Goal: Task Accomplishment & Management: Manage account settings

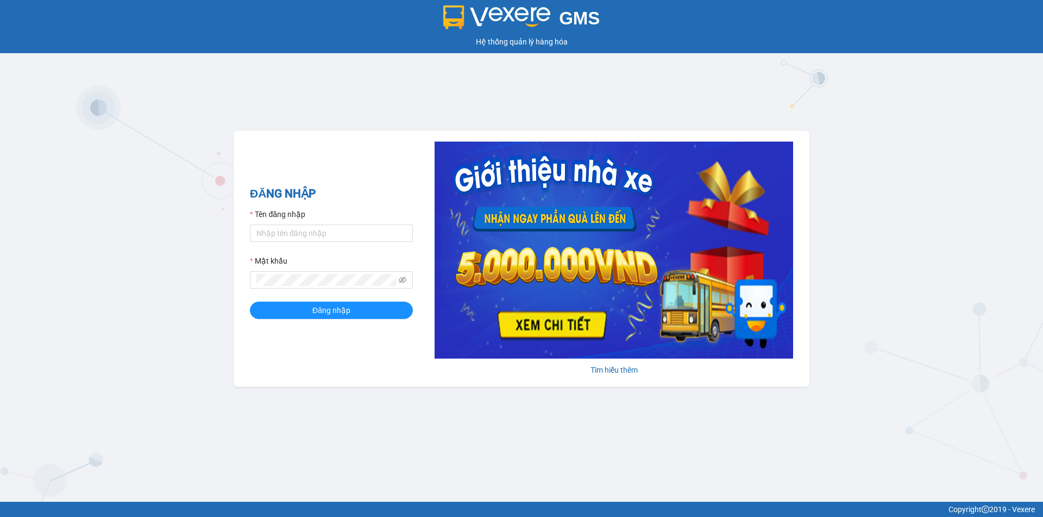
click at [329, 250] on form "Tên đăng nhập Mật khẩu Đăng nhập" at bounding box center [331, 264] width 163 height 111
click at [328, 237] on input "Tên đăng nhập" at bounding box center [331, 233] width 163 height 17
type input "nvbanve.vananh"
click at [351, 315] on button "Đăng nhập" at bounding box center [331, 310] width 163 height 17
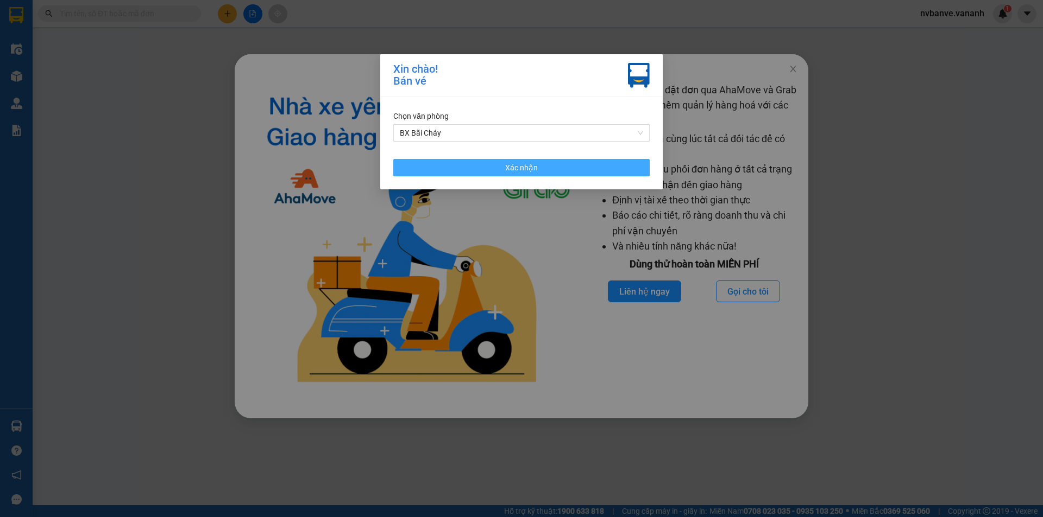
click at [490, 168] on button "Xác nhận" at bounding box center [521, 167] width 256 height 17
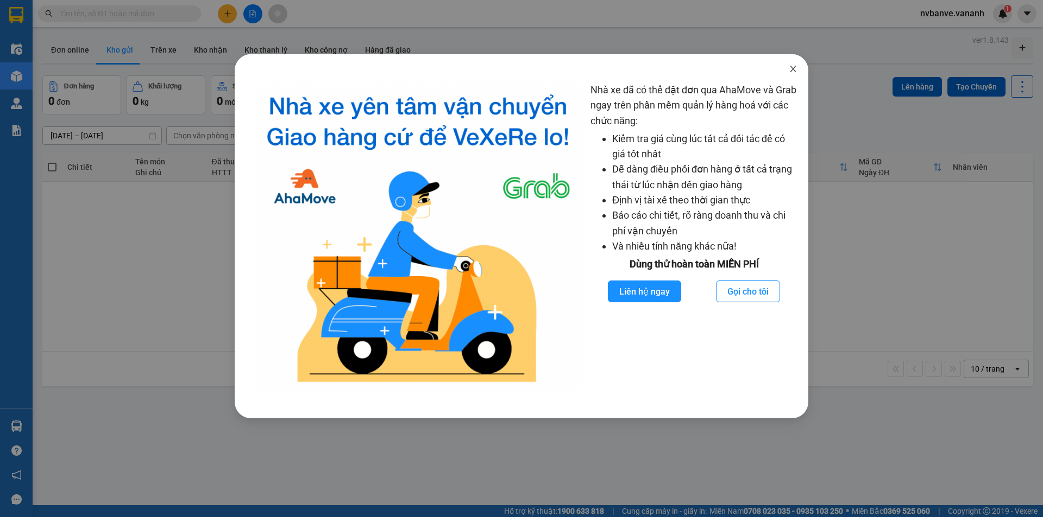
click at [791, 68] on icon "close" at bounding box center [793, 69] width 6 height 7
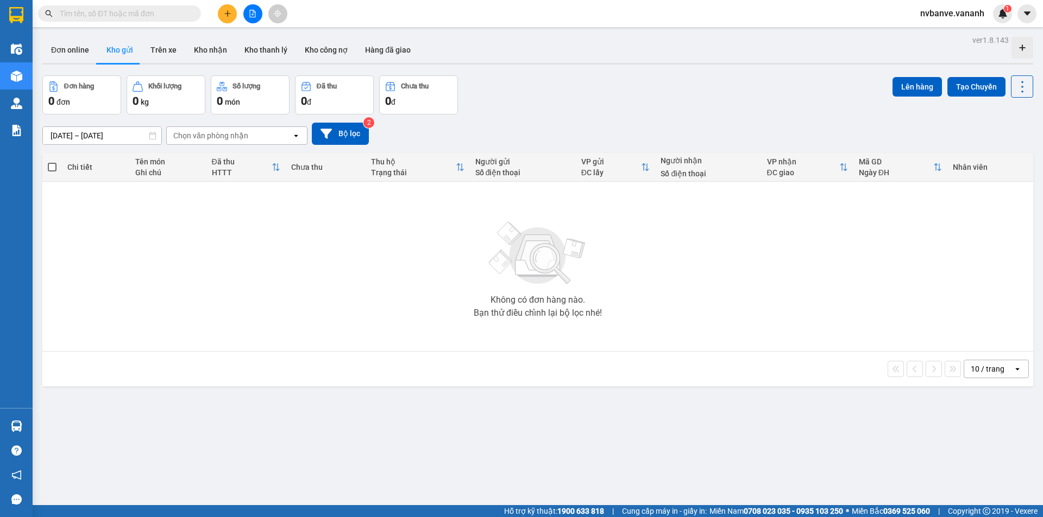
click at [83, 16] on input "text" at bounding box center [124, 14] width 128 height 12
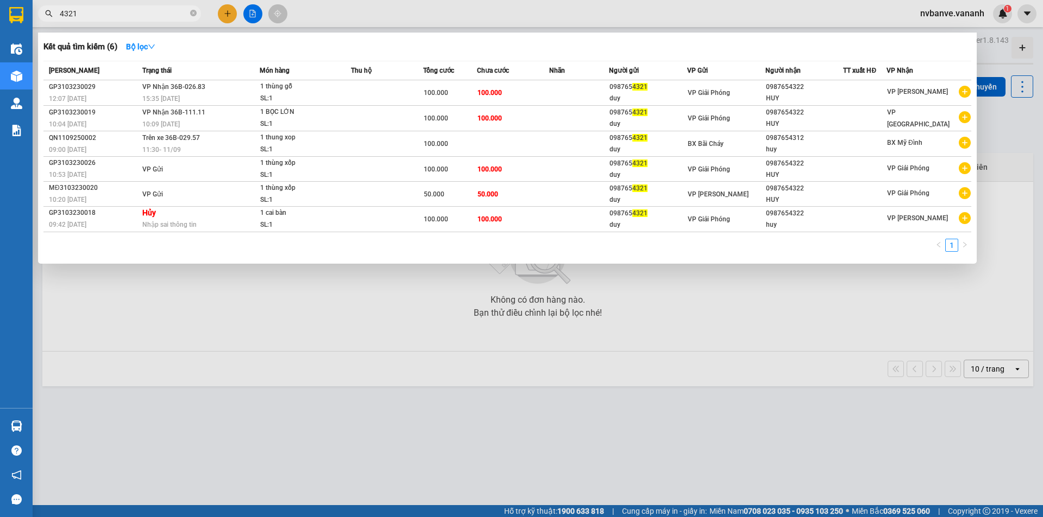
click at [93, 12] on input "4321" at bounding box center [124, 14] width 128 height 12
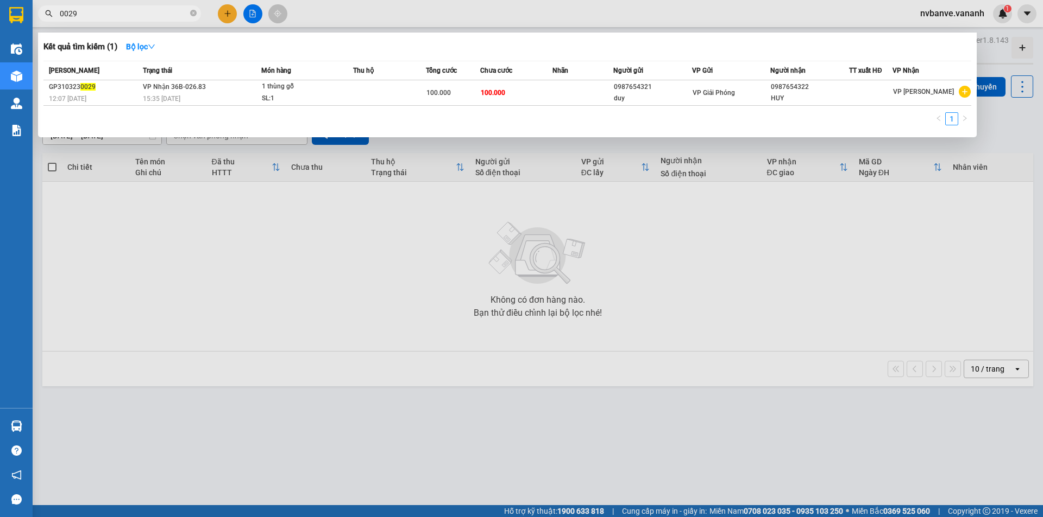
type input "0029"
click at [270, 217] on div at bounding box center [521, 258] width 1043 height 517
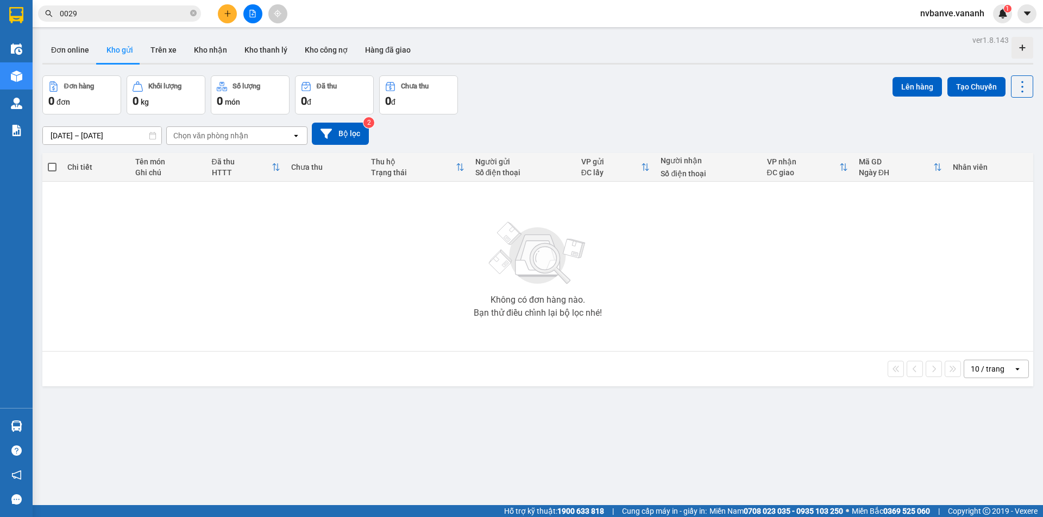
click at [100, 15] on input "0029" at bounding box center [124, 14] width 128 height 12
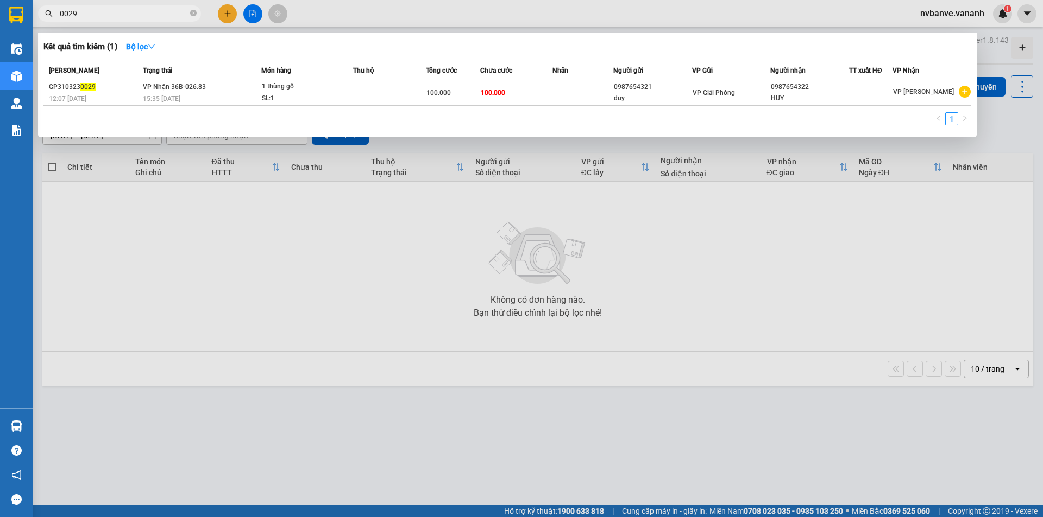
click at [100, 15] on input "0029" at bounding box center [124, 14] width 128 height 12
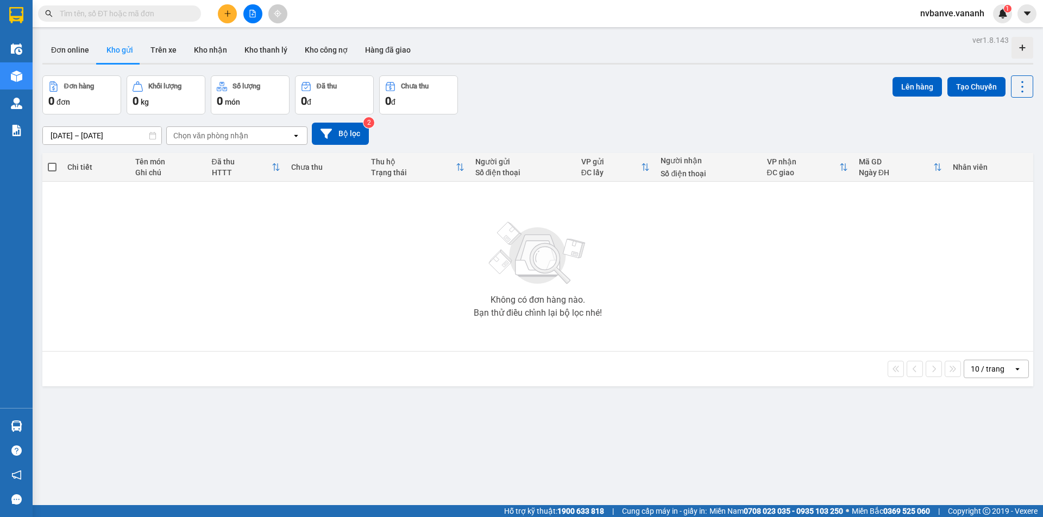
click at [342, 12] on div "Kết quả tìm kiếm ( 1 ) Bộ lọc Mã ĐH Trạng thái Món hàng Thu hộ Tổng cước Chưa c…" at bounding box center [521, 13] width 1043 height 27
click at [228, 18] on button at bounding box center [227, 13] width 19 height 19
click at [299, 41] on div "Tạo đơn hàng" at bounding box center [264, 40] width 81 height 21
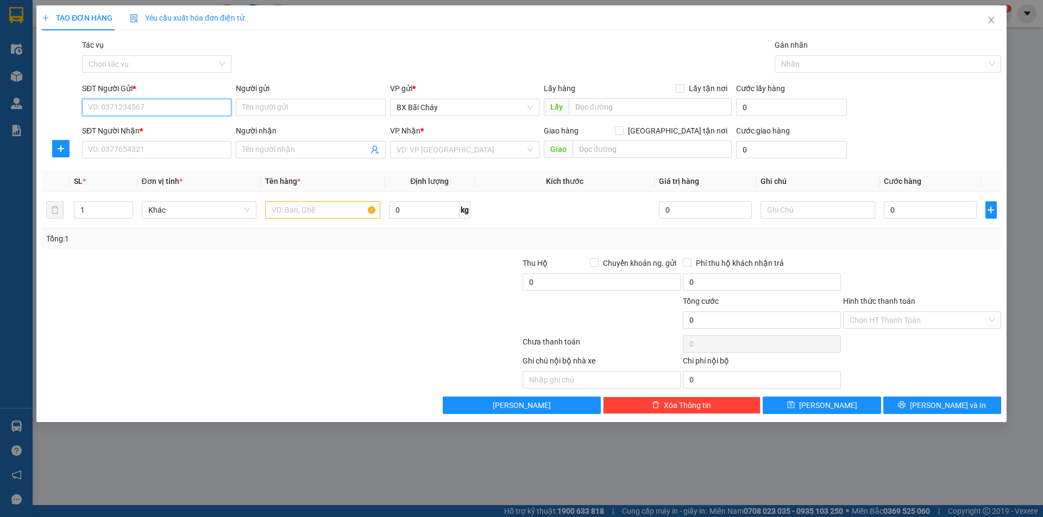
click at [160, 113] on input "SĐT Người Gửi *" at bounding box center [156, 107] width 149 height 17
type input "0"
type input "0987654321"
click at [153, 123] on div "0987654321 - duy" at bounding box center [157, 129] width 136 height 12
type input "duy"
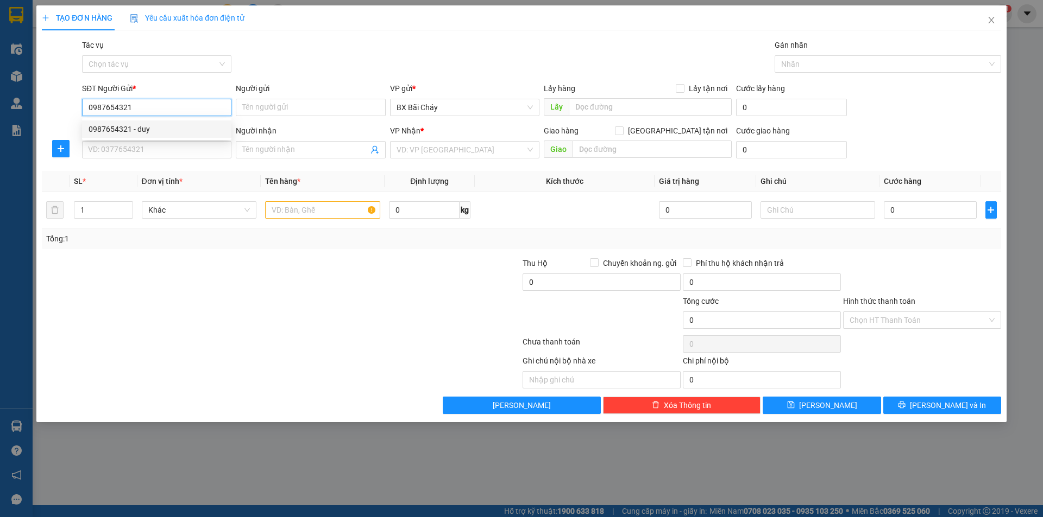
type input "0987654312"
type input "huy"
type input "0987654321"
drag, startPoint x: 338, startPoint y: 60, endPoint x: 330, endPoint y: 62, distance: 8.4
click at [338, 60] on div "Tác vụ Chọn tác vụ Gán nhãn Nhãn" at bounding box center [541, 58] width 923 height 38
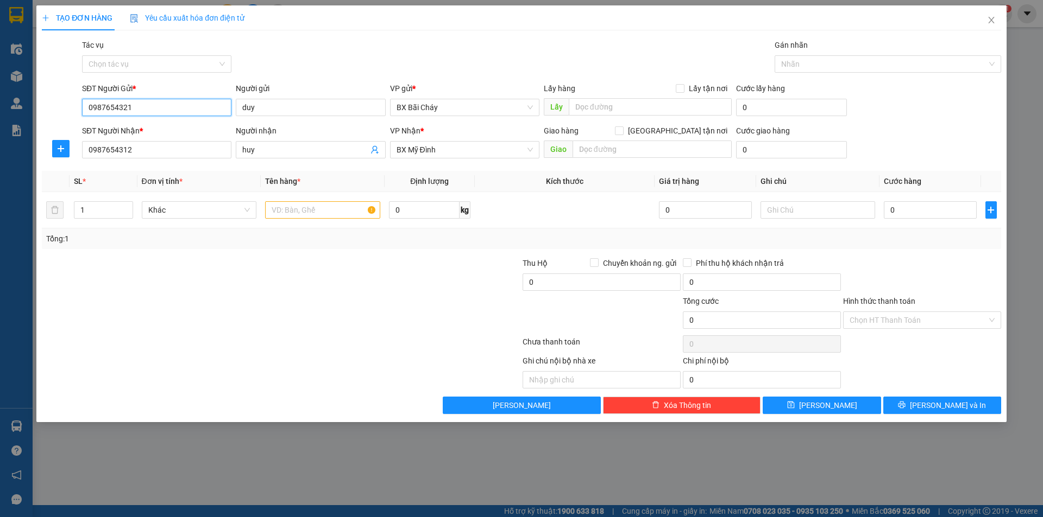
click at [135, 108] on input "0987654321" at bounding box center [156, 107] width 149 height 17
click at [345, 47] on div "Tác vụ Chọn tác vụ Gán nhãn Nhãn" at bounding box center [541, 58] width 923 height 38
click at [130, 109] on input "0987654321" at bounding box center [156, 107] width 149 height 17
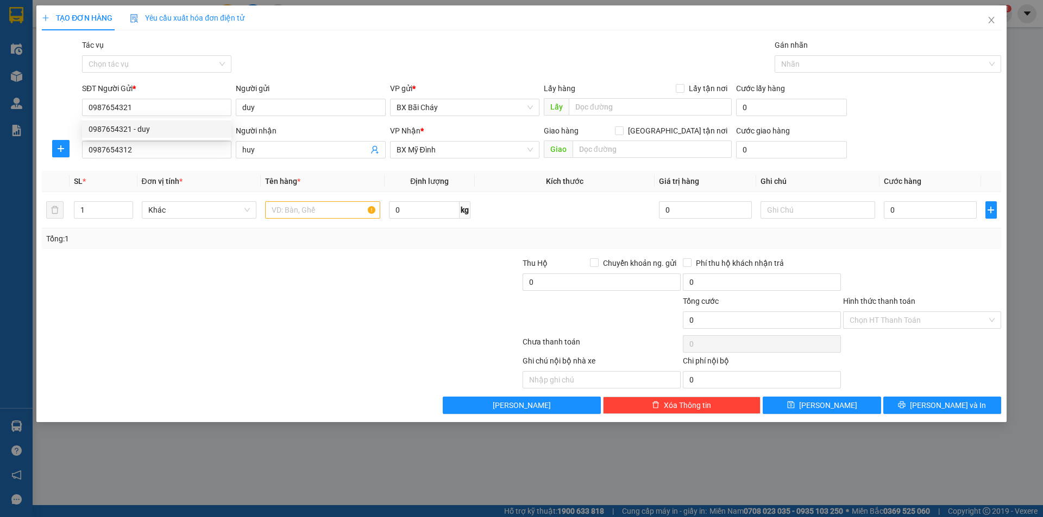
click at [295, 66] on div "Tác vụ Chọn tác vụ Gán nhãn Nhãn" at bounding box center [541, 58] width 923 height 38
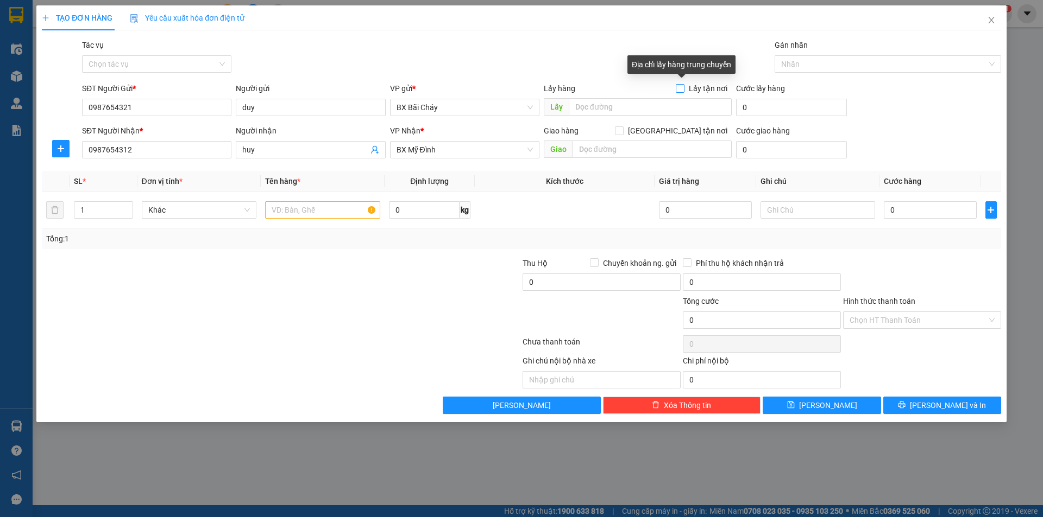
click at [681, 90] on input "Lấy tận nơi" at bounding box center [679, 88] width 8 height 8
click at [679, 89] on input "Lấy tận nơi" at bounding box center [679, 88] width 8 height 8
checkbox input "false"
click at [487, 106] on span "BX Bãi Cháy" at bounding box center [464, 107] width 136 height 16
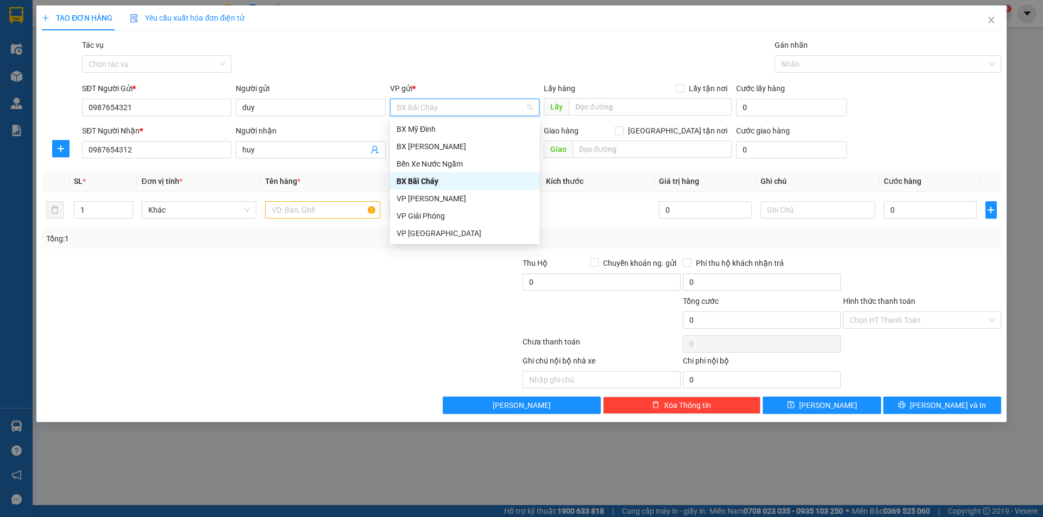
click at [495, 83] on div "VP gửi *" at bounding box center [464, 89] width 149 height 12
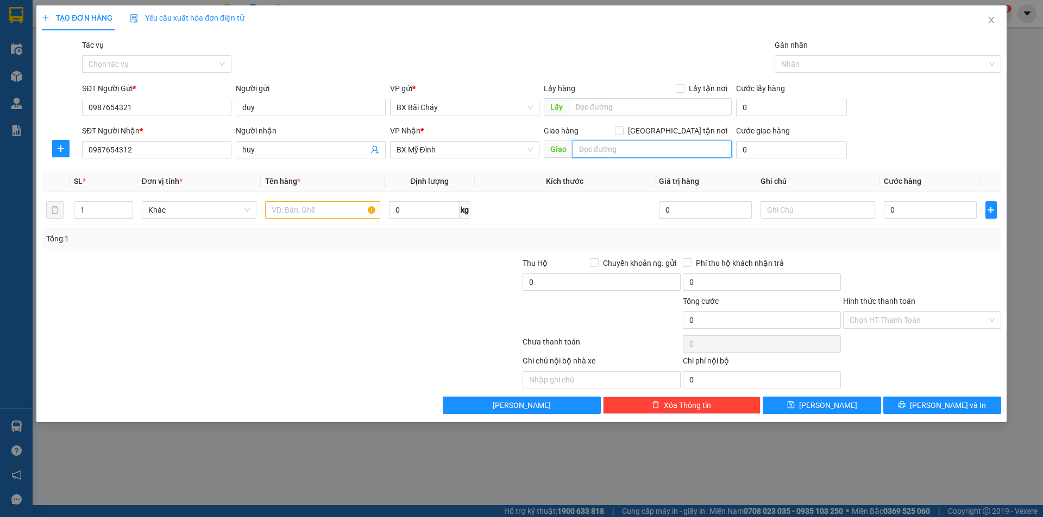
click at [609, 148] on input "text" at bounding box center [651, 149] width 159 height 17
click at [687, 130] on span "Giao tận nơi" at bounding box center [677, 131] width 108 height 12
click at [622, 130] on input "Giao tận nơi" at bounding box center [619, 131] width 8 height 8
checkbox input "true"
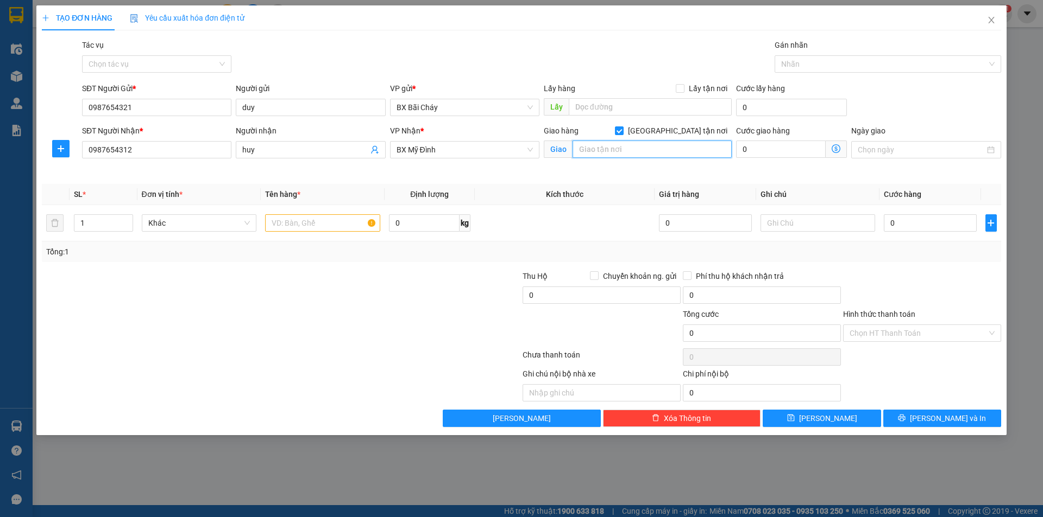
click at [639, 144] on input "text" at bounding box center [651, 149] width 159 height 17
type input "101 lang ha, hn"
click at [835, 150] on icon "dollar-circle" at bounding box center [835, 148] width 9 height 9
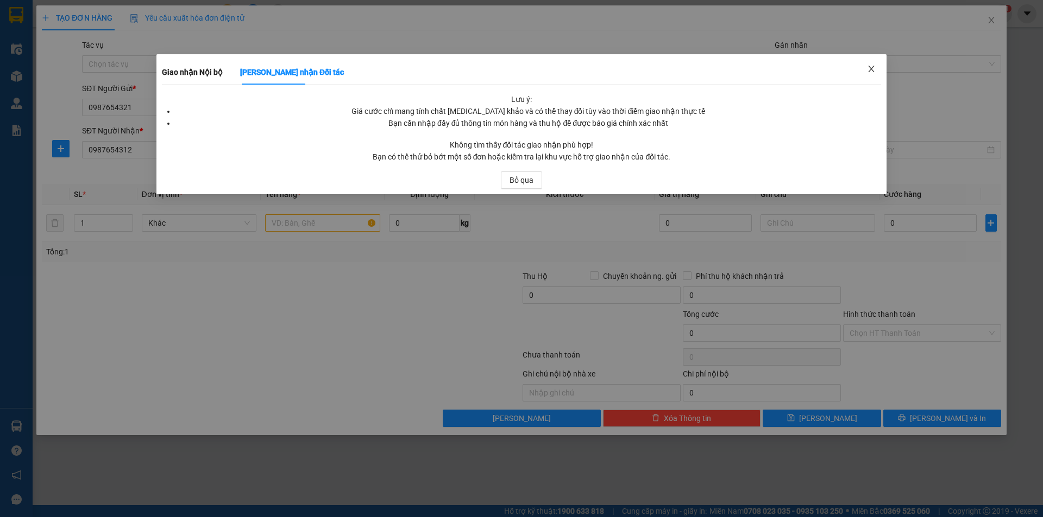
click at [875, 68] on icon "close" at bounding box center [871, 69] width 9 height 9
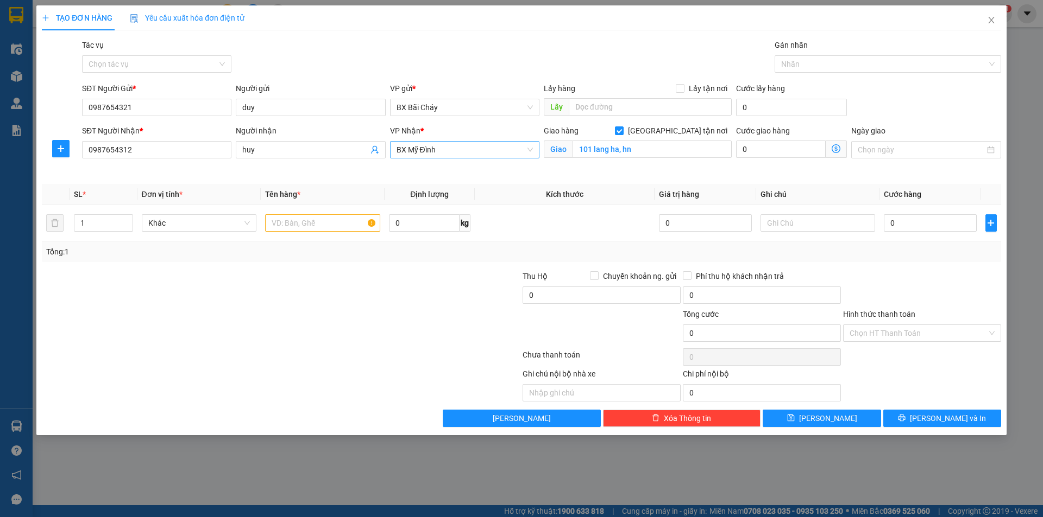
click at [453, 152] on span "BX Mỹ Đình" at bounding box center [464, 150] width 136 height 16
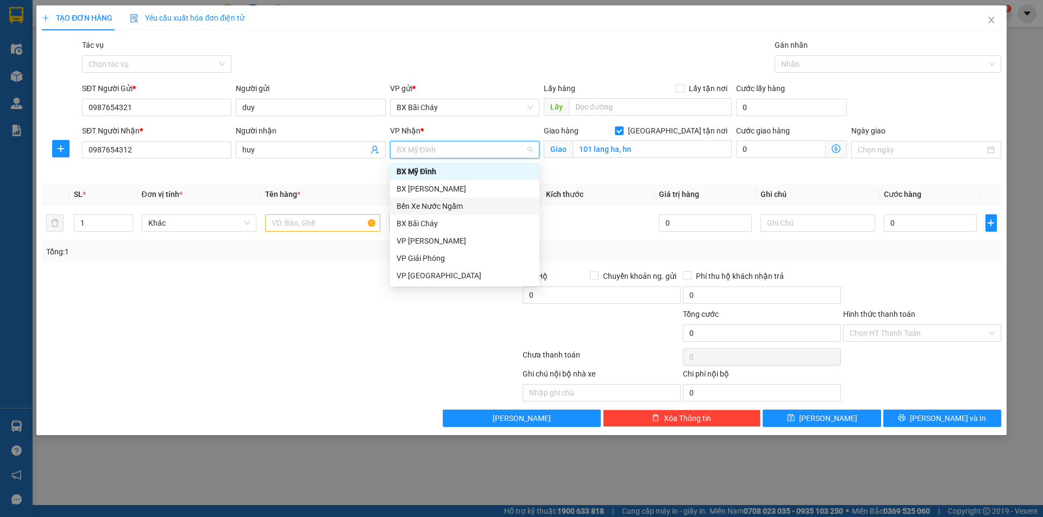
click at [459, 202] on div "Bến Xe Nước Ngầm" at bounding box center [464, 206] width 136 height 12
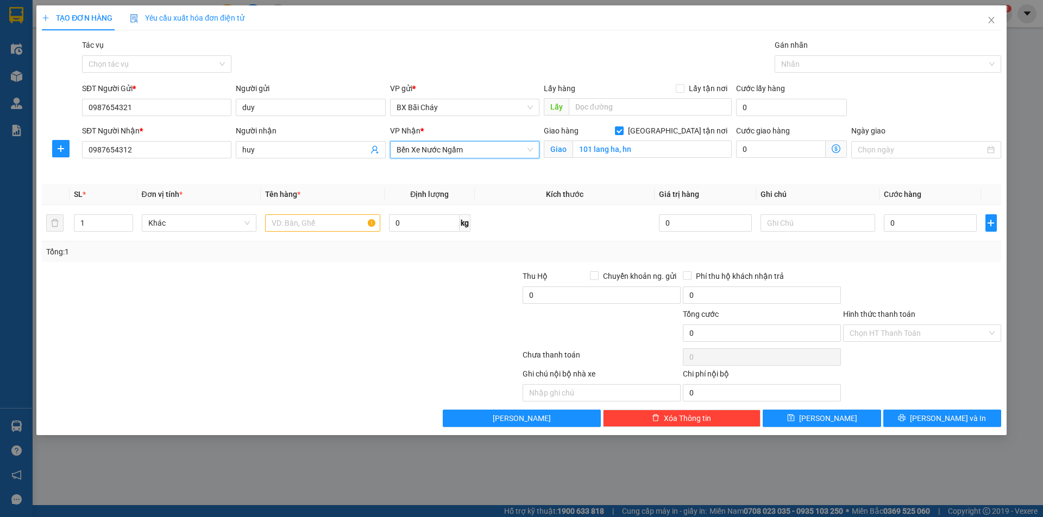
click at [830, 150] on span "Giao nhận Nội bộ Giao nhận Đối tác Lưu ý: Giá cước chỉ mang tính chất tham khảo…" at bounding box center [835, 149] width 21 height 17
click at [835, 149] on icon "dollar-circle" at bounding box center [835, 148] width 9 height 9
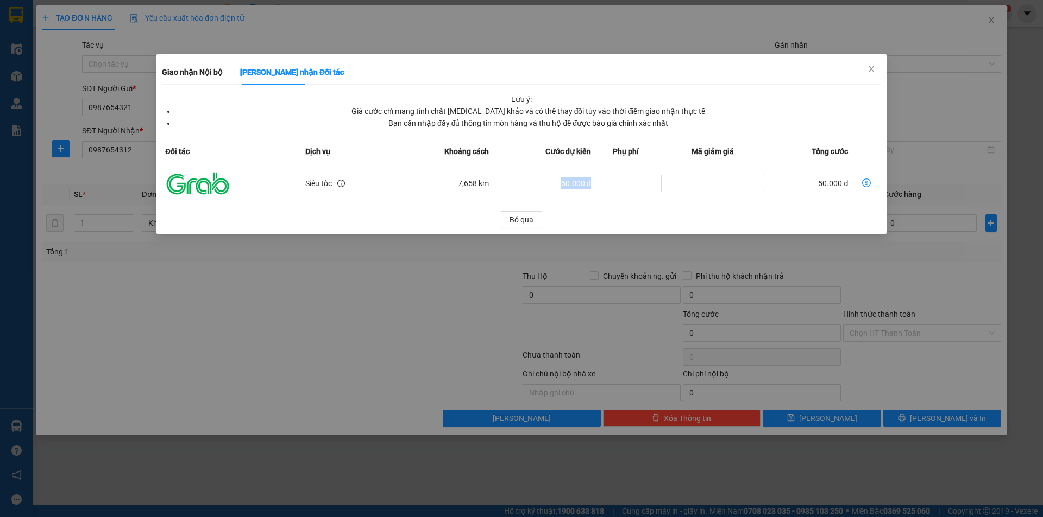
drag, startPoint x: 553, startPoint y: 184, endPoint x: 601, endPoint y: 184, distance: 47.8
click at [601, 184] on tr "Siêu tốc 7,658 km 50.000 đ 50.000 đ" at bounding box center [521, 184] width 719 height 39
click at [601, 184] on td "dollar-circle" at bounding box center [626, 184] width 64 height 39
click at [866, 186] on icon "dollar-circle" at bounding box center [866, 183] width 9 height 9
type input "50.000"
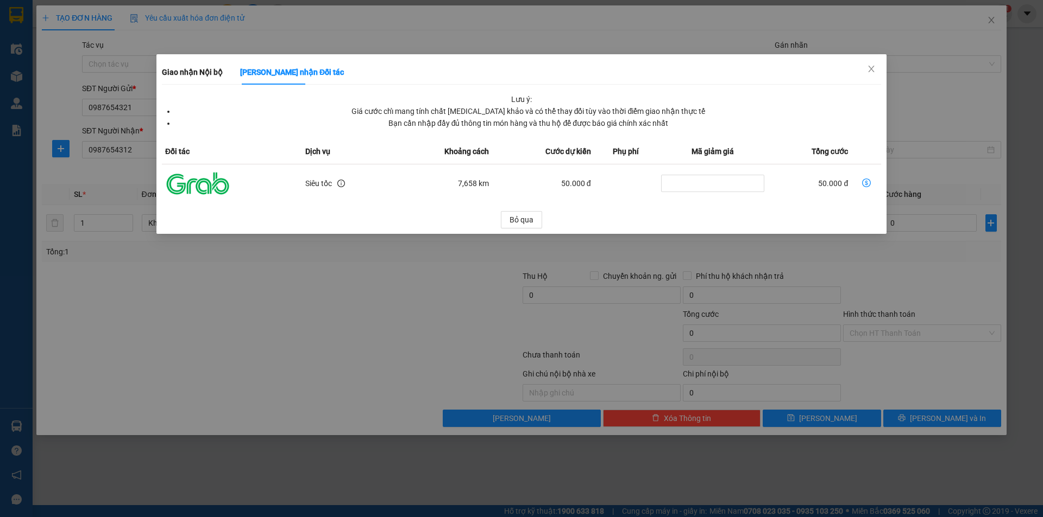
type input "50.000"
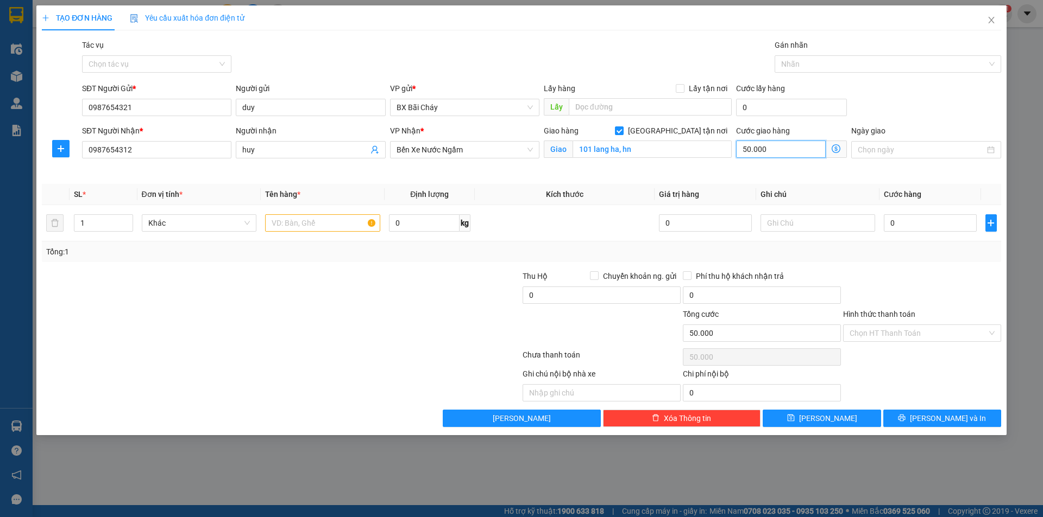
click at [779, 151] on input "50.000" at bounding box center [781, 149] width 90 height 17
click at [698, 173] on div "Giao hàng Giao tận nơi Giao 101 lang ha, hn" at bounding box center [637, 150] width 192 height 51
click at [655, 146] on input "101 lang ha, hn" at bounding box center [651, 149] width 159 height 17
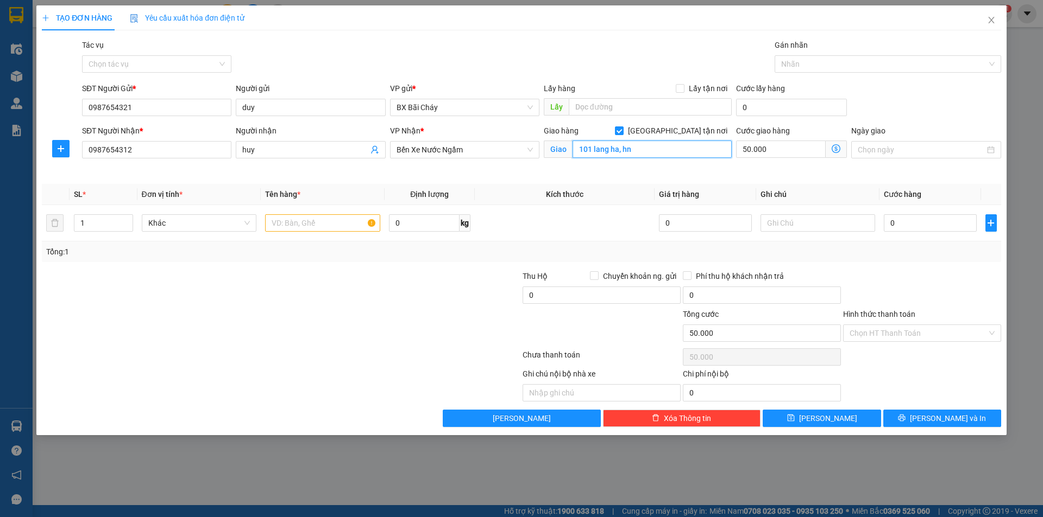
click at [655, 146] on input "101 lang ha, hn" at bounding box center [651, 149] width 159 height 17
click at [623, 135] on span at bounding box center [619, 131] width 9 height 9
click at [622, 134] on input "Giao tận nơi" at bounding box center [619, 131] width 8 height 8
checkbox input "false"
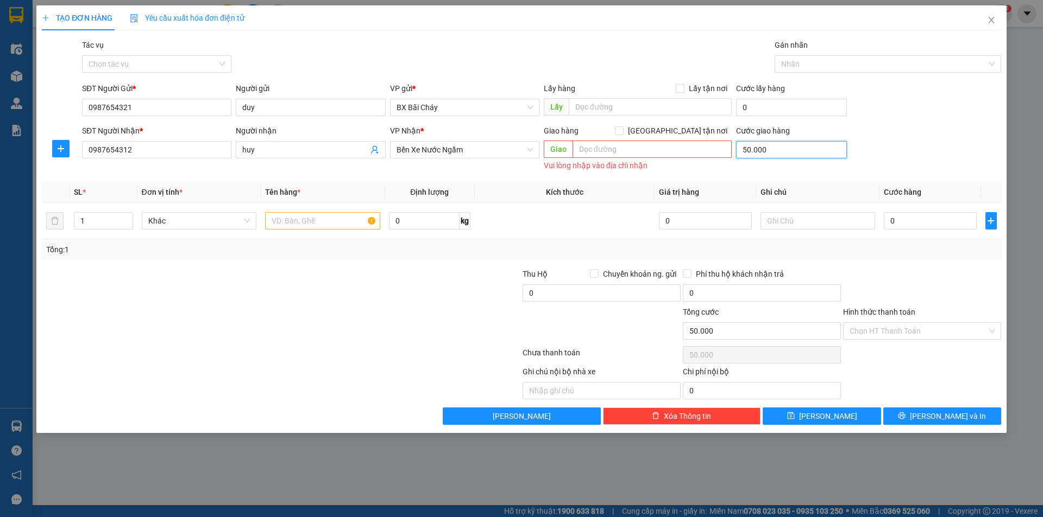
click at [788, 149] on input "50.000" at bounding box center [791, 149] width 111 height 17
type input "0"
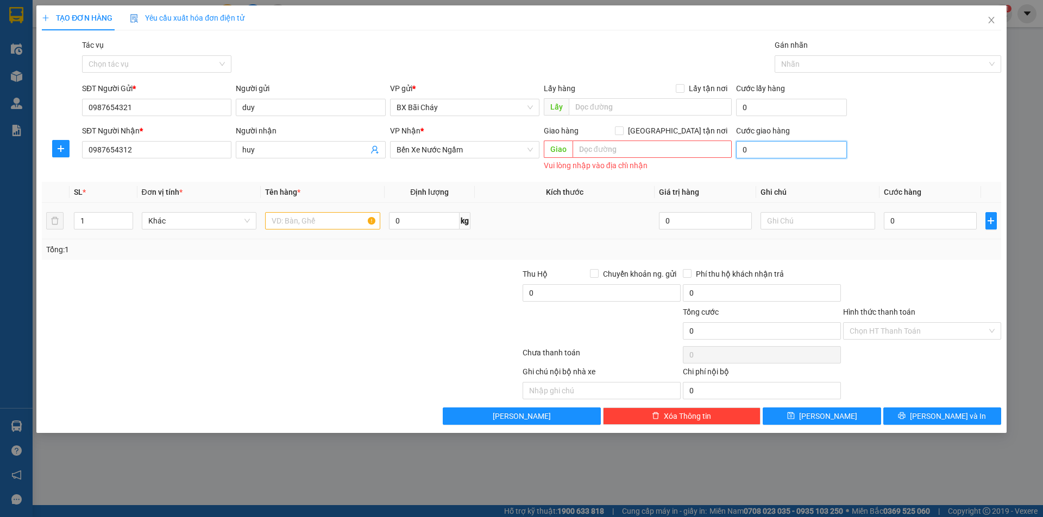
type input "0"
click at [694, 207] on td "0" at bounding box center [704, 221] width 101 height 36
click at [669, 177] on div "Transit Pickup Surcharge Ids Transit Deliver Surcharge Ids Transit Deliver Surc…" at bounding box center [521, 232] width 959 height 386
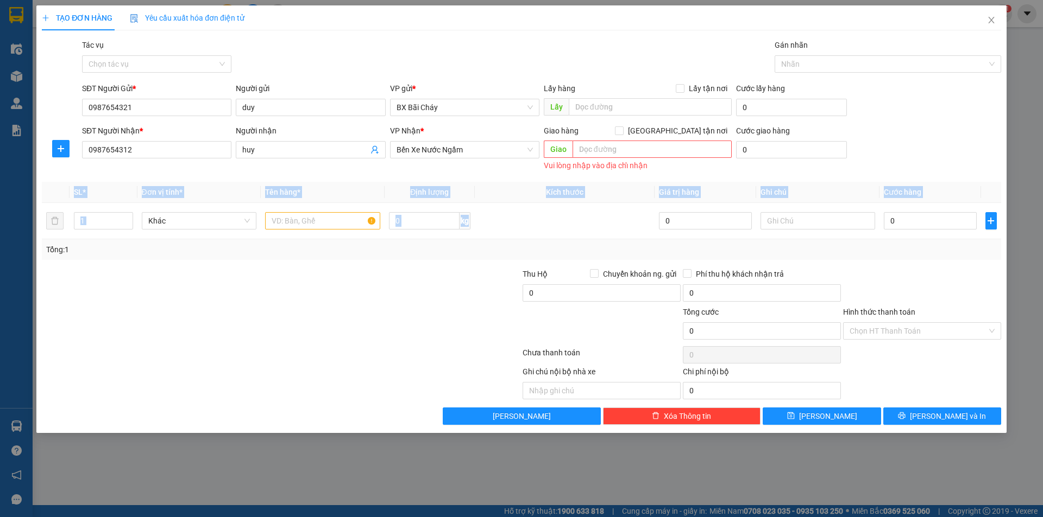
click at [669, 177] on div "Transit Pickup Surcharge Ids Transit Deliver Surcharge Ids Transit Deliver Surc…" at bounding box center [521, 232] width 959 height 386
click at [450, 175] on div "Transit Pickup Surcharge Ids Transit Deliver Surcharge Ids Transit Deliver Surc…" at bounding box center [521, 232] width 959 height 386
click at [304, 223] on input "text" at bounding box center [322, 220] width 115 height 17
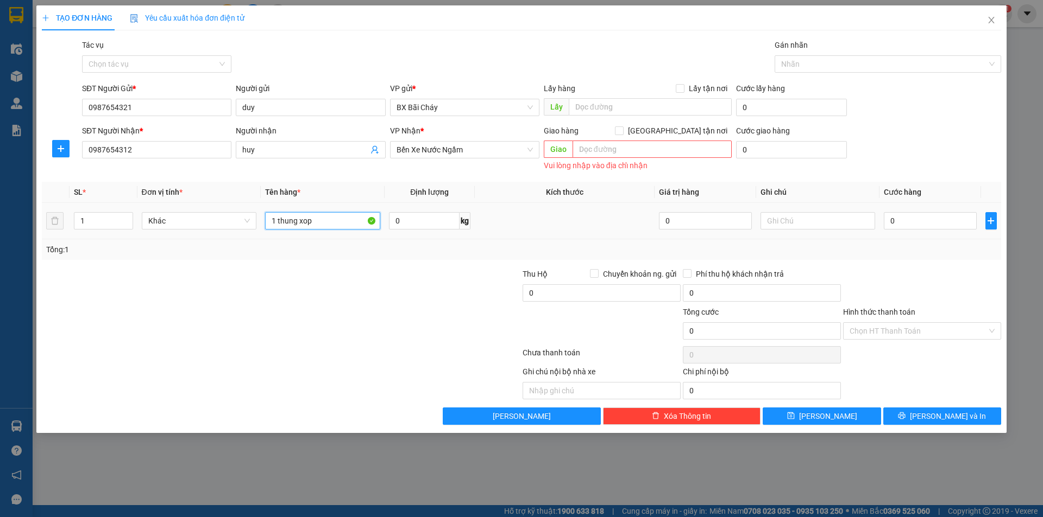
type input "1 thung xop"
drag, startPoint x: 428, startPoint y: 266, endPoint x: 424, endPoint y: 231, distance: 34.4
click at [428, 264] on div "Transit Pickup Surcharge Ids Transit Deliver Surcharge Ids Transit Deliver Surc…" at bounding box center [521, 232] width 959 height 386
click at [420, 221] on input "0" at bounding box center [424, 220] width 71 height 17
type input "5"
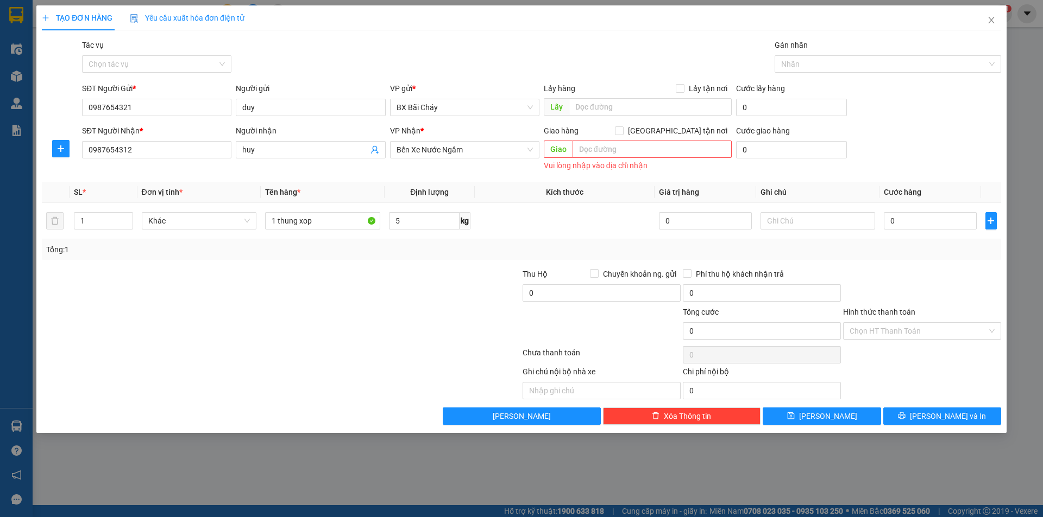
click at [507, 255] on div "Tổng: 1" at bounding box center [521, 250] width 950 height 12
click at [946, 218] on input "0" at bounding box center [929, 220] width 92 height 17
type input "5"
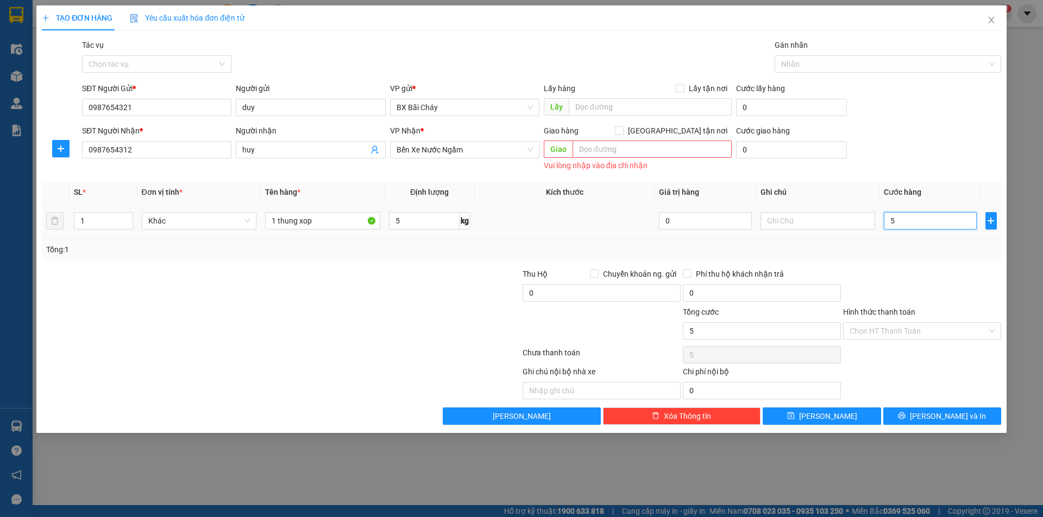
type input "50"
type input "50.000"
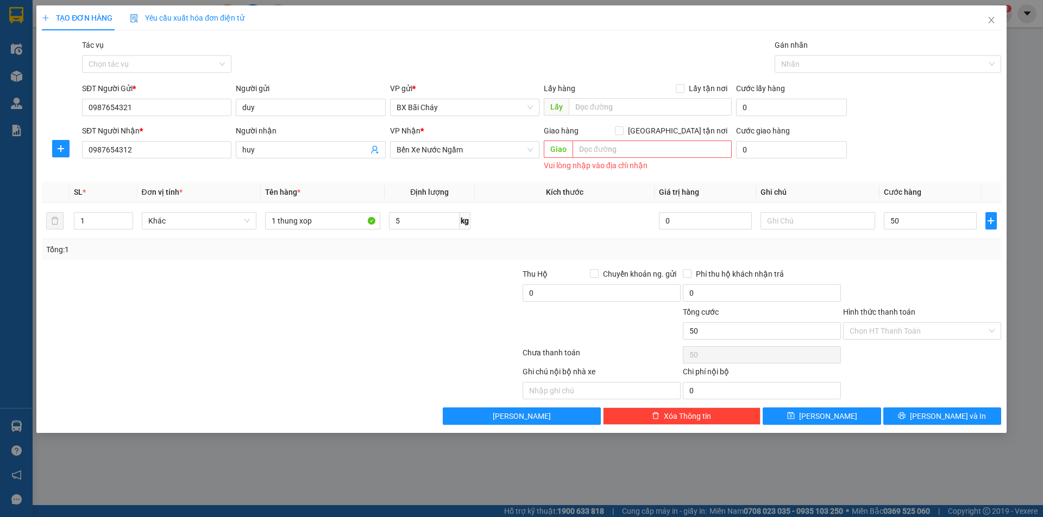
type input "50.000"
click at [868, 248] on div "Tổng: 1" at bounding box center [521, 250] width 950 height 12
click at [905, 331] on input "Hình thức thanh toán" at bounding box center [917, 331] width 137 height 16
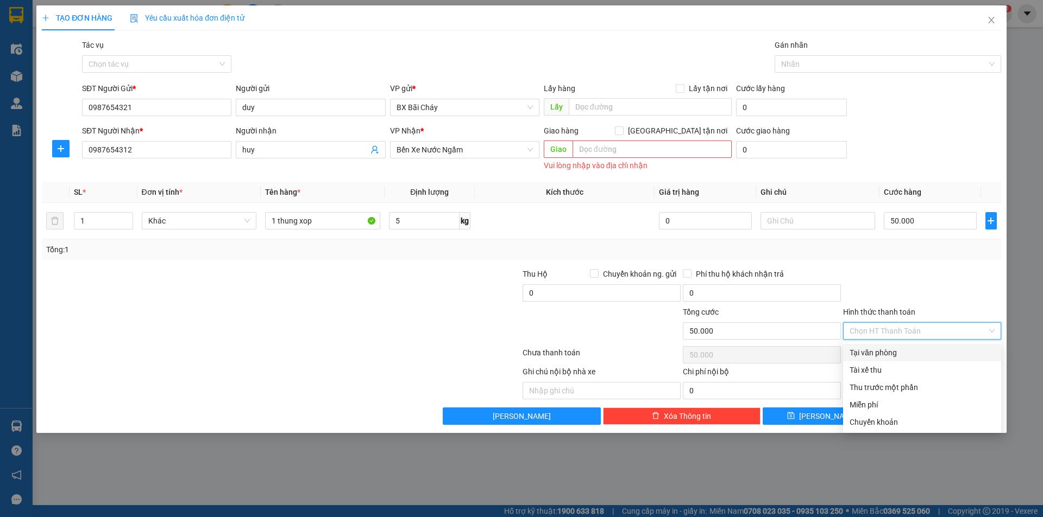
click at [893, 296] on div at bounding box center [922, 287] width 160 height 38
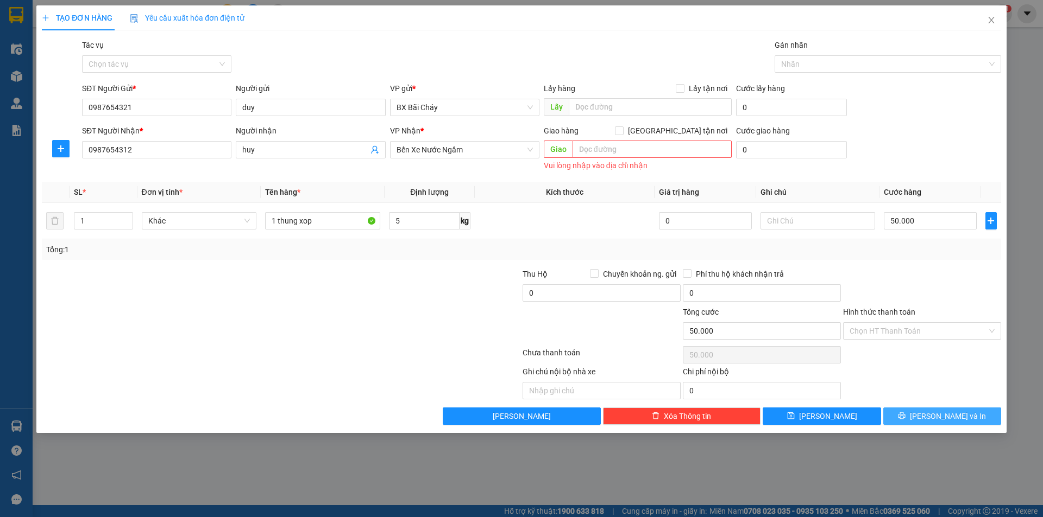
click at [911, 415] on button "Lưu và In" at bounding box center [942, 416] width 118 height 17
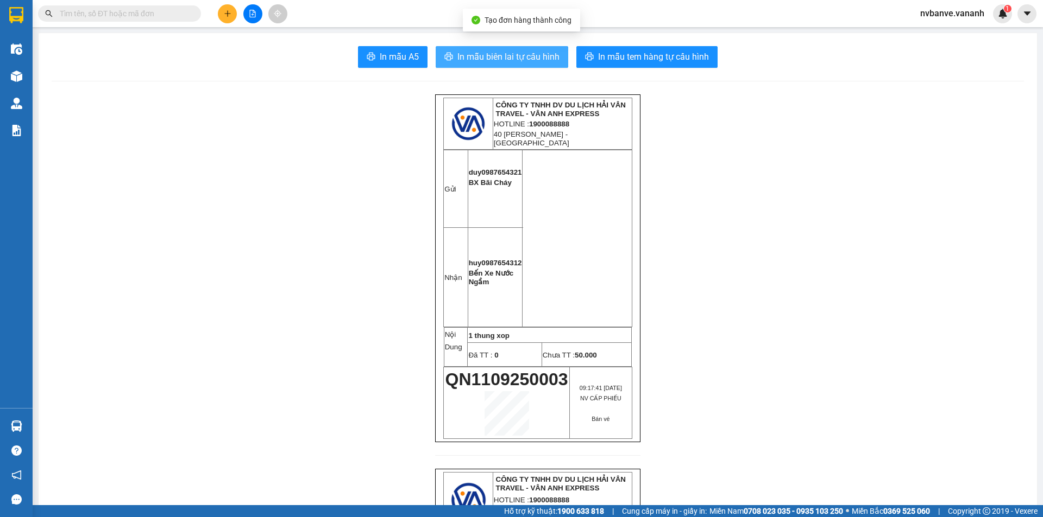
click at [524, 56] on span "In mẫu biên lai tự cấu hình" at bounding box center [508, 57] width 102 height 14
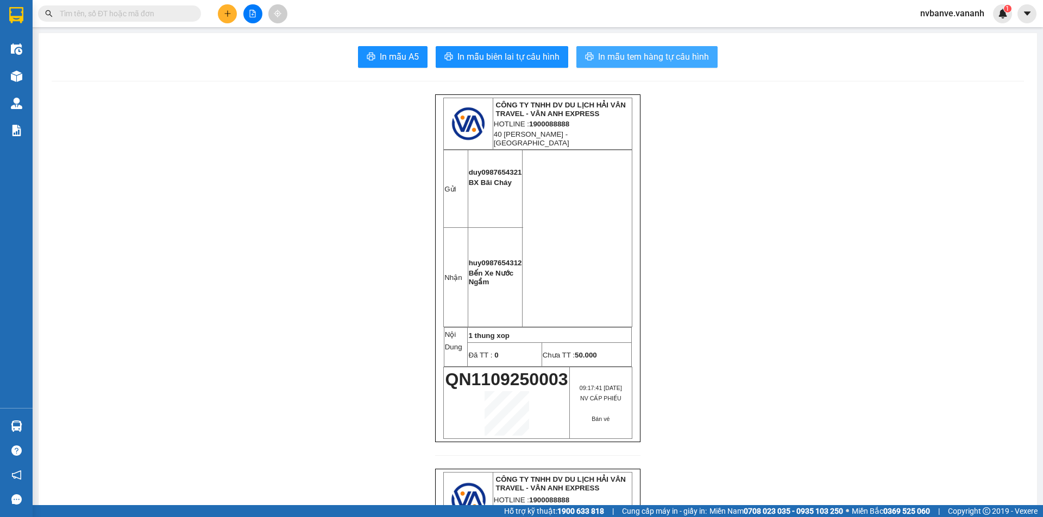
click at [639, 59] on span "In mẫu tem hàng tự cấu hình" at bounding box center [653, 57] width 111 height 14
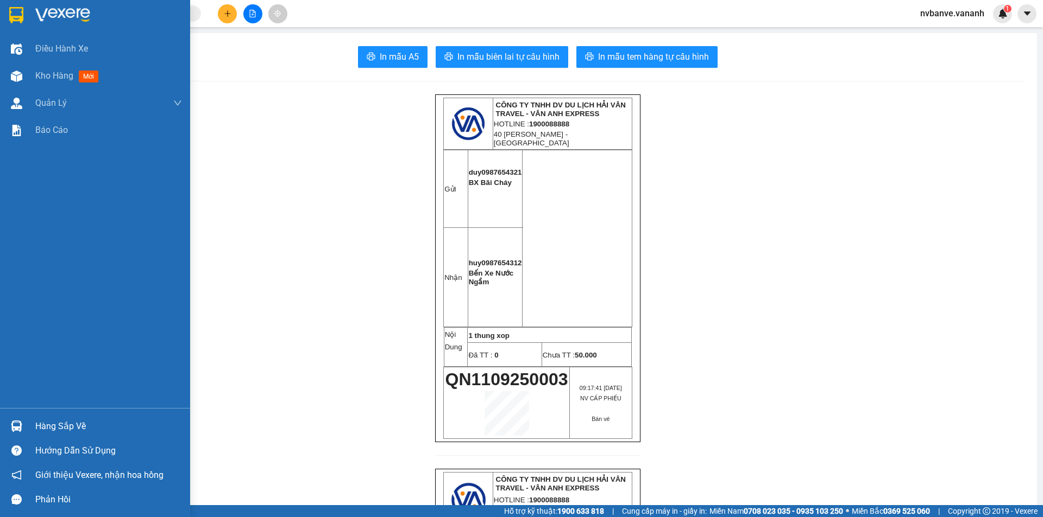
drag, startPoint x: 17, startPoint y: 7, endPoint x: 31, endPoint y: 1, distance: 15.1
click at [17, 7] on img at bounding box center [16, 15] width 14 height 16
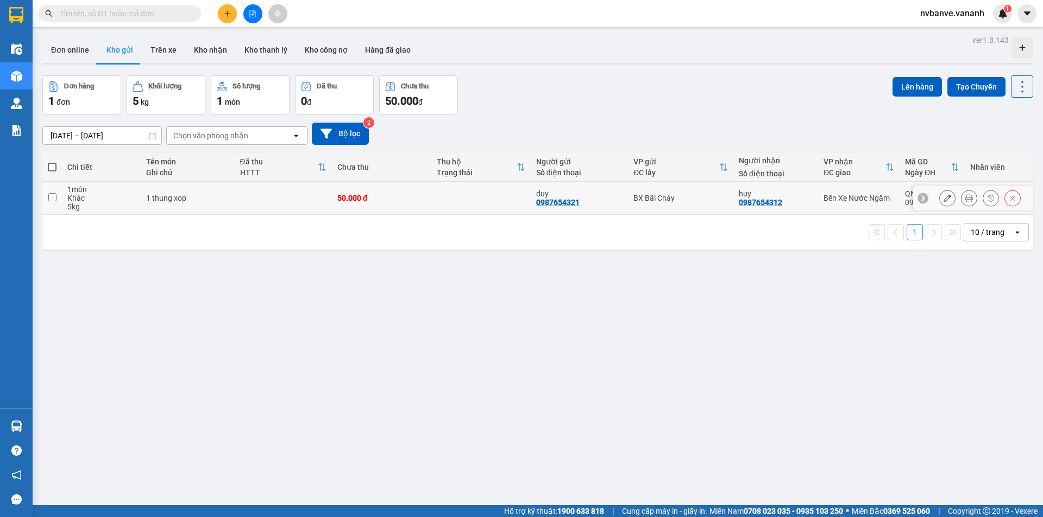
click at [53, 201] on td at bounding box center [52, 198] width 20 height 33
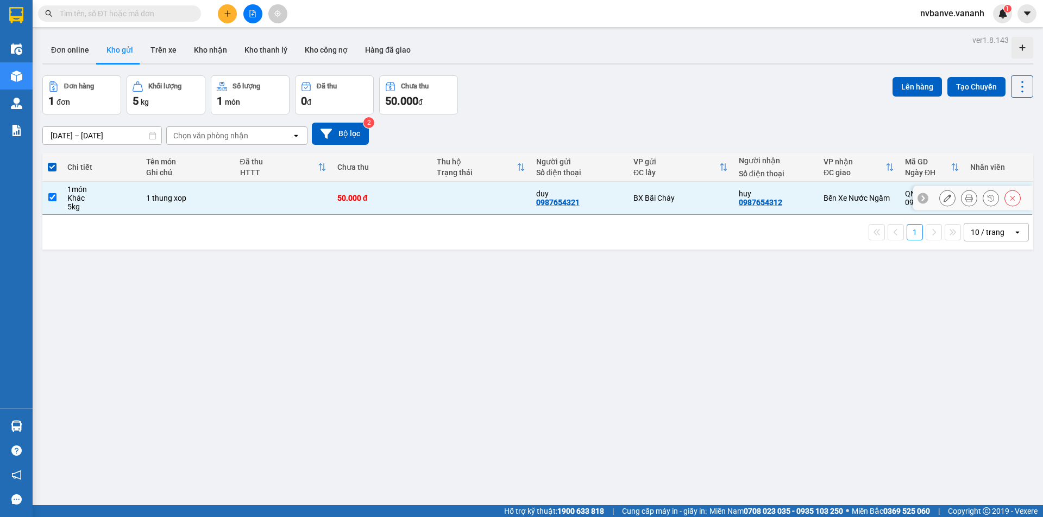
click at [53, 197] on input "checkbox" at bounding box center [52, 197] width 8 height 8
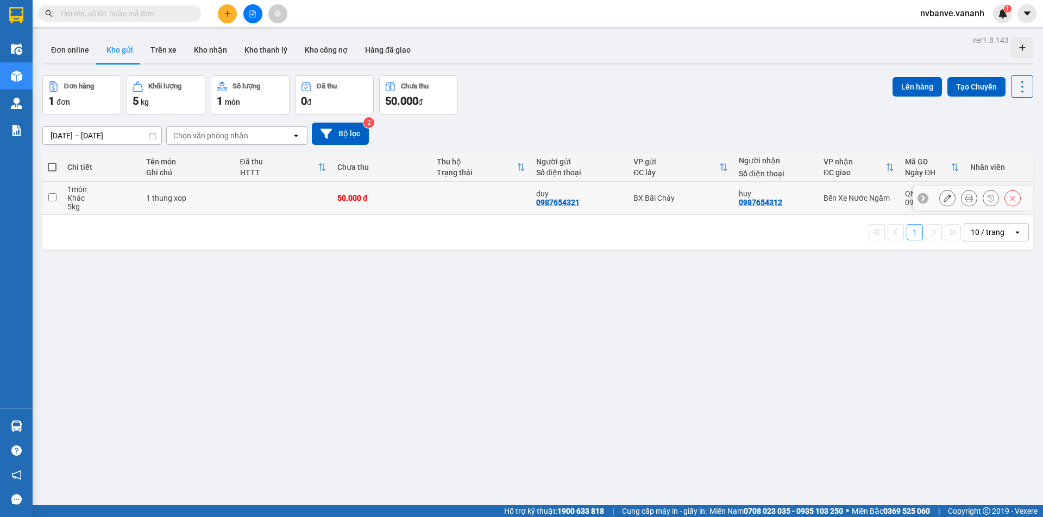
click at [53, 201] on td at bounding box center [52, 198] width 20 height 33
checkbox input "true"
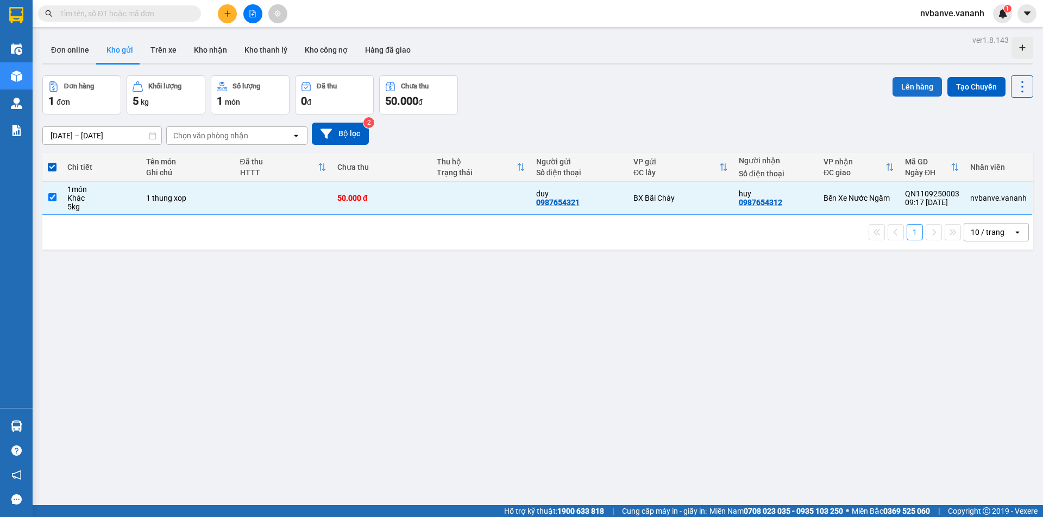
click at [910, 86] on button "Lên hàng" at bounding box center [916, 87] width 49 height 20
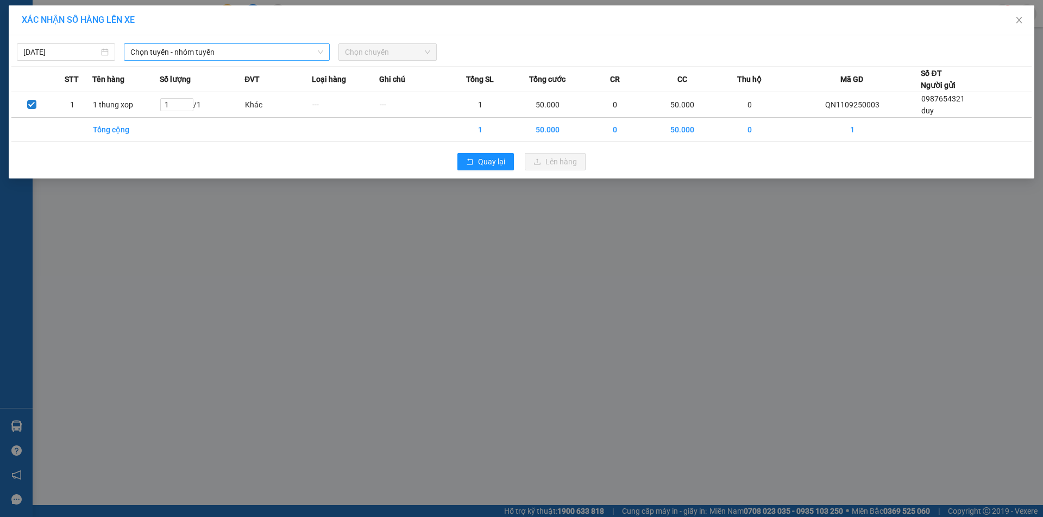
click at [155, 54] on span "Chọn tuyến - nhóm tuyến" at bounding box center [226, 52] width 193 height 16
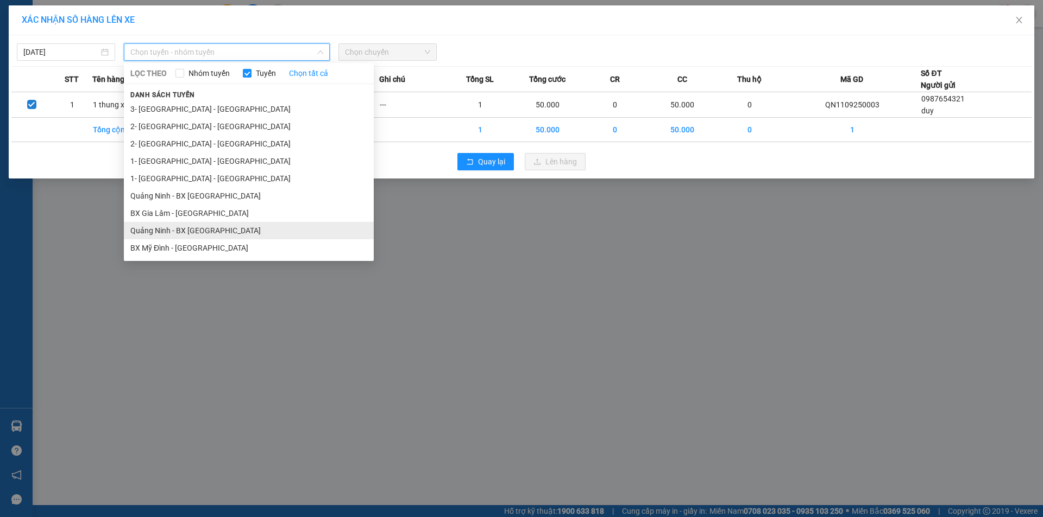
click at [227, 233] on li "Quảng Ninh - BX Mỹ Đình" at bounding box center [249, 230] width 250 height 17
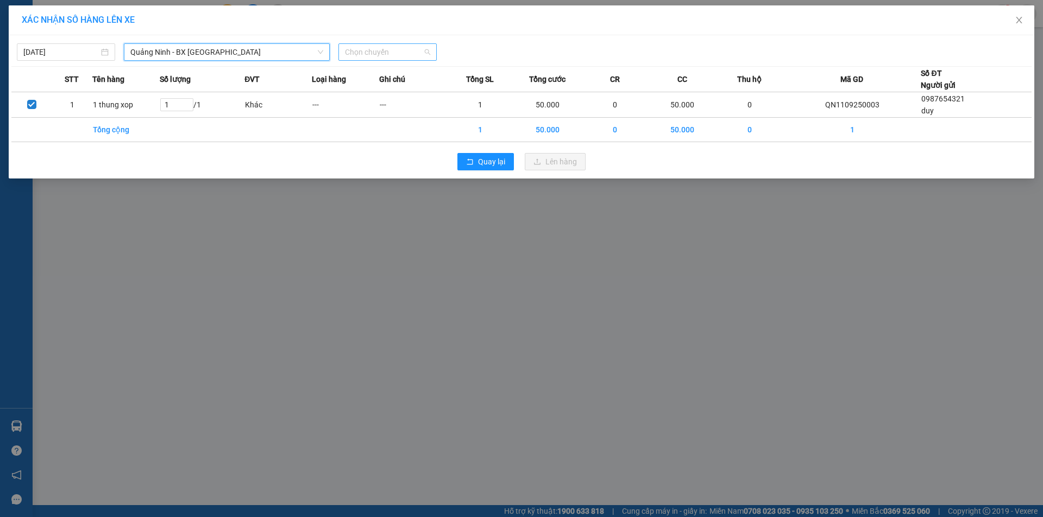
click at [381, 53] on span "Chọn chuyến" at bounding box center [387, 52] width 85 height 16
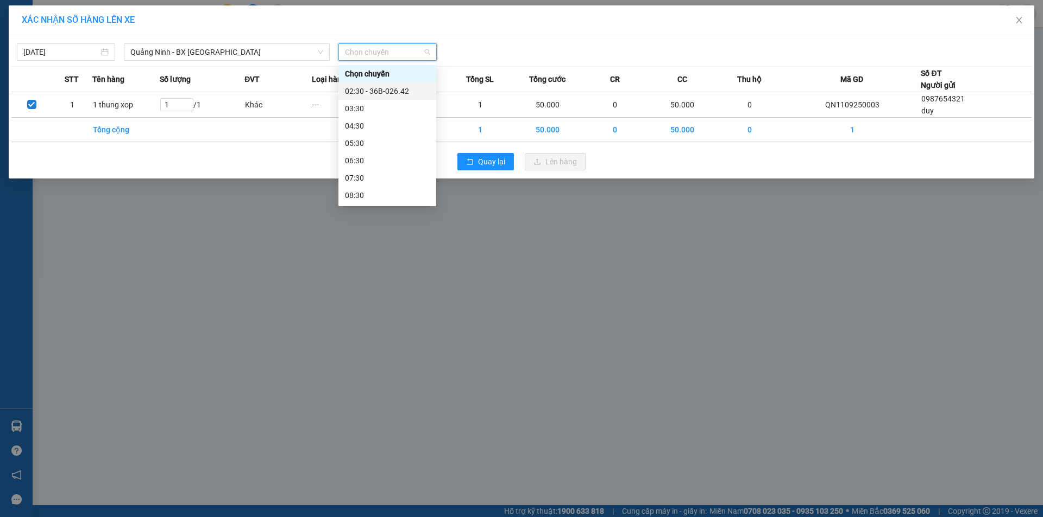
click at [384, 93] on div "02:30 - 36B-026.42" at bounding box center [387, 91] width 85 height 12
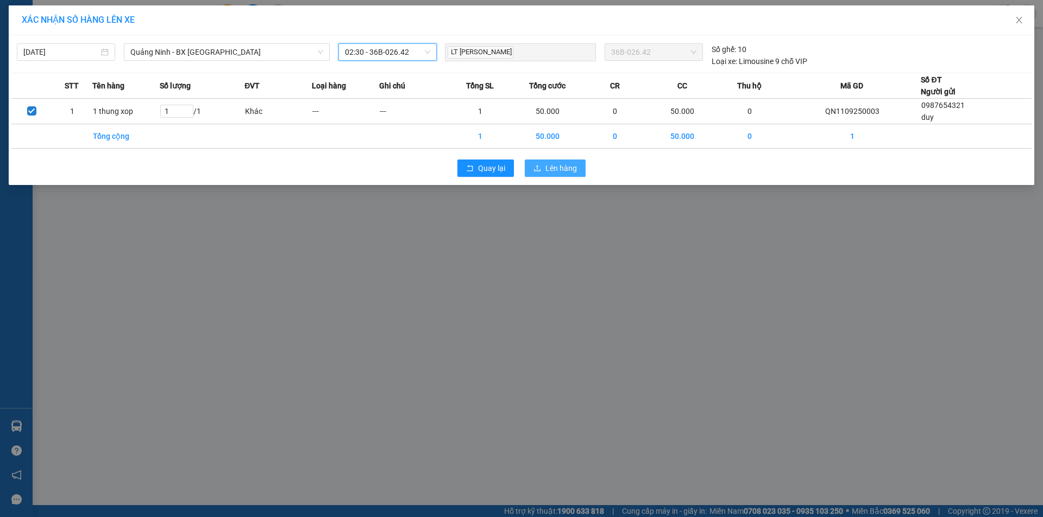
click at [545, 168] on span "Lên hàng" at bounding box center [560, 168] width 31 height 12
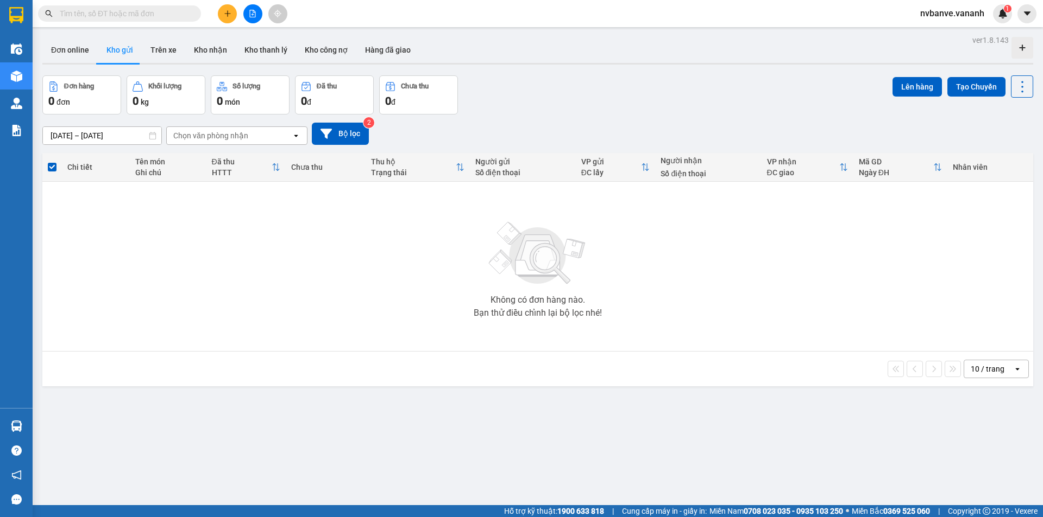
click at [229, 3] on div "Kết quả tìm kiếm ( 1 ) Bộ lọc Mã ĐH Trạng thái Món hàng Thu hộ Tổng cước Chưa c…" at bounding box center [521, 13] width 1043 height 27
click at [229, 10] on icon "plus" at bounding box center [228, 14] width 8 height 8
click at [294, 45] on div "Tạo đơn hàng" at bounding box center [270, 41] width 47 height 12
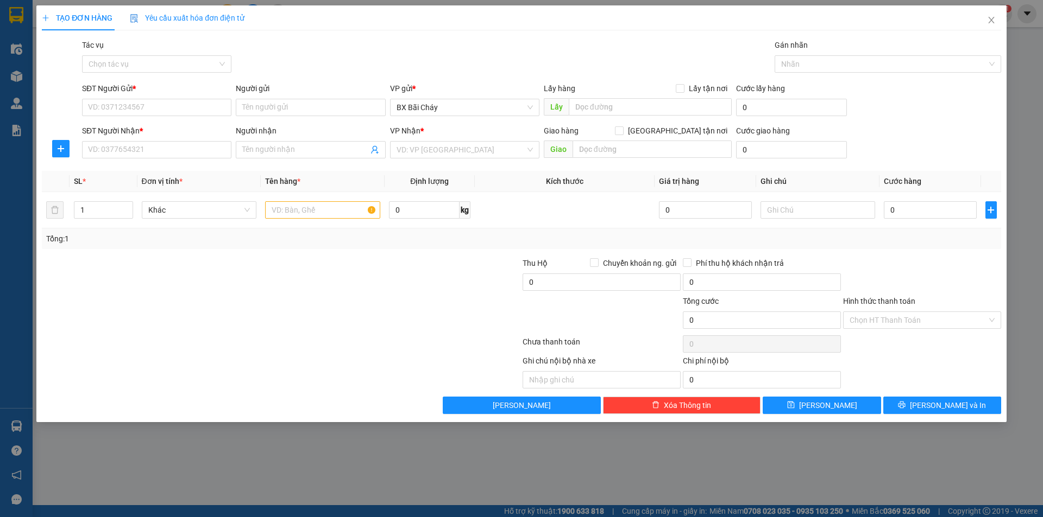
click at [921, 311] on div "Hình thức thanh toán" at bounding box center [922, 303] width 158 height 16
click at [918, 316] on input "Hình thức thanh toán" at bounding box center [917, 320] width 137 height 16
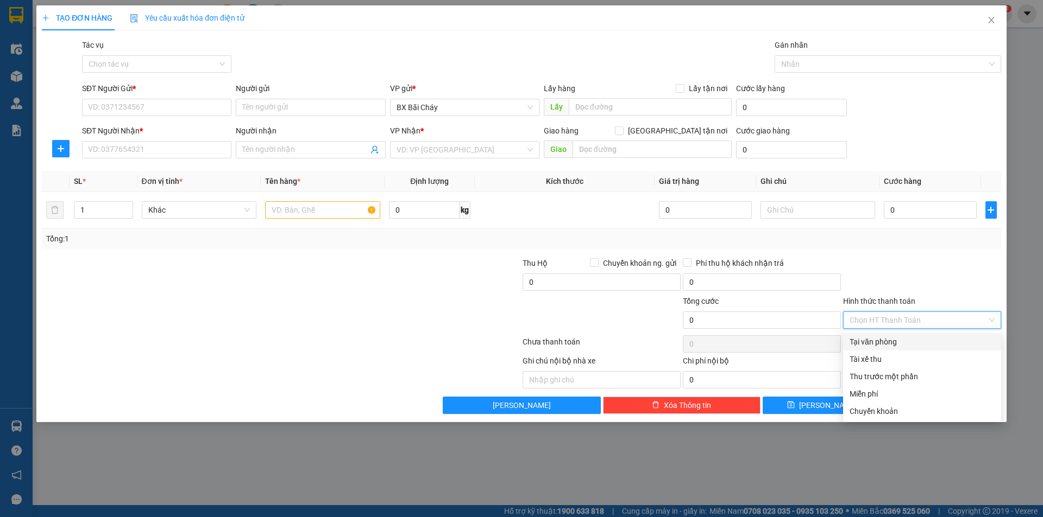
click at [897, 342] on div "Tại văn phòng" at bounding box center [921, 342] width 145 height 12
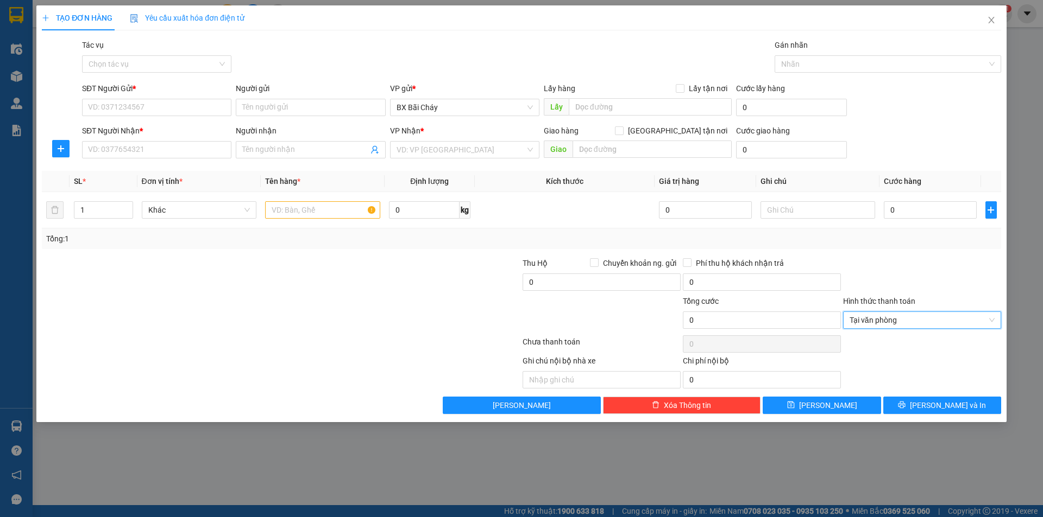
click at [874, 377] on div "Ghi chú nội bộ nhà xe Chi phí nội bộ 0" at bounding box center [521, 372] width 961 height 34
click at [891, 323] on span "Tại văn phòng" at bounding box center [921, 320] width 145 height 16
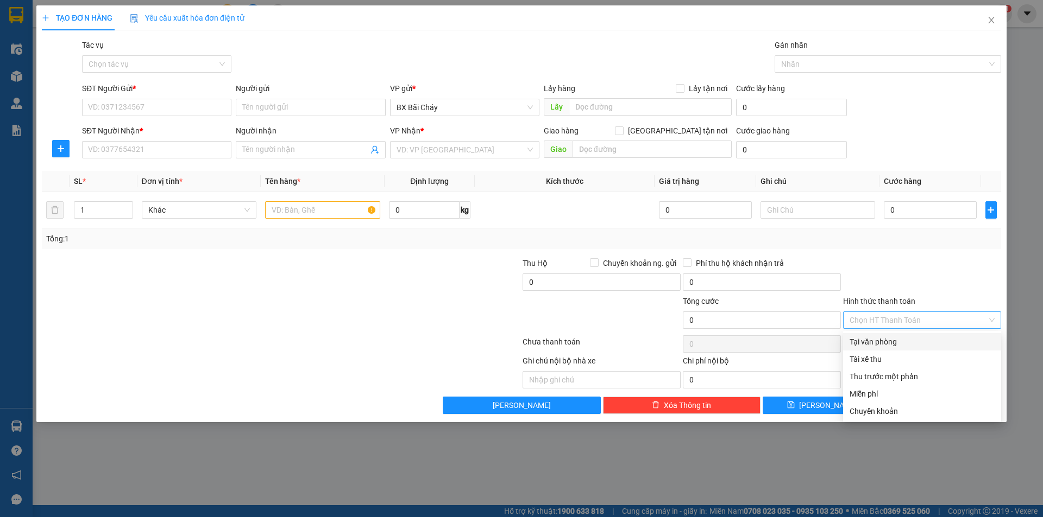
click at [981, 273] on div at bounding box center [922, 276] width 160 height 38
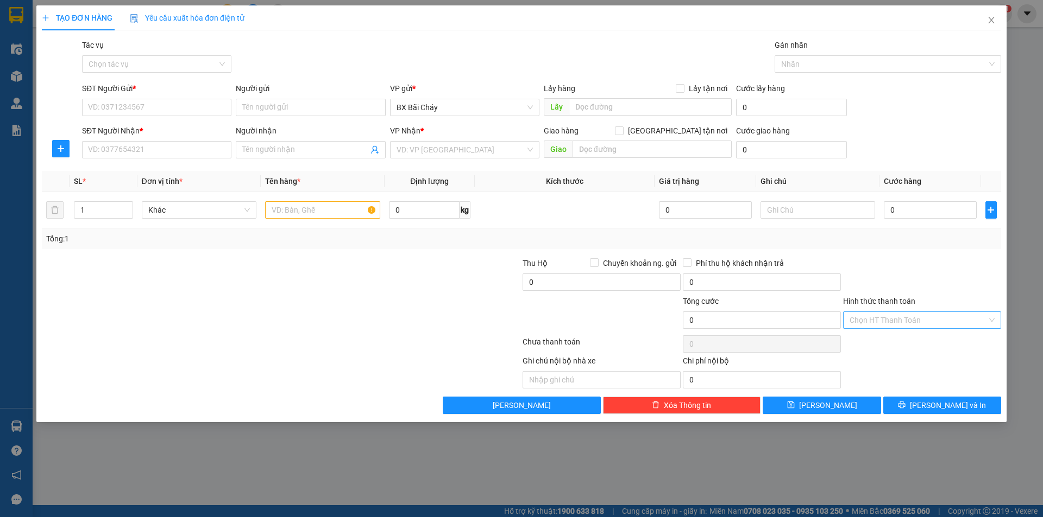
click at [901, 316] on input "Hình thức thanh toán" at bounding box center [917, 320] width 137 height 16
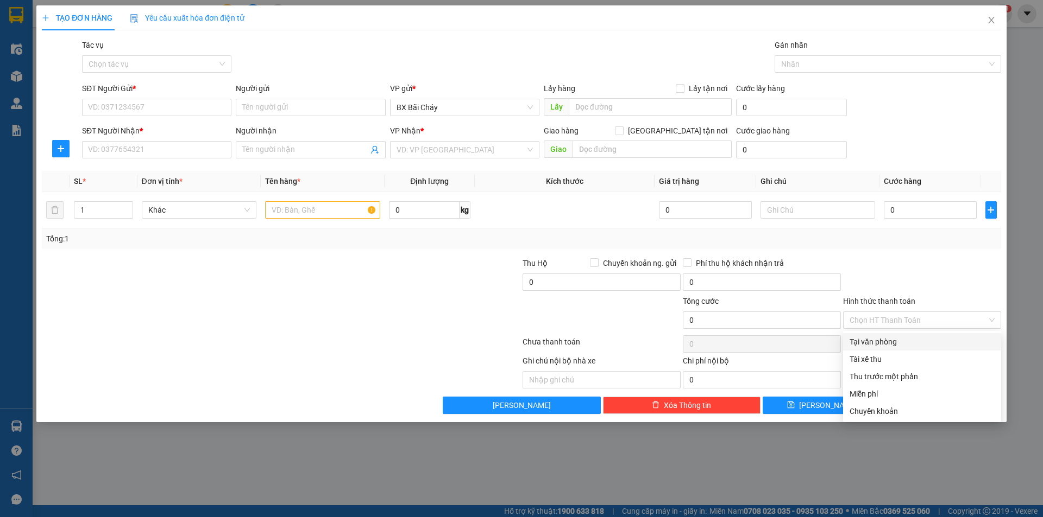
click at [882, 270] on div at bounding box center [922, 276] width 160 height 38
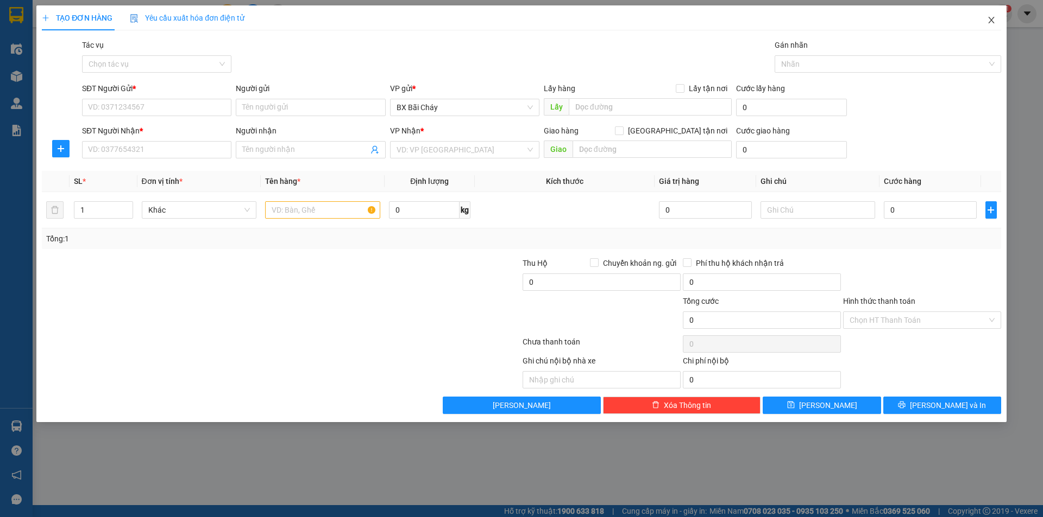
click at [992, 17] on icon "close" at bounding box center [991, 20] width 9 height 9
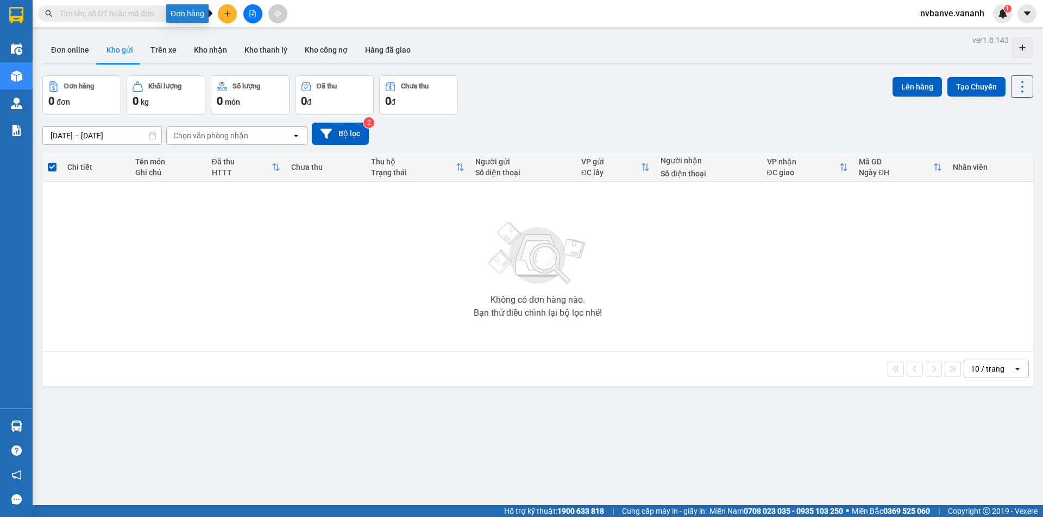
click at [226, 11] on icon "plus" at bounding box center [228, 14] width 8 height 8
click at [128, 48] on button "Kho gửi" at bounding box center [120, 50] width 44 height 26
click at [168, 52] on button "Trên xe" at bounding box center [163, 50] width 43 height 26
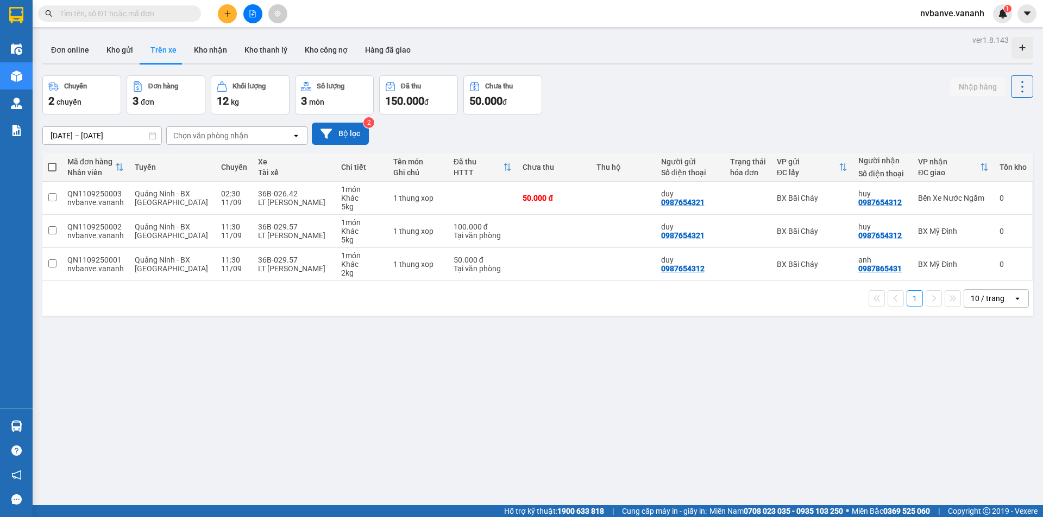
click at [337, 132] on button "Bộ lọc" at bounding box center [340, 134] width 57 height 22
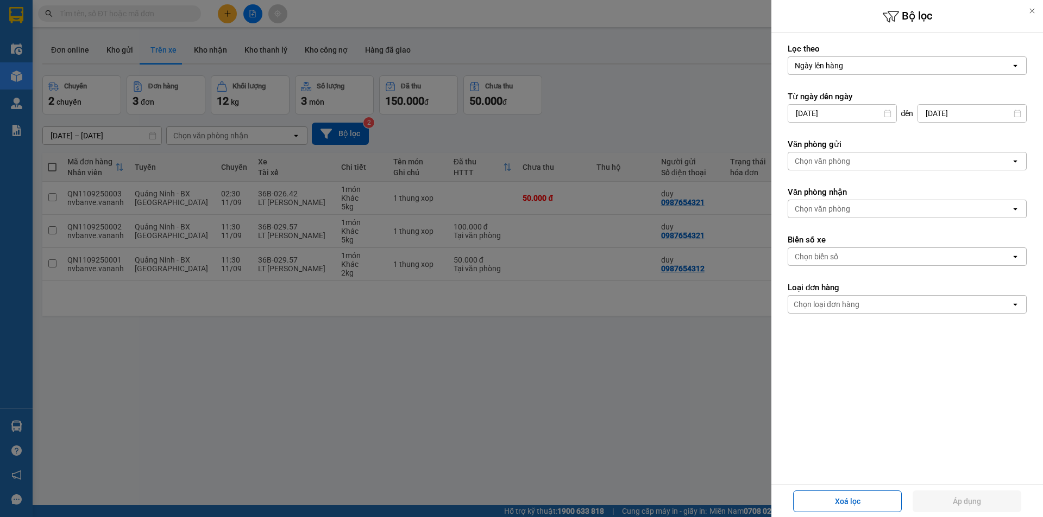
click at [902, 166] on div "Chọn văn phòng" at bounding box center [899, 161] width 223 height 17
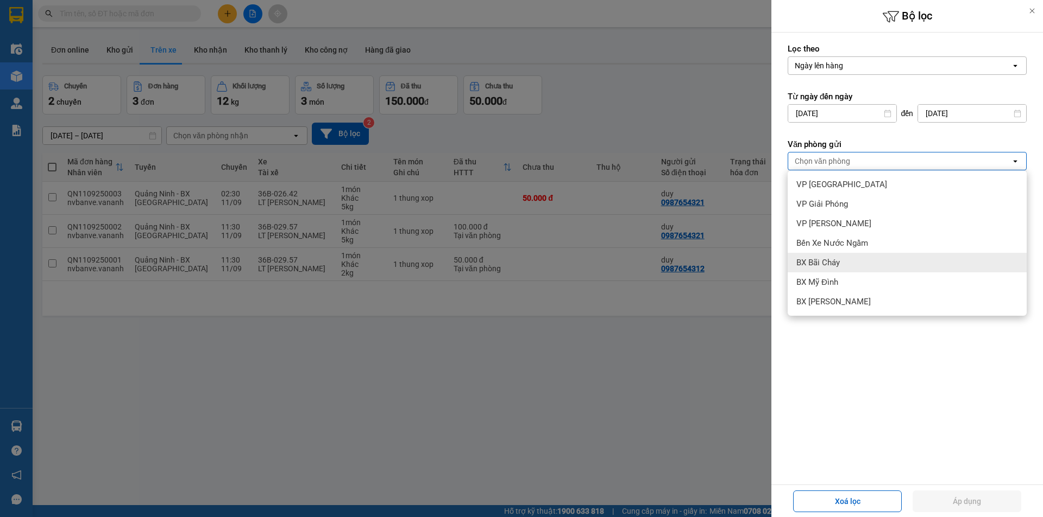
click at [845, 263] on div "BX Bãi Cháy" at bounding box center [906, 263] width 239 height 20
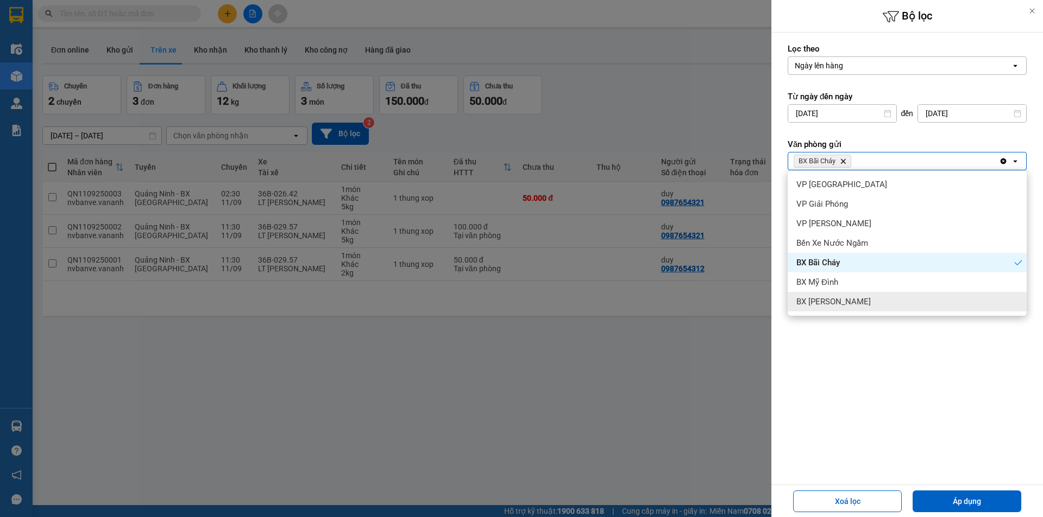
click at [853, 372] on form "Lọc theo Ngày lên hàng open Từ ngày đến ngày 09/09/2025 Press the down arrow ke…" at bounding box center [906, 227] width 239 height 368
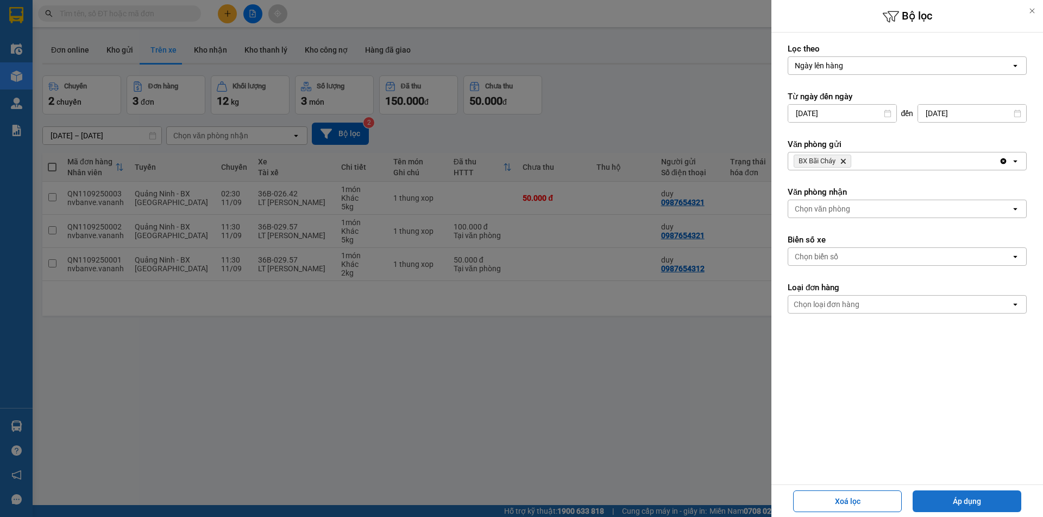
click at [963, 496] on button "Áp dụng" at bounding box center [966, 502] width 109 height 22
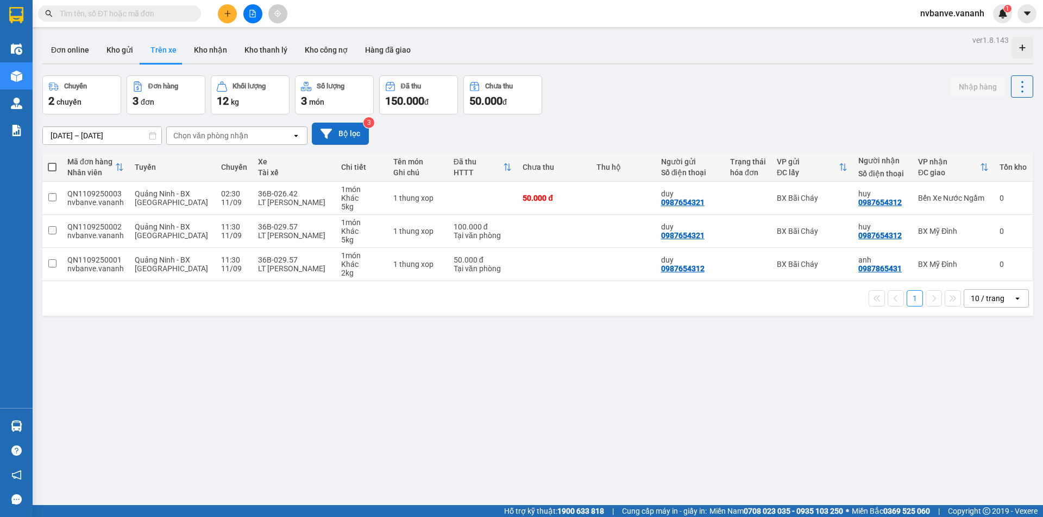
click at [349, 130] on button "Bộ lọc" at bounding box center [340, 134] width 57 height 22
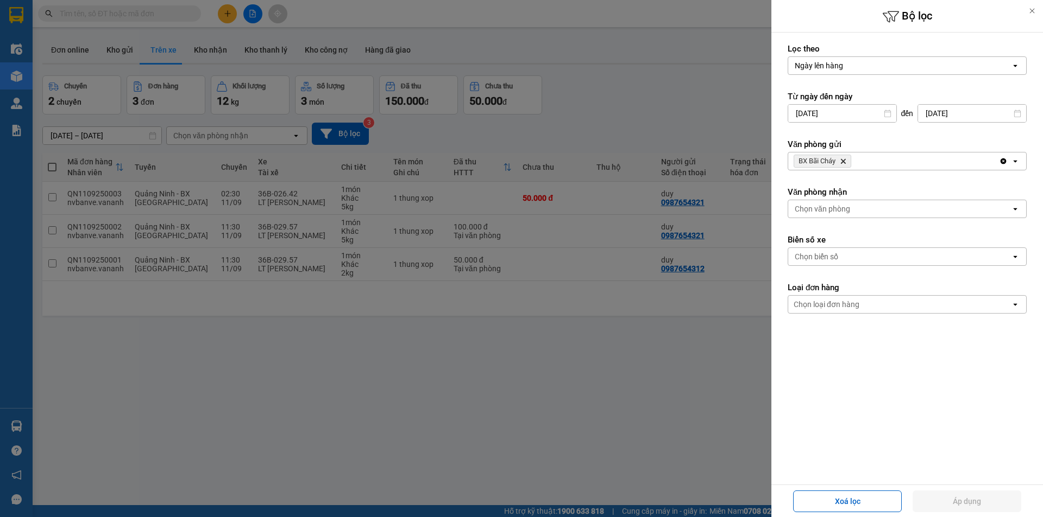
click at [846, 167] on span "BX Bãi Cháy Delete" at bounding box center [822, 161] width 58 height 13
click at [843, 160] on icon "BX Bãi Cháy, close by backspace" at bounding box center [843, 161] width 5 height 5
click at [946, 507] on button "Áp dụng" at bounding box center [966, 502] width 109 height 22
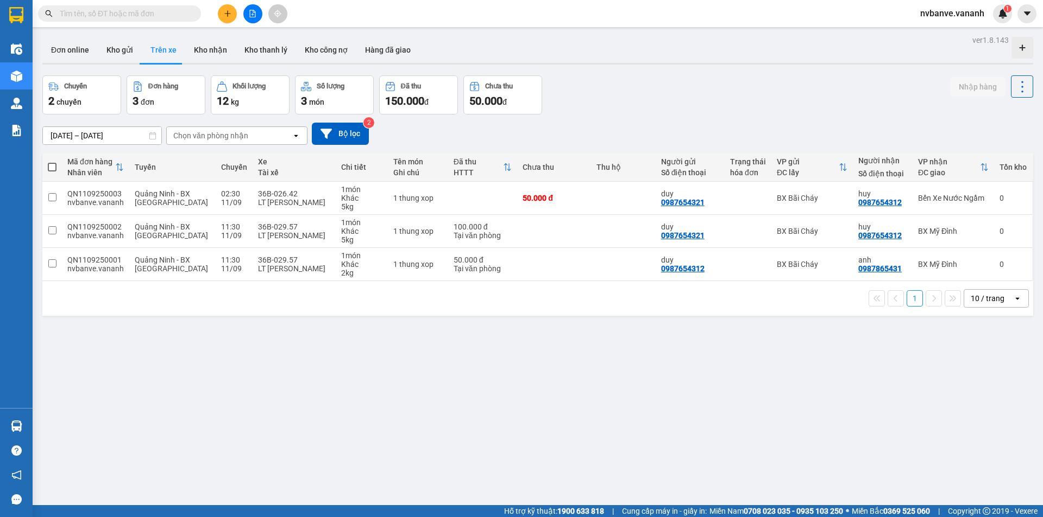
click at [279, 134] on div "Chọn văn phòng nhận" at bounding box center [229, 135] width 125 height 17
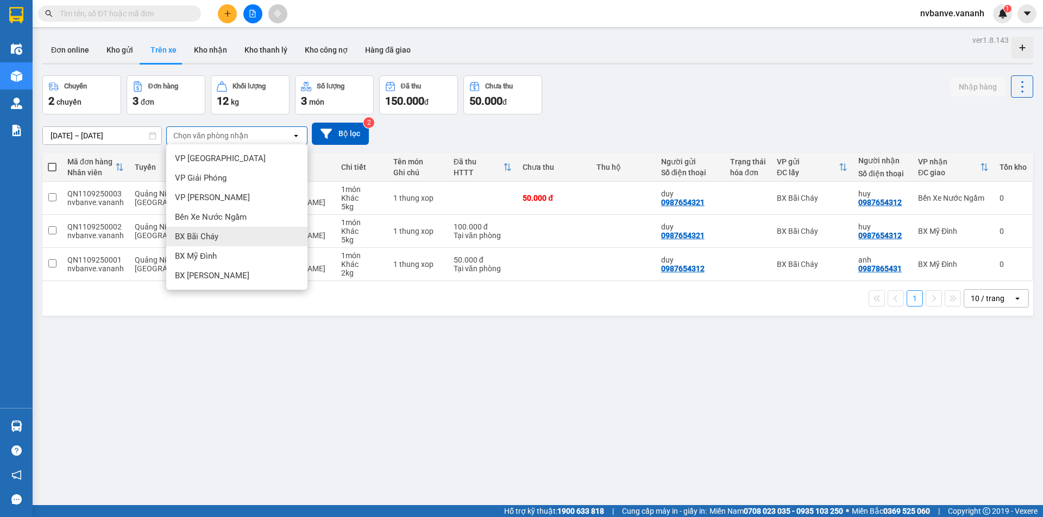
click at [218, 236] on span "BX Bãi Cháy" at bounding box center [196, 236] width 43 height 11
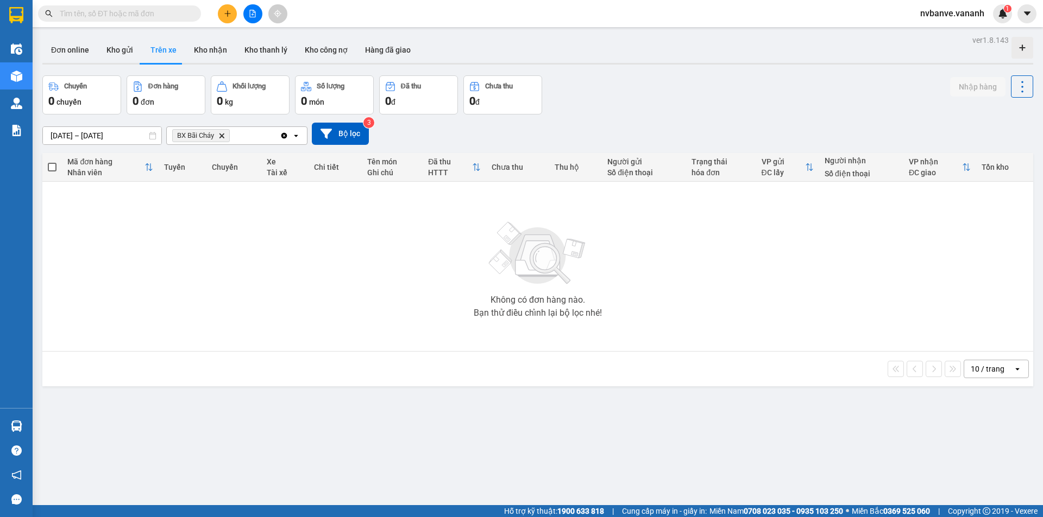
click at [223, 138] on icon "Delete" at bounding box center [221, 135] width 7 height 7
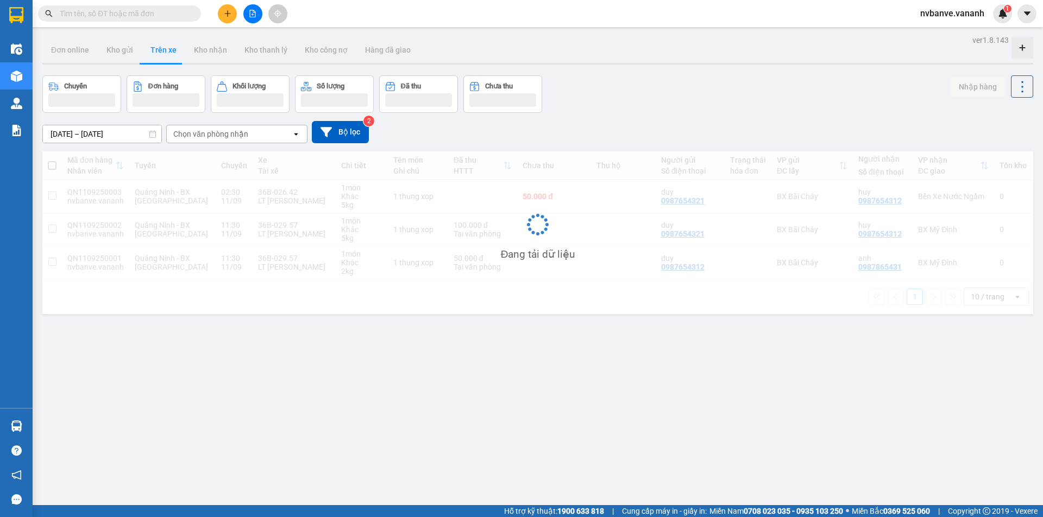
click at [223, 138] on div "Chọn văn phòng nhận" at bounding box center [210, 134] width 75 height 11
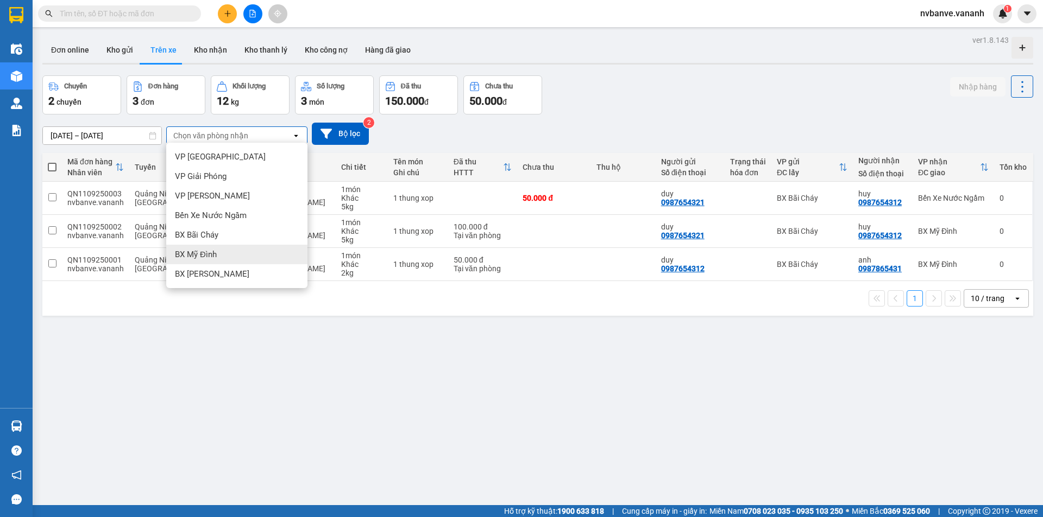
click at [243, 251] on div "BX Mỹ Đình" at bounding box center [236, 255] width 141 height 20
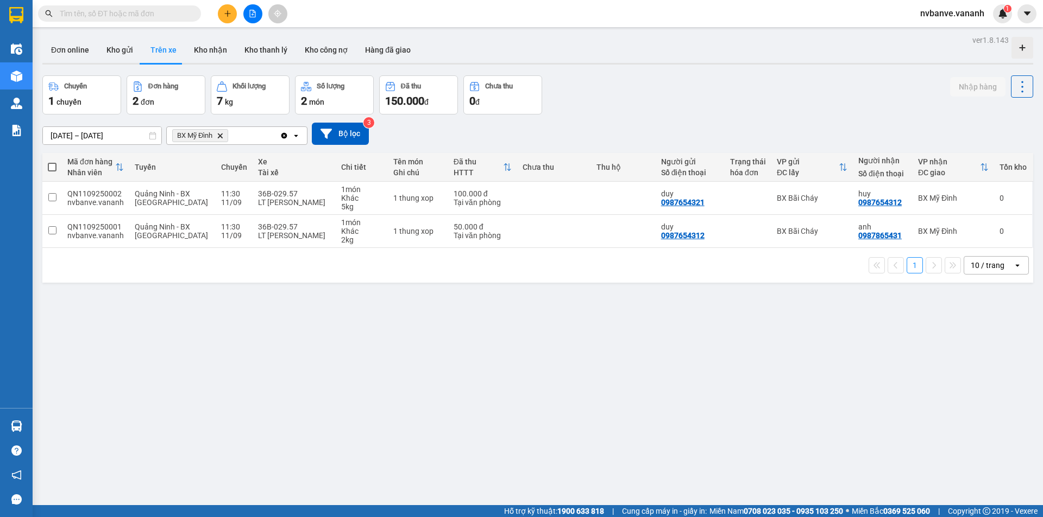
click at [232, 15] on button at bounding box center [227, 13] width 19 height 19
click at [252, 47] on div "Tạo đơn hàng" at bounding box center [264, 40] width 81 height 21
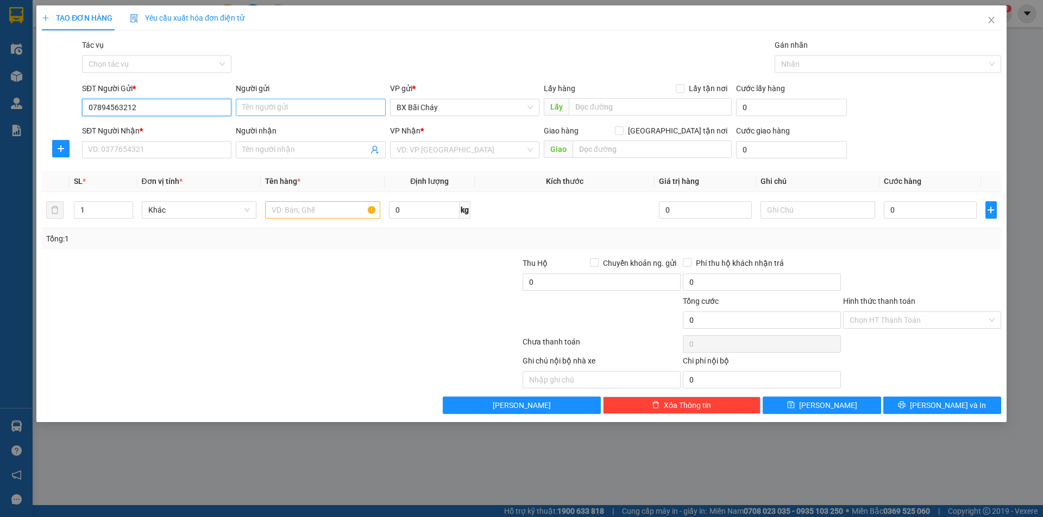
type input "07894563212"
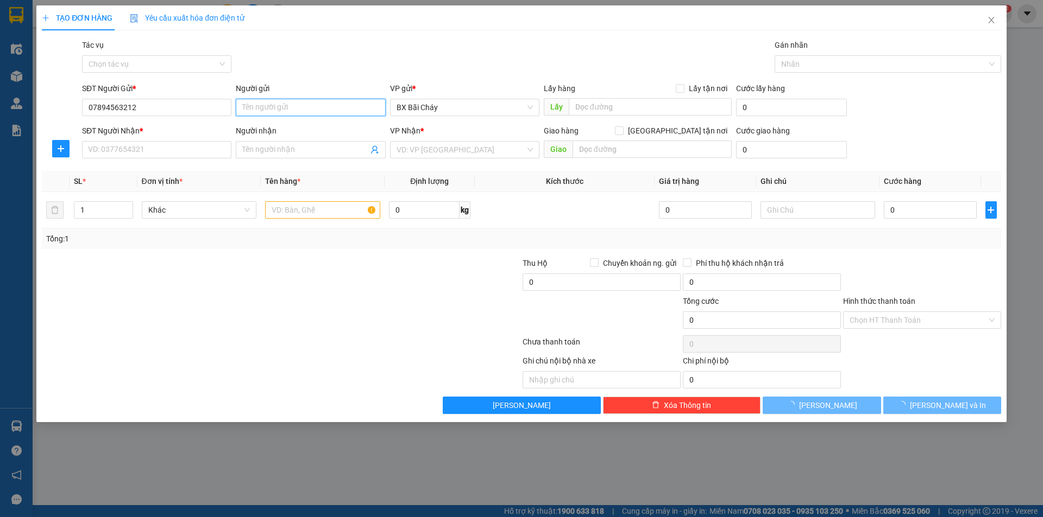
click at [313, 112] on input "Người gửi" at bounding box center [310, 107] width 149 height 17
type input "guy"
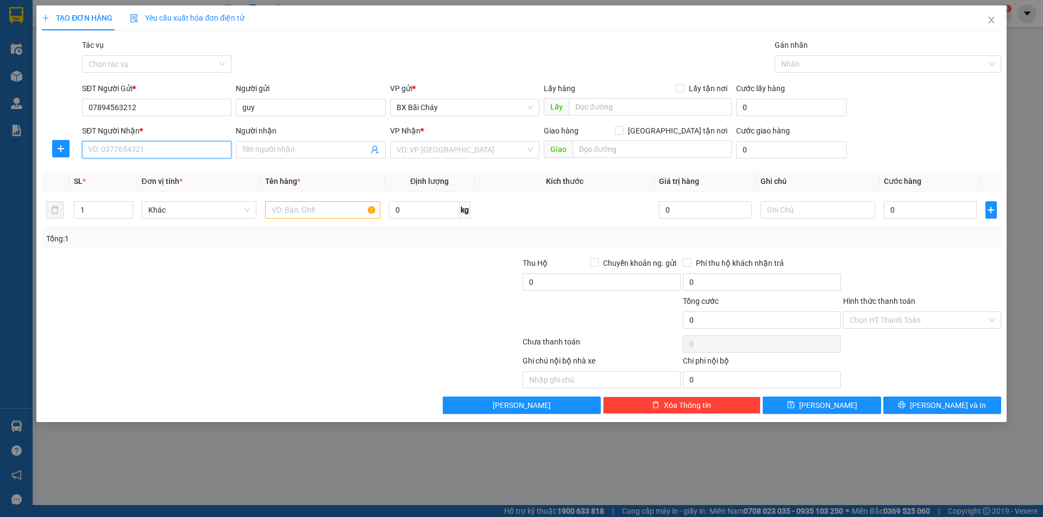
click at [124, 146] on input "SĐT Người Nhận *" at bounding box center [156, 149] width 149 height 17
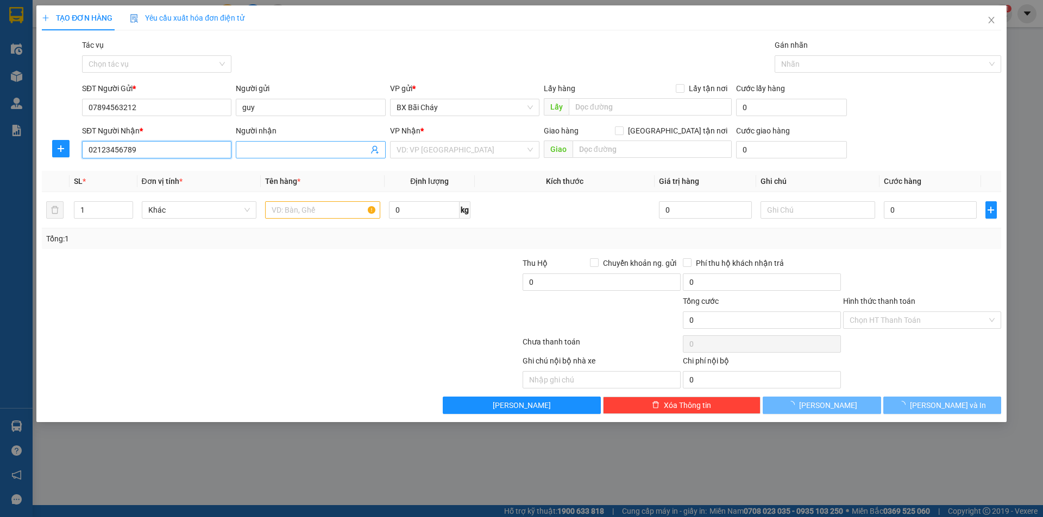
type input "02123456789"
click at [273, 148] on input "Người nhận" at bounding box center [304, 150] width 125 height 12
click at [474, 109] on span "BX Bãi Cháy" at bounding box center [464, 107] width 136 height 16
type input "sdfsad"
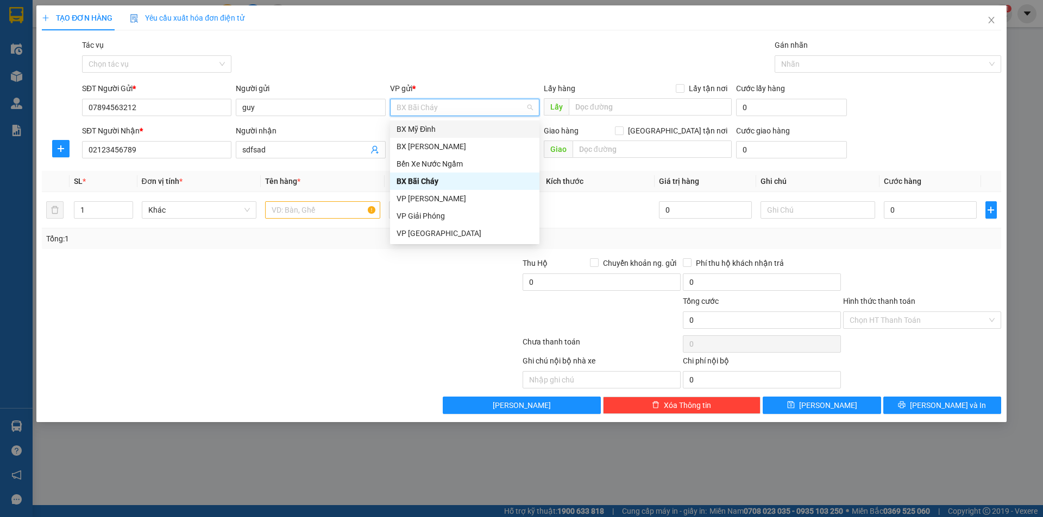
click at [463, 135] on div "BX Mỹ Đình" at bounding box center [464, 129] width 136 height 12
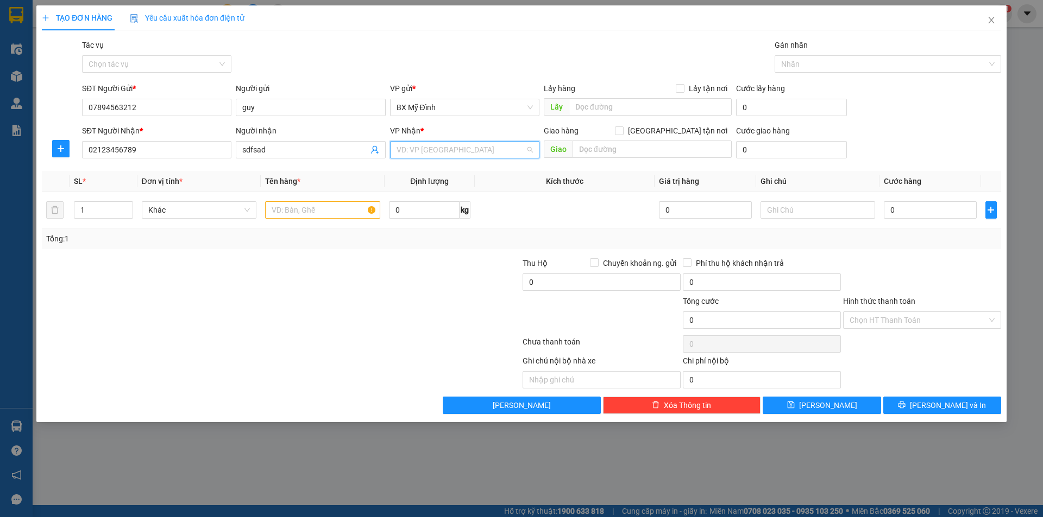
click at [471, 150] on input "search" at bounding box center [460, 150] width 129 height 16
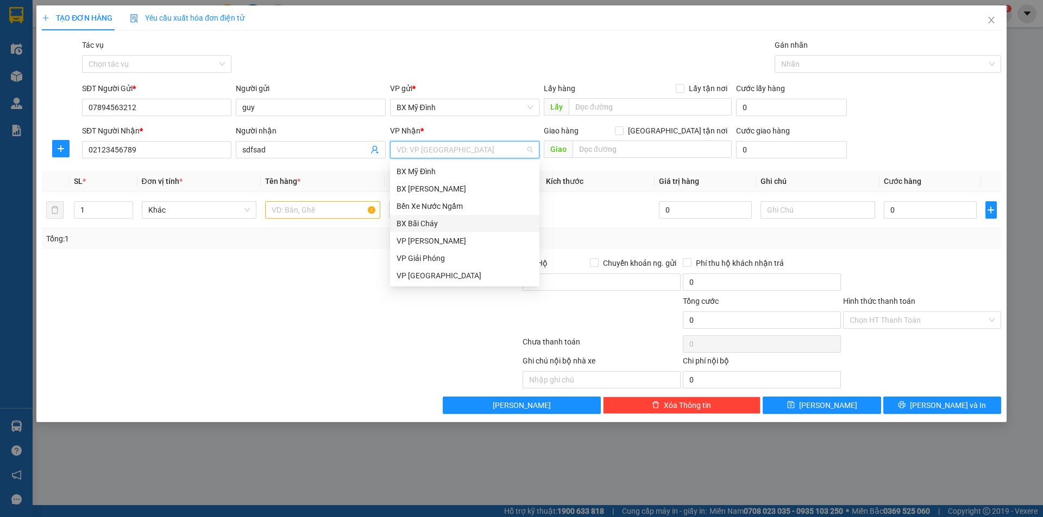
click at [453, 222] on div "BX Bãi Cháy" at bounding box center [464, 224] width 136 height 12
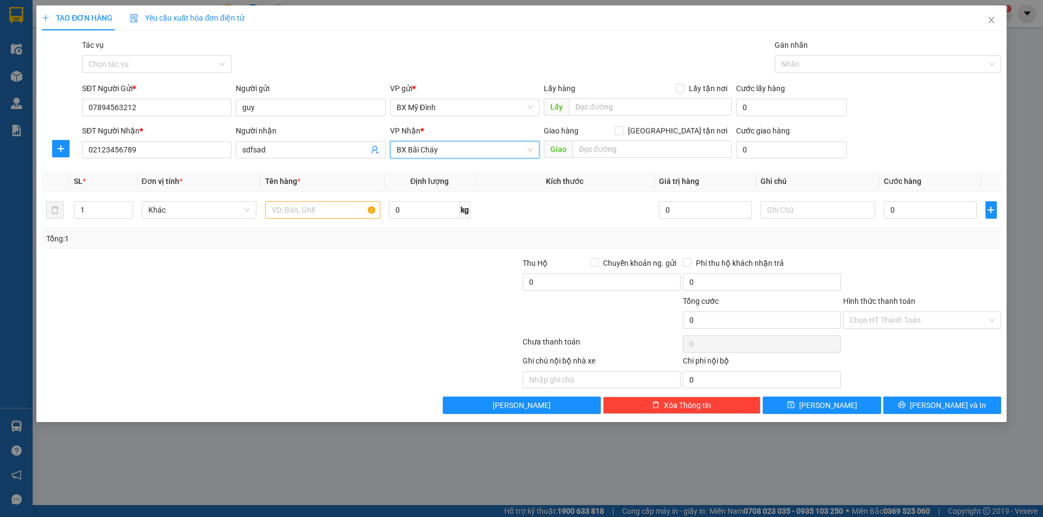
click at [709, 310] on div "Tổng cước" at bounding box center [762, 303] width 158 height 16
click at [707, 321] on input "0" at bounding box center [762, 320] width 158 height 17
click at [712, 271] on div "Phí thu hộ khách nhận trả" at bounding box center [762, 265] width 158 height 16
click at [898, 210] on input "0" at bounding box center [929, 209] width 92 height 17
type input "8"
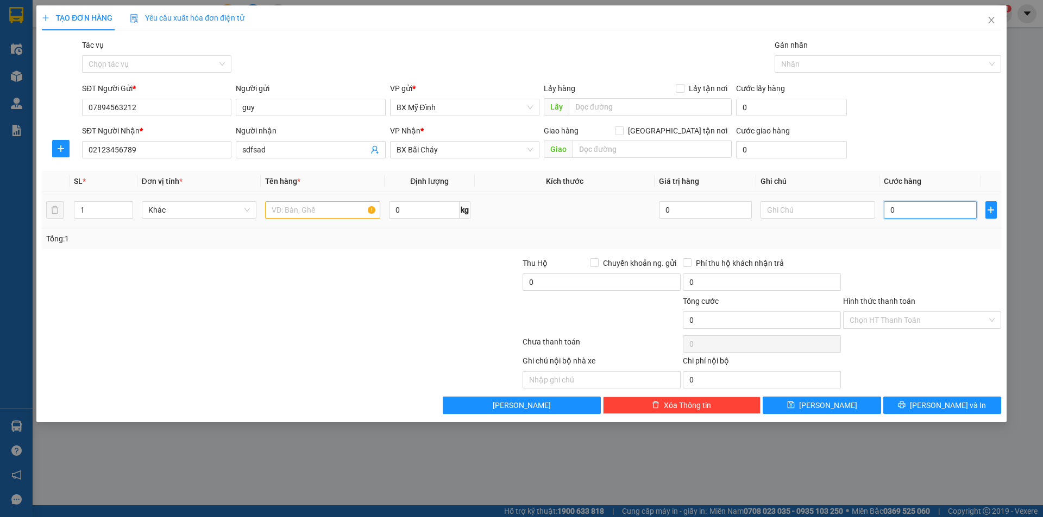
type input "8"
type input "80"
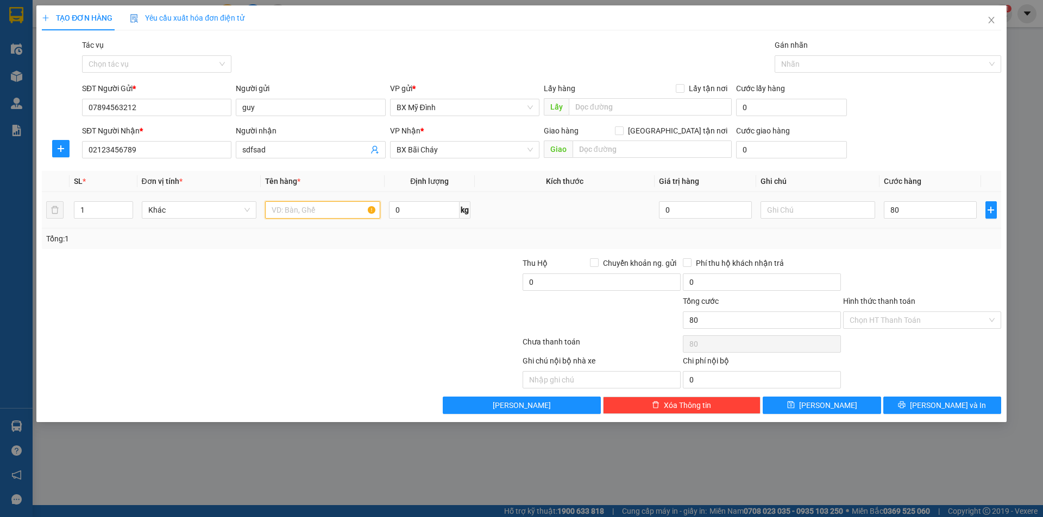
type input "80.000"
click at [317, 211] on input "text" at bounding box center [322, 209] width 115 height 17
type input "1 thung cat tong"
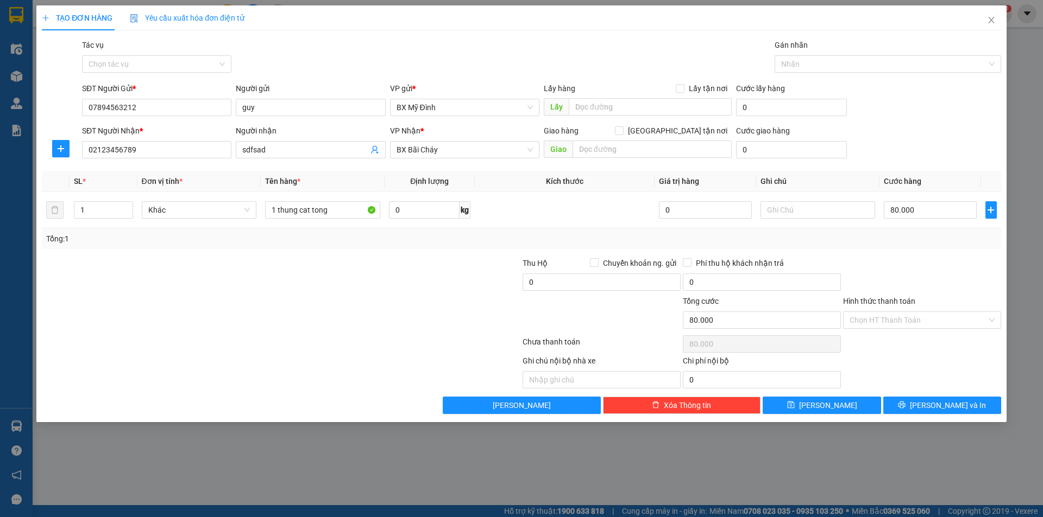
click at [394, 285] on div at bounding box center [441, 276] width 160 height 38
click at [849, 403] on button "Lưu" at bounding box center [821, 405] width 118 height 17
type input "0"
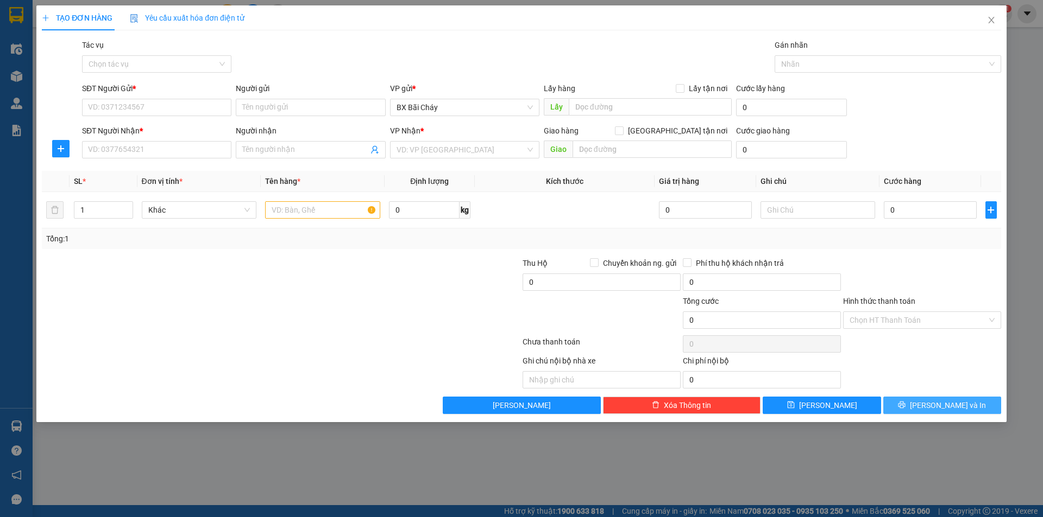
click at [935, 409] on span "Lưu và In" at bounding box center [948, 406] width 76 height 12
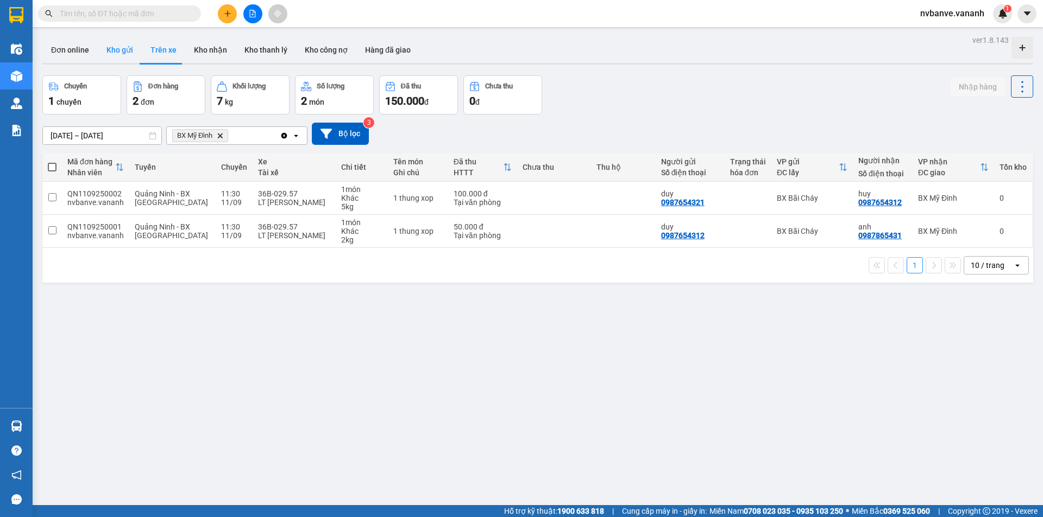
click at [119, 53] on button "Kho gửi" at bounding box center [120, 50] width 44 height 26
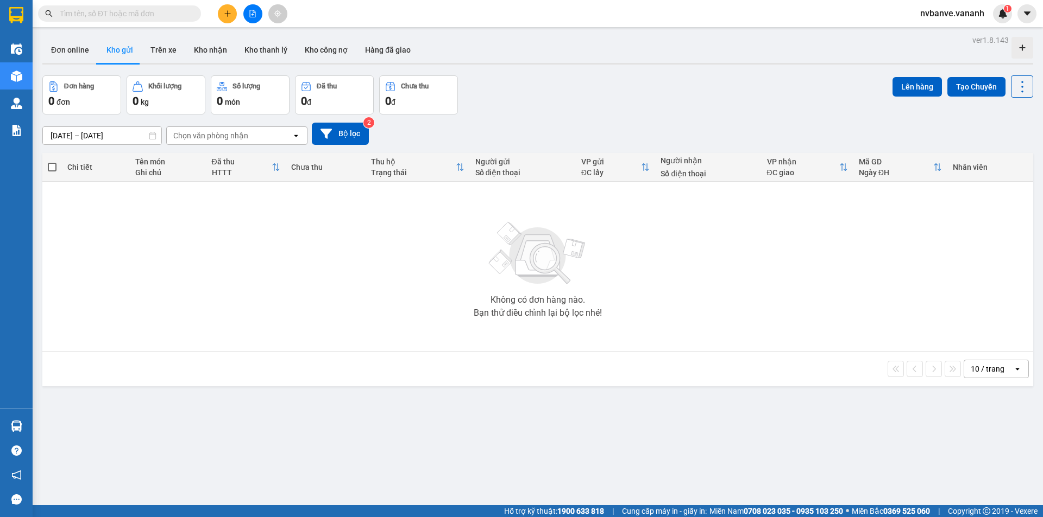
drag, startPoint x: 226, startPoint y: 137, endPoint x: 271, endPoint y: 135, distance: 45.7
click at [228, 137] on div "Chọn văn phòng nhận" at bounding box center [210, 135] width 75 height 11
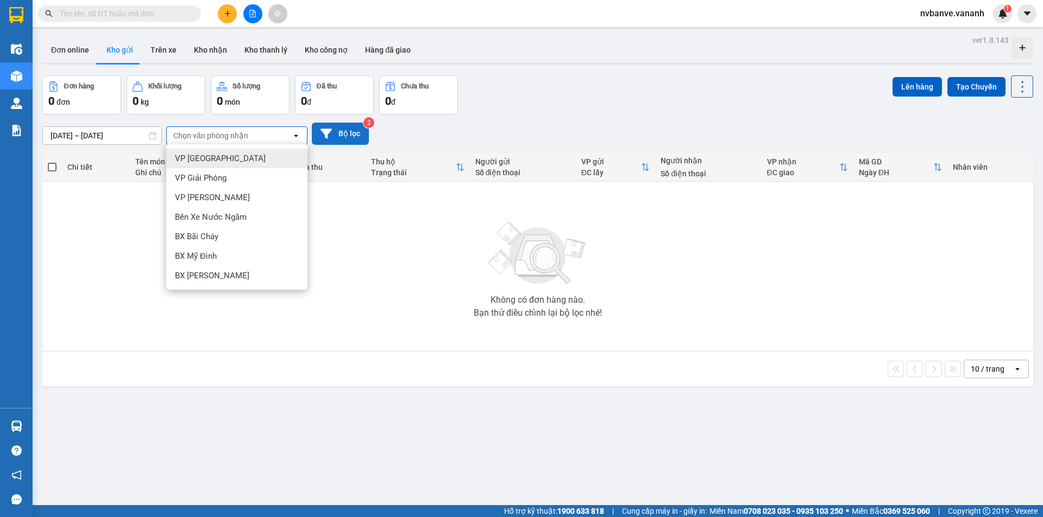
click at [333, 127] on button "Bộ lọc" at bounding box center [340, 134] width 57 height 22
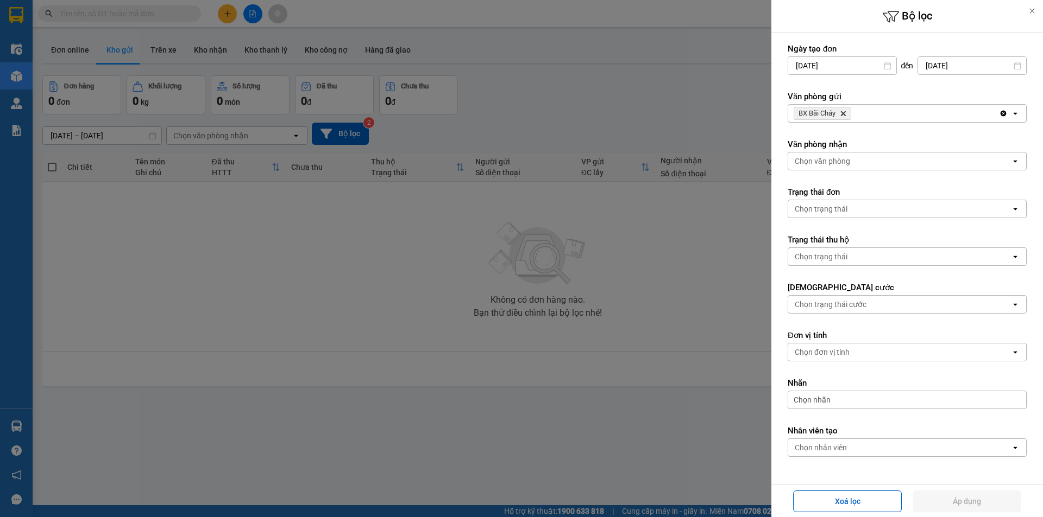
click at [846, 113] on icon "Delete" at bounding box center [842, 113] width 7 height 7
click at [846, 113] on div "Chọn văn phòng" at bounding box center [821, 113] width 55 height 11
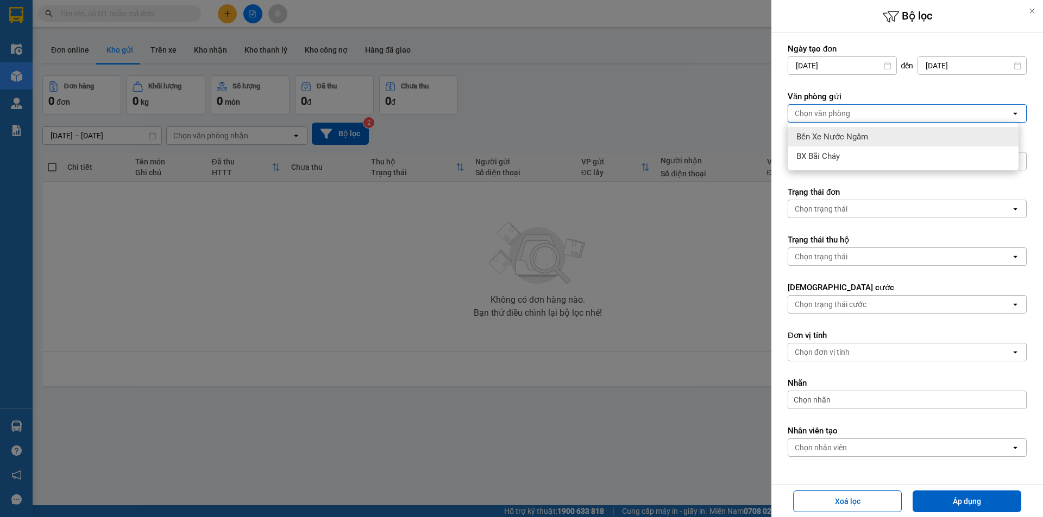
click at [829, 136] on span "Bến Xe Nước Ngầm" at bounding box center [832, 136] width 72 height 11
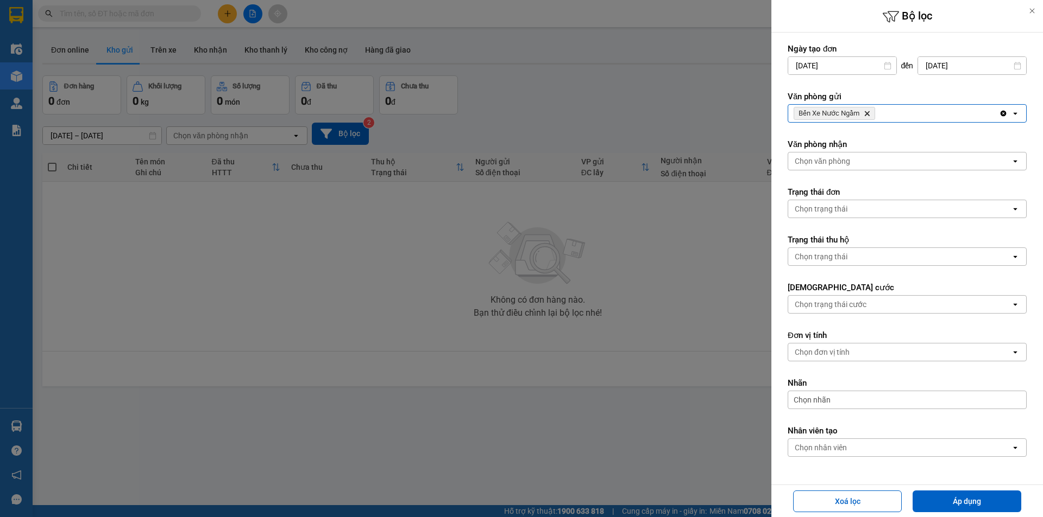
click at [597, 226] on div at bounding box center [521, 258] width 1043 height 517
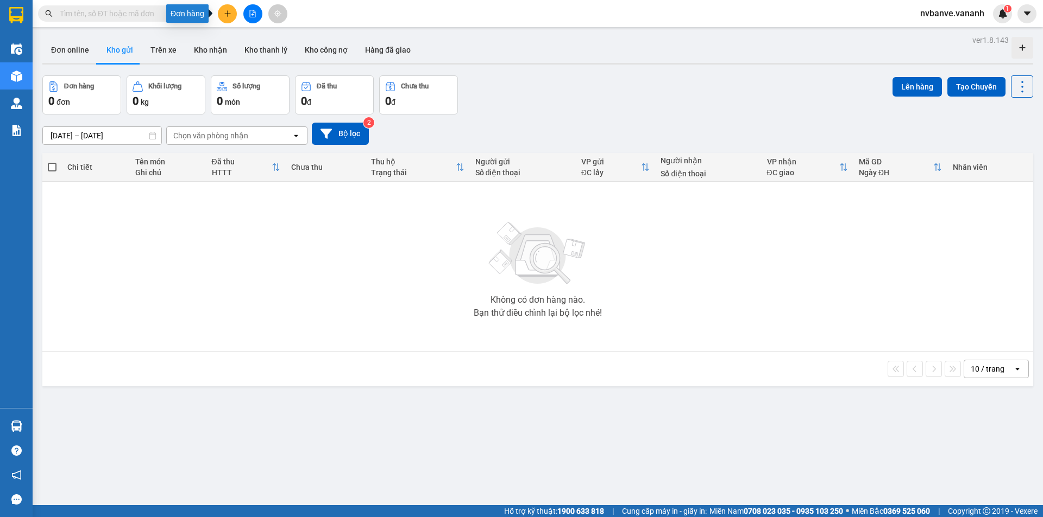
click at [227, 10] on icon "plus" at bounding box center [228, 14] width 8 height 8
click at [264, 42] on div "Tạo đơn hàng" at bounding box center [270, 41] width 47 height 12
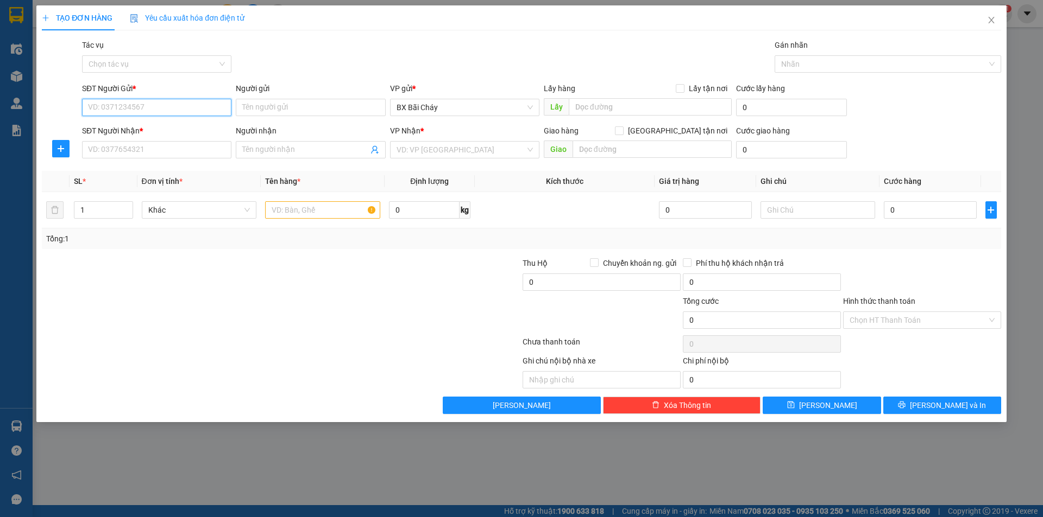
click at [136, 102] on input "SĐT Người Gửi *" at bounding box center [156, 107] width 149 height 17
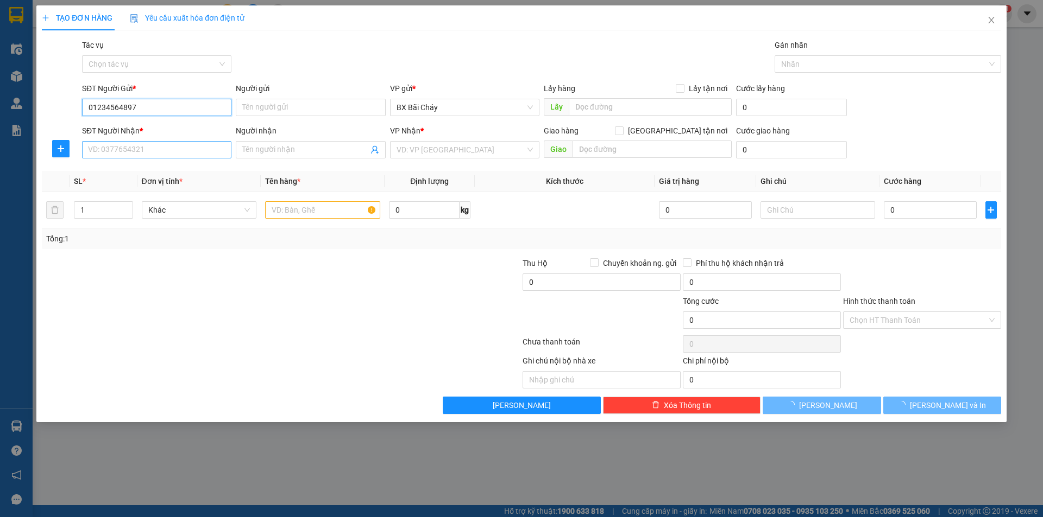
type input "01234564897"
click at [128, 154] on input "SĐT Người Nhận *" at bounding box center [156, 149] width 149 height 17
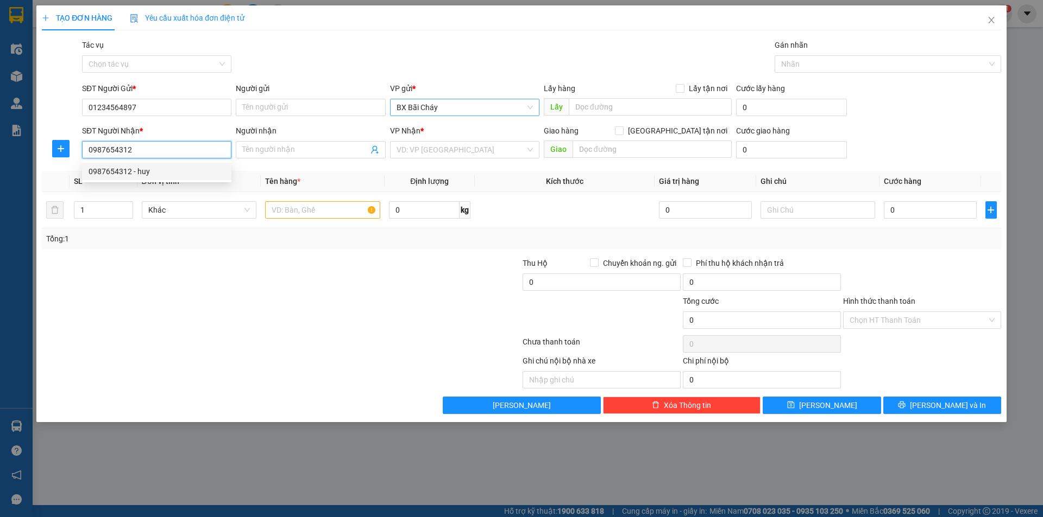
click at [428, 112] on span "BX Bãi Cháy" at bounding box center [464, 107] width 136 height 16
type input "0987654312"
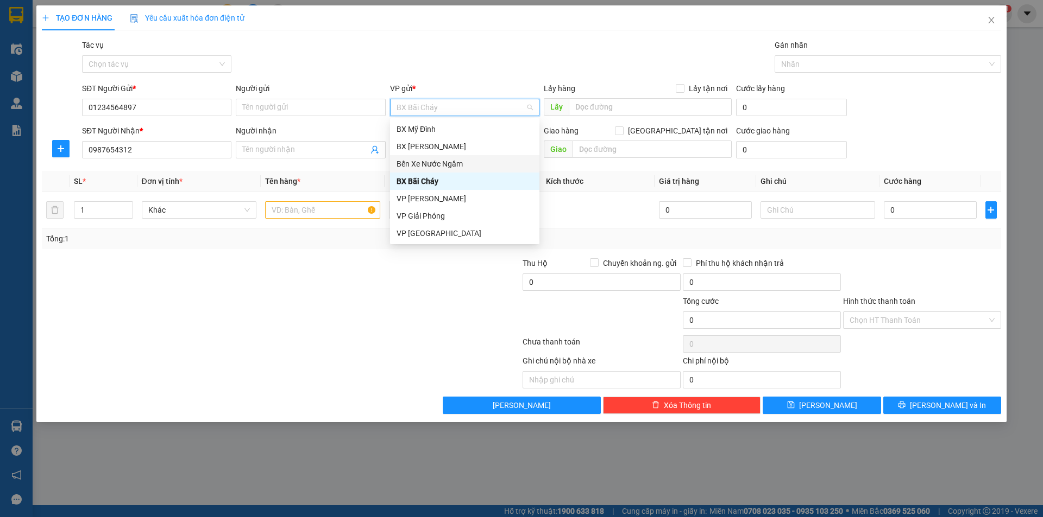
click at [465, 163] on div "Bến Xe Nước Ngầm" at bounding box center [464, 164] width 136 height 12
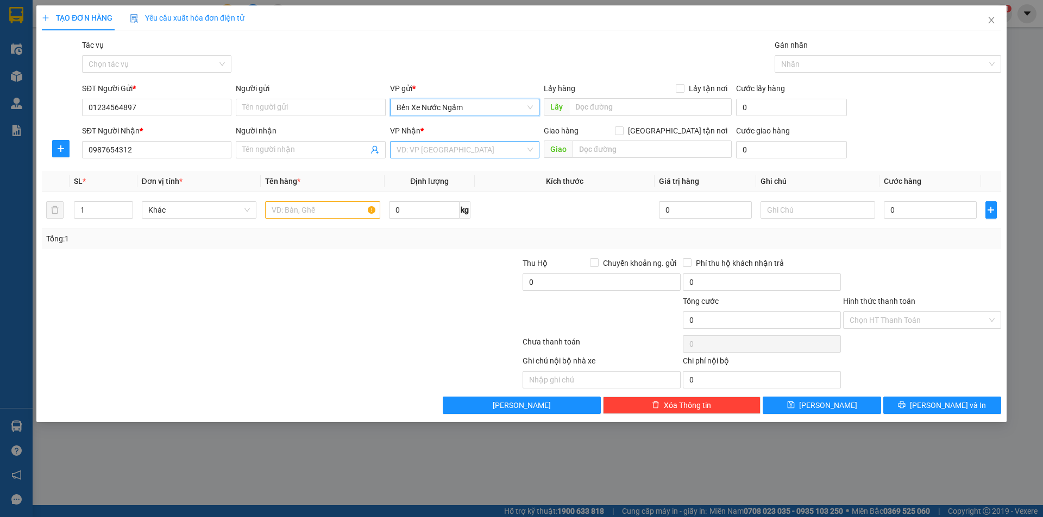
click at [447, 152] on input "search" at bounding box center [460, 150] width 129 height 16
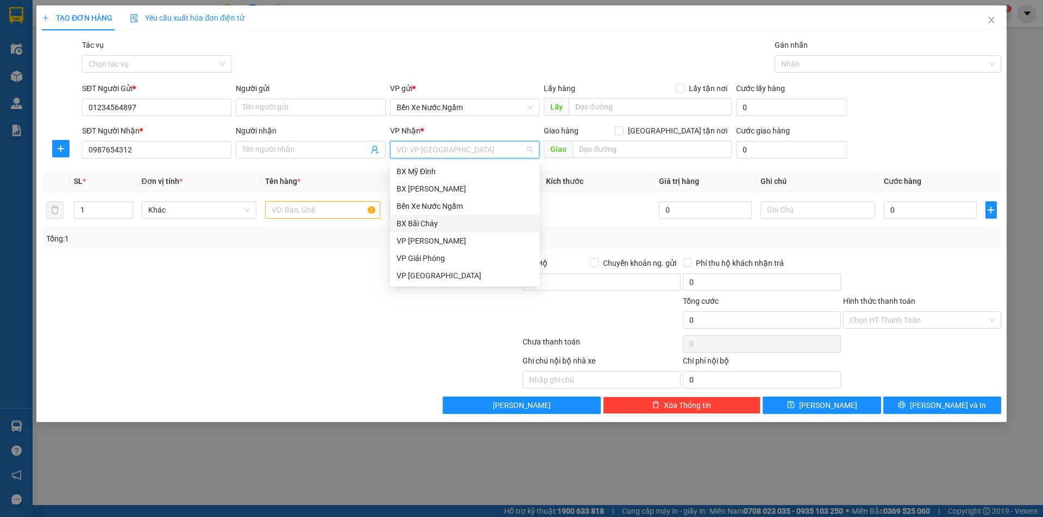
click at [443, 228] on div "BX Bãi Cháy" at bounding box center [464, 224] width 136 height 12
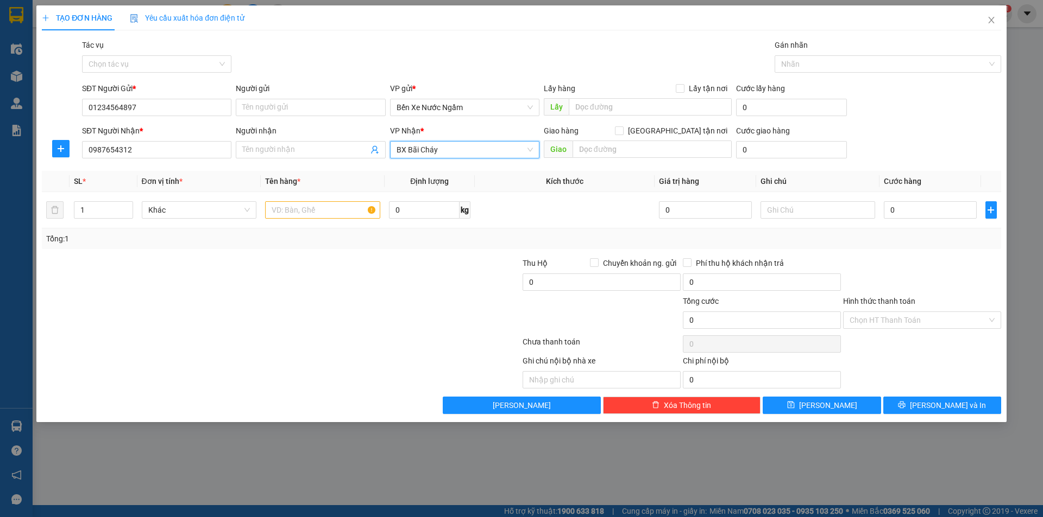
click at [362, 323] on div at bounding box center [441, 314] width 160 height 38
click at [330, 215] on input "text" at bounding box center [322, 209] width 115 height 17
type input "1 cat tong"
click at [439, 215] on input "0" at bounding box center [424, 209] width 71 height 17
type input "5"
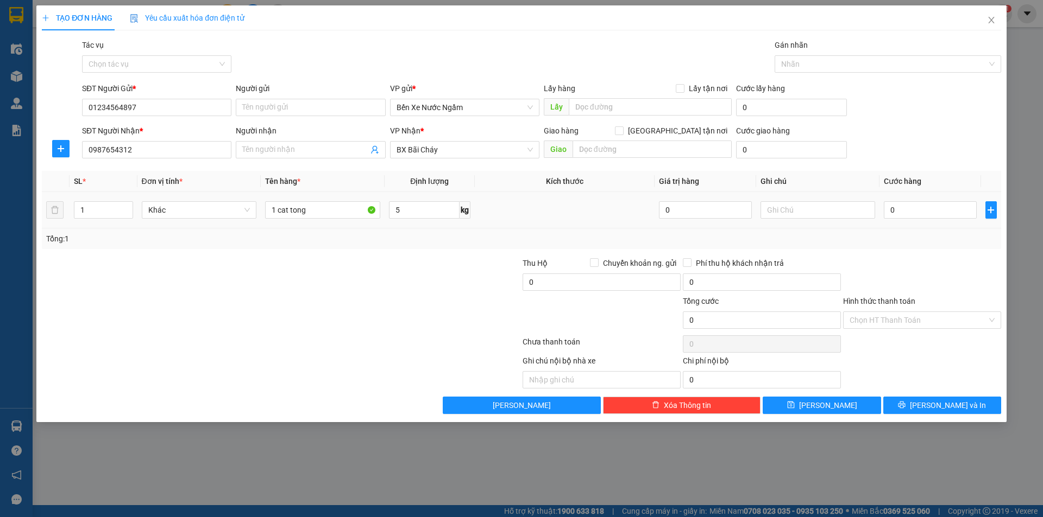
click at [600, 203] on td at bounding box center [565, 210] width 180 height 36
click at [899, 209] on input "0" at bounding box center [929, 209] width 92 height 17
type input "1"
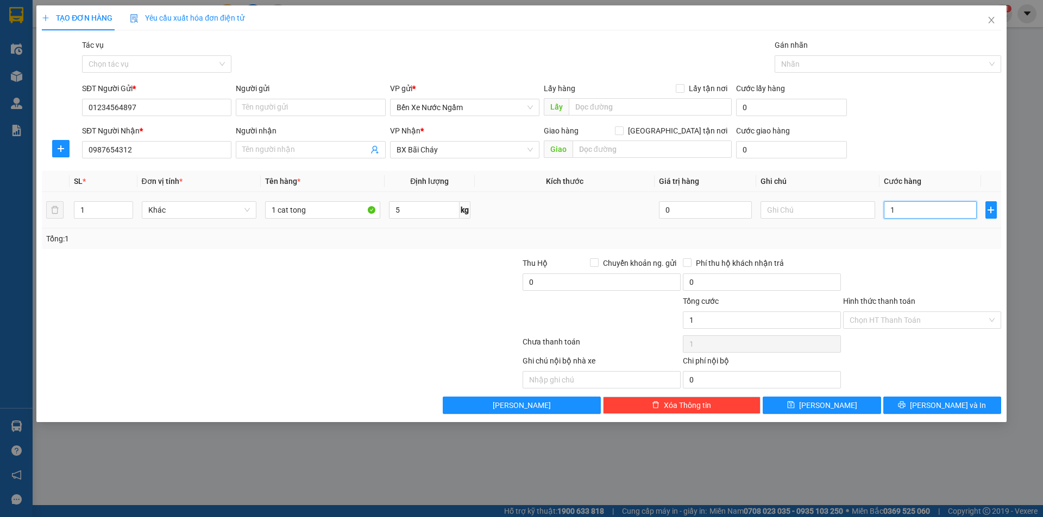
type input "10"
type input "100"
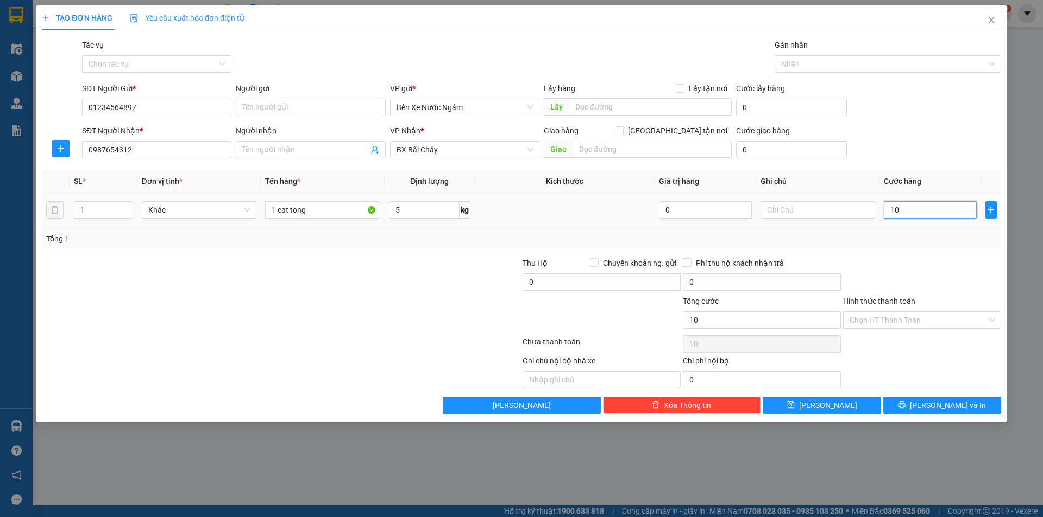
type input "100"
type input "1.000"
type input "10.000"
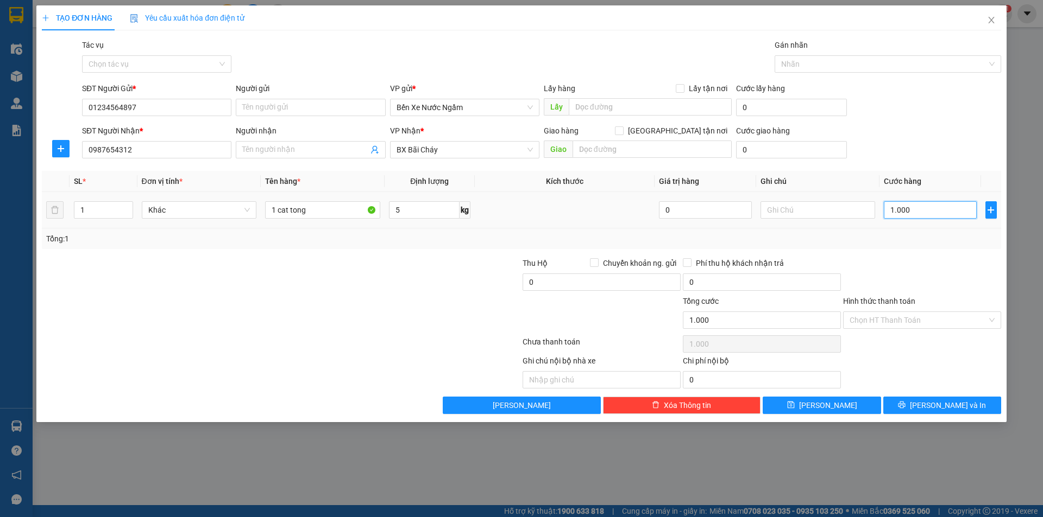
type input "10.000"
type input "100.000"
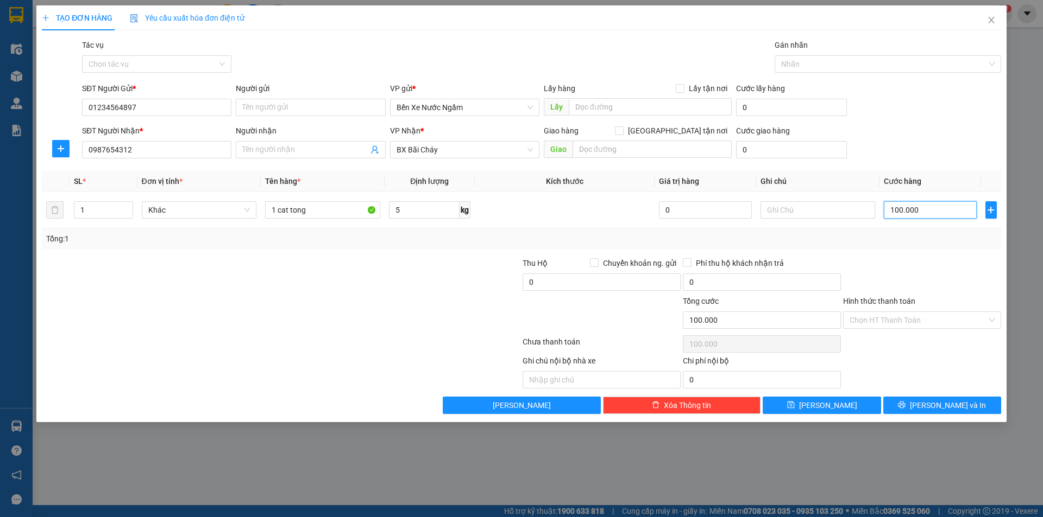
type input "100.000"
click at [874, 263] on div at bounding box center [922, 276] width 160 height 38
click at [842, 407] on button "Lưu" at bounding box center [821, 405] width 118 height 17
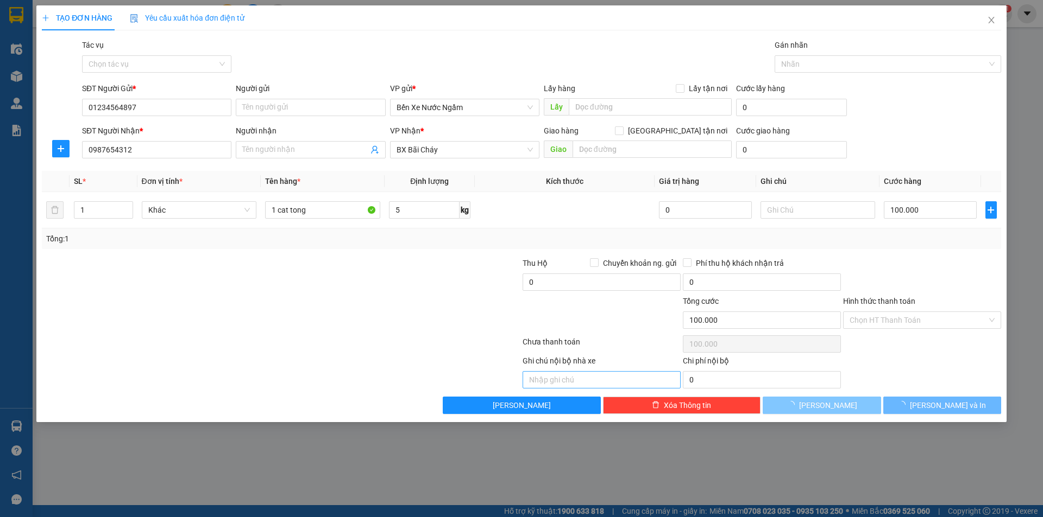
type input "0"
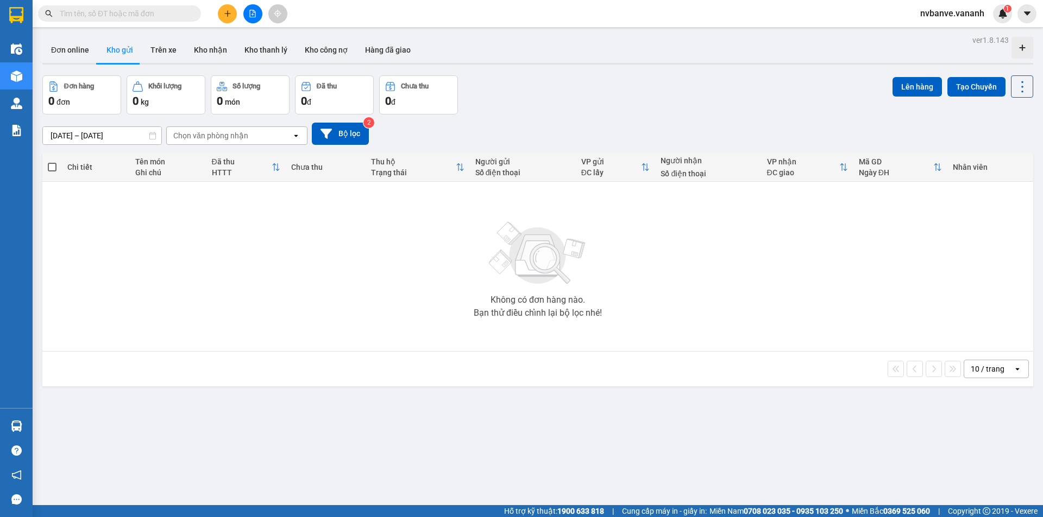
click at [111, 54] on button "Kho gửi" at bounding box center [120, 50] width 44 height 26
click at [325, 139] on button "Bộ lọc" at bounding box center [340, 134] width 57 height 22
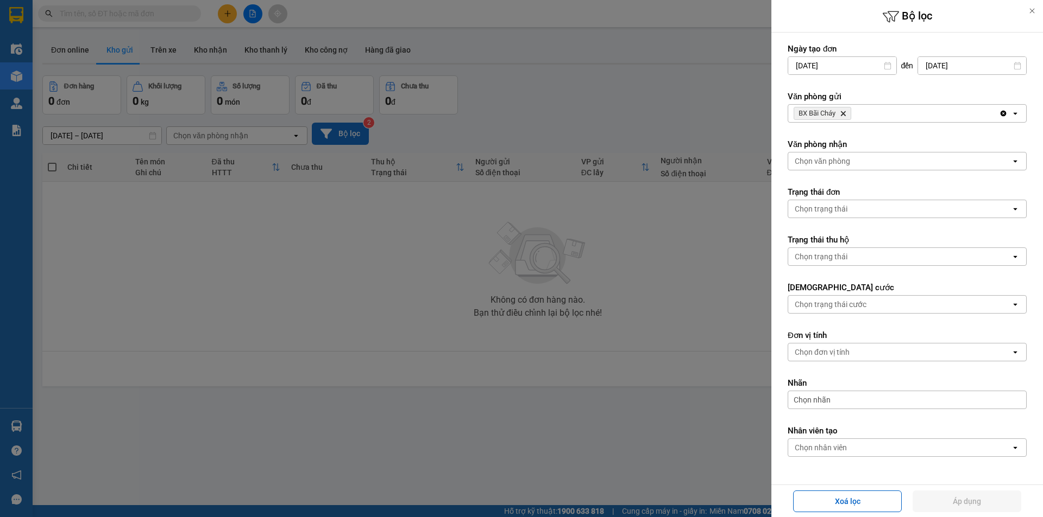
click at [844, 115] on icon "BX Bãi Cháy, close by backspace" at bounding box center [843, 113] width 5 height 5
click at [844, 115] on div "Chọn văn phòng" at bounding box center [821, 113] width 55 height 11
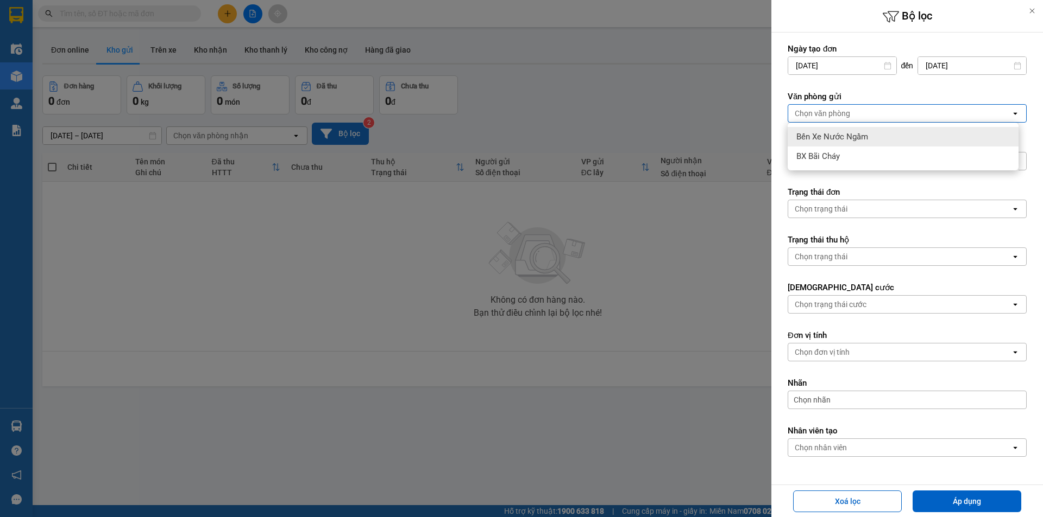
click at [850, 140] on span "Bến Xe Nước Ngầm" at bounding box center [832, 136] width 72 height 11
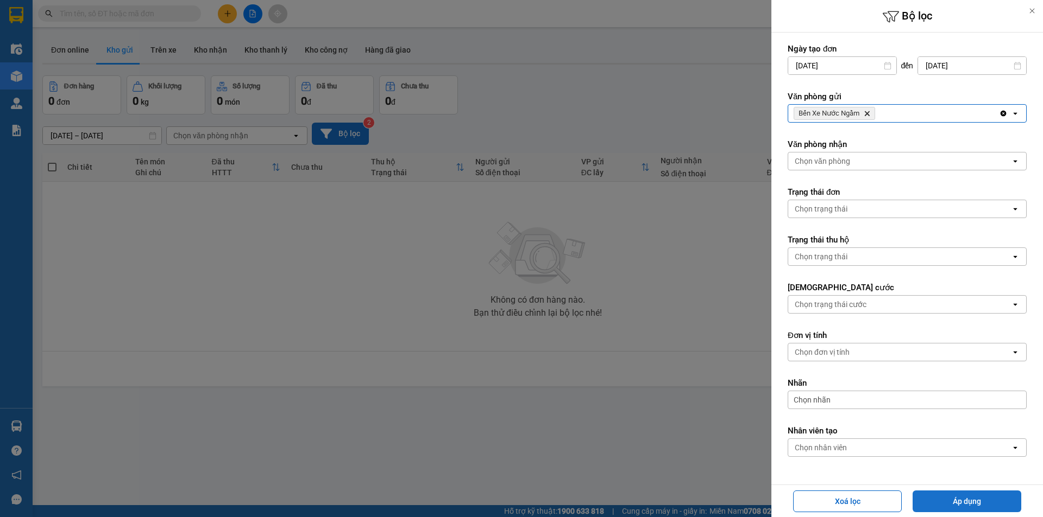
click at [961, 500] on button "Áp dụng" at bounding box center [966, 502] width 109 height 22
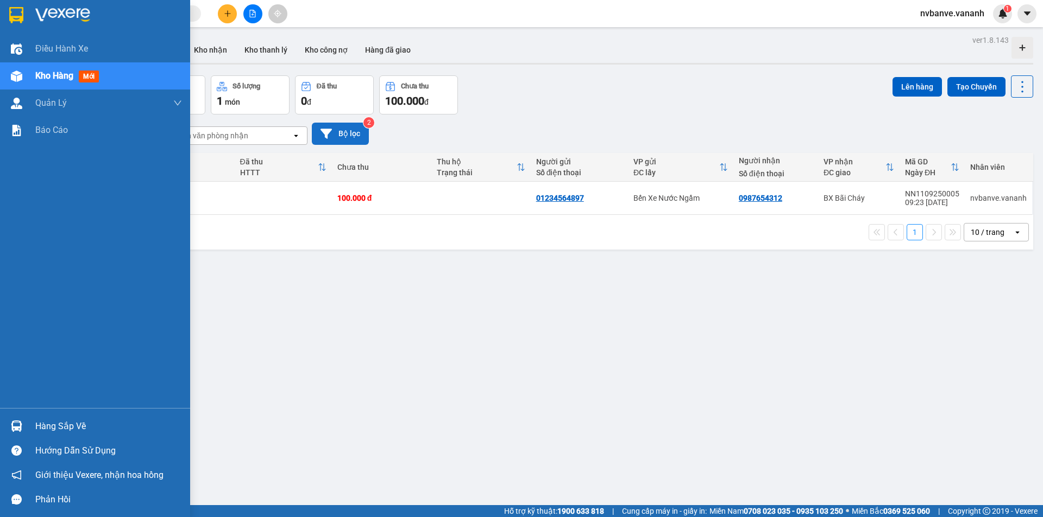
click at [41, 427] on div "Hàng sắp về" at bounding box center [108, 427] width 147 height 16
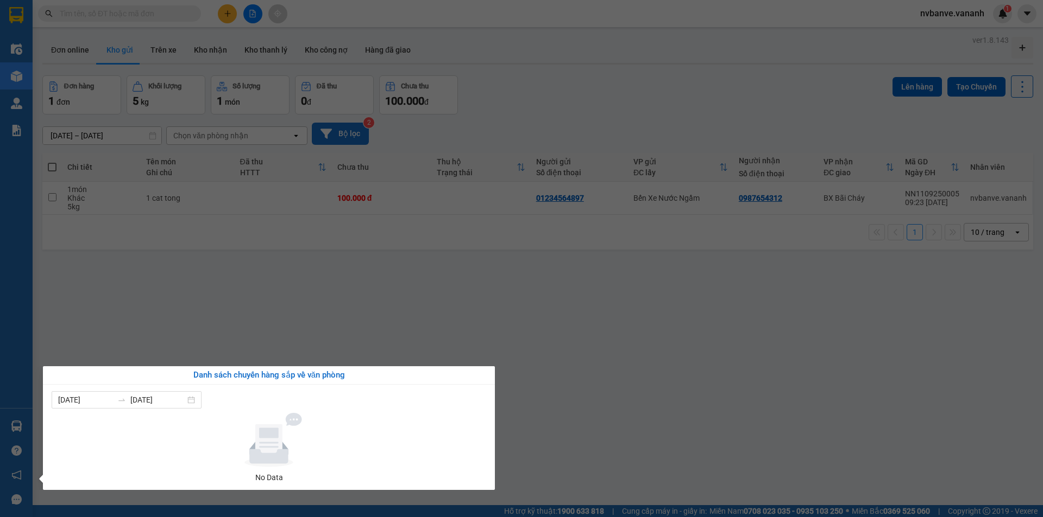
click at [143, 324] on section "Kết quả tìm kiếm ( 1 ) Bộ lọc Mã ĐH Trạng thái Món hàng Thu hộ Tổng cước Chưa c…" at bounding box center [521, 258] width 1043 height 517
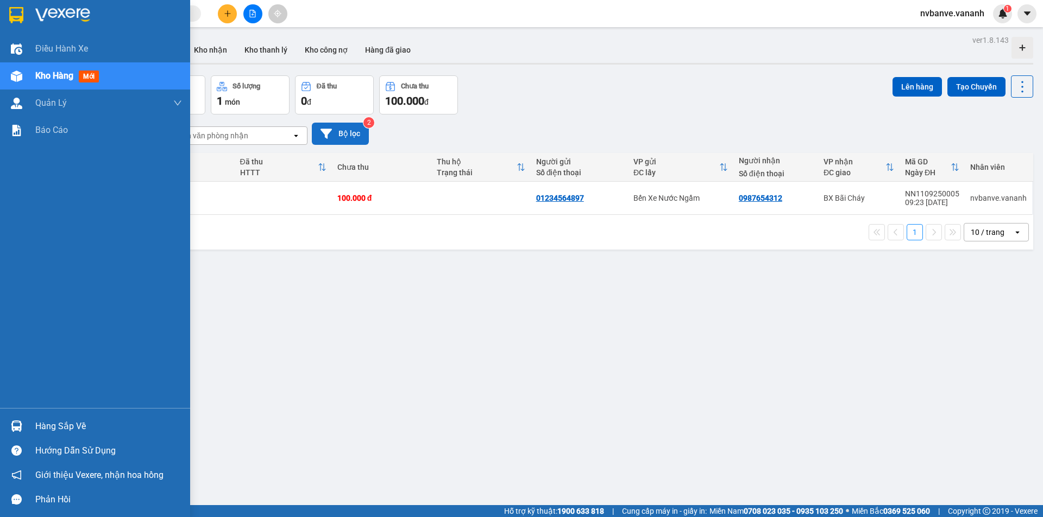
click at [12, 427] on img at bounding box center [16, 426] width 11 height 11
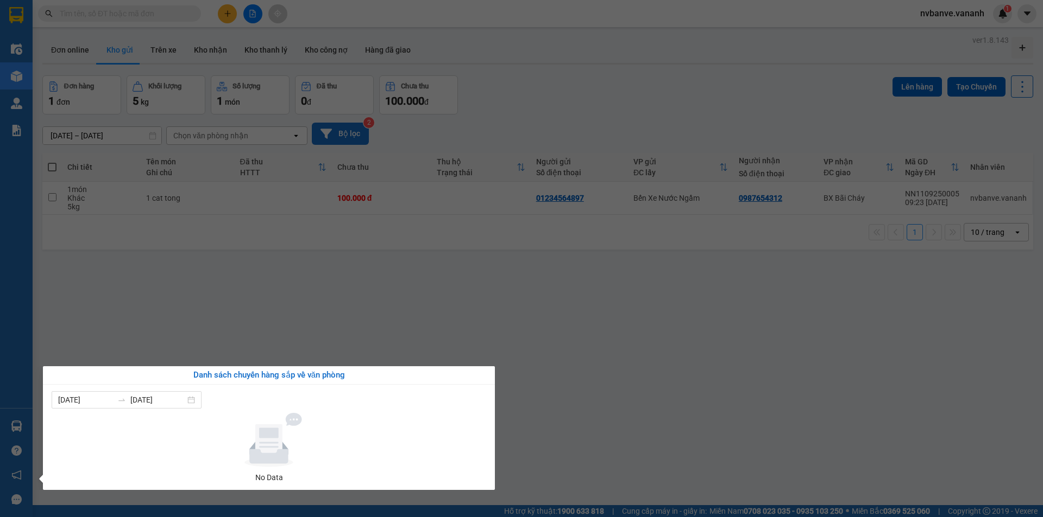
click at [162, 267] on section "Kết quả tìm kiếm ( 1 ) Bộ lọc Mã ĐH Trạng thái Món hàng Thu hộ Tổng cước Chưa c…" at bounding box center [521, 258] width 1043 height 517
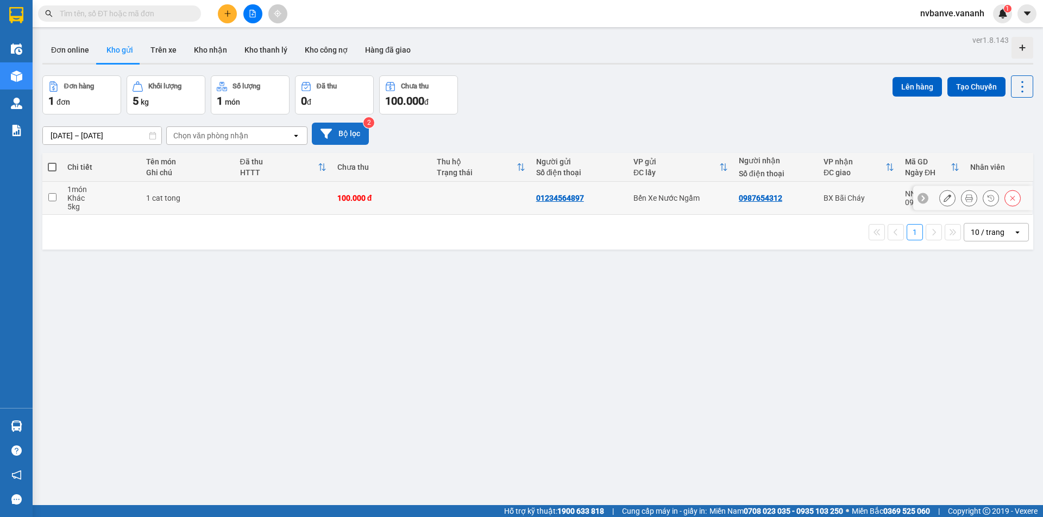
click at [56, 200] on input "checkbox" at bounding box center [52, 197] width 8 height 8
checkbox input "true"
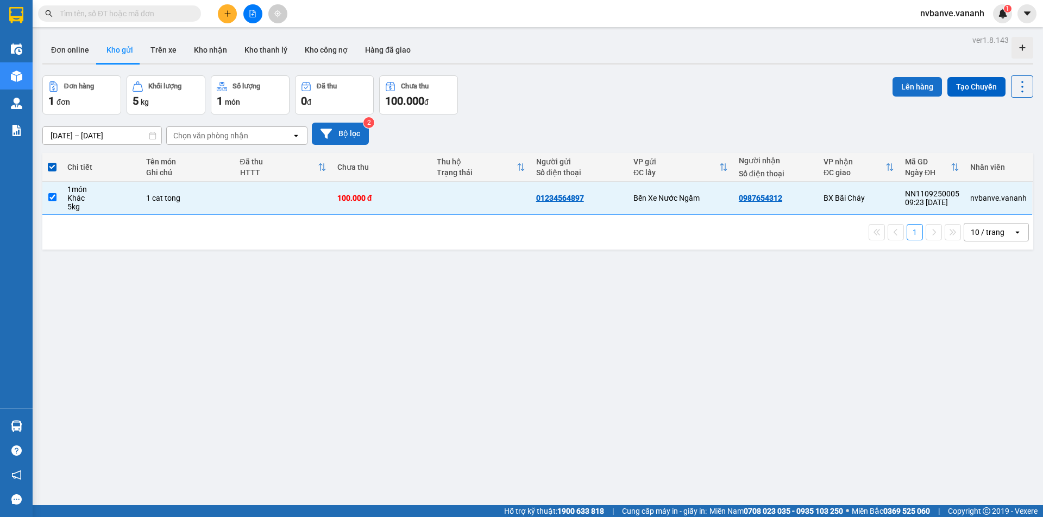
click at [899, 89] on button "Lên hàng" at bounding box center [916, 87] width 49 height 20
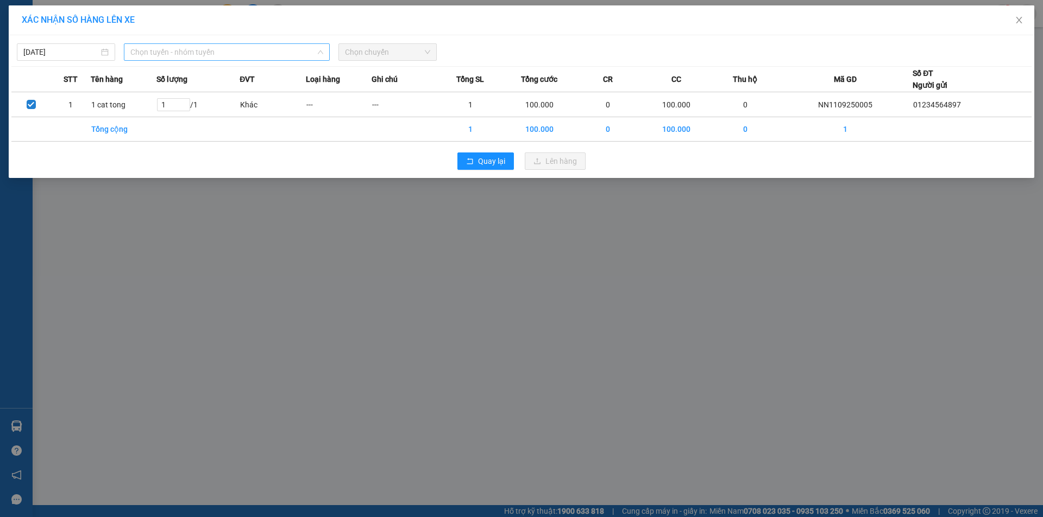
click at [180, 52] on span "Chọn tuyến - nhóm tuyến" at bounding box center [226, 52] width 193 height 16
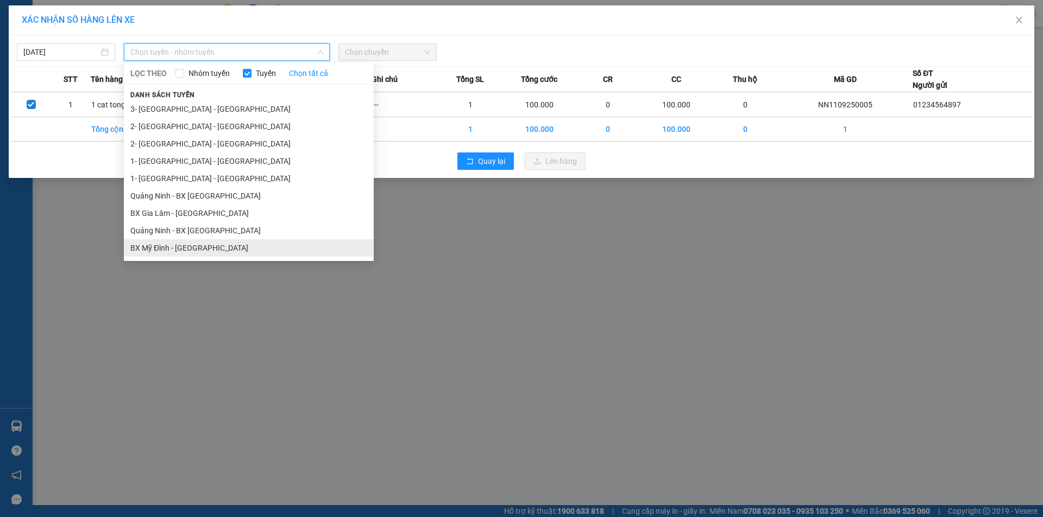
click at [225, 250] on li "BX Mỹ Đình - Quảng Ninh" at bounding box center [249, 247] width 250 height 17
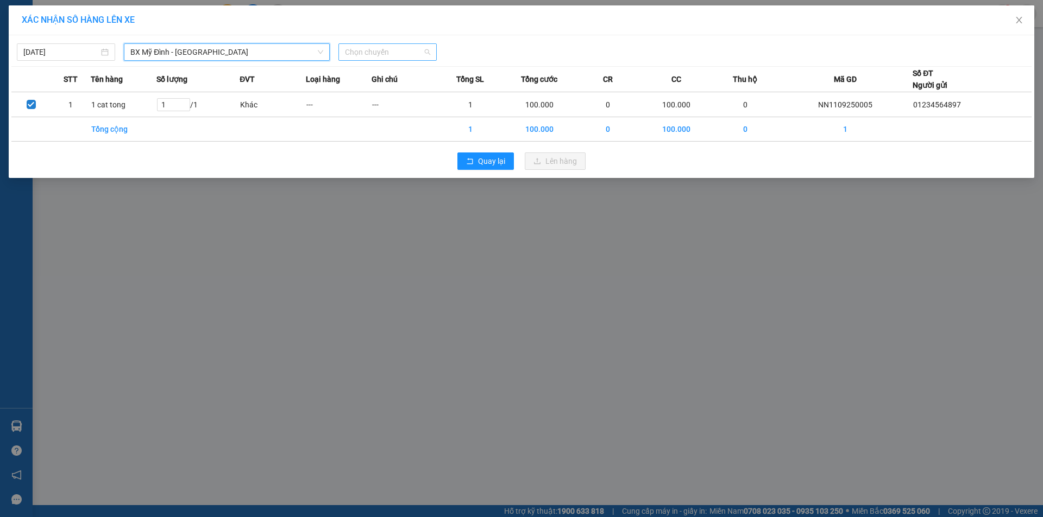
click at [390, 52] on span "Chọn chuyến" at bounding box center [387, 52] width 85 height 16
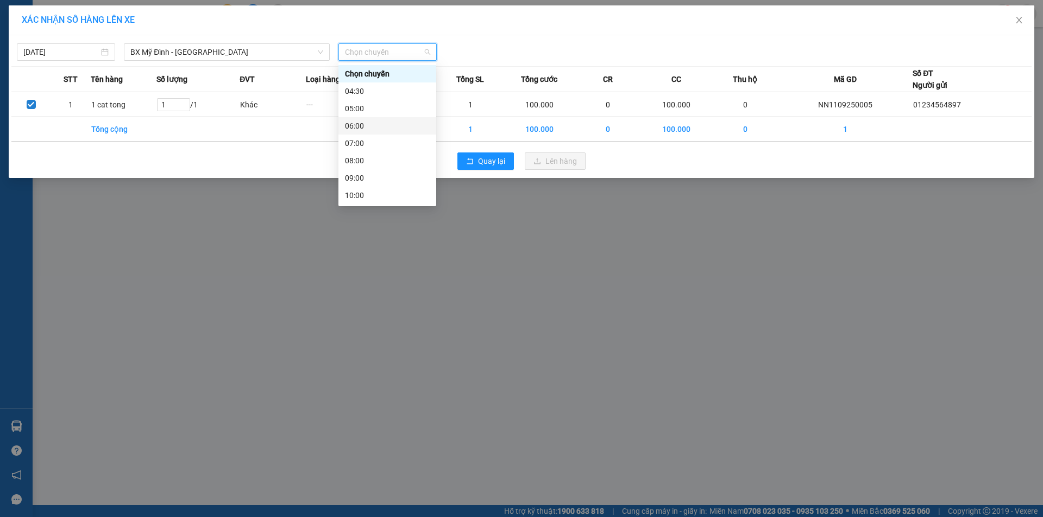
click at [391, 123] on div "06:00" at bounding box center [387, 126] width 85 height 12
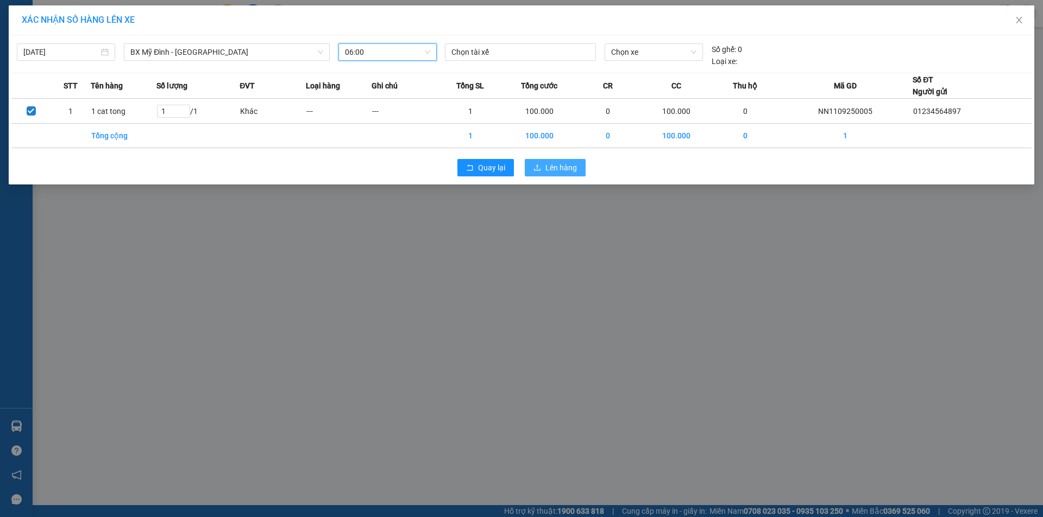
click at [554, 171] on span "Lên hàng" at bounding box center [560, 168] width 31 height 12
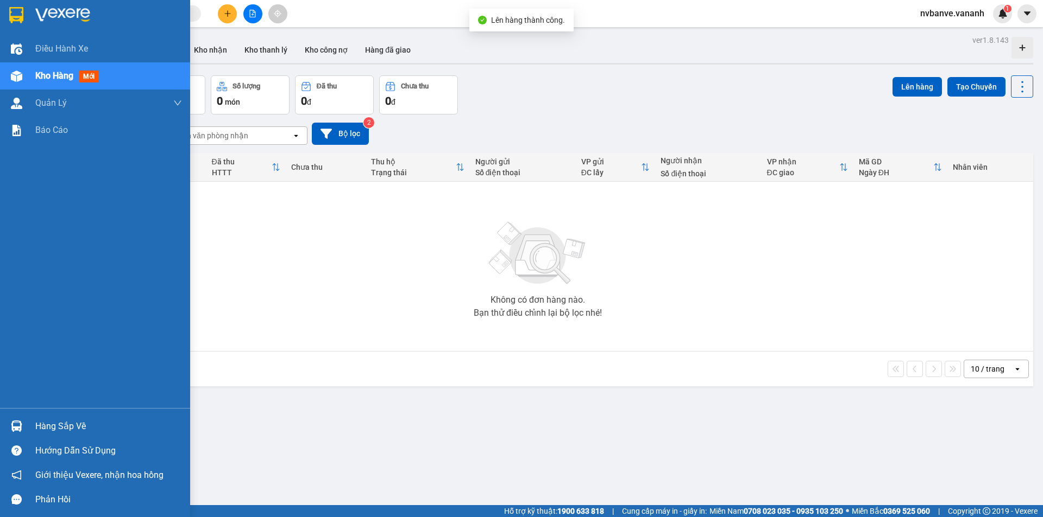
click at [21, 424] on img at bounding box center [16, 426] width 11 height 11
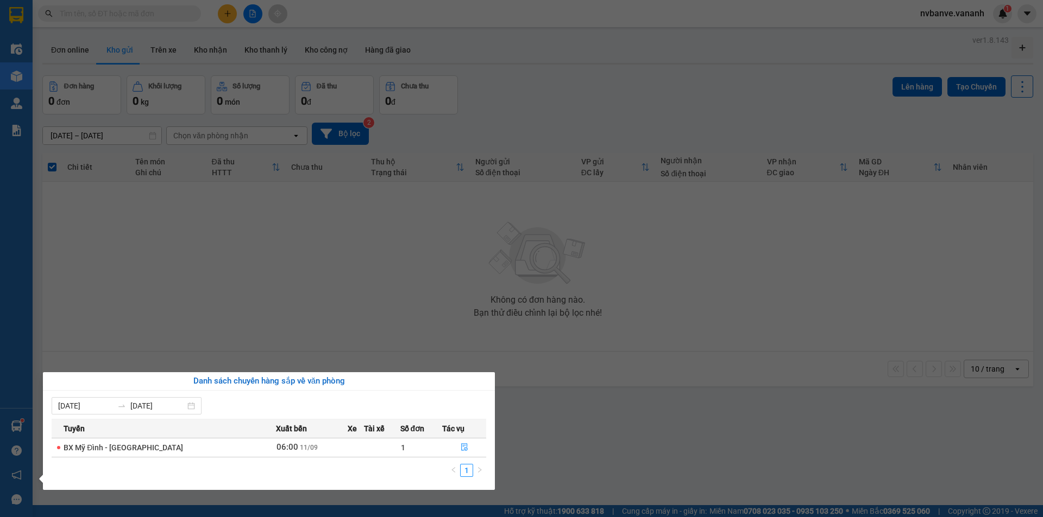
click at [437, 311] on section "Kết quả tìm kiếm ( 1 ) Bộ lọc Mã ĐH Trạng thái Món hàng Thu hộ Tổng cước Chưa c…" at bounding box center [521, 258] width 1043 height 517
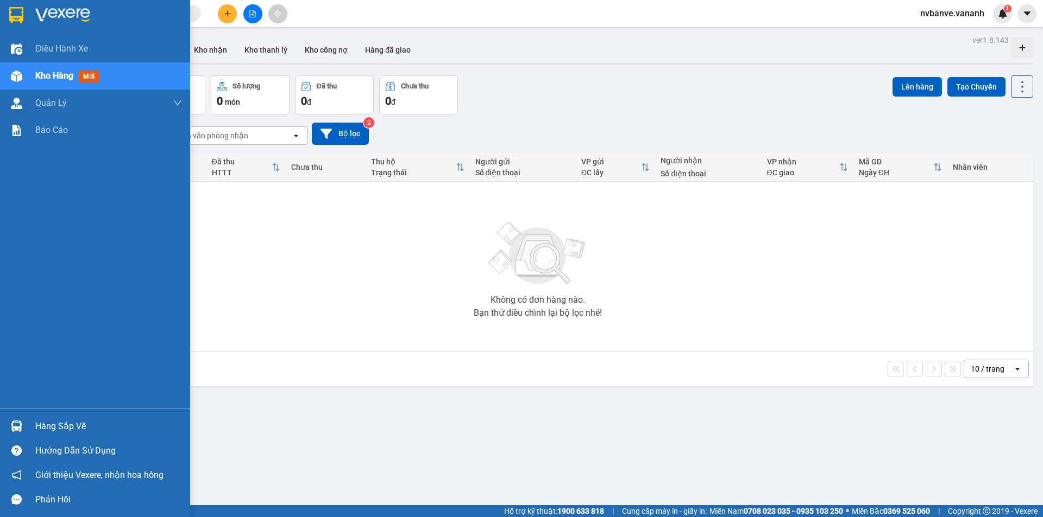
click at [73, 430] on div "Hàng sắp về" at bounding box center [108, 427] width 147 height 16
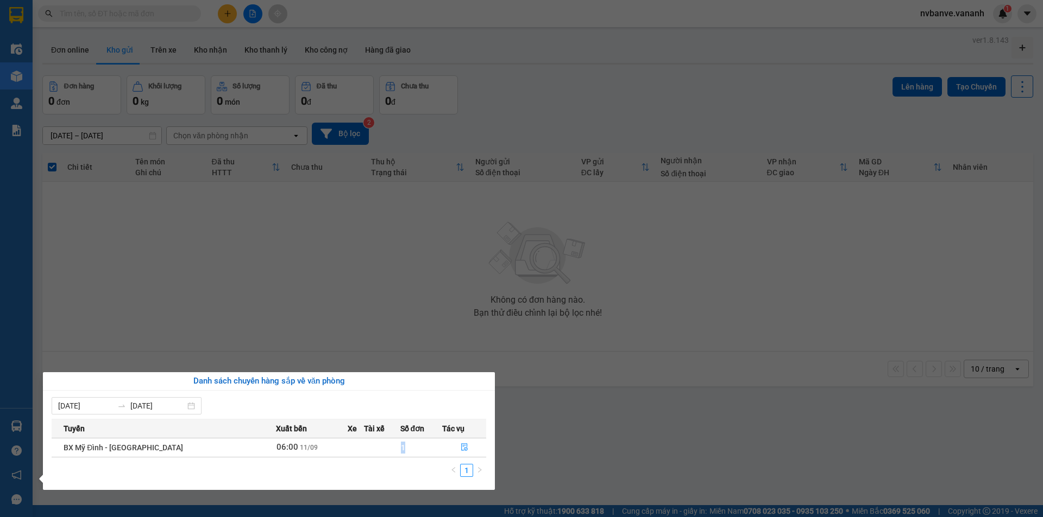
drag, startPoint x: 388, startPoint y: 446, endPoint x: 395, endPoint y: 446, distance: 7.6
click at [400, 446] on td "1" at bounding box center [421, 447] width 42 height 19
click at [317, 446] on td "06:00 11/09" at bounding box center [312, 447] width 72 height 19
drag, startPoint x: 239, startPoint y: 446, endPoint x: 295, endPoint y: 445, distance: 56.5
click at [295, 445] on tr "BX Mỹ Đình - Quảng Ninh 06:00 11/09 1" at bounding box center [269, 447] width 434 height 19
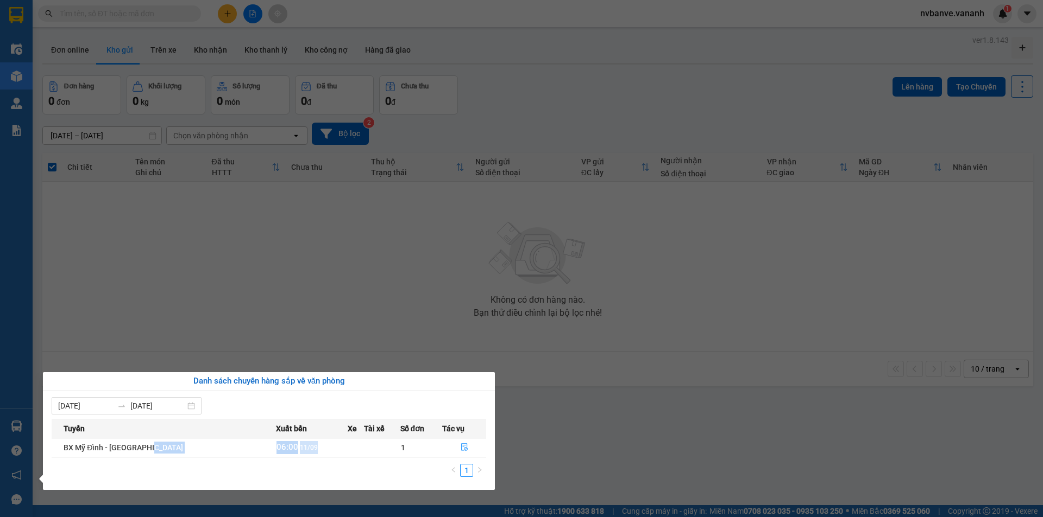
click at [297, 452] on td "06:00 11/09" at bounding box center [312, 447] width 72 height 19
click at [462, 449] on icon "file-done" at bounding box center [464, 448] width 8 height 8
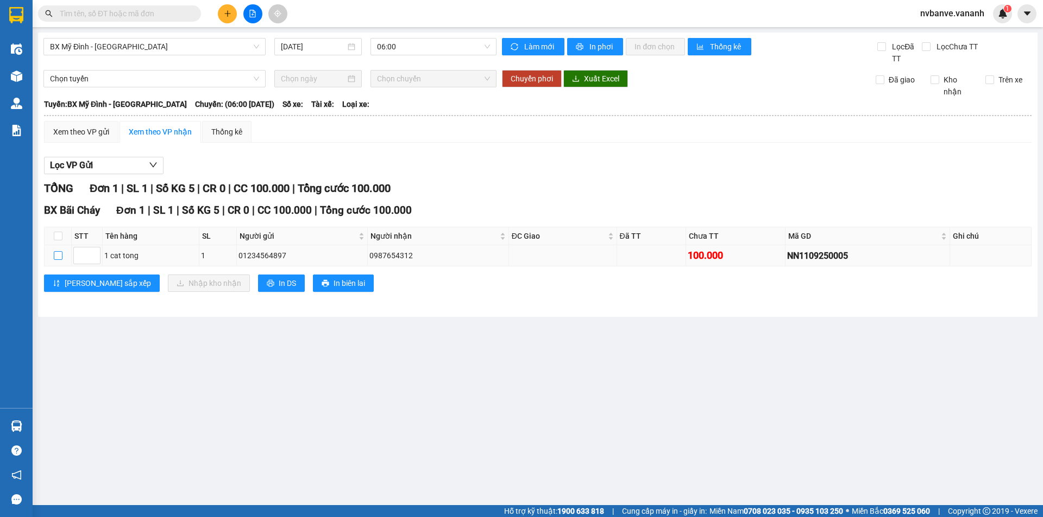
click at [57, 258] on input "checkbox" at bounding box center [58, 255] width 9 height 9
checkbox input "true"
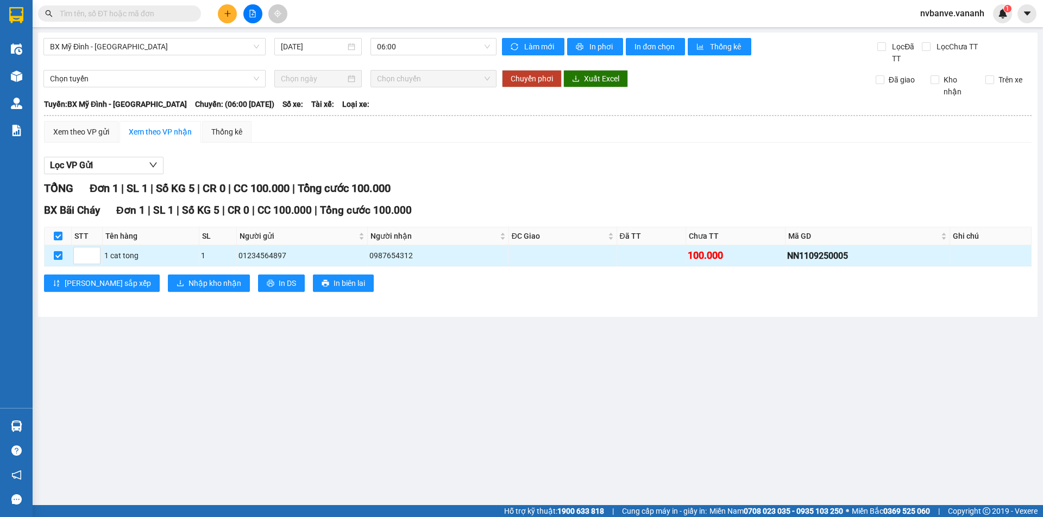
click at [57, 258] on input "checkbox" at bounding box center [58, 255] width 9 height 9
checkbox input "false"
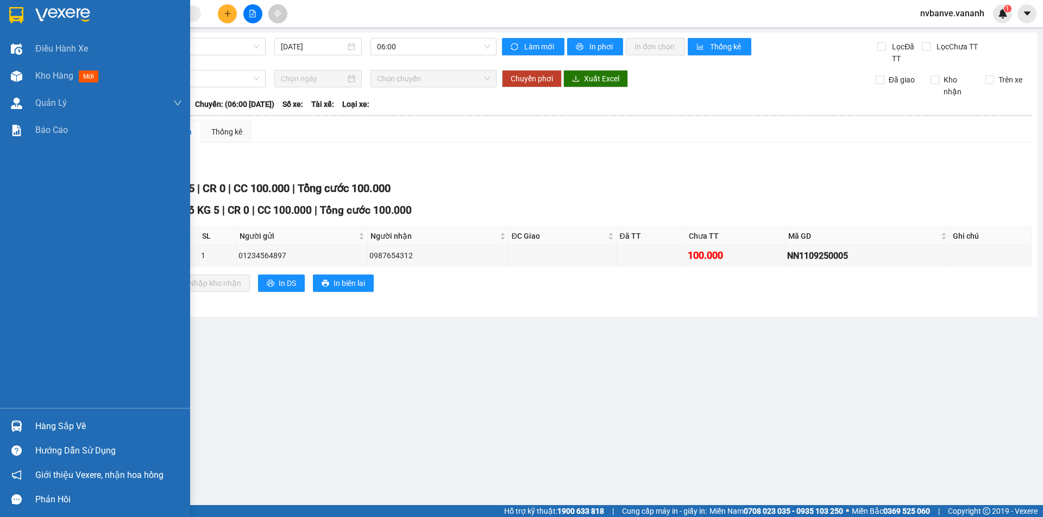
click at [67, 14] on img at bounding box center [62, 15] width 55 height 16
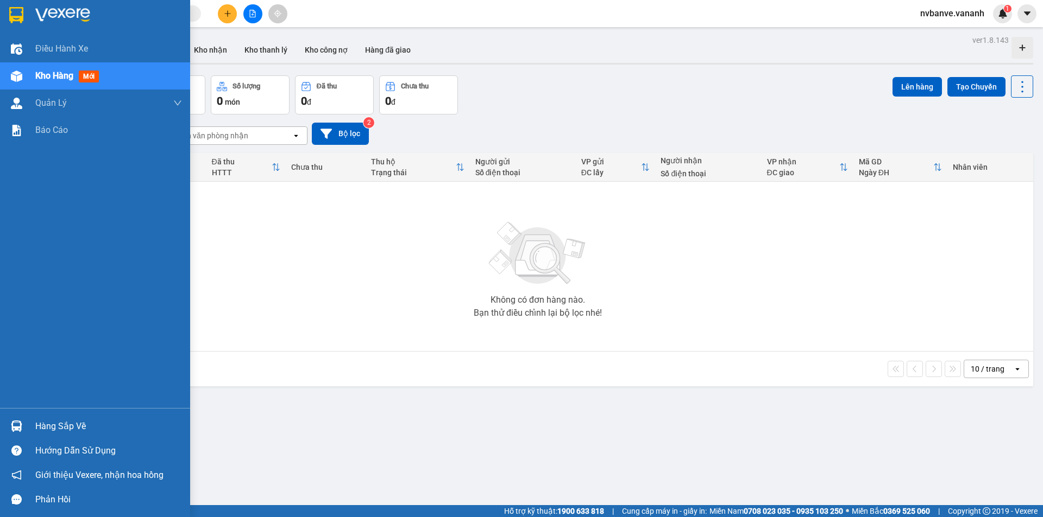
click at [55, 426] on div "Hàng sắp về" at bounding box center [108, 427] width 147 height 16
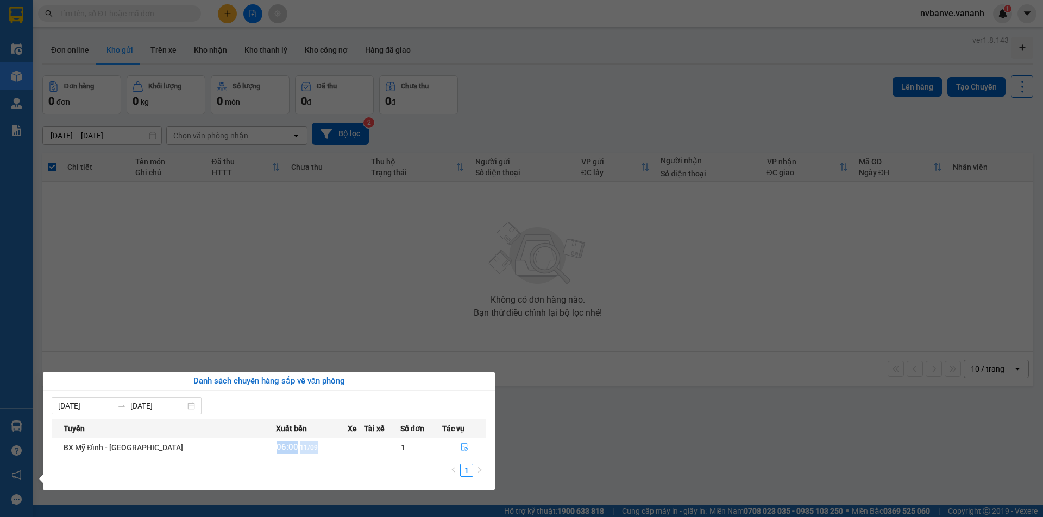
drag, startPoint x: 250, startPoint y: 449, endPoint x: 295, endPoint y: 445, distance: 45.3
click at [295, 445] on td "06:00 11/09" at bounding box center [312, 447] width 72 height 19
drag, startPoint x: 73, startPoint y: 449, endPoint x: 176, endPoint y: 446, distance: 103.2
click at [176, 446] on td "BX Mỹ Đình - Quảng Ninh" at bounding box center [164, 447] width 224 height 19
click at [399, 444] on tr "BX Mỹ Đình - Quảng Ninh 06:00 11/09 1" at bounding box center [269, 447] width 434 height 19
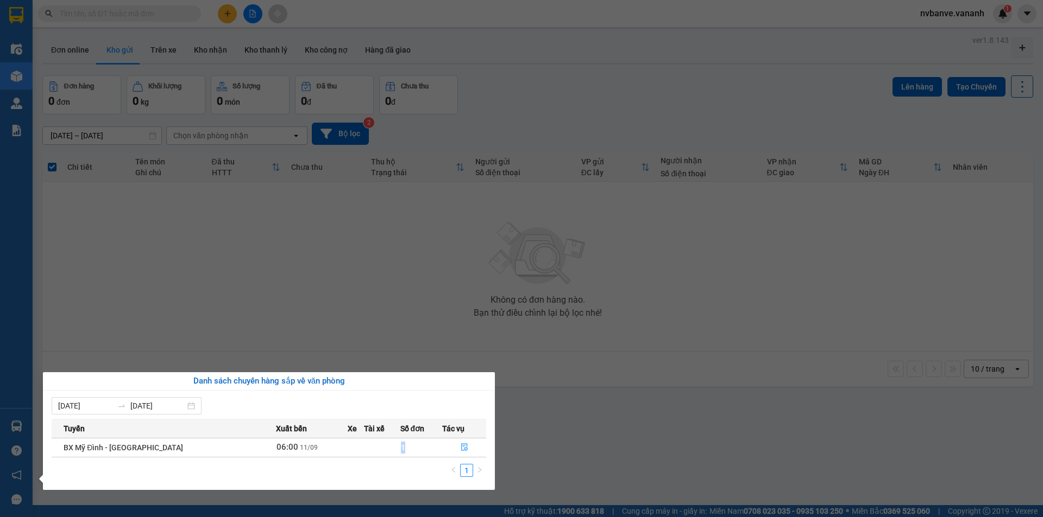
click at [403, 453] on td "1" at bounding box center [421, 447] width 42 height 19
click at [465, 448] on button "button" at bounding box center [464, 447] width 43 height 17
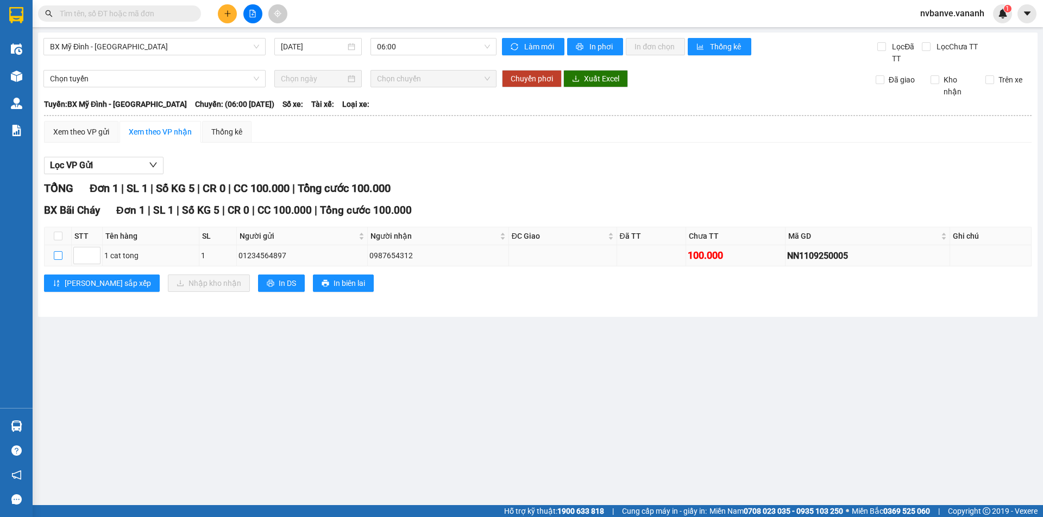
click at [55, 257] on input "checkbox" at bounding box center [58, 255] width 9 height 9
checkbox input "true"
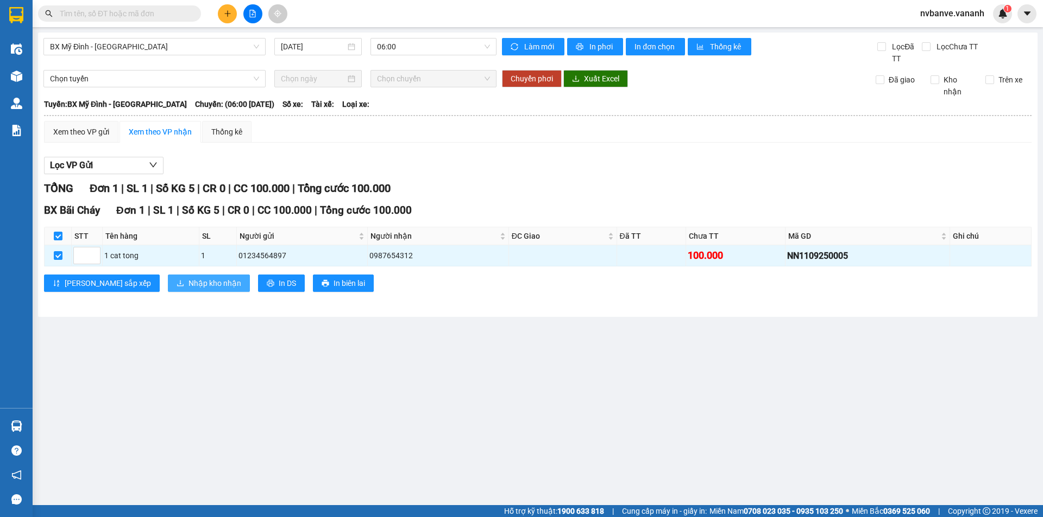
click at [188, 281] on span "Nhập kho nhận" at bounding box center [214, 283] width 53 height 12
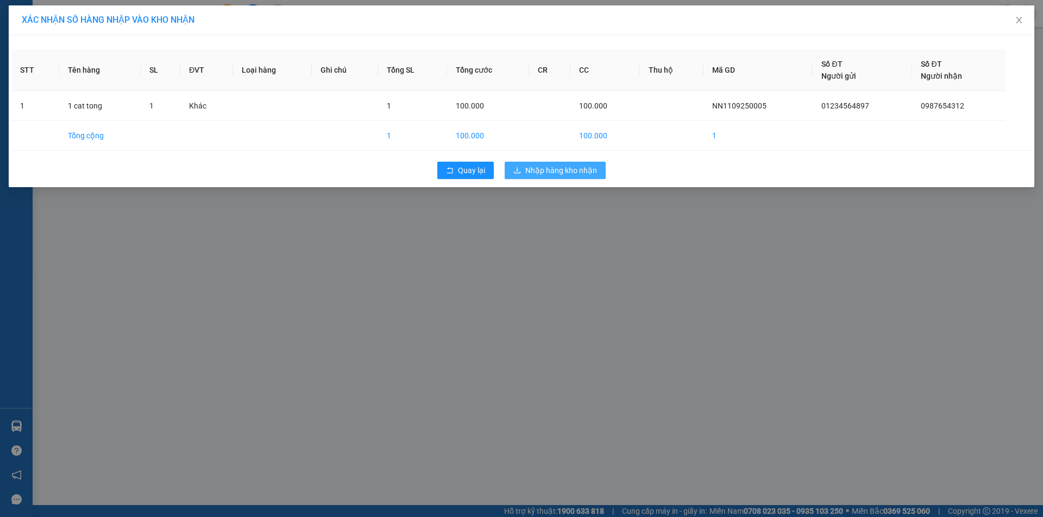
click at [557, 168] on span "Nhập hàng kho nhận" at bounding box center [561, 171] width 72 height 12
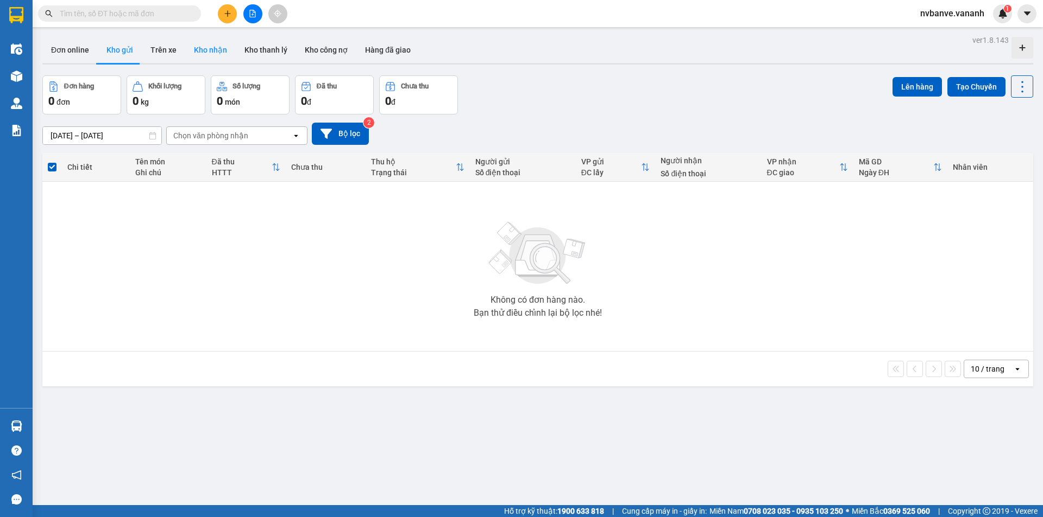
click at [199, 52] on button "Kho nhận" at bounding box center [210, 50] width 50 height 26
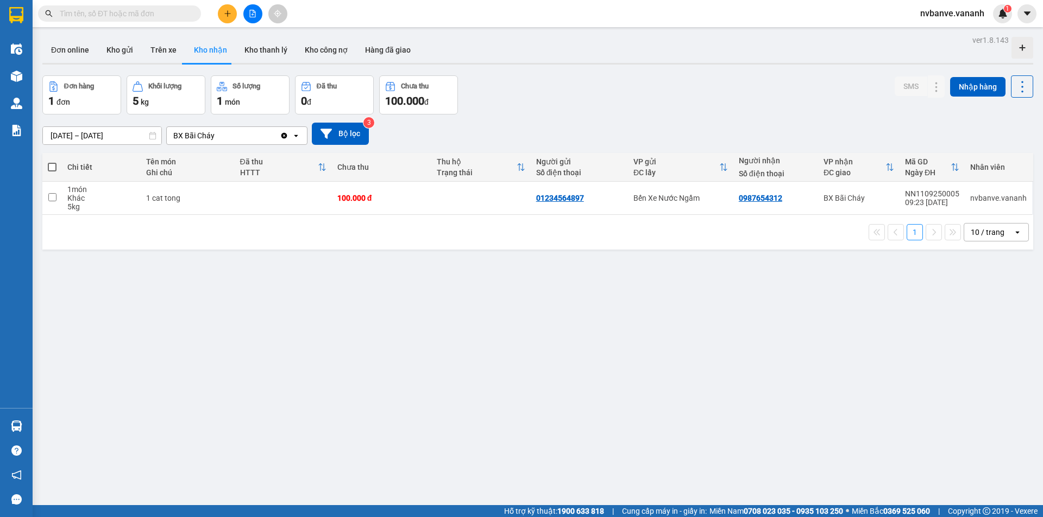
click at [119, 14] on input "text" at bounding box center [124, 14] width 128 height 12
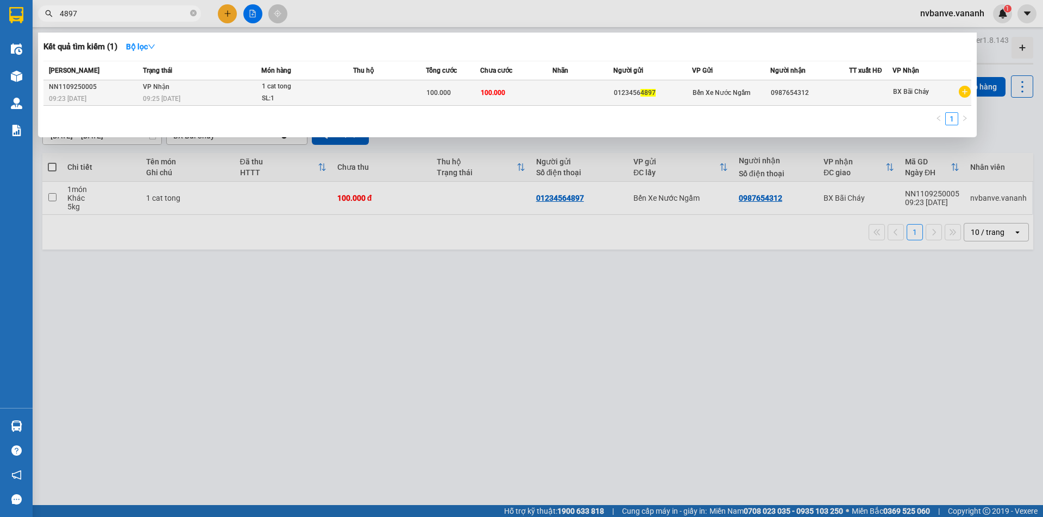
type input "4897"
click at [481, 95] on span "100.000" at bounding box center [493, 93] width 24 height 8
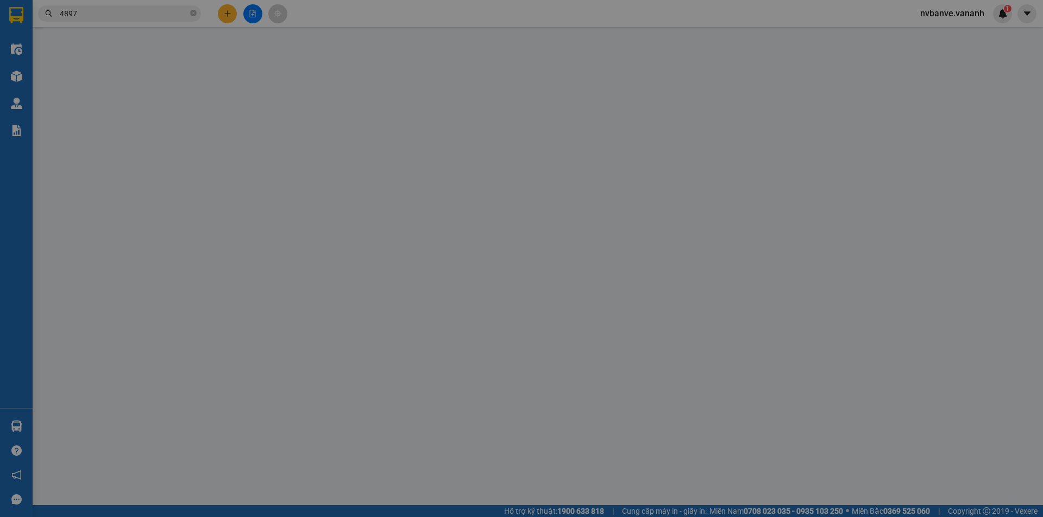
type input "01234564897"
type input "0987654312"
type input "100.000"
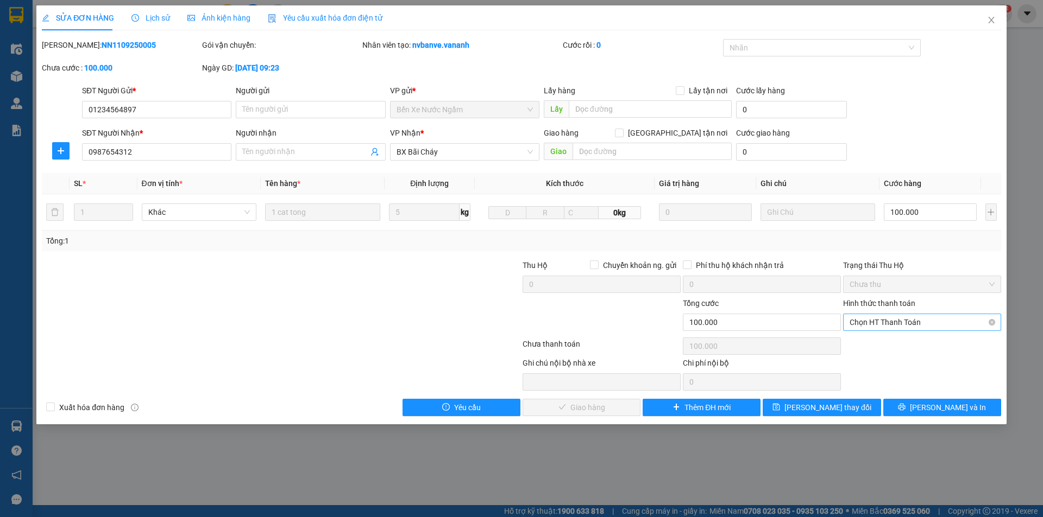
click at [919, 325] on span "Chọn HT Thanh Toán" at bounding box center [921, 322] width 145 height 16
click at [506, 319] on div at bounding box center [441, 317] width 160 height 38
click at [893, 325] on span "Chọn HT Thanh Toán" at bounding box center [921, 322] width 145 height 16
click at [891, 382] on div "Chuyển khoản" at bounding box center [921, 379] width 145 height 12
type input "0"
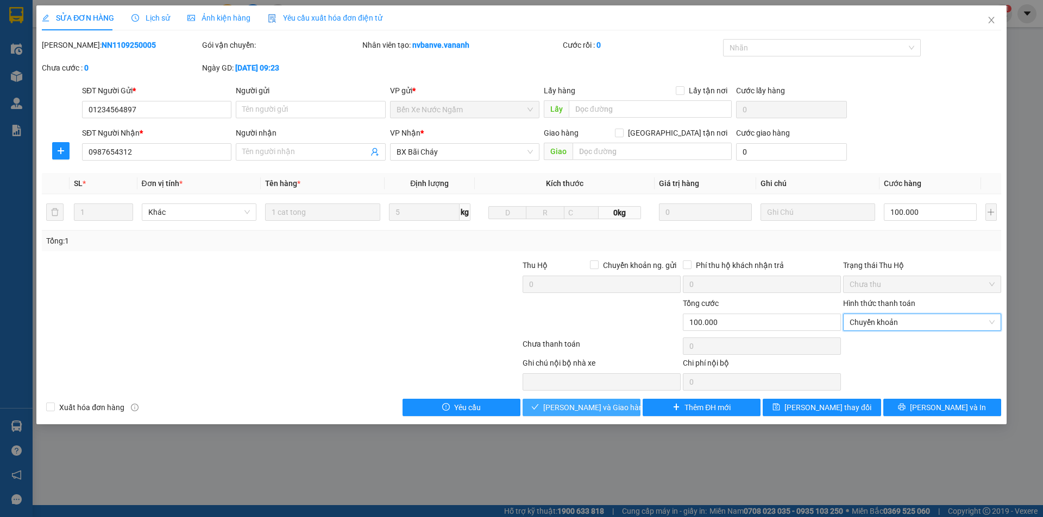
click at [558, 407] on span "Lưu và Giao hàng" at bounding box center [595, 408] width 104 height 12
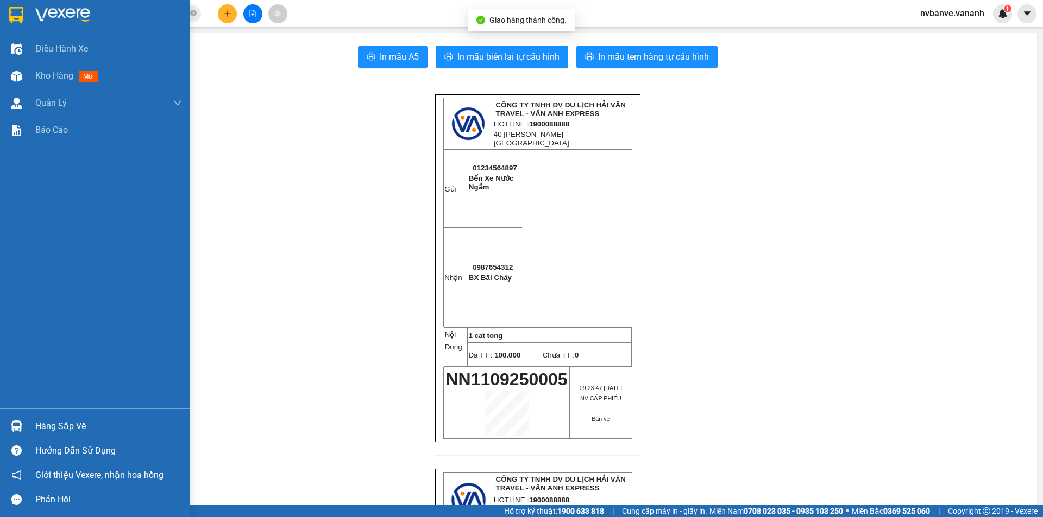
click at [21, 15] on img at bounding box center [16, 15] width 14 height 16
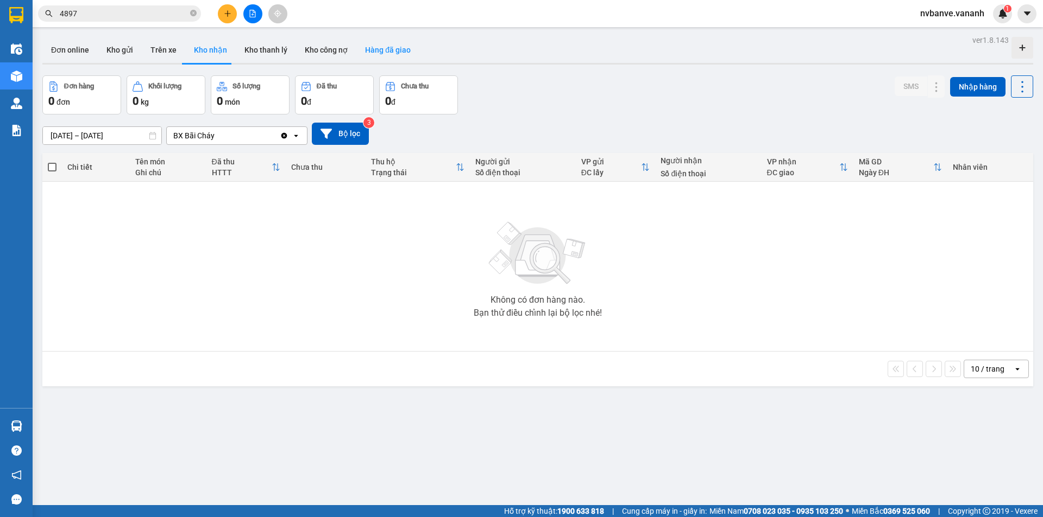
click at [396, 46] on button "Hàng đã giao" at bounding box center [387, 50] width 63 height 26
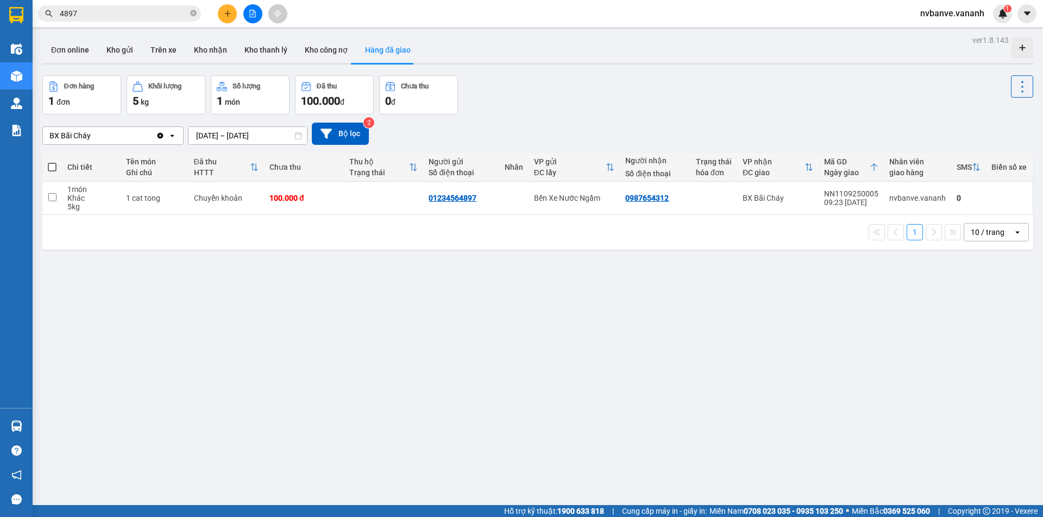
click at [605, 46] on div "Đơn online Kho gửi Trên xe Kho nhận Kho thanh lý Kho công nợ Hàng đã giao" at bounding box center [537, 51] width 990 height 29
click at [224, 13] on icon "plus" at bounding box center [228, 14] width 8 height 8
click at [243, 47] on div "Tạo đơn hàng" at bounding box center [264, 40] width 81 height 21
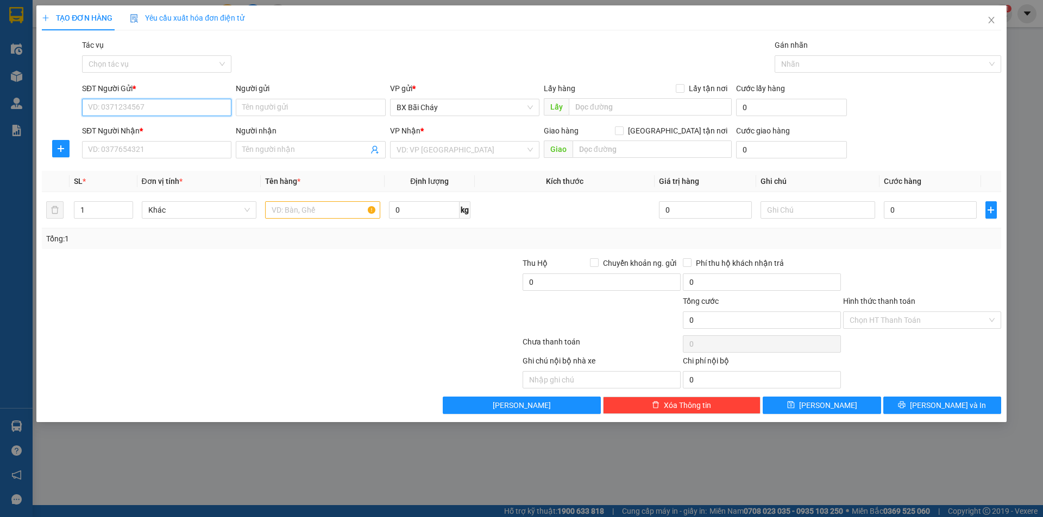
click at [143, 110] on input "SĐT Người Gửi *" at bounding box center [156, 107] width 149 height 17
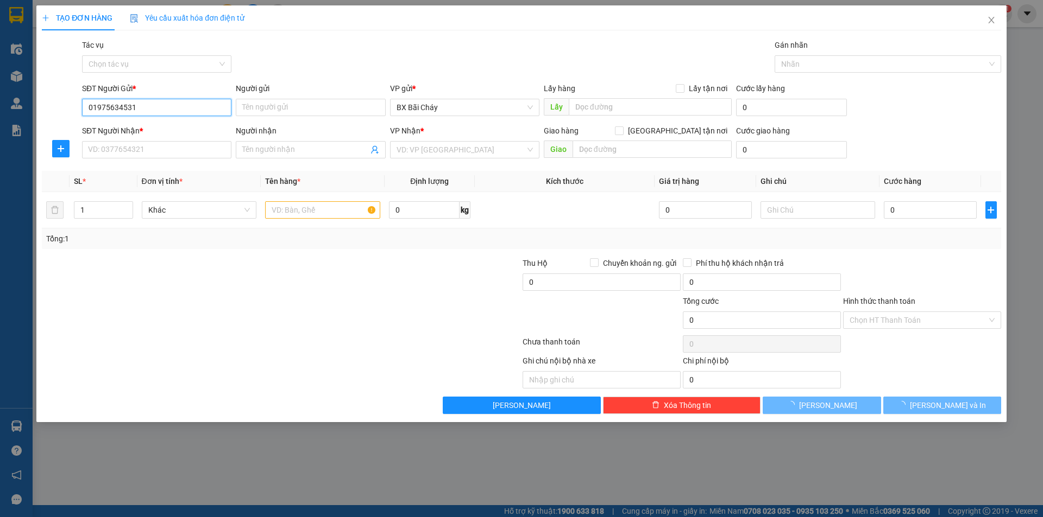
type input "01975634531"
click at [405, 43] on div "Tác vụ Chọn tác vụ Gán nhãn Nhãn" at bounding box center [541, 58] width 923 height 38
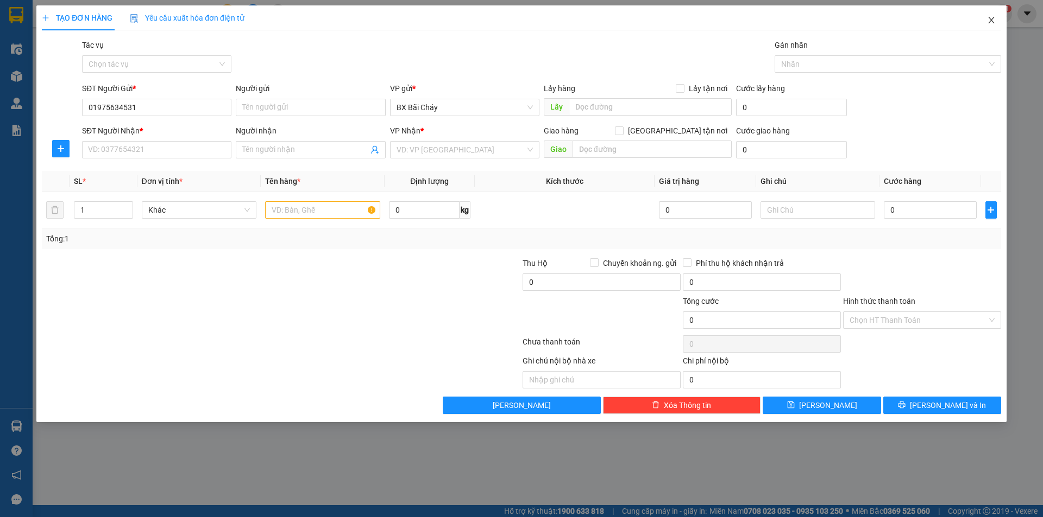
click at [995, 22] on icon "close" at bounding box center [991, 20] width 9 height 9
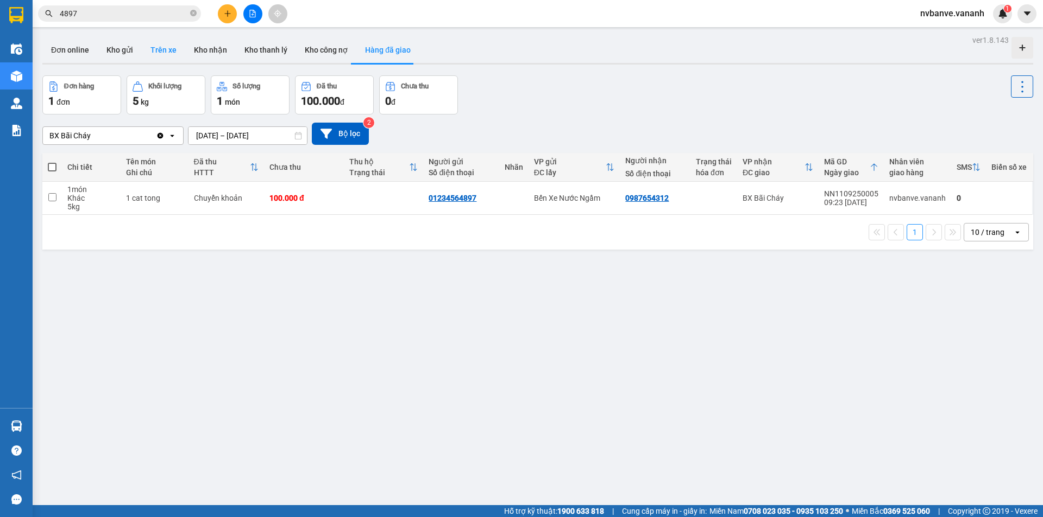
click at [155, 41] on button "Trên xe" at bounding box center [163, 50] width 43 height 26
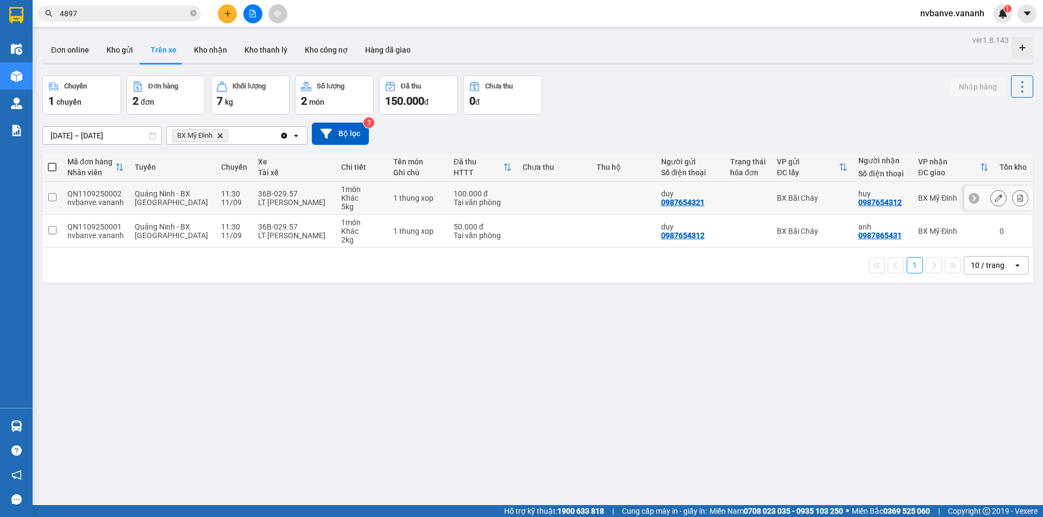
click at [495, 209] on td "100.000 đ Tại văn phòng" at bounding box center [482, 198] width 69 height 33
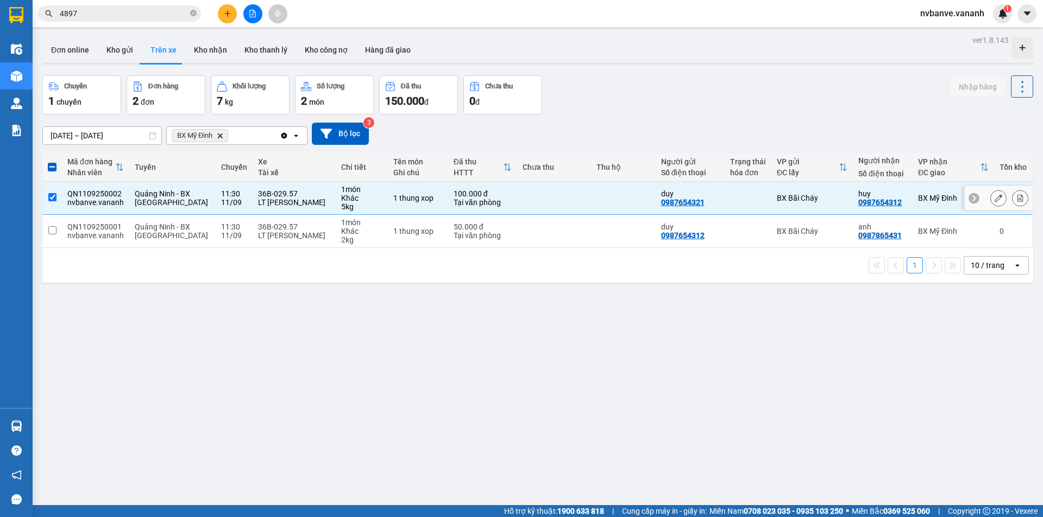
click at [795, 199] on div "BX Bãi Cháy" at bounding box center [811, 198] width 71 height 9
checkbox input "false"
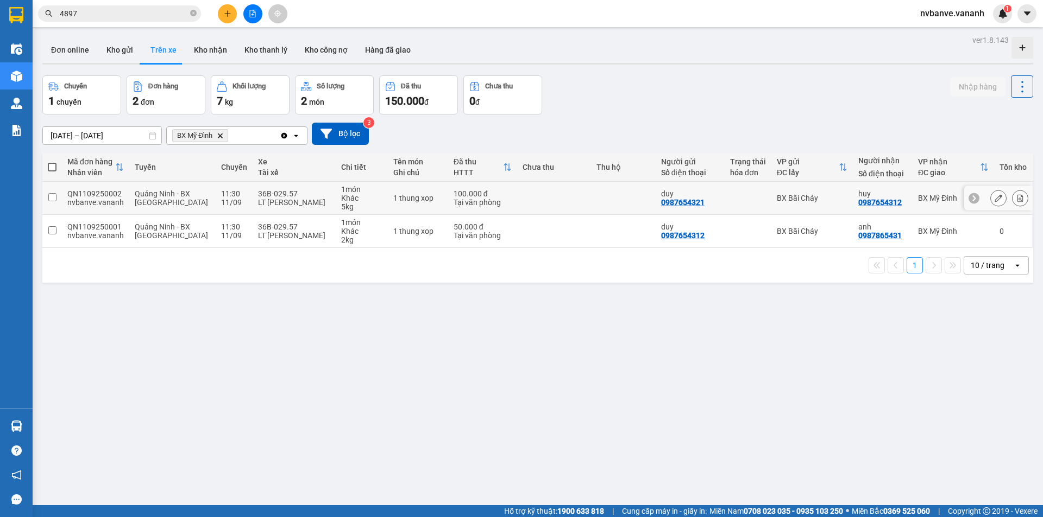
click at [994, 197] on icon at bounding box center [998, 198] width 8 height 8
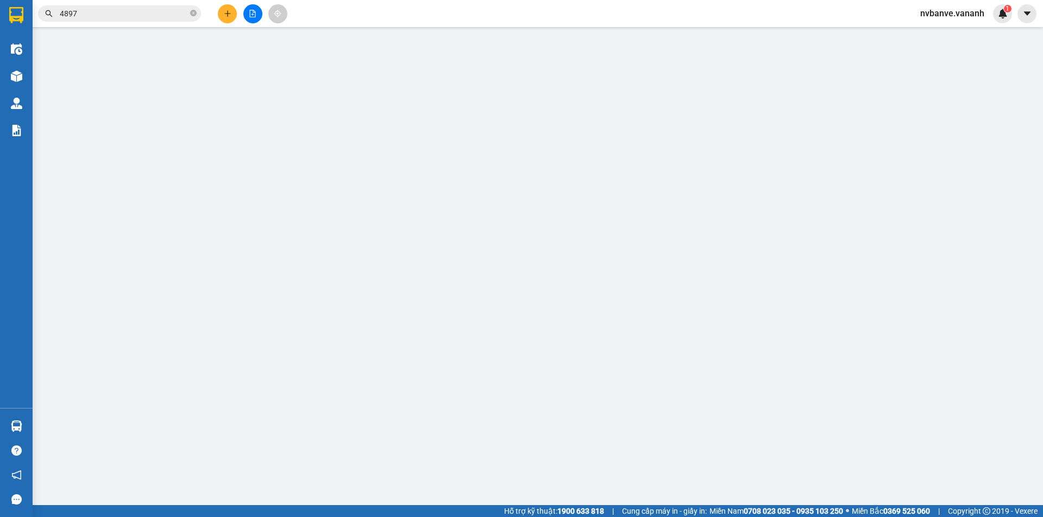
type input "0987654321"
type input "duy"
type input "0987654312"
type input "huy"
type input "100.000"
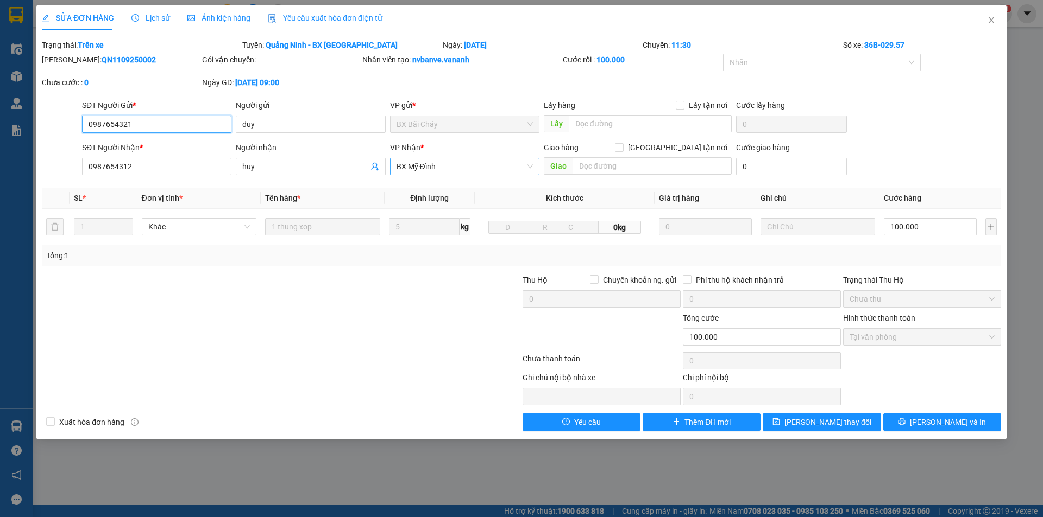
click at [433, 168] on span "BX Mỹ Đình" at bounding box center [464, 167] width 136 height 16
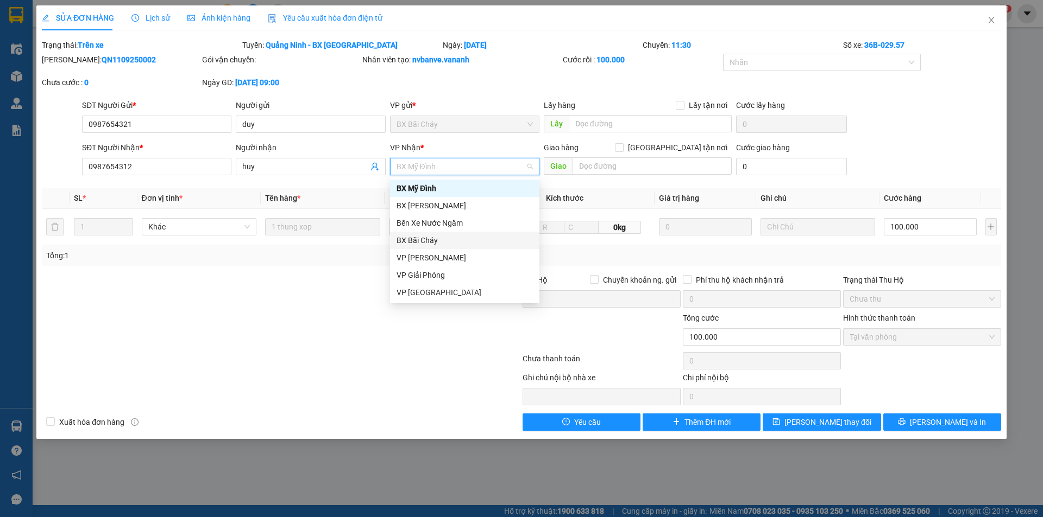
click at [458, 245] on div "BX Bãi Cháy" at bounding box center [464, 241] width 136 height 12
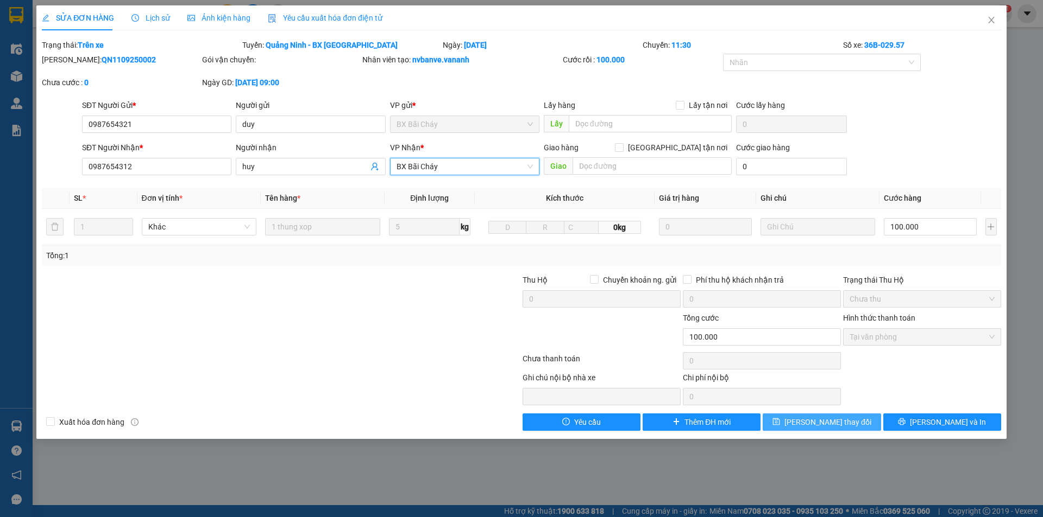
click at [831, 422] on span "Lưu thay đổi" at bounding box center [827, 422] width 87 height 12
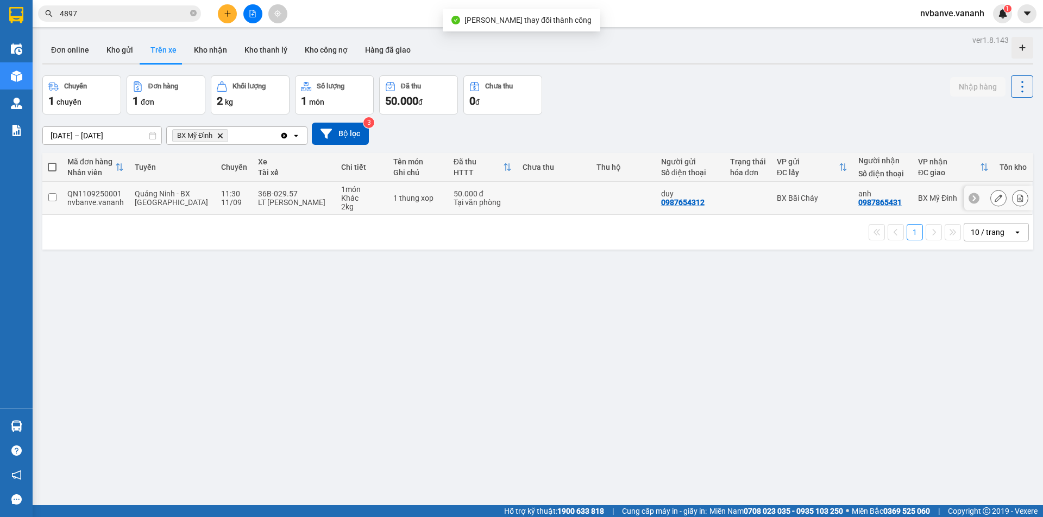
click at [301, 201] on div "LT Nguyễn Văn Trọng" at bounding box center [294, 202] width 72 height 9
checkbox input "true"
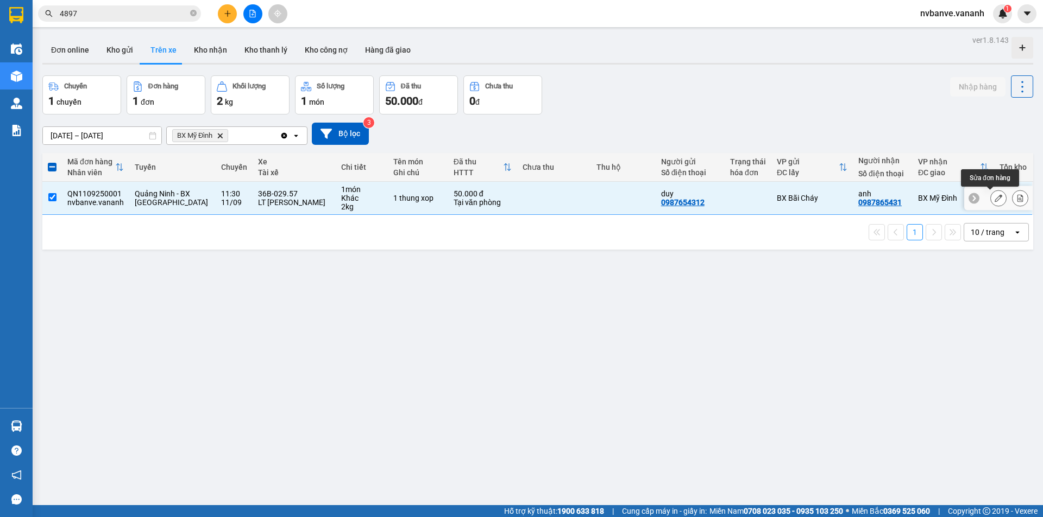
click at [994, 201] on icon at bounding box center [998, 198] width 8 height 8
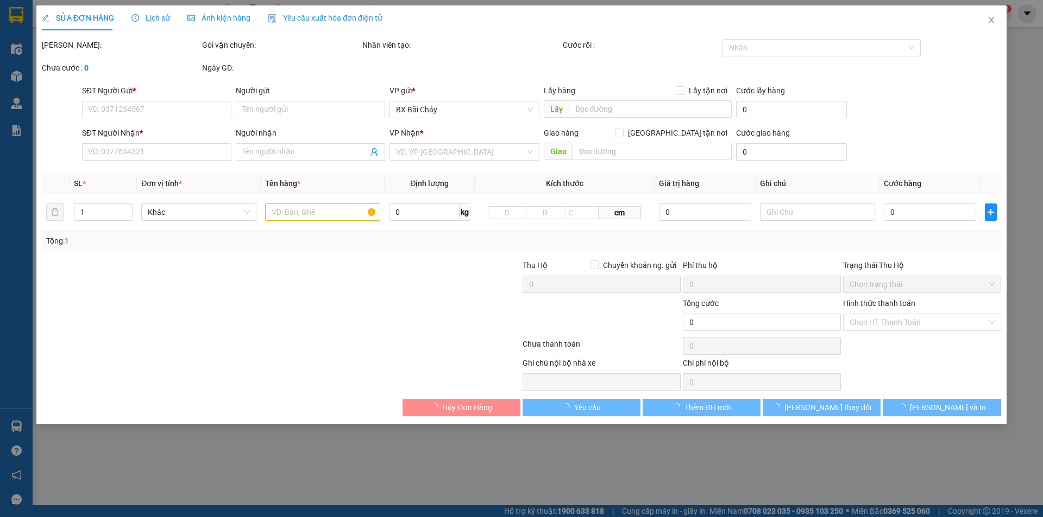
type input "0987654312"
type input "duy"
type input "0987865431"
type input "anh"
type input "50.000"
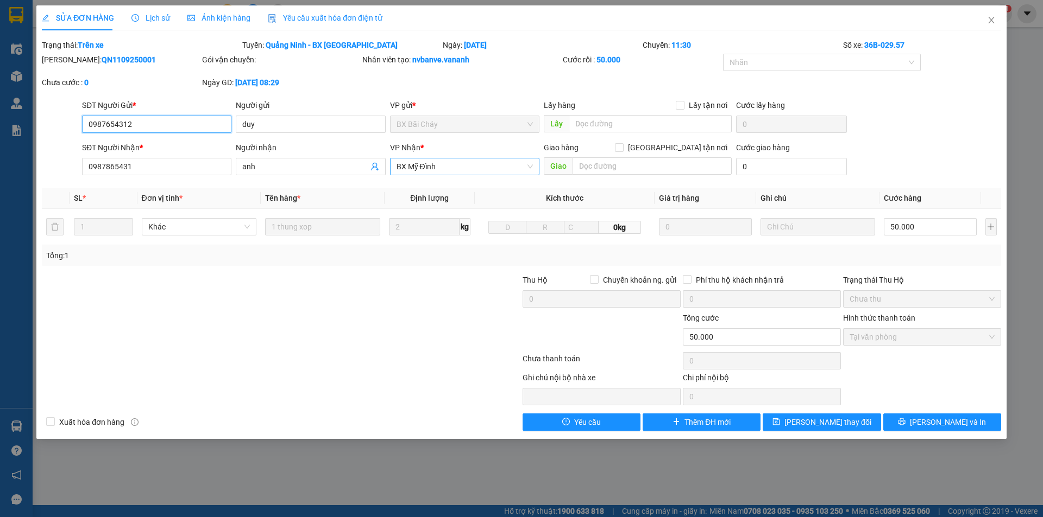
click at [470, 172] on span "BX Mỹ Đình" at bounding box center [464, 167] width 136 height 16
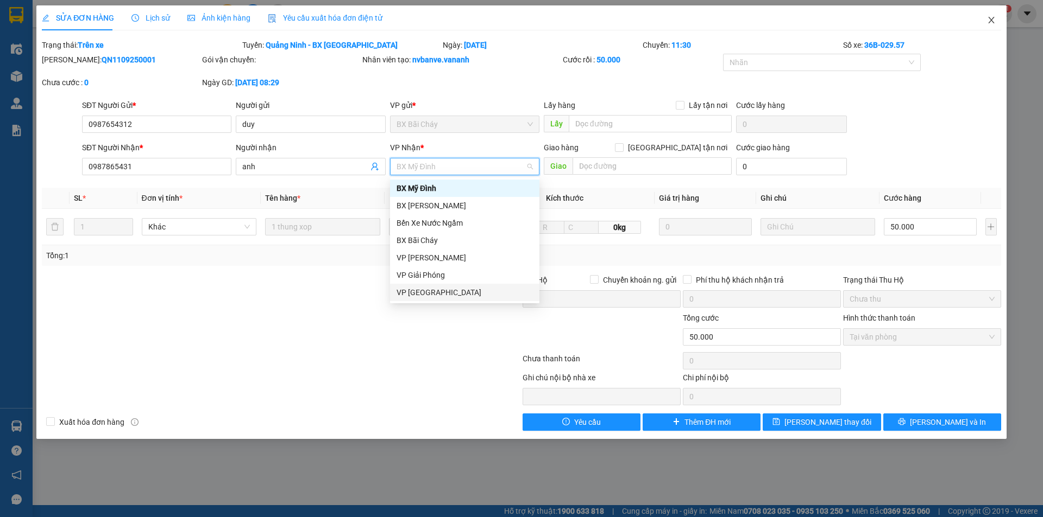
click at [990, 16] on span "Close" at bounding box center [991, 20] width 30 height 30
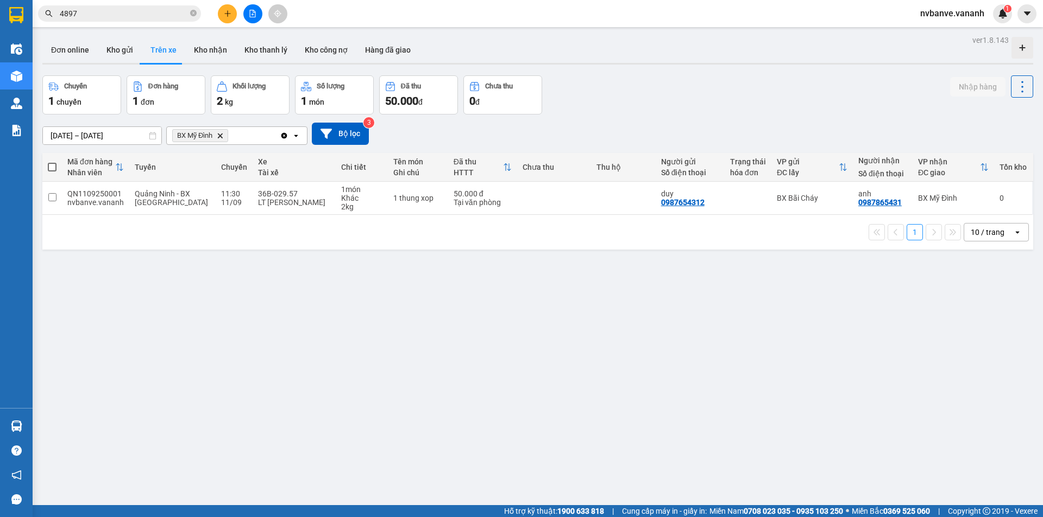
click at [154, 52] on button "Trên xe" at bounding box center [163, 50] width 43 height 26
click at [990, 196] on button at bounding box center [997, 198] width 15 height 19
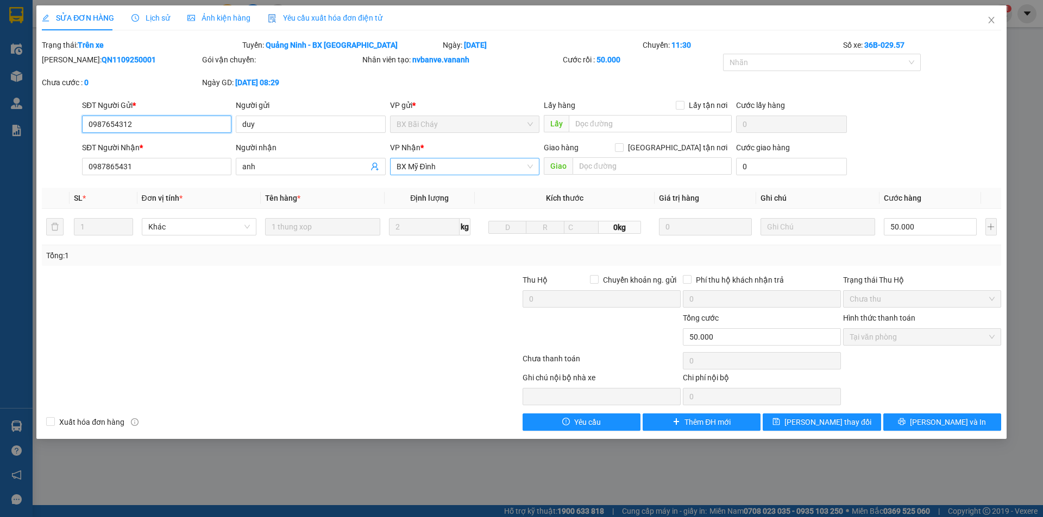
click at [435, 169] on span "BX Mỹ Đình" at bounding box center [464, 167] width 136 height 16
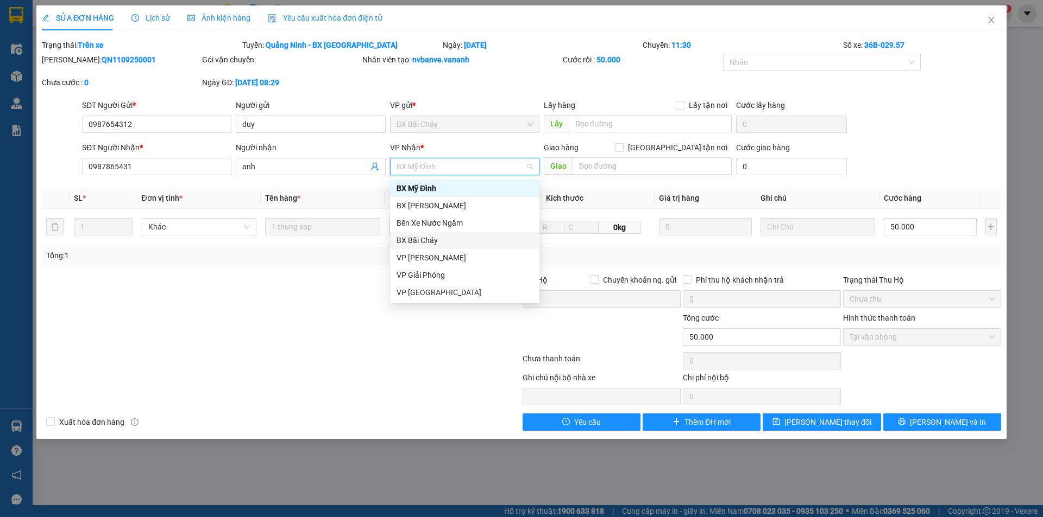
click at [447, 245] on div "BX Bãi Cháy" at bounding box center [464, 241] width 136 height 12
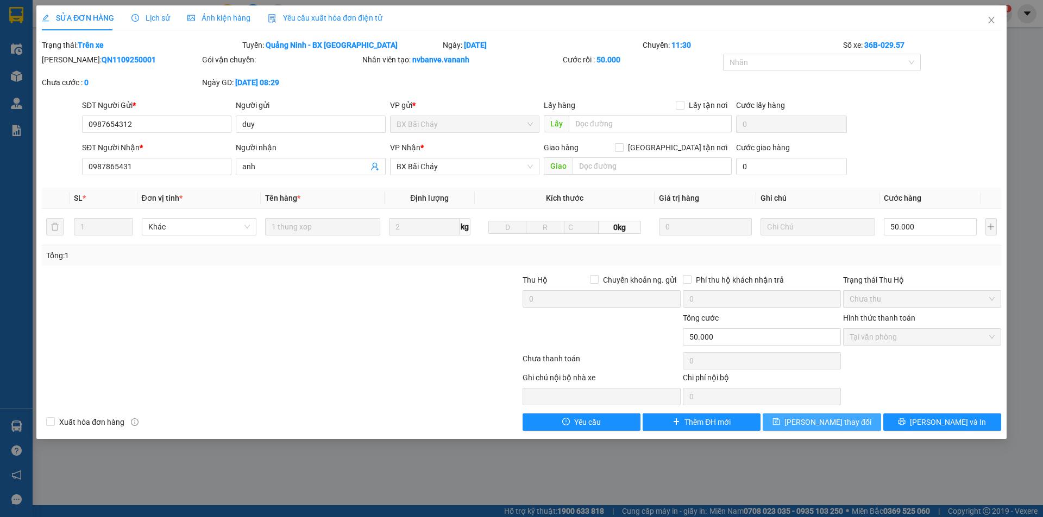
click at [864, 419] on button "Lưu thay đổi" at bounding box center [821, 422] width 118 height 17
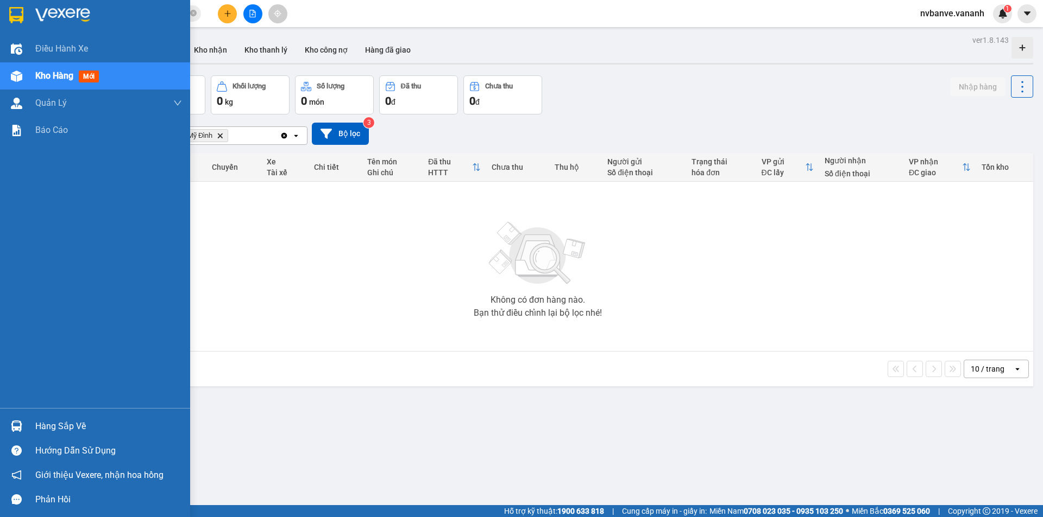
click at [66, 422] on div "Hàng sắp về" at bounding box center [108, 427] width 147 height 16
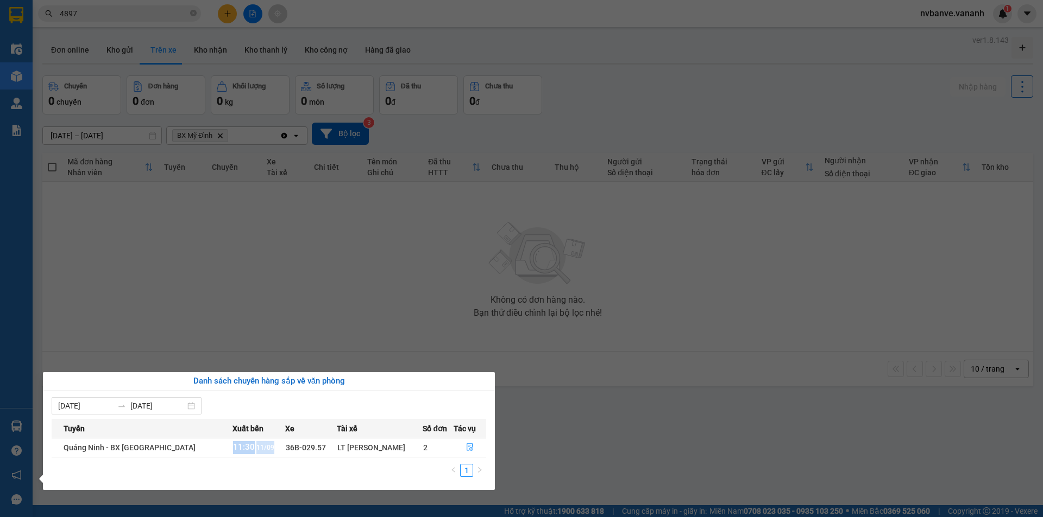
drag, startPoint x: 197, startPoint y: 451, endPoint x: 242, endPoint y: 453, distance: 45.2
click at [241, 454] on td "11:30 11/09" at bounding box center [258, 447] width 53 height 19
click at [368, 401] on div "05/09/2025 11/09/2025" at bounding box center [269, 405] width 434 height 17
drag, startPoint x: 195, startPoint y: 449, endPoint x: 236, endPoint y: 443, distance: 40.6
click at [236, 443] on td "11:30 11/09" at bounding box center [258, 447] width 53 height 19
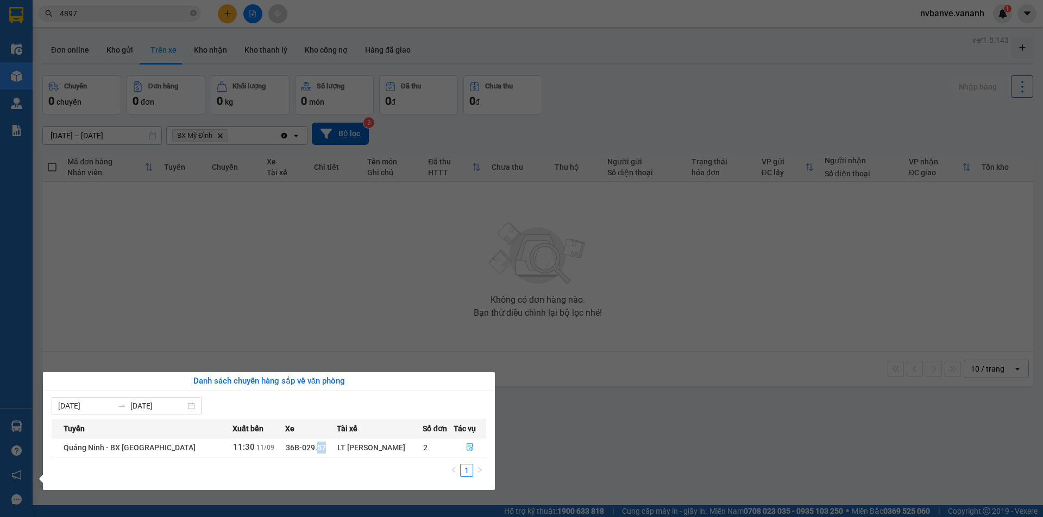
drag, startPoint x: 283, startPoint y: 452, endPoint x: 293, endPoint y: 450, distance: 10.0
click at [293, 450] on td "36B-029.57" at bounding box center [311, 447] width 52 height 19
click at [416, 450] on tr "Quảng Ninh - BX Mỹ Đình 11:30 11/09 36B-029.57 LT Nguyễn Văn Trọng 2" at bounding box center [269, 447] width 434 height 19
click at [467, 453] on button "button" at bounding box center [469, 447] width 31 height 17
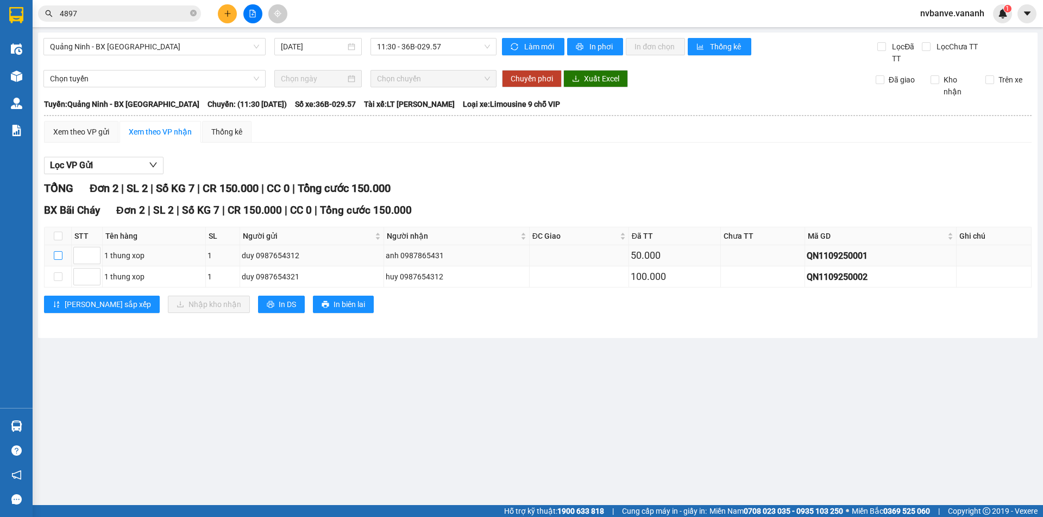
click at [57, 257] on input "checkbox" at bounding box center [58, 255] width 9 height 9
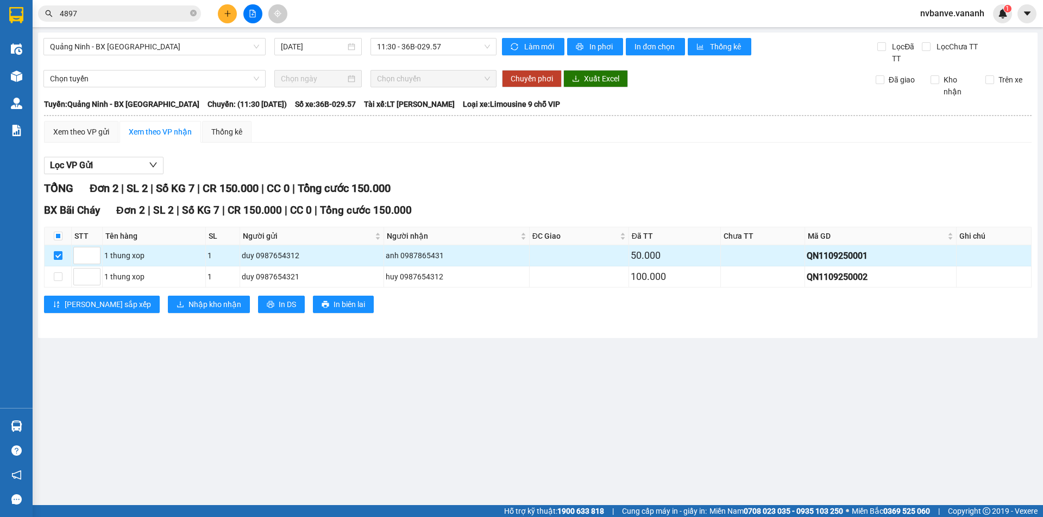
click at [57, 257] on input "checkbox" at bounding box center [58, 255] width 9 height 9
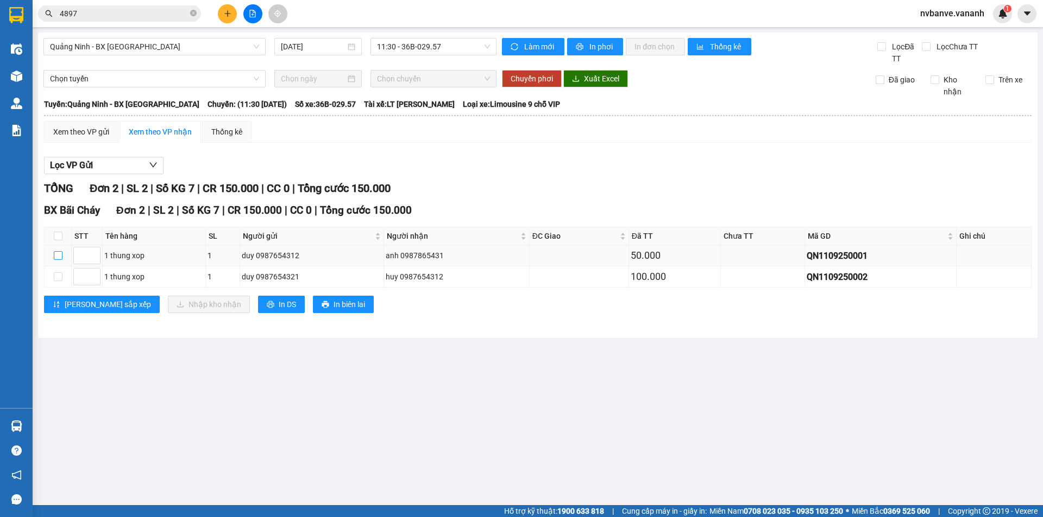
click at [57, 257] on input "checkbox" at bounding box center [58, 255] width 9 height 9
checkbox input "true"
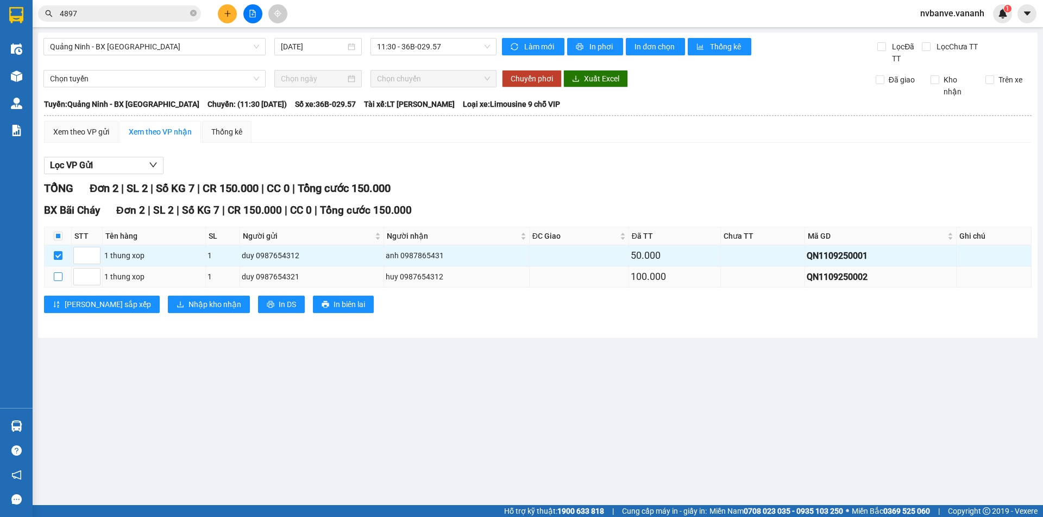
click at [58, 273] on input "checkbox" at bounding box center [58, 277] width 9 height 9
checkbox input "true"
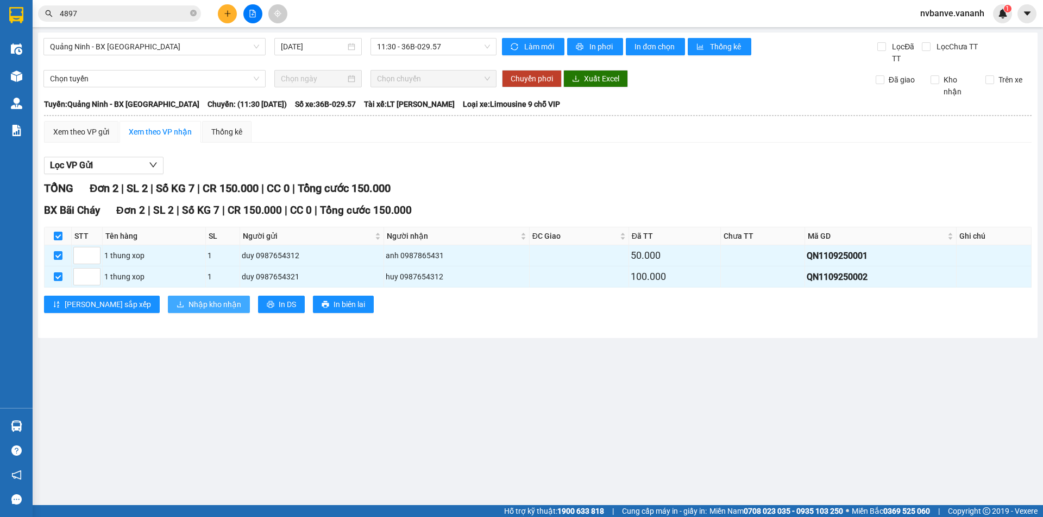
click at [188, 308] on span "Nhập kho nhận" at bounding box center [214, 305] width 53 height 12
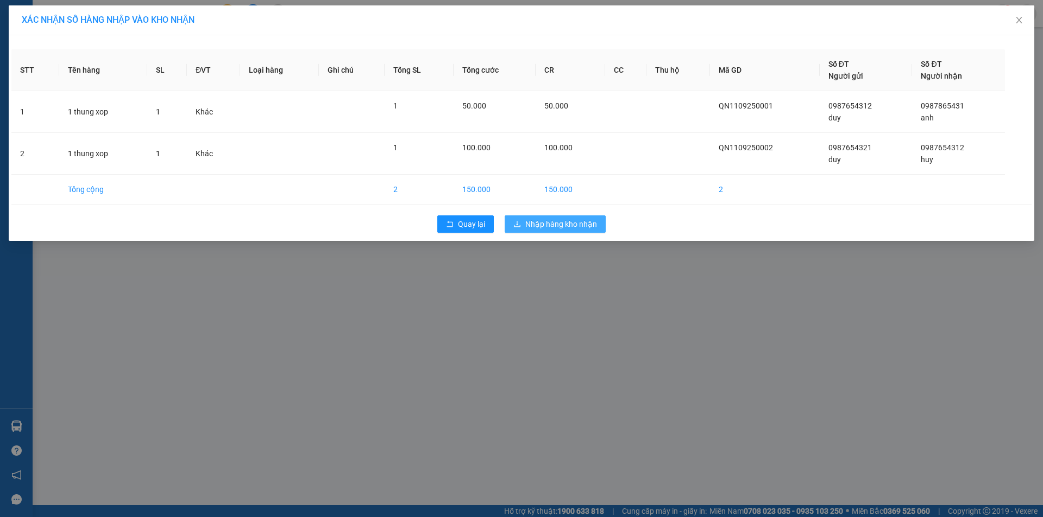
click at [574, 224] on span "Nhập hàng kho nhận" at bounding box center [561, 224] width 72 height 12
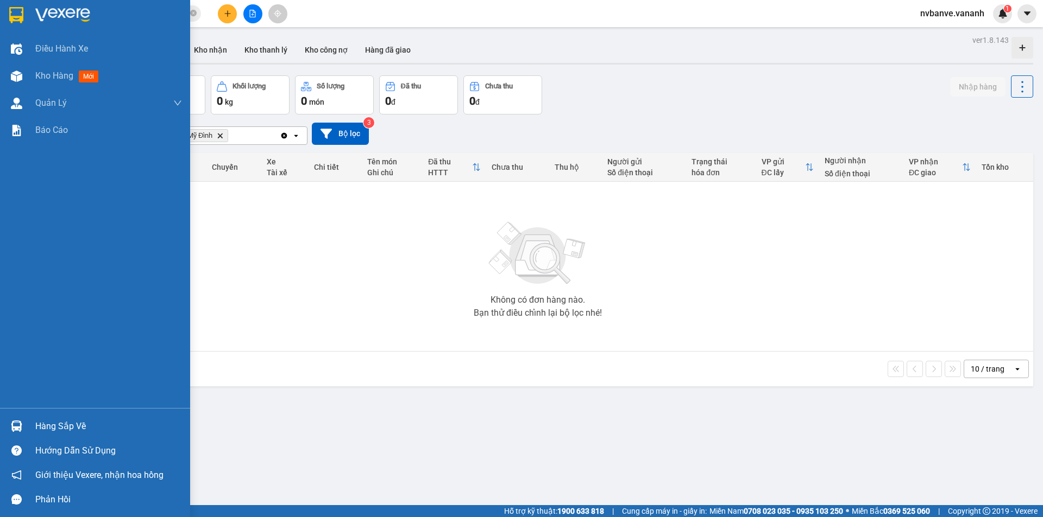
click at [40, 432] on div "Hàng sắp về" at bounding box center [108, 427] width 147 height 16
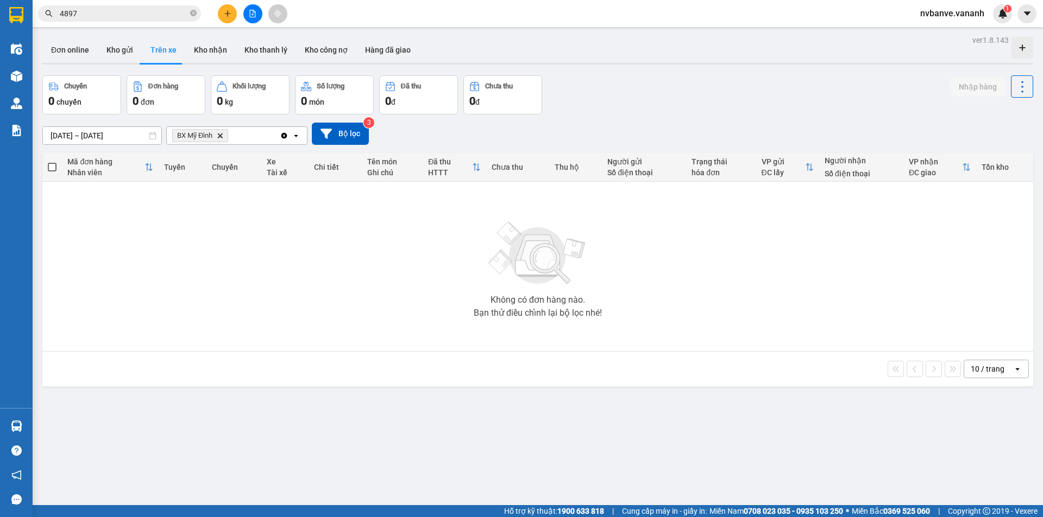
click at [579, 386] on section "Kết quả tìm kiếm ( 1 ) Bộ lọc Mã ĐH Trạng thái Món hàng Thu hộ Tổng cước Chưa c…" at bounding box center [521, 258] width 1043 height 517
click at [201, 47] on button "Kho nhận" at bounding box center [210, 50] width 50 height 26
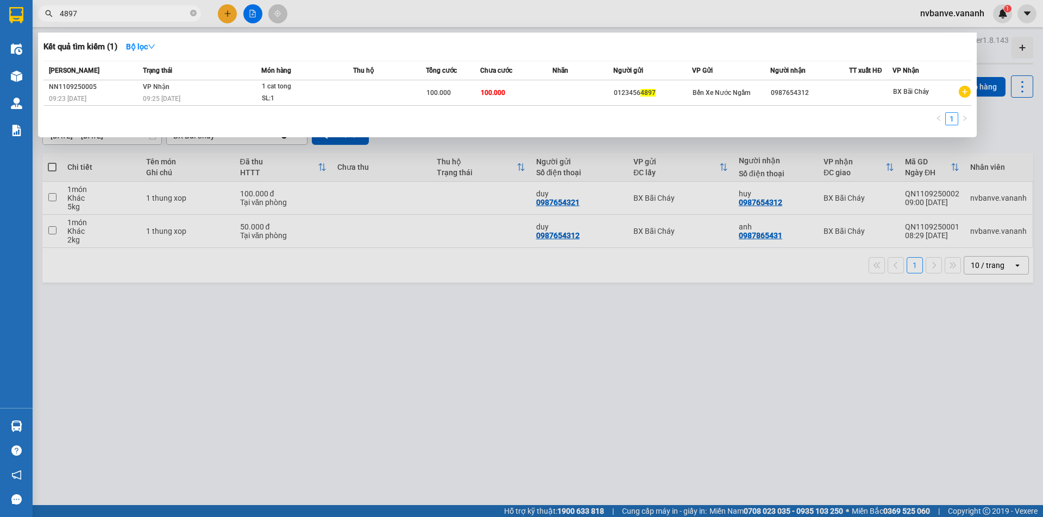
click at [118, 12] on input "4897" at bounding box center [124, 14] width 128 height 12
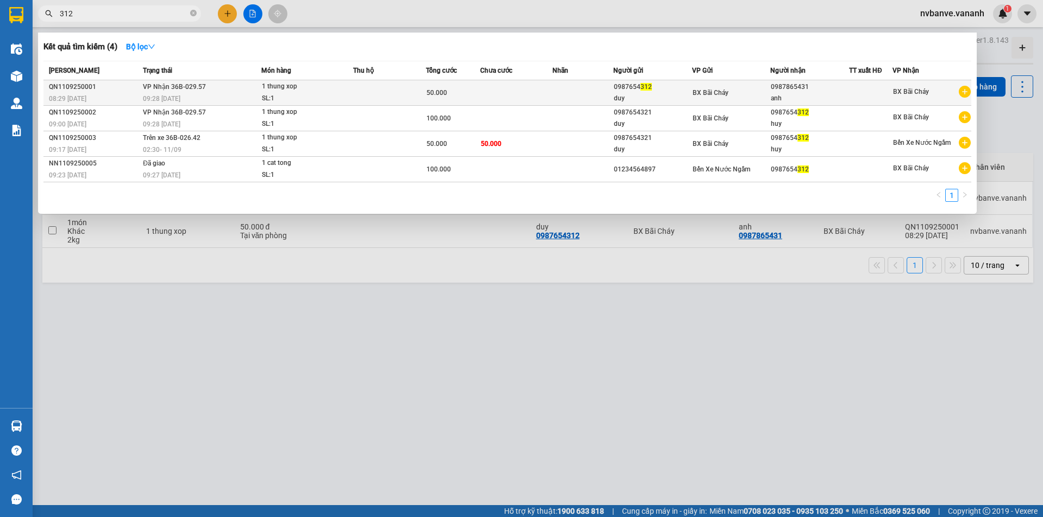
type input "312"
click at [651, 91] on div "0987654 312" at bounding box center [653, 86] width 78 height 11
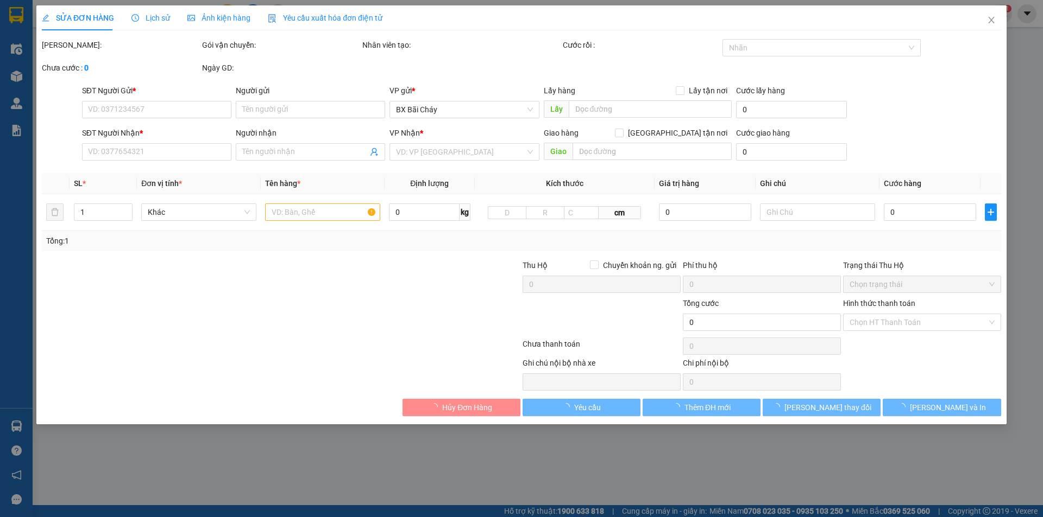
type input "0987654312"
type input "duy"
type input "0987865431"
type input "anh"
type input "50.000"
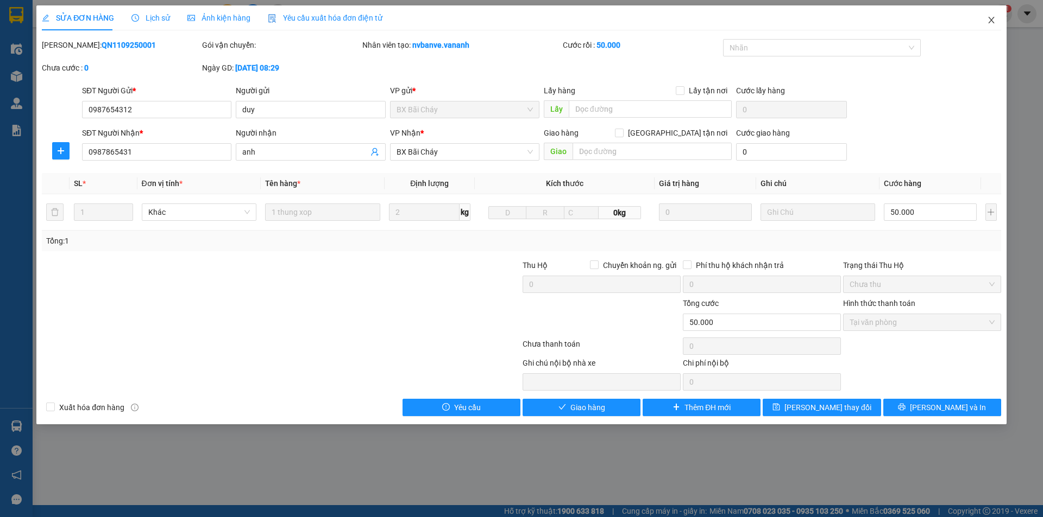
click at [995, 18] on icon "close" at bounding box center [991, 20] width 9 height 9
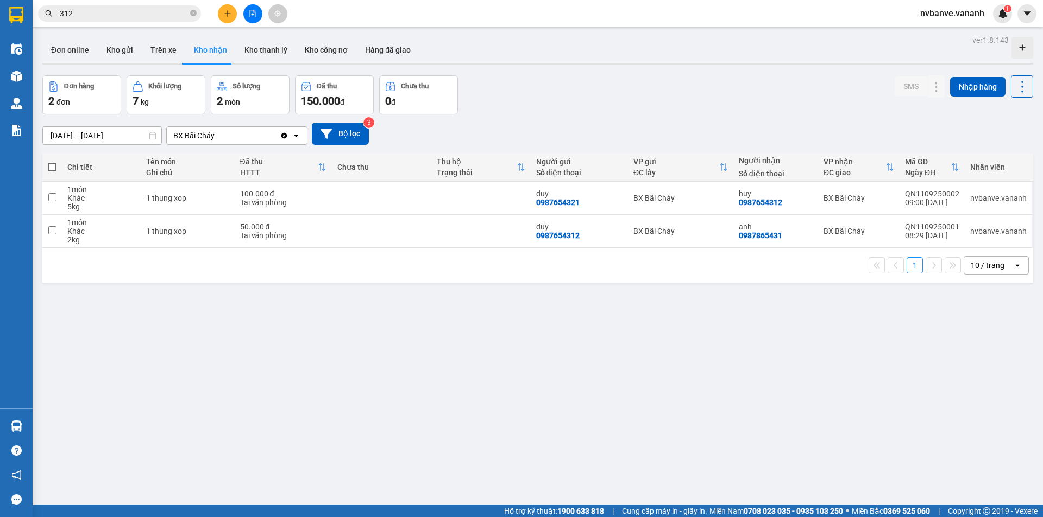
click at [110, 16] on input "312" at bounding box center [124, 14] width 128 height 12
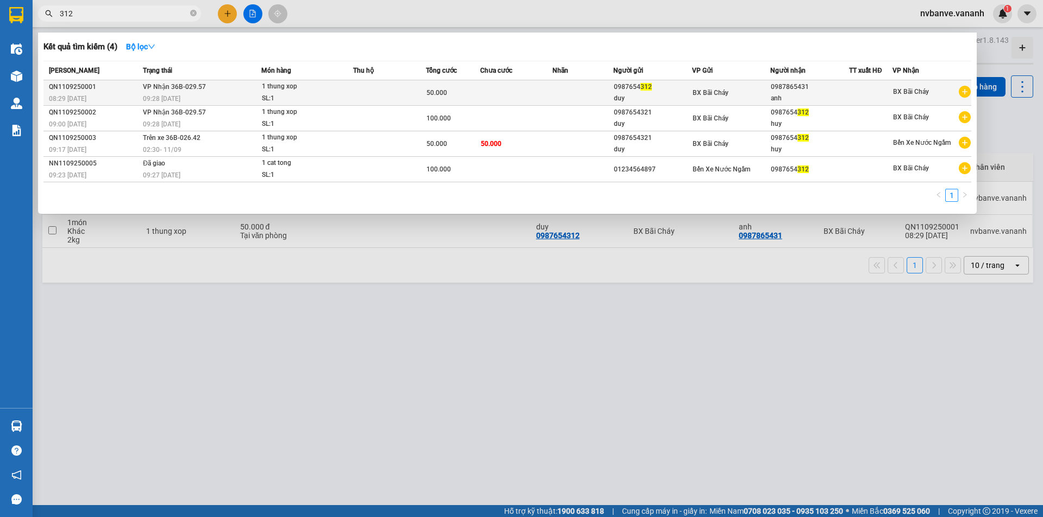
click at [488, 91] on td at bounding box center [516, 93] width 73 height 26
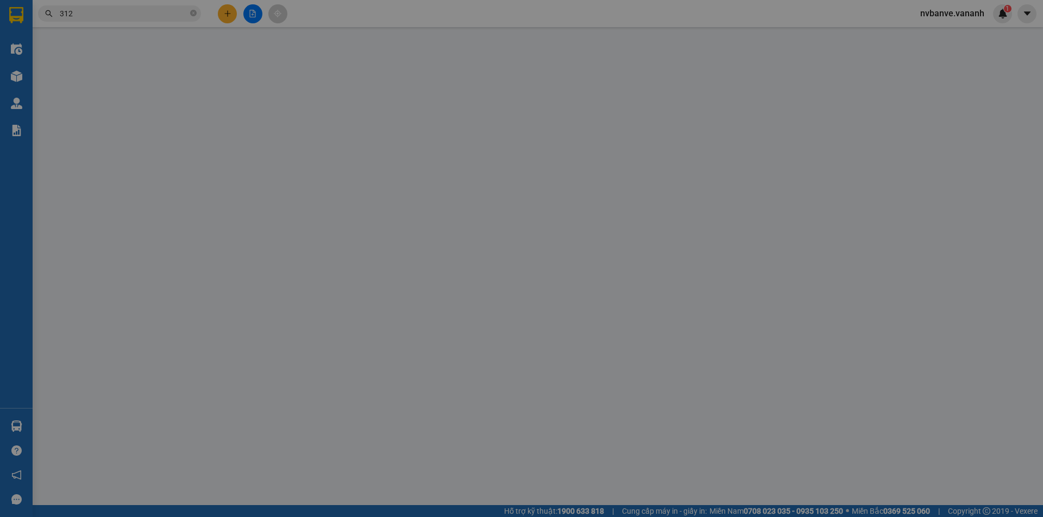
type input "0987654312"
type input "duy"
type input "0987865431"
type input "anh"
type input "50.000"
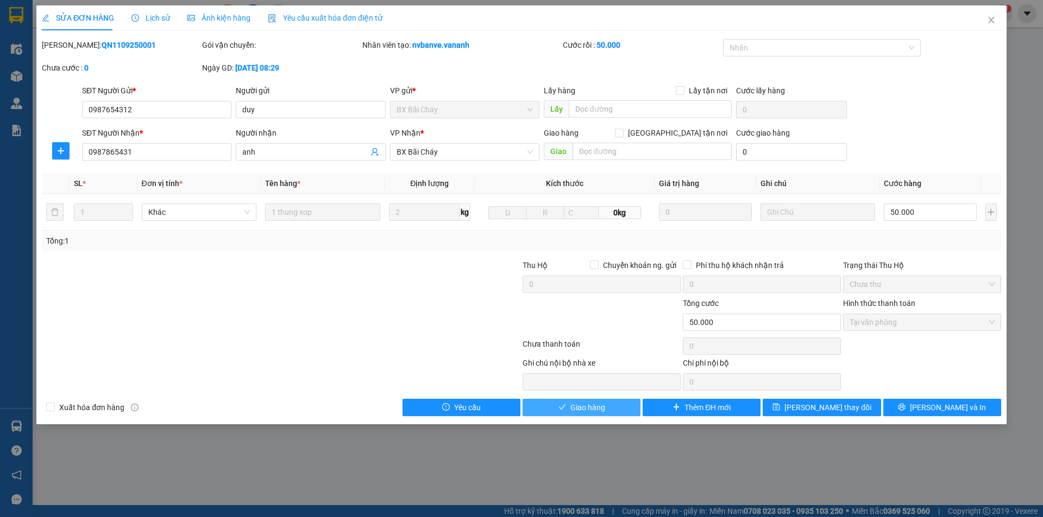
click at [573, 409] on span "Giao hàng" at bounding box center [587, 408] width 35 height 12
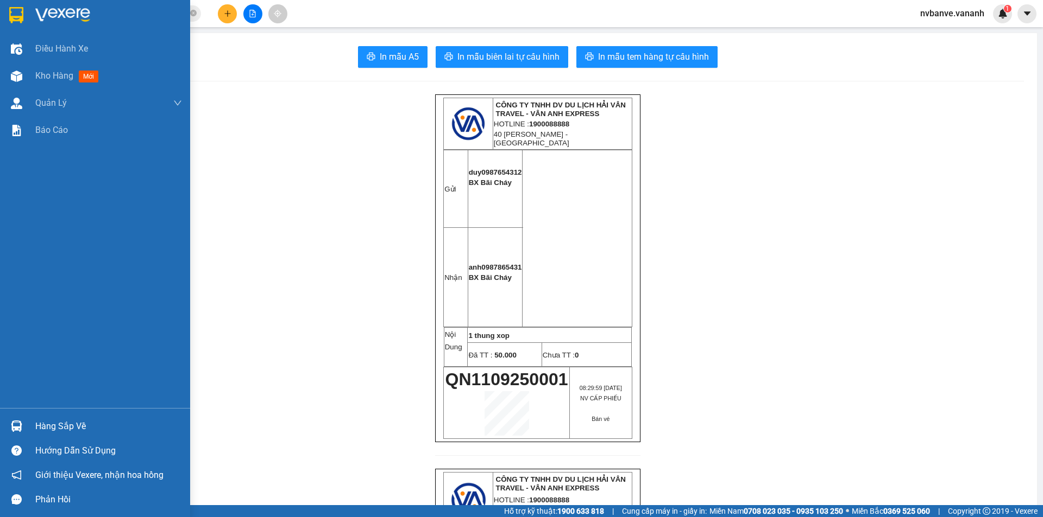
click at [22, 20] on img at bounding box center [16, 15] width 14 height 16
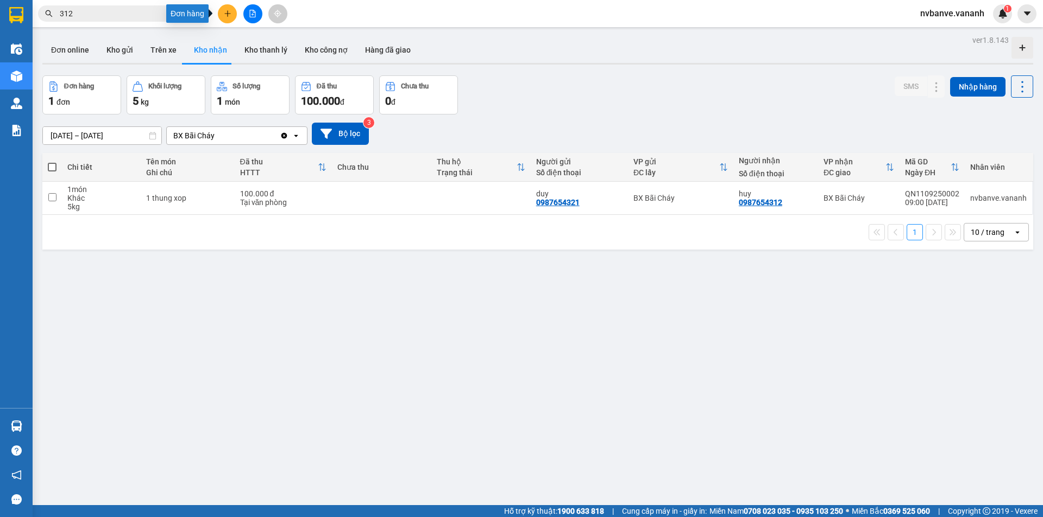
click at [225, 13] on icon "plus" at bounding box center [228, 14] width 8 height 8
click at [111, 47] on button "Kho gửi" at bounding box center [120, 50] width 44 height 26
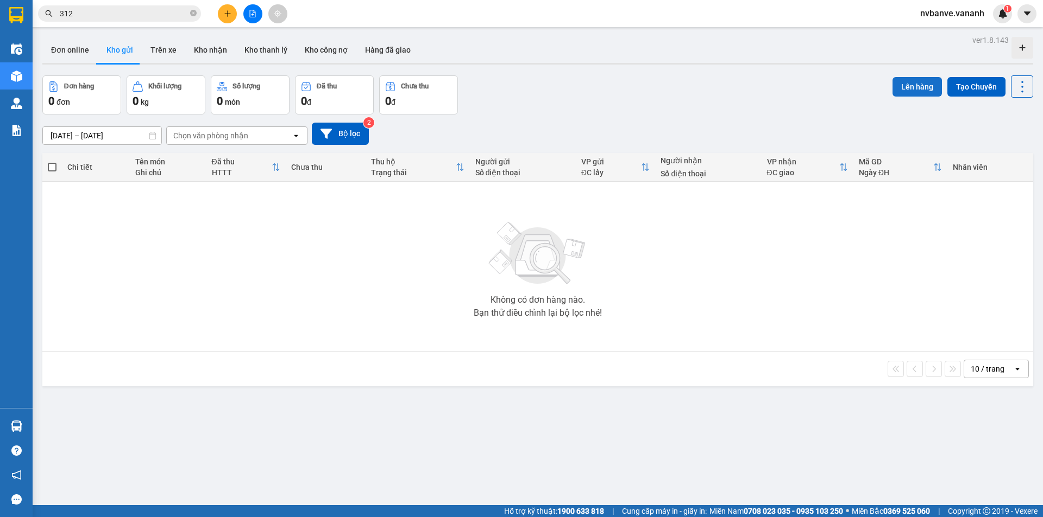
click at [912, 85] on button "Lên hàng" at bounding box center [916, 87] width 49 height 20
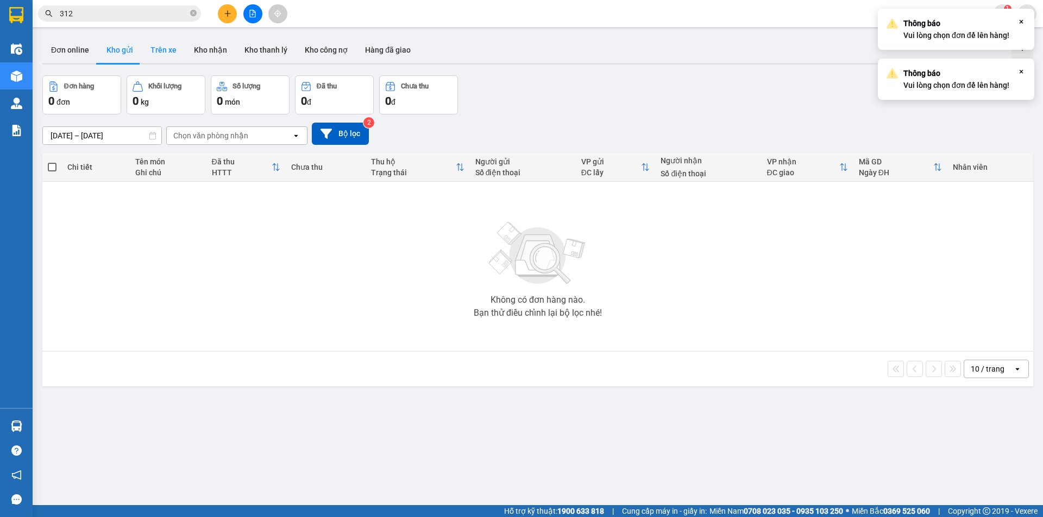
click at [159, 58] on button "Trên xe" at bounding box center [163, 50] width 43 height 26
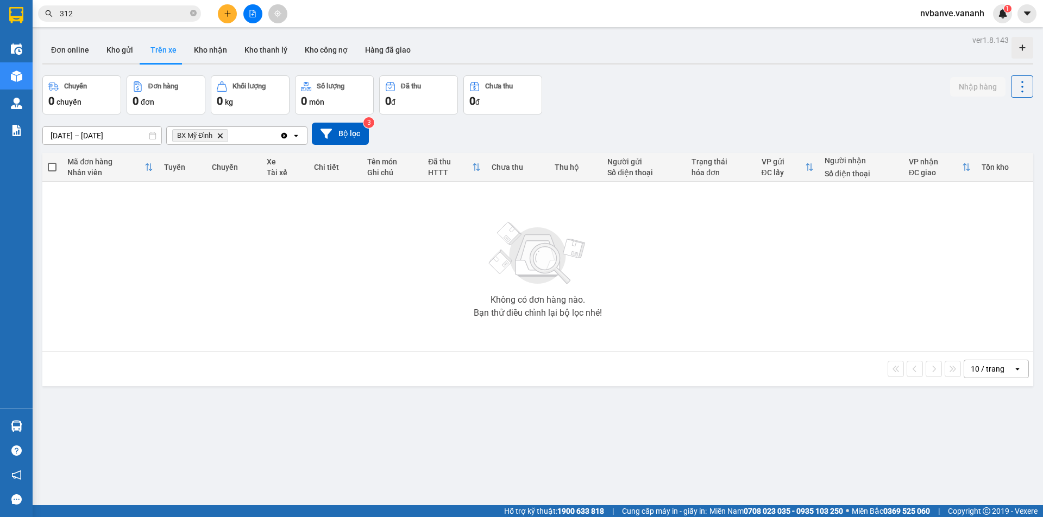
click at [222, 132] on icon "Delete" at bounding box center [220, 135] width 7 height 7
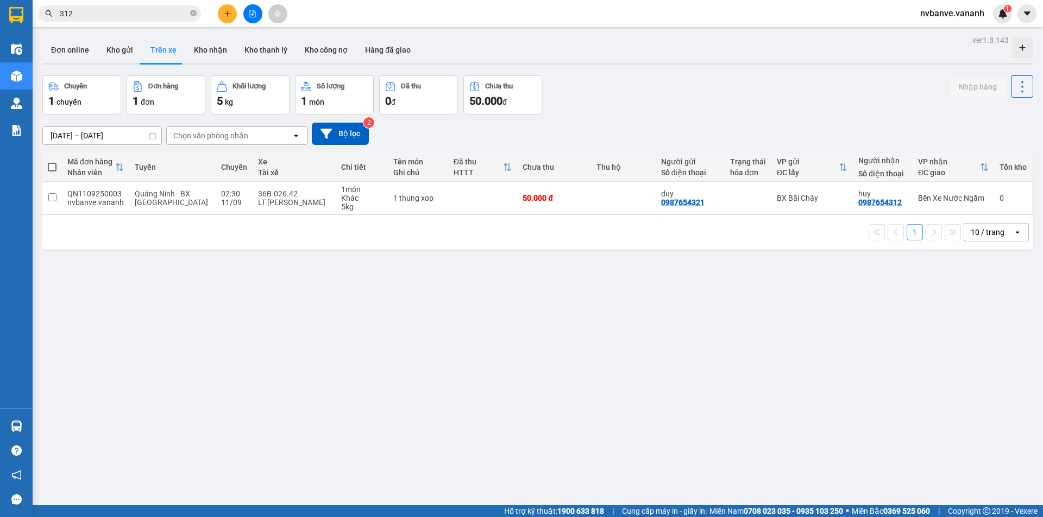
click at [222, 137] on div "Chọn văn phòng nhận" at bounding box center [210, 135] width 75 height 11
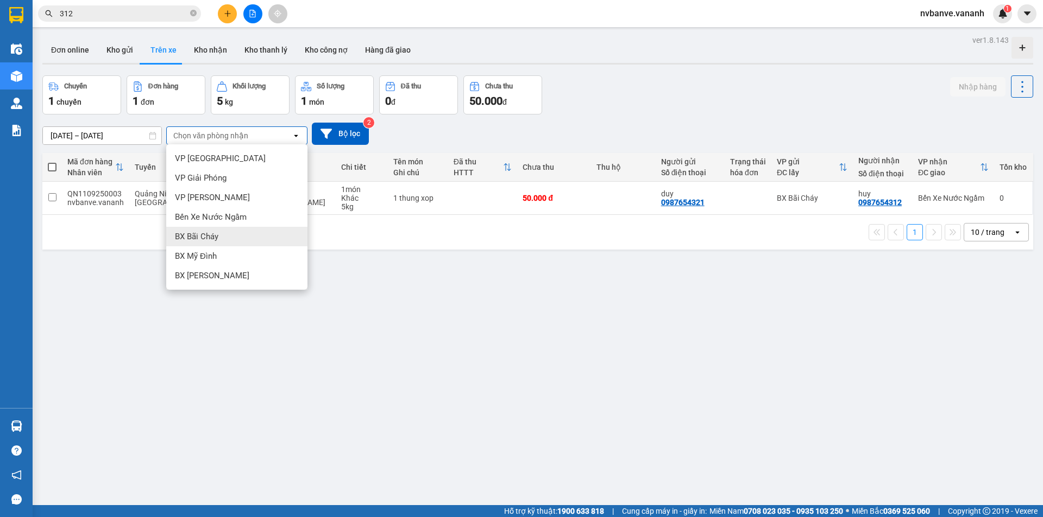
click at [557, 136] on div "09/09/2025 – 11/09/2025 Press the down arrow key to interact with the calendar …" at bounding box center [537, 134] width 990 height 22
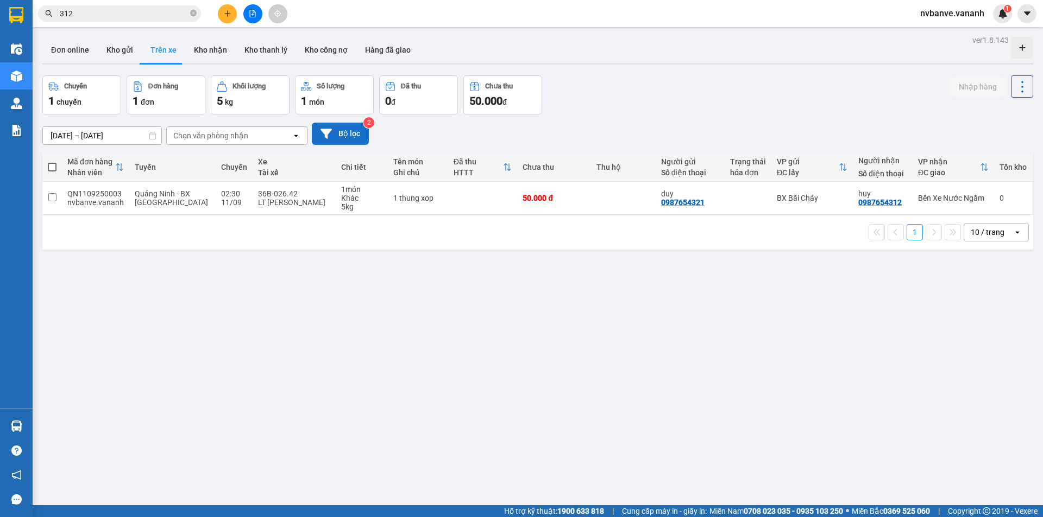
click at [359, 133] on button "Bộ lọc" at bounding box center [340, 134] width 57 height 22
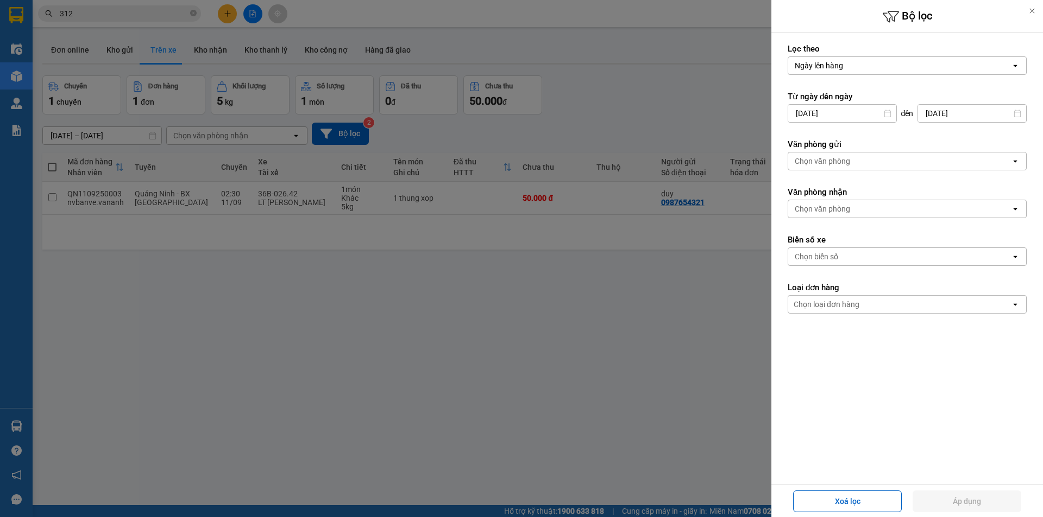
click at [863, 167] on div "Chọn văn phòng" at bounding box center [899, 161] width 223 height 17
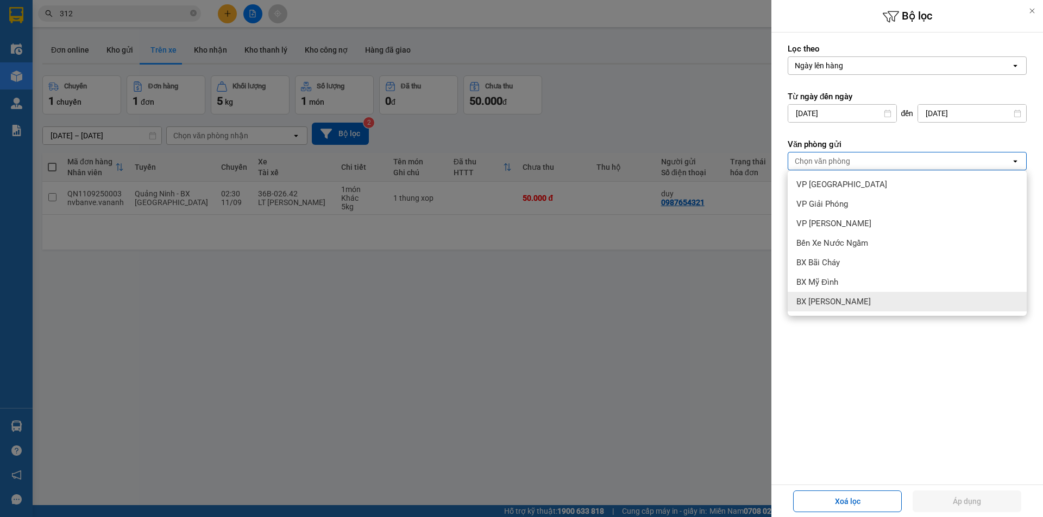
click at [876, 352] on form "Lọc theo Ngày lên hàng open Từ ngày đến ngày 09/09/2025 Press the down arrow ke…" at bounding box center [906, 227] width 239 height 368
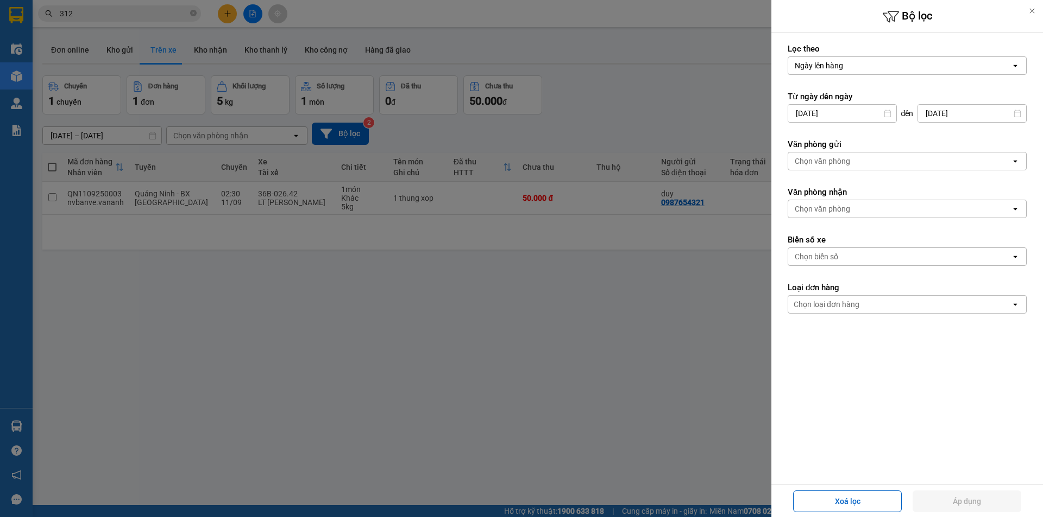
click at [844, 212] on div "Chọn văn phòng" at bounding box center [821, 209] width 55 height 11
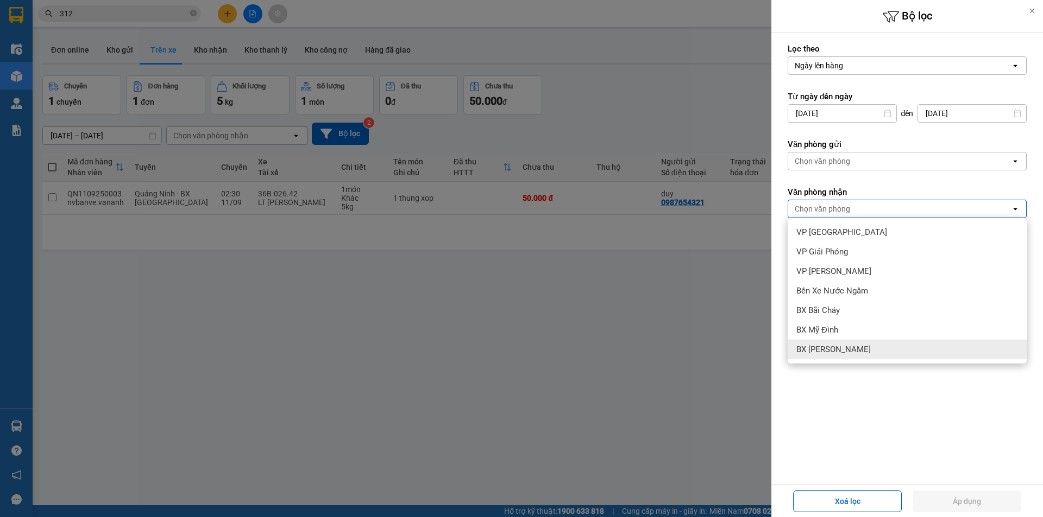
click at [853, 390] on form "Lọc theo Ngày lên hàng open Từ ngày đến ngày 09/09/2025 Press the down arrow ke…" at bounding box center [906, 227] width 239 height 368
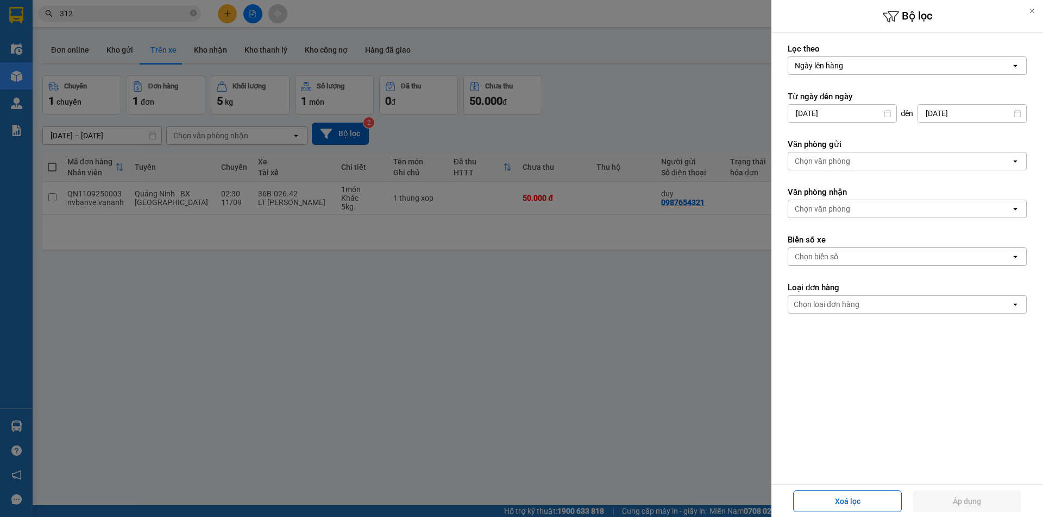
click at [814, 255] on div "Chọn biển số" at bounding box center [815, 256] width 43 height 11
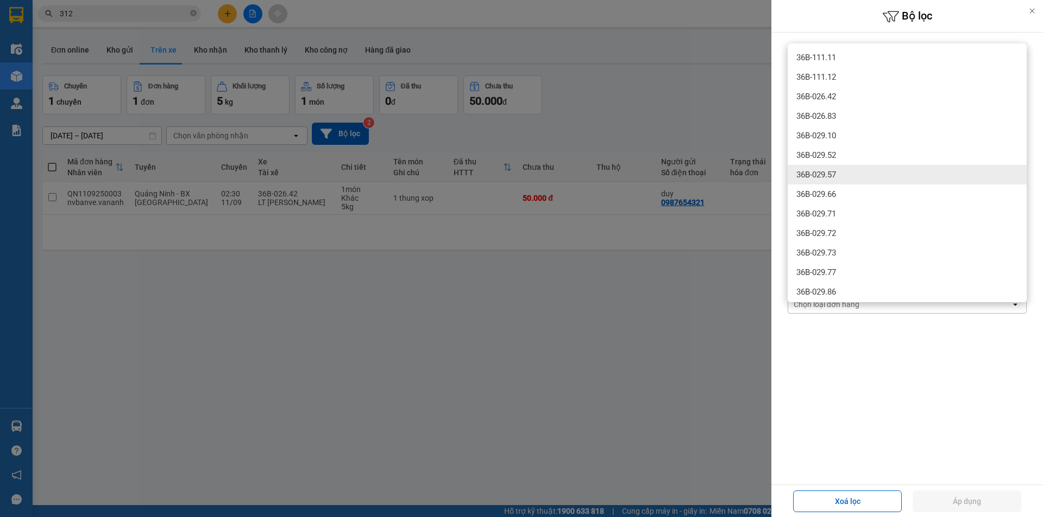
click at [848, 172] on div "36B-029.57" at bounding box center [906, 175] width 239 height 20
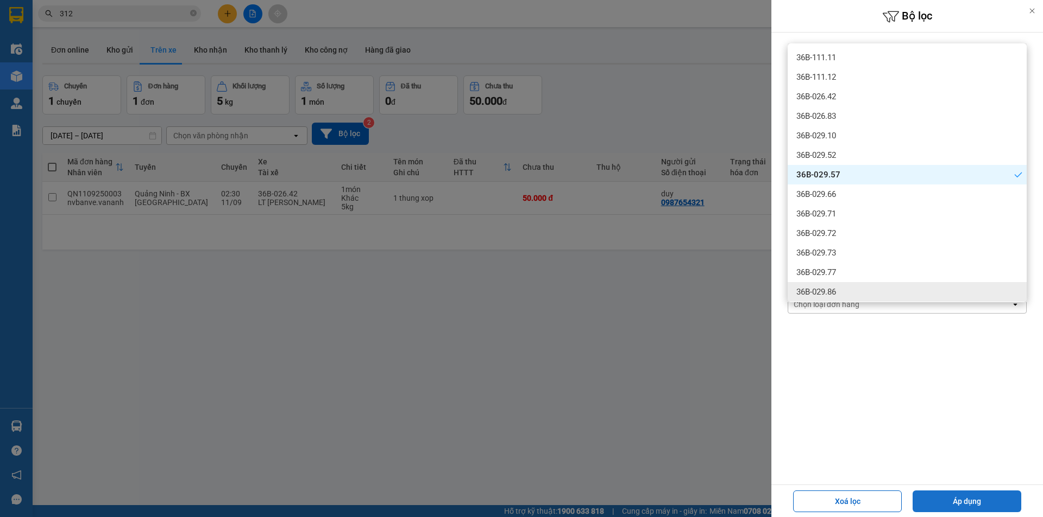
click at [952, 506] on button "Áp dụng" at bounding box center [966, 502] width 109 height 22
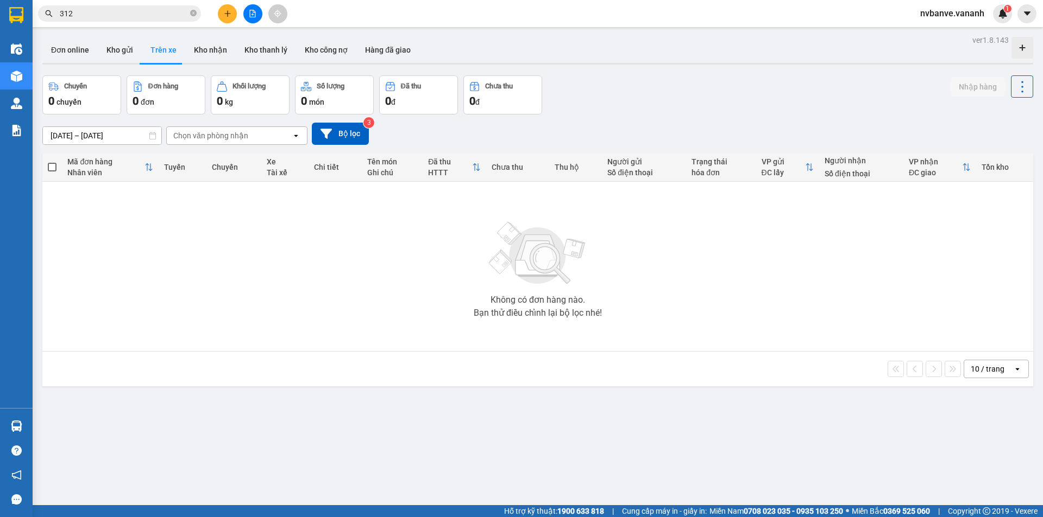
click at [254, 134] on div "Chọn văn phòng nhận" at bounding box center [229, 135] width 125 height 17
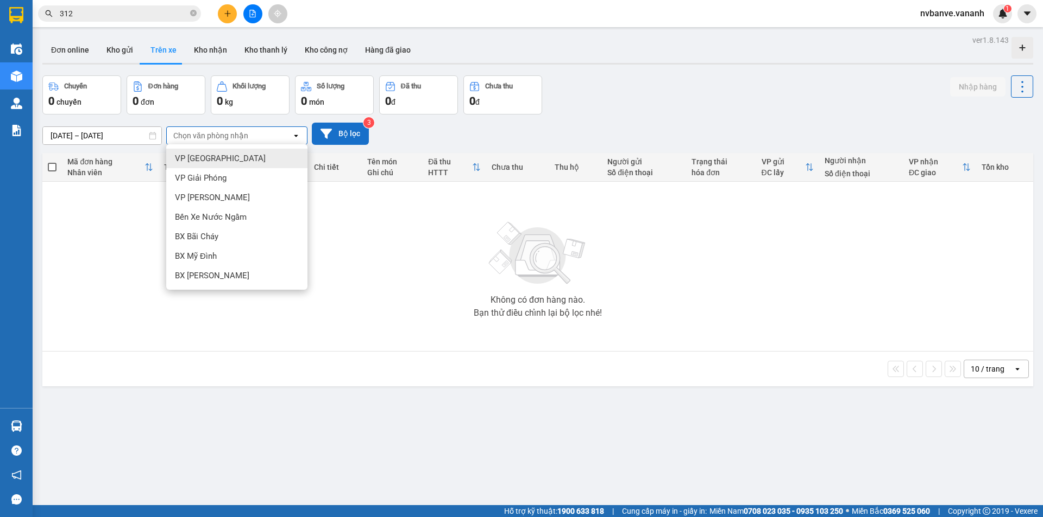
click at [362, 132] on button "Bộ lọc" at bounding box center [340, 134] width 57 height 22
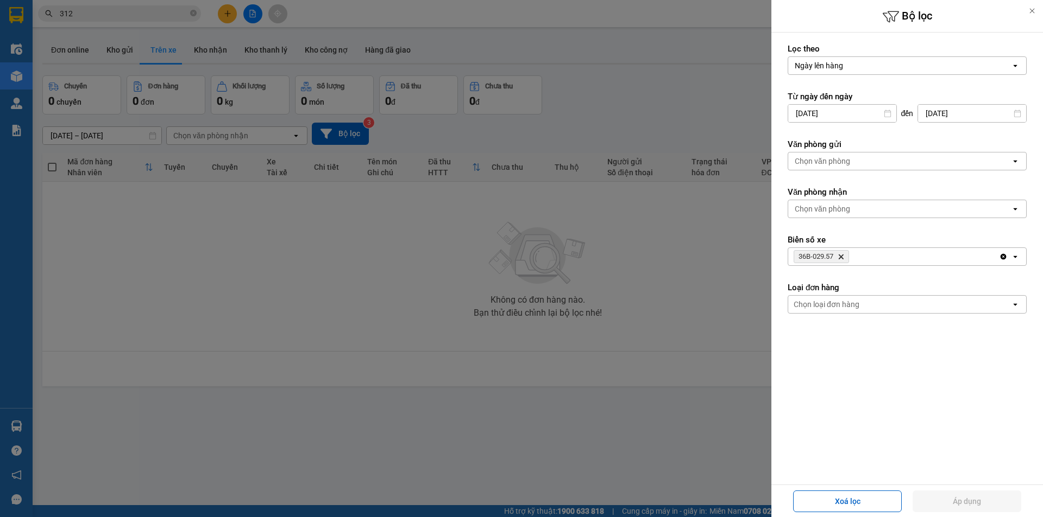
click at [842, 258] on icon "Delete" at bounding box center [840, 257] width 7 height 7
click at [998, 499] on button "Áp dụng" at bounding box center [966, 502] width 109 height 22
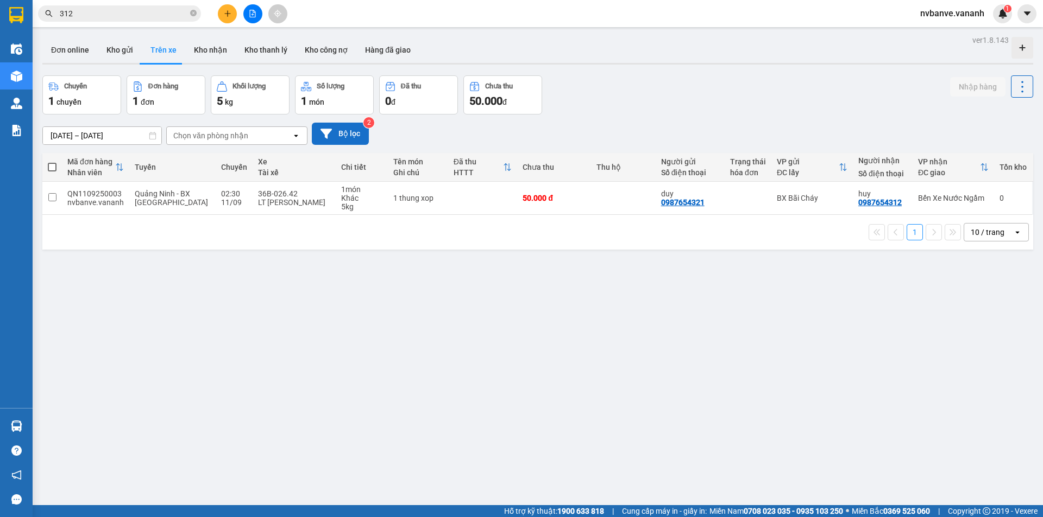
click at [346, 129] on button "Bộ lọc" at bounding box center [340, 134] width 57 height 22
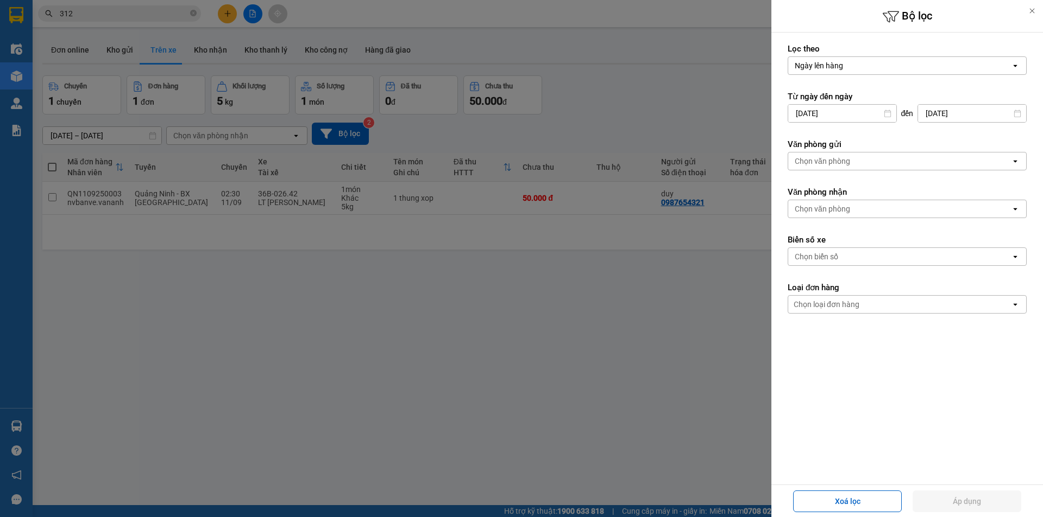
click at [839, 260] on div "Chọn biển số" at bounding box center [899, 256] width 223 height 17
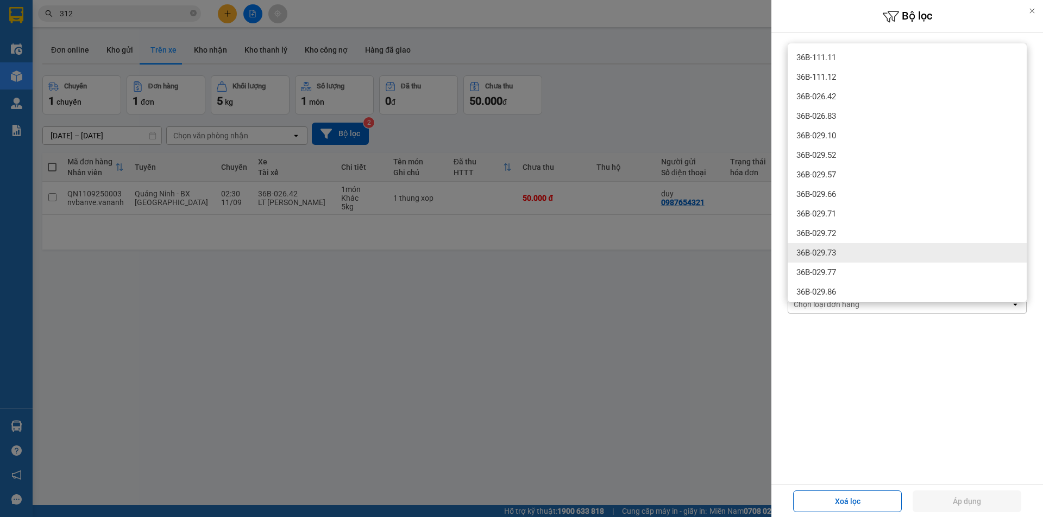
click at [836, 255] on span "36B-029.73" at bounding box center [816, 253] width 40 height 11
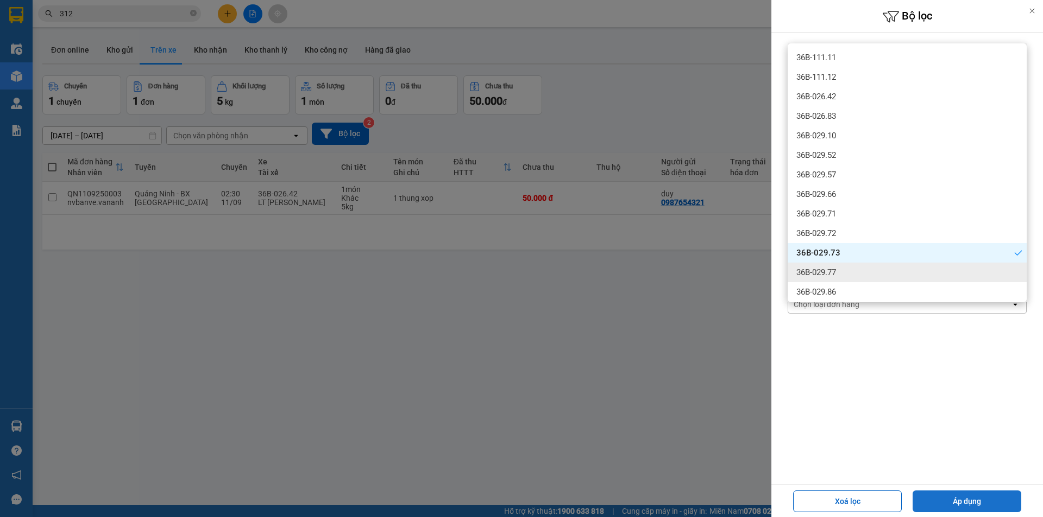
click at [954, 501] on button "Áp dụng" at bounding box center [966, 502] width 109 height 22
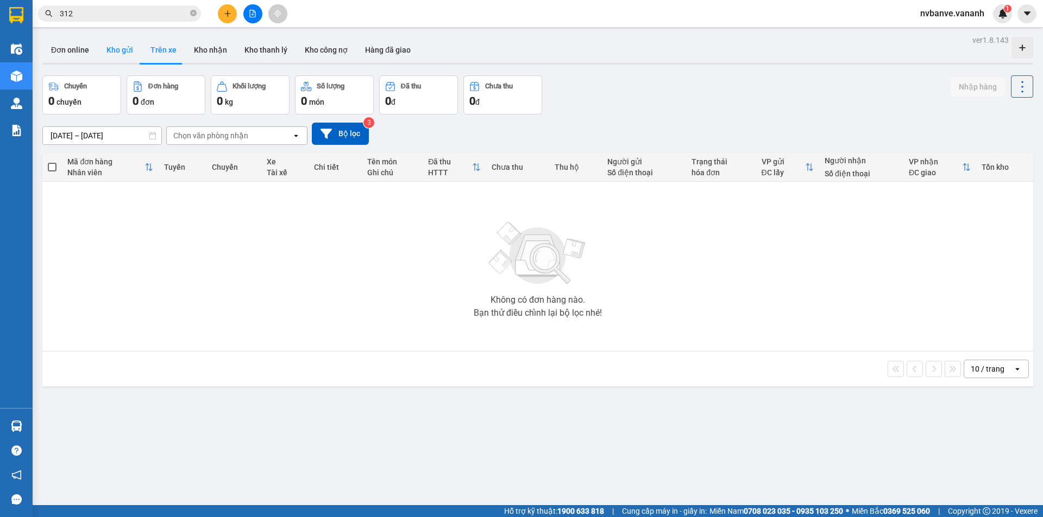
click at [116, 47] on button "Kho gửi" at bounding box center [120, 50] width 44 height 26
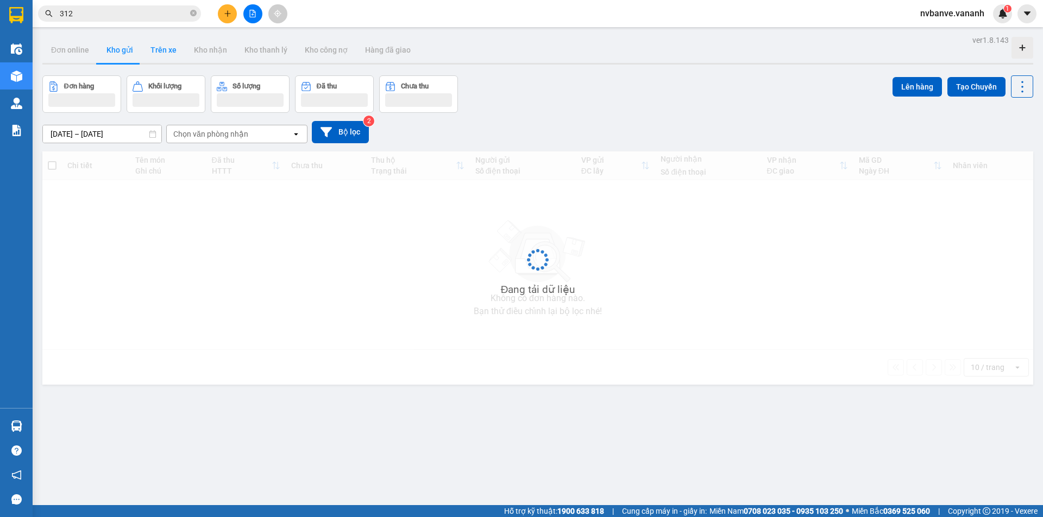
click at [154, 50] on button "Trên xe" at bounding box center [163, 50] width 43 height 26
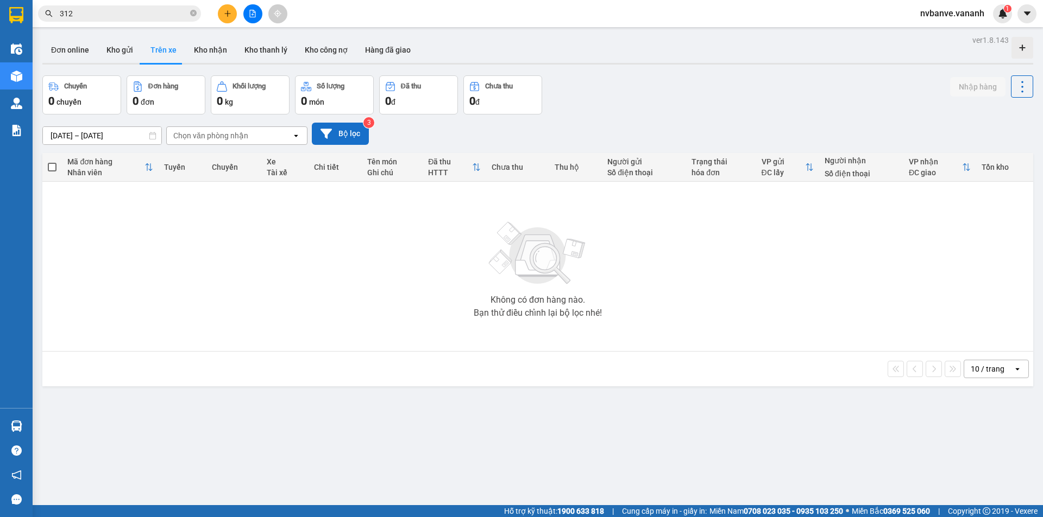
click at [349, 136] on button "Bộ lọc" at bounding box center [340, 134] width 57 height 22
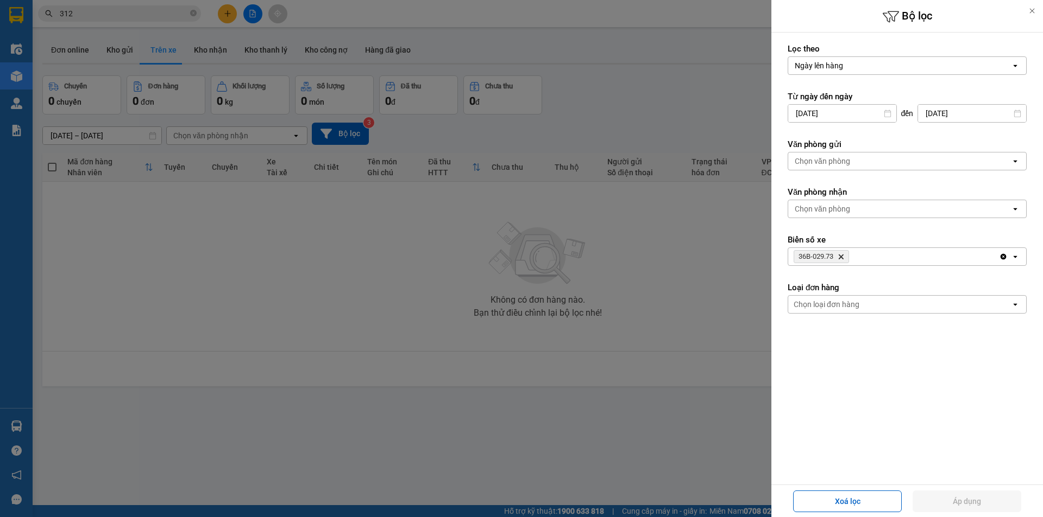
click at [842, 255] on icon "Delete" at bounding box center [840, 257] width 7 height 7
click at [951, 501] on button "Áp dụng" at bounding box center [966, 502] width 109 height 22
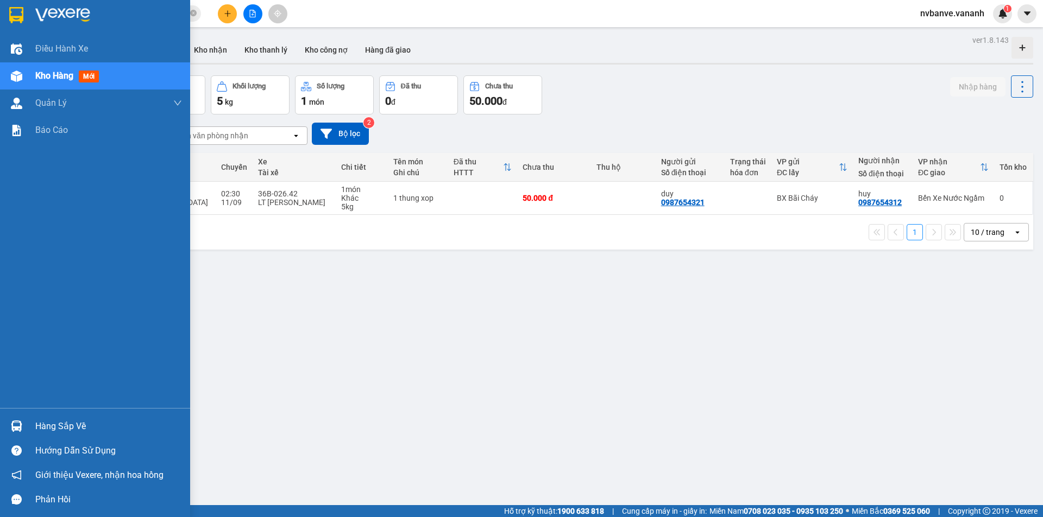
click at [42, 428] on div "Hàng sắp về" at bounding box center [108, 427] width 147 height 16
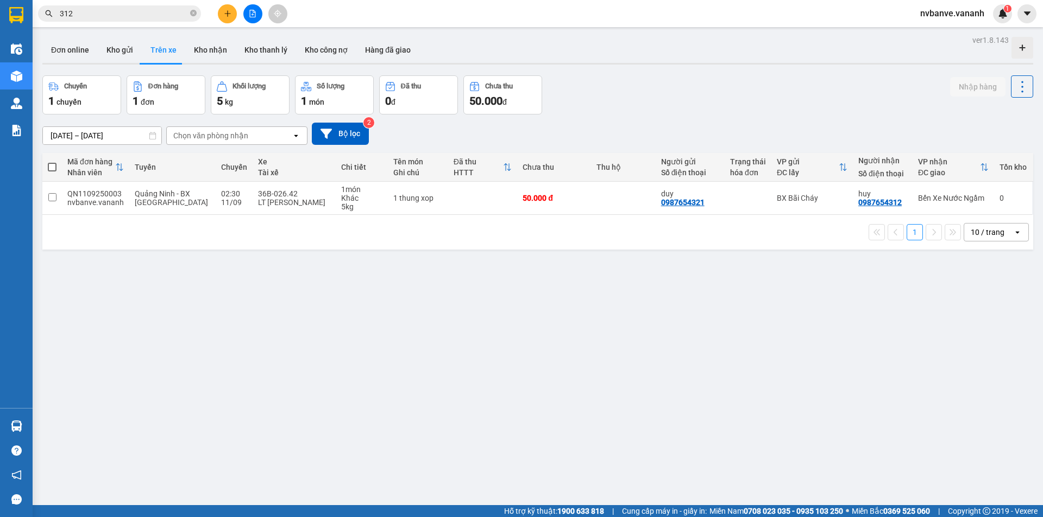
click at [649, 358] on section "Kết quả tìm kiếm ( 4 ) Bộ lọc Mã ĐH Trạng thái Món hàng Thu hộ Tổng cước Chưa c…" at bounding box center [521, 258] width 1043 height 517
click at [208, 56] on button "Kho nhận" at bounding box center [210, 50] width 50 height 26
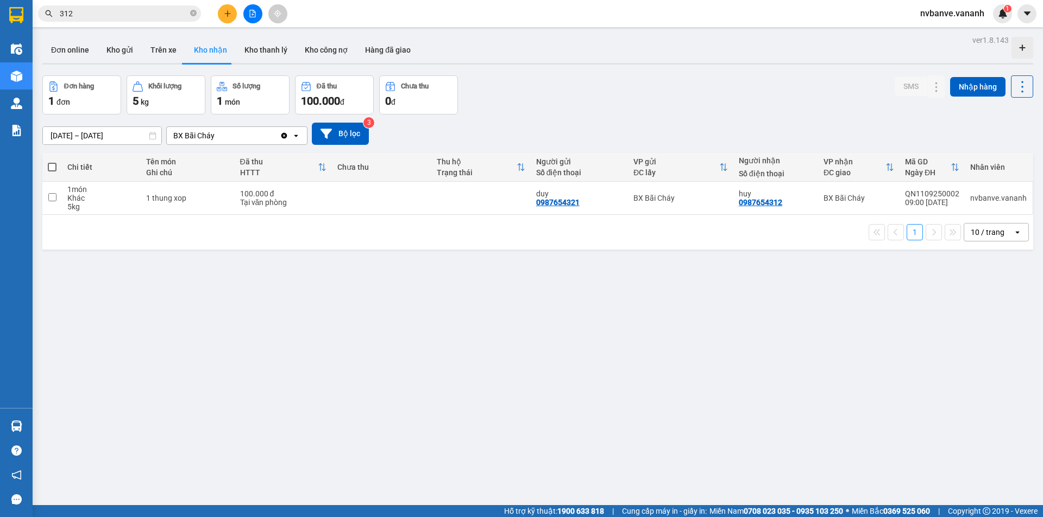
click at [235, 136] on div "BX Bãi Cháy" at bounding box center [223, 135] width 113 height 17
drag, startPoint x: 484, startPoint y: 130, endPoint x: 441, endPoint y: 126, distance: 43.6
click at [485, 130] on div "09/09/2025 – 11/09/2025 Press the down arrow key to interact with the calendar …" at bounding box center [537, 134] width 990 height 22
click at [357, 130] on button "Bộ lọc" at bounding box center [340, 134] width 57 height 22
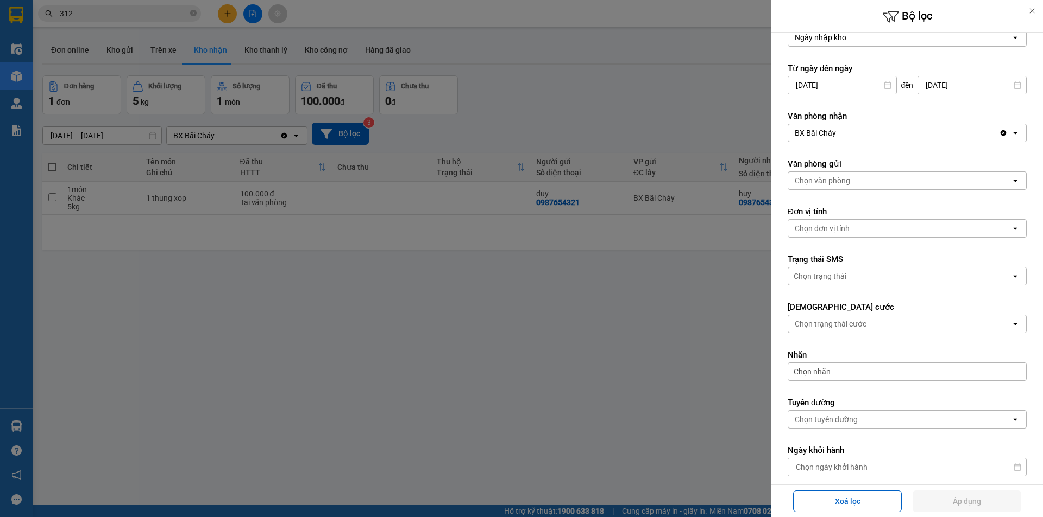
scroll to position [28, 0]
click at [863, 180] on div "Chọn văn phòng" at bounding box center [899, 181] width 223 height 17
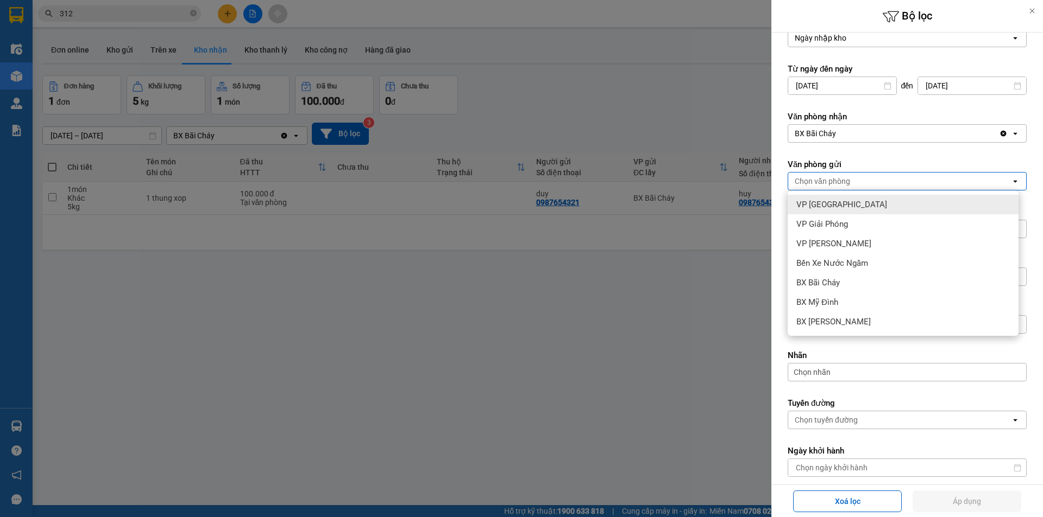
click at [870, 169] on label "Văn phòng gửi" at bounding box center [906, 164] width 239 height 11
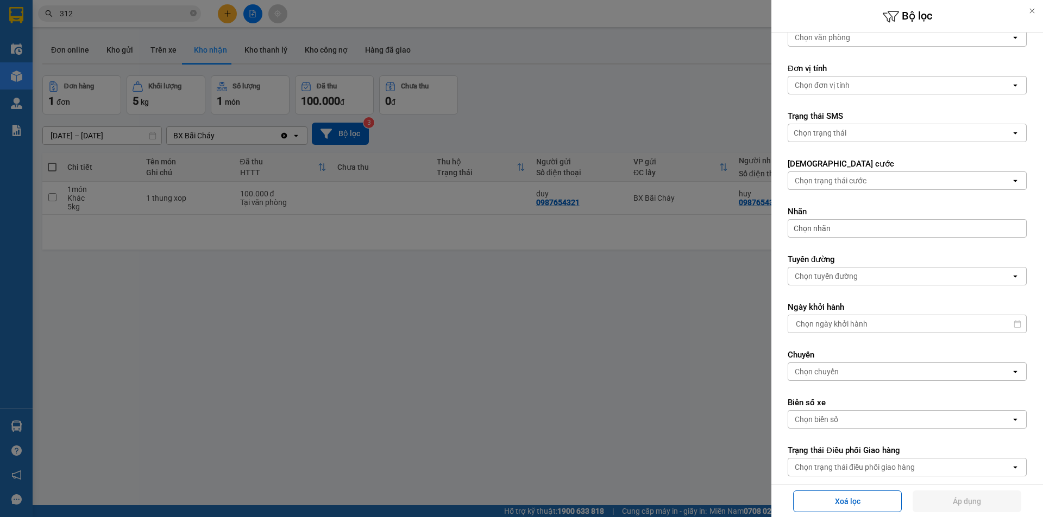
scroll to position [191, 0]
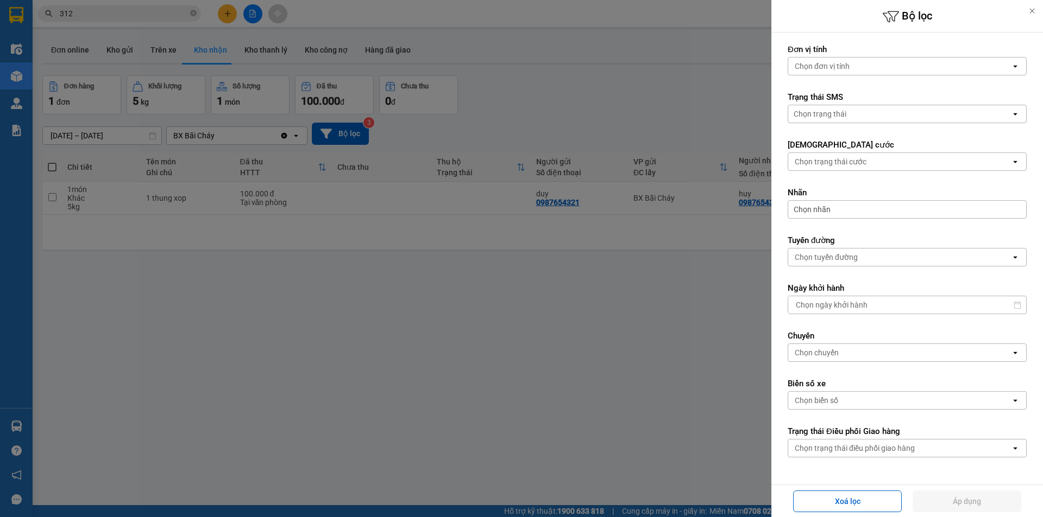
click at [714, 375] on div at bounding box center [521, 258] width 1043 height 517
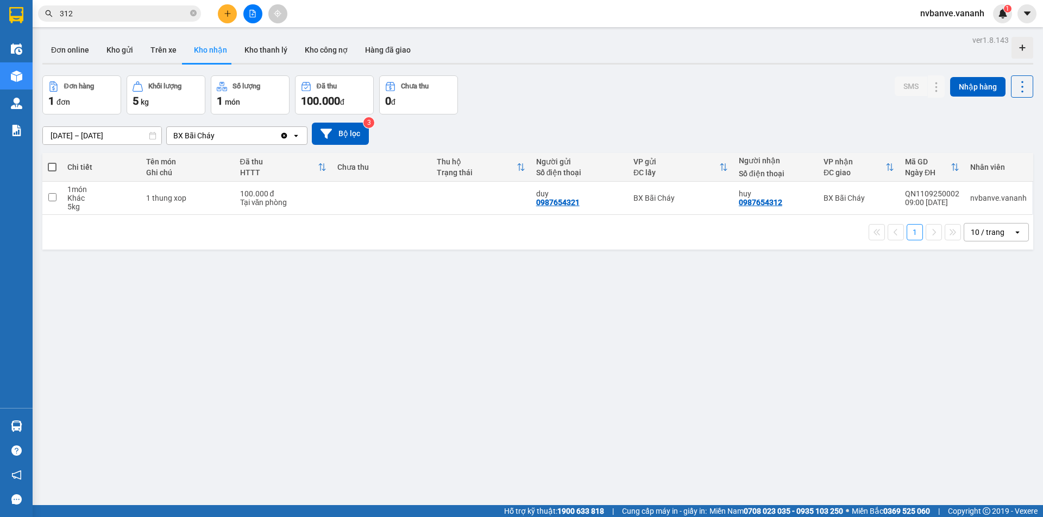
click at [102, 19] on input "312" at bounding box center [124, 14] width 128 height 12
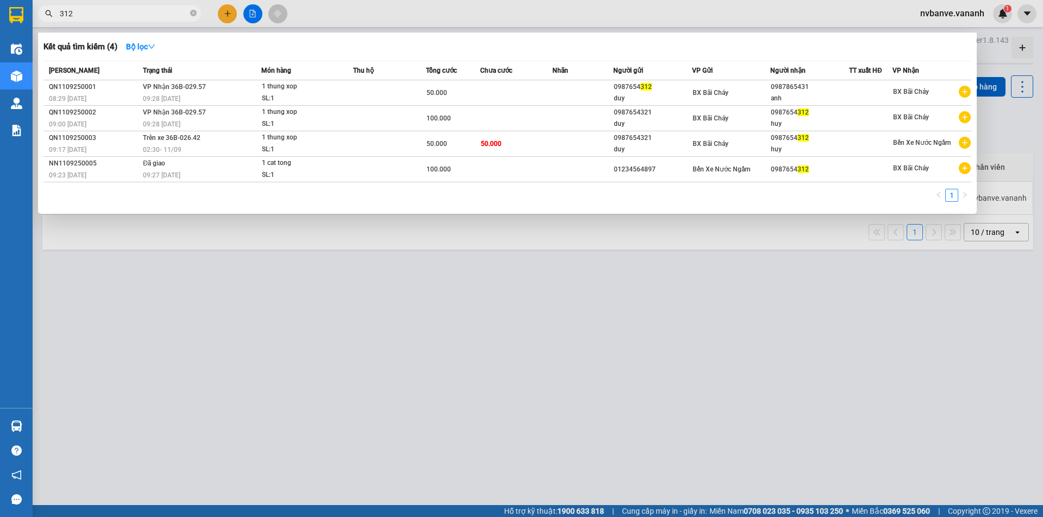
click at [102, 19] on input "312" at bounding box center [124, 14] width 128 height 12
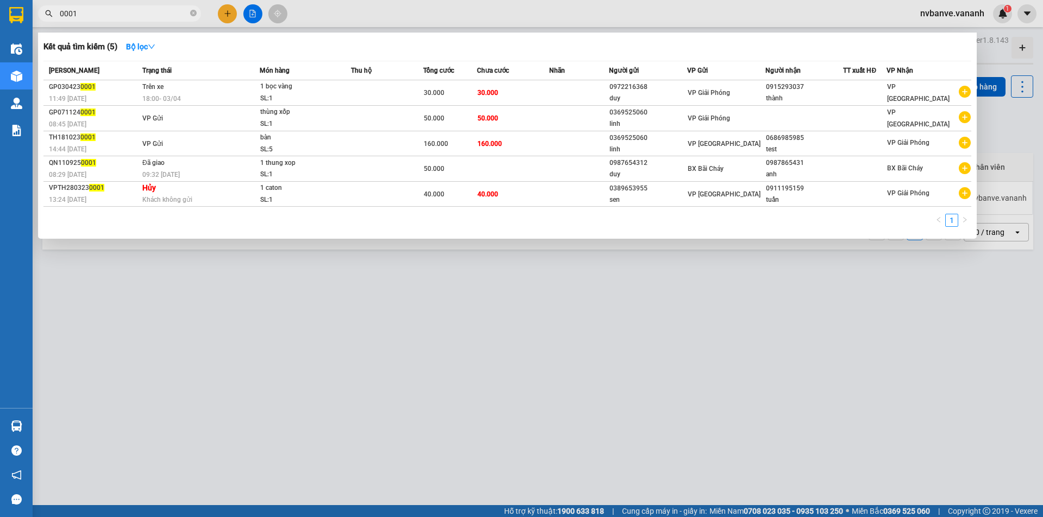
click at [112, 11] on input "0001" at bounding box center [124, 14] width 128 height 12
type input "0"
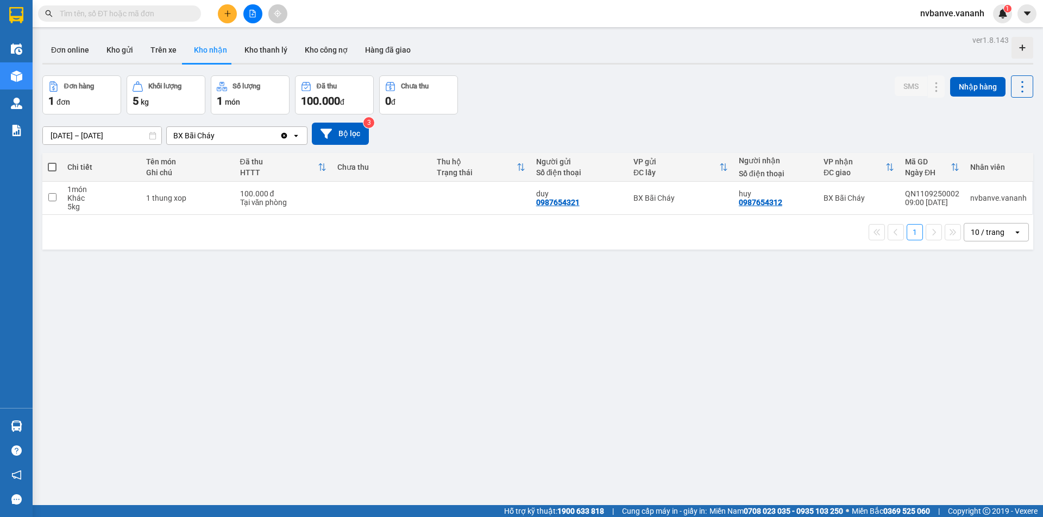
click at [108, 4] on div "Kết quả tìm kiếm ( 5 ) Bộ lọc Mã ĐH Trạng thái Món hàng Thu hộ Tổng cước Chưa c…" at bounding box center [106, 13] width 212 height 19
click at [108, 13] on input "text" at bounding box center [124, 14] width 128 height 12
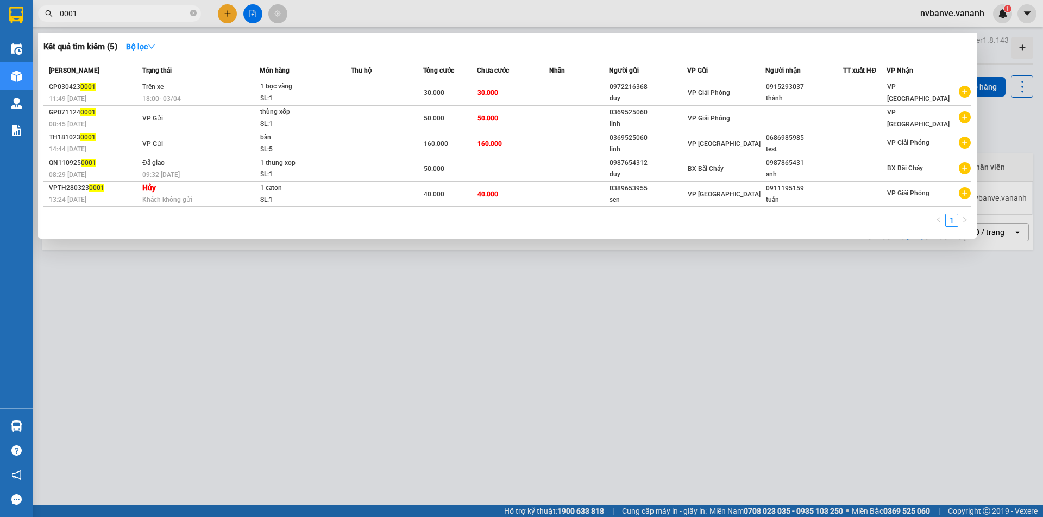
click at [374, 320] on div at bounding box center [521, 258] width 1043 height 517
click at [113, 15] on input "0001" at bounding box center [124, 14] width 128 height 12
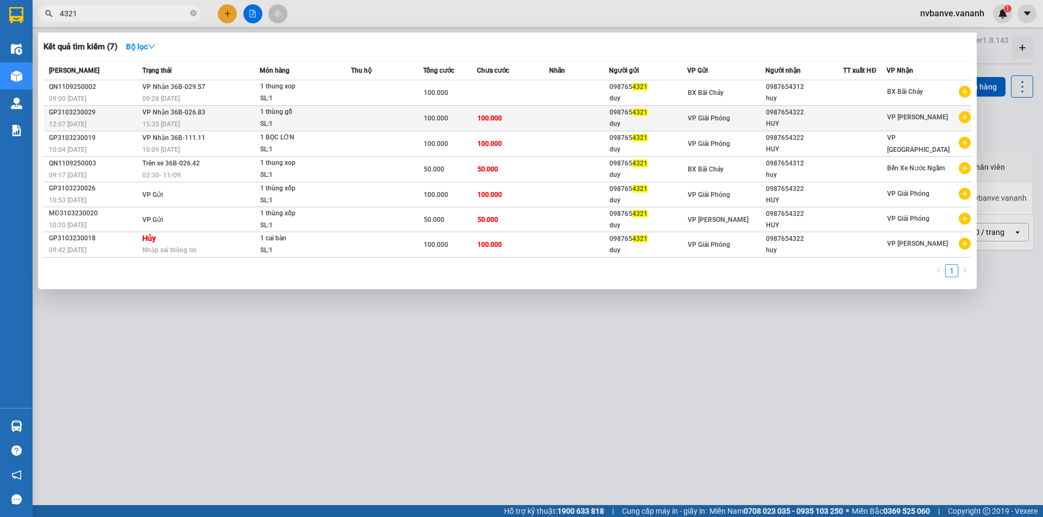
type input "4321"
click at [346, 115] on span "1 thùng gỗ SL: 1" at bounding box center [305, 117] width 90 height 23
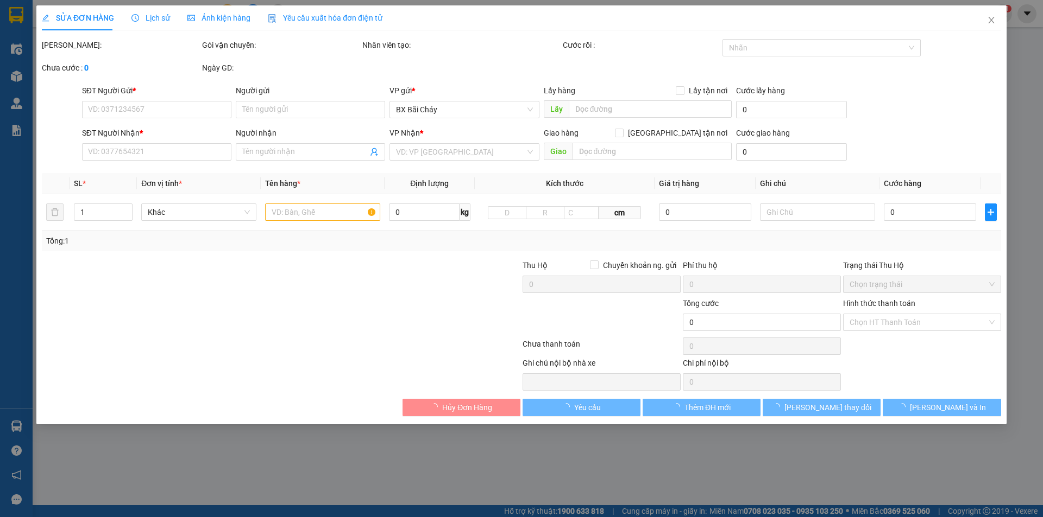
type input "0987654321"
type input "duy"
type input "0987654322"
type input "HUY"
type input "100.000"
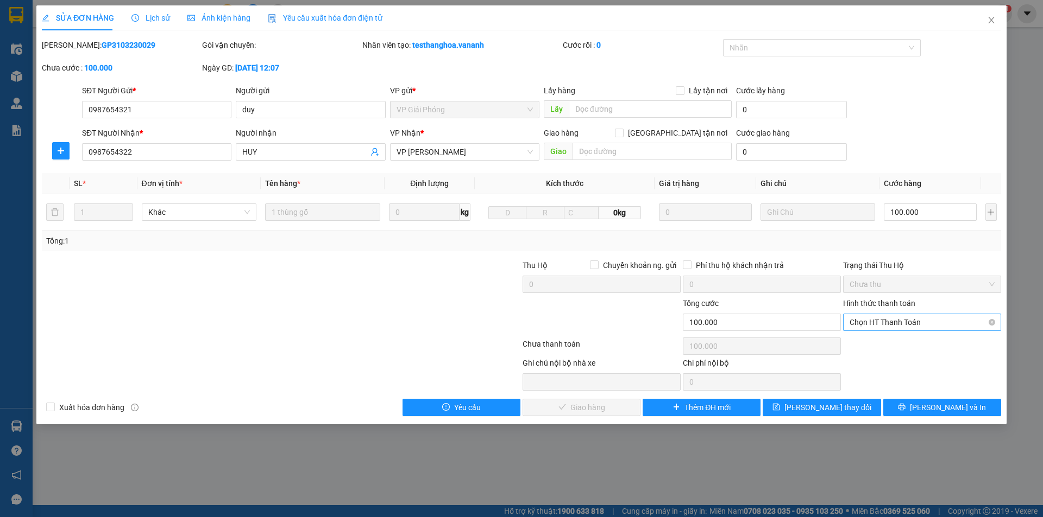
click at [921, 325] on span "Chọn HT Thanh Toán" at bounding box center [921, 322] width 145 height 16
click at [899, 348] on div "Tại văn phòng" at bounding box center [921, 344] width 145 height 12
type input "0"
click at [543, 410] on button "Lưu và Giao hàng" at bounding box center [581, 407] width 118 height 17
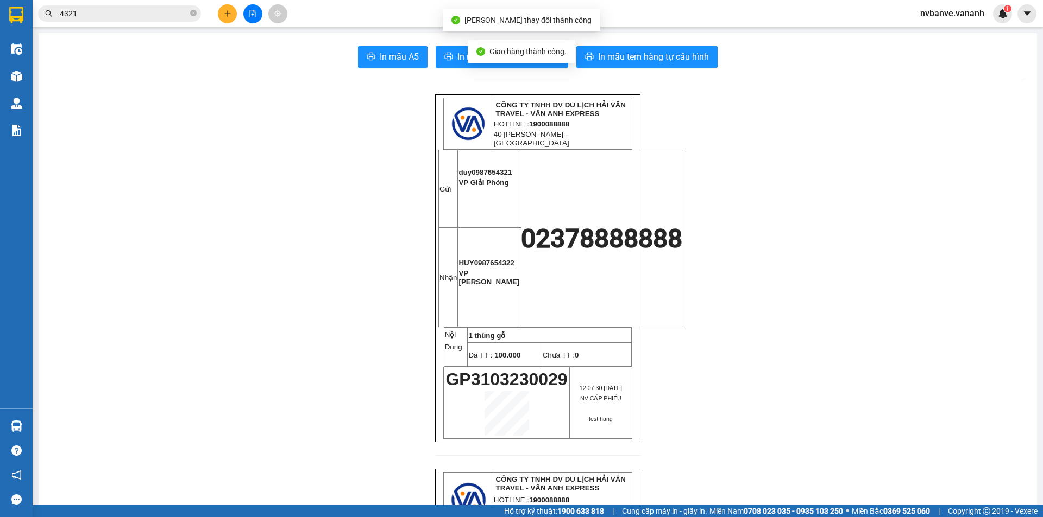
click at [14, 14] on img at bounding box center [16, 15] width 14 height 16
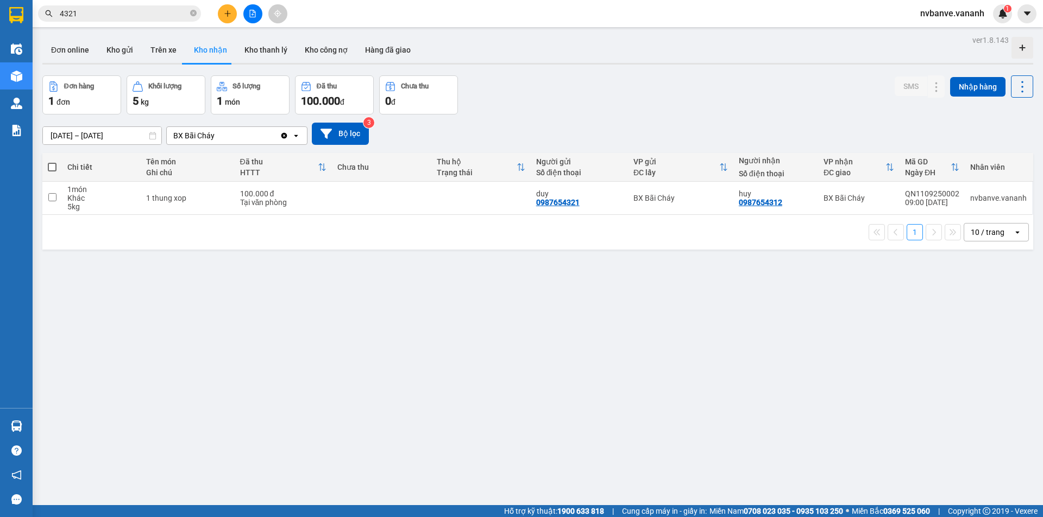
click at [103, 15] on input "4321" at bounding box center [124, 14] width 128 height 12
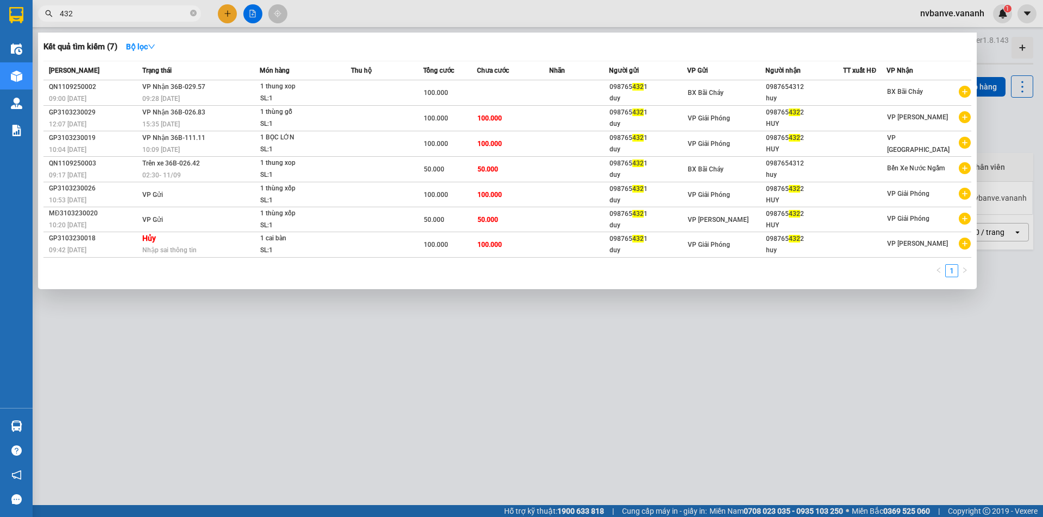
type input "4321"
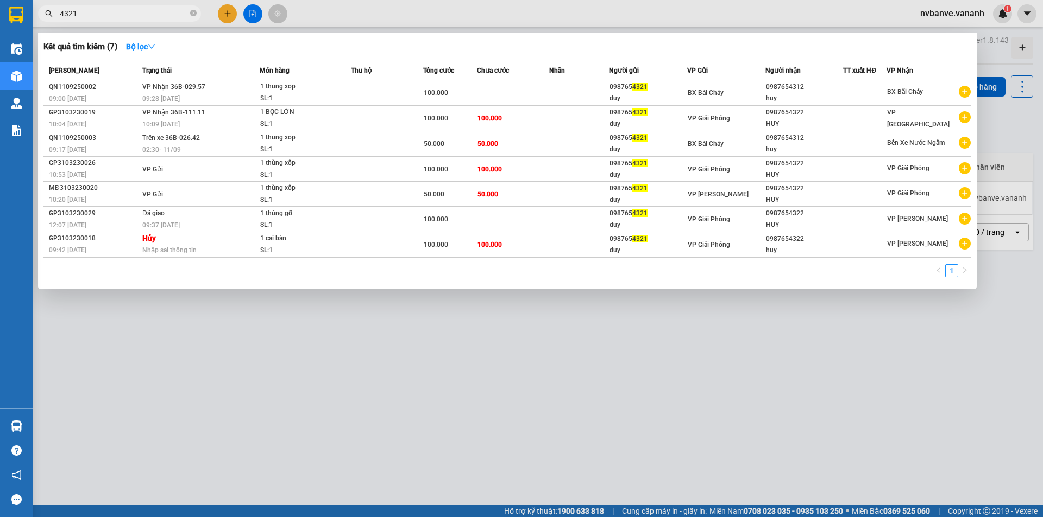
click at [403, 425] on div at bounding box center [521, 258] width 1043 height 517
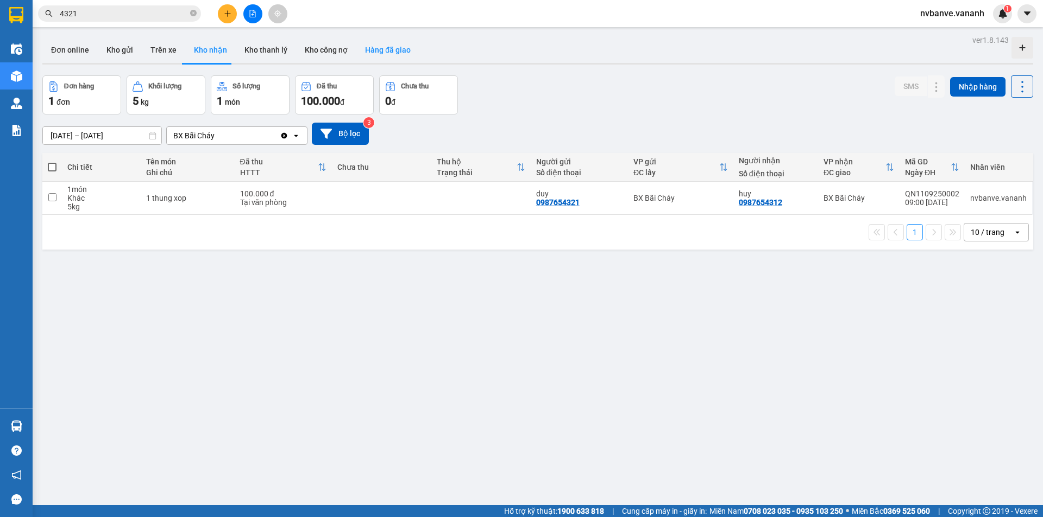
click at [392, 50] on button "Hàng đã giao" at bounding box center [387, 50] width 63 height 26
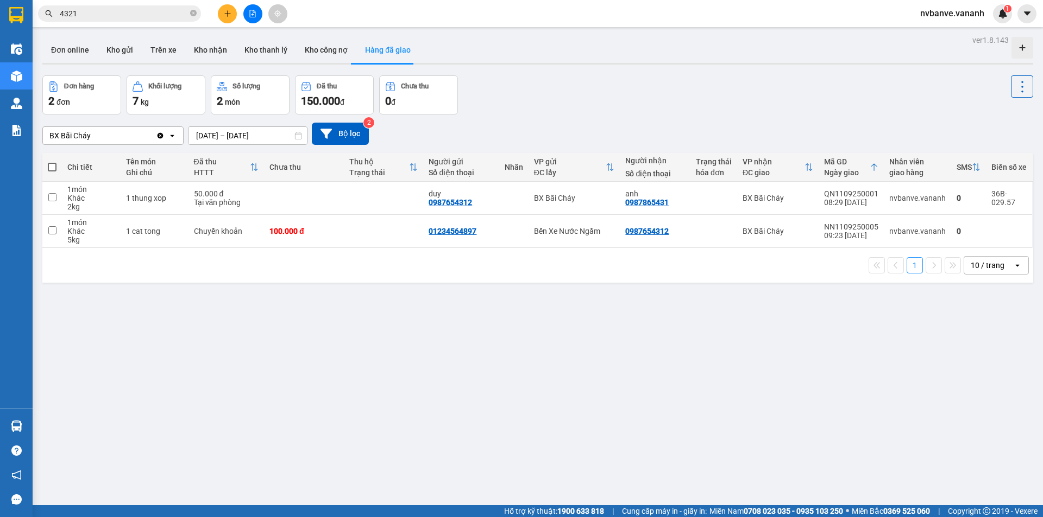
click at [128, 130] on div "BX Bãi Cháy" at bounding box center [99, 135] width 113 height 17
click at [439, 130] on div "BX Bãi Cháy Clear value open 09/09/2025 – 11/09/2025 Press the down arrow key t…" at bounding box center [537, 134] width 990 height 22
click at [342, 135] on button "Bộ lọc" at bounding box center [340, 134] width 57 height 22
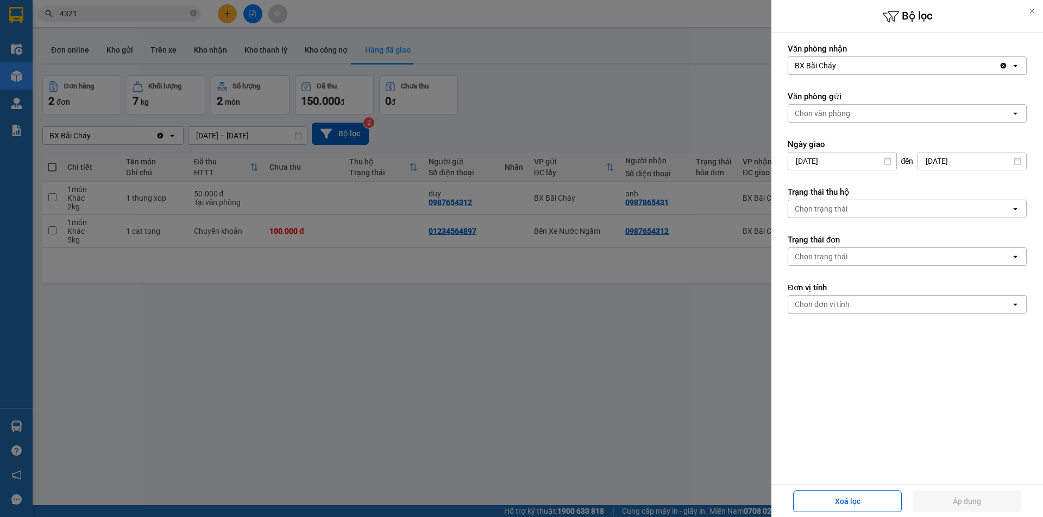
click at [548, 272] on div at bounding box center [521, 258] width 1043 height 517
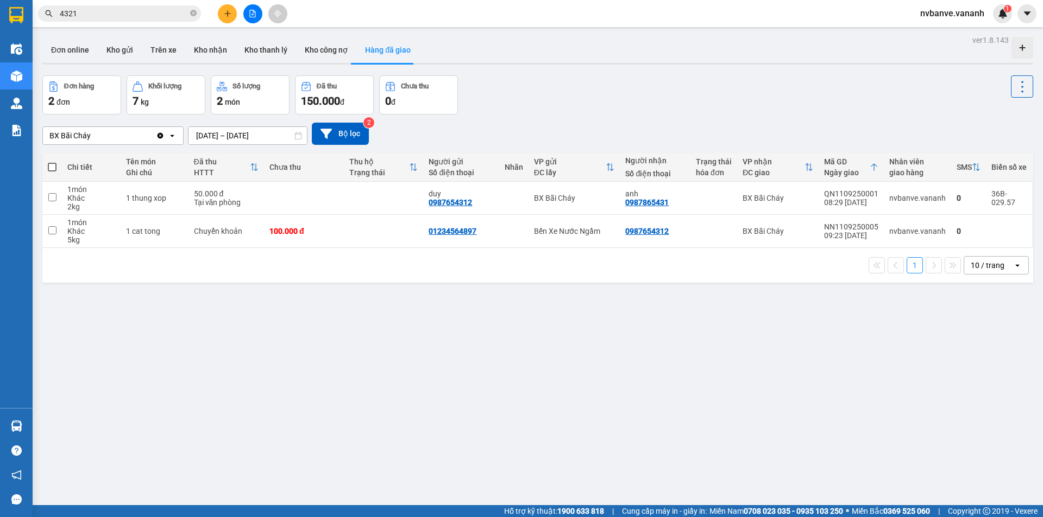
click at [571, 113] on div "Đơn hàng 2 đơn Khối lượng 7 kg Số lượng 2 món Đã thu 150.000 đ Chưa thu 0 đ" at bounding box center [537, 94] width 990 height 39
click at [226, 12] on icon "plus" at bounding box center [228, 14] width 8 height 8
click at [287, 42] on div "Tạo đơn hàng" at bounding box center [270, 41] width 47 height 12
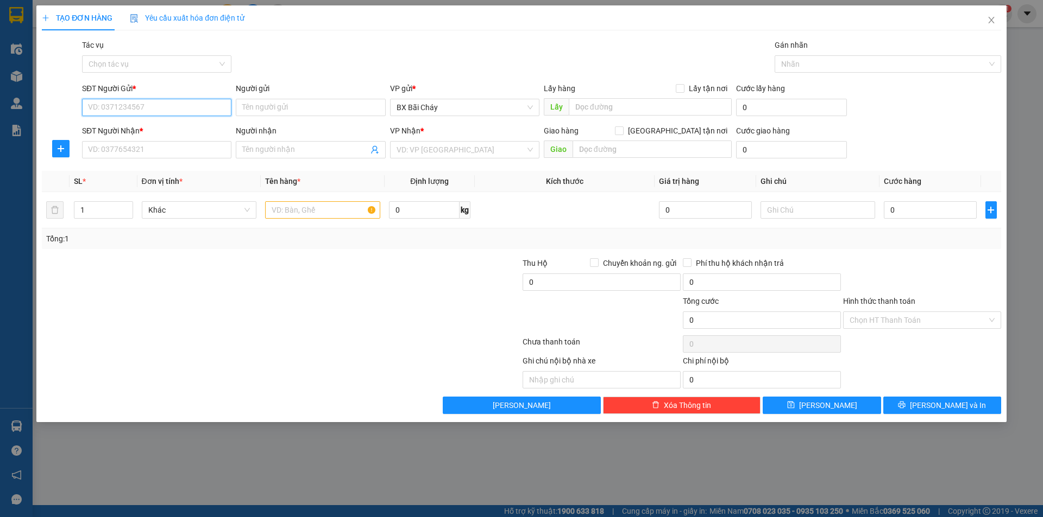
click at [127, 103] on input "SĐT Người Gửi *" at bounding box center [156, 107] width 149 height 17
type input "0789456123"
click at [292, 106] on input "Người gửi" at bounding box center [310, 107] width 149 height 17
click at [405, 81] on div "Transit Pickup Surcharge Ids Transit Deliver Surcharge Ids Transit Deliver Surc…" at bounding box center [521, 226] width 959 height 375
click at [913, 323] on input "Hình thức thanh toán" at bounding box center [917, 320] width 137 height 16
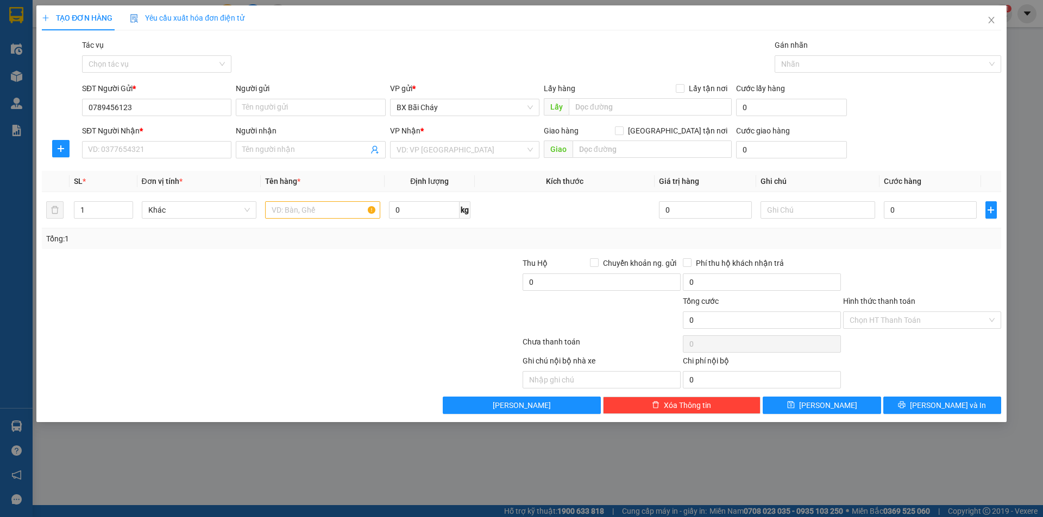
click at [904, 282] on div at bounding box center [922, 276] width 160 height 38
click at [904, 321] on input "Hình thức thanh toán" at bounding box center [917, 320] width 137 height 16
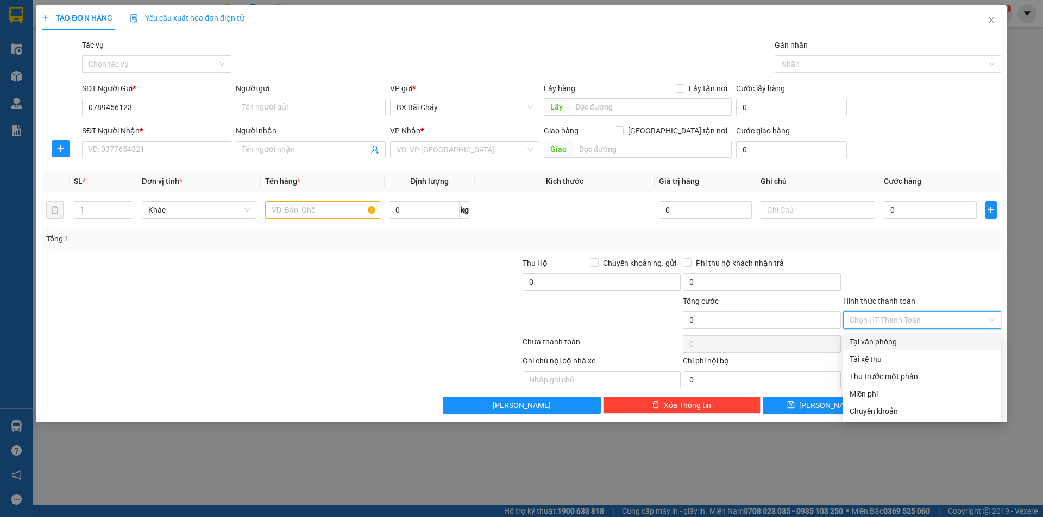
click at [898, 293] on div at bounding box center [922, 276] width 160 height 38
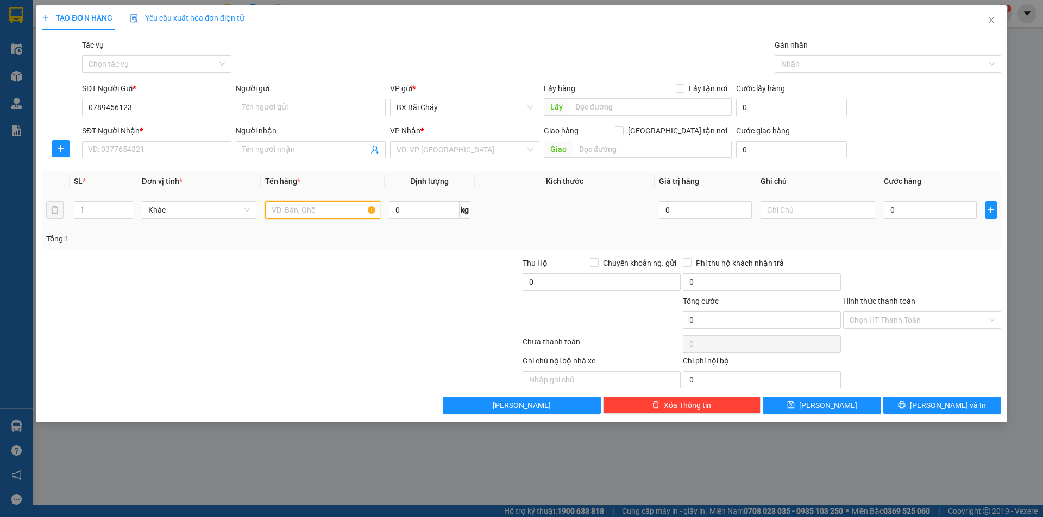
click at [293, 209] on input "text" at bounding box center [322, 209] width 115 height 17
drag, startPoint x: 306, startPoint y: 179, endPoint x: 294, endPoint y: 182, distance: 12.3
click at [294, 182] on th "Tên hàng *" at bounding box center [323, 181] width 124 height 21
click at [314, 182] on th "Tên hàng *" at bounding box center [323, 181] width 124 height 21
click at [308, 216] on input "text" at bounding box center [322, 209] width 115 height 17
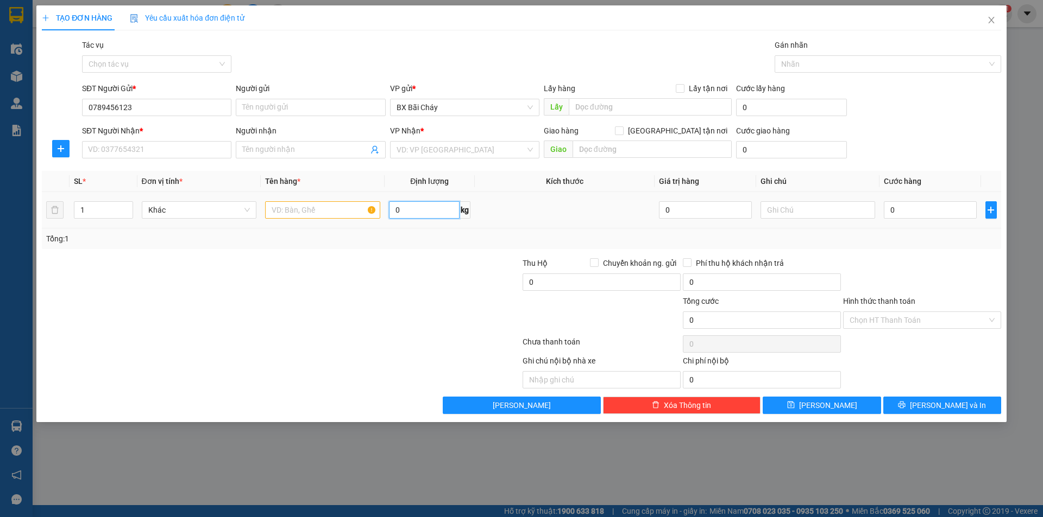
click at [416, 213] on input "0" at bounding box center [424, 209] width 71 height 17
type input "5"
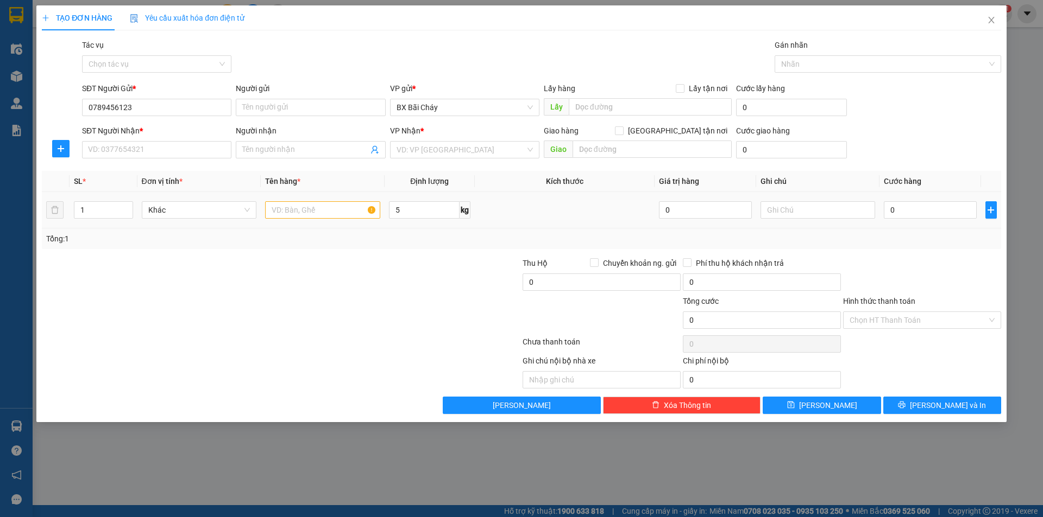
click at [512, 217] on td at bounding box center [565, 210] width 180 height 36
click at [908, 209] on input "0" at bounding box center [929, 209] width 92 height 17
type input "1"
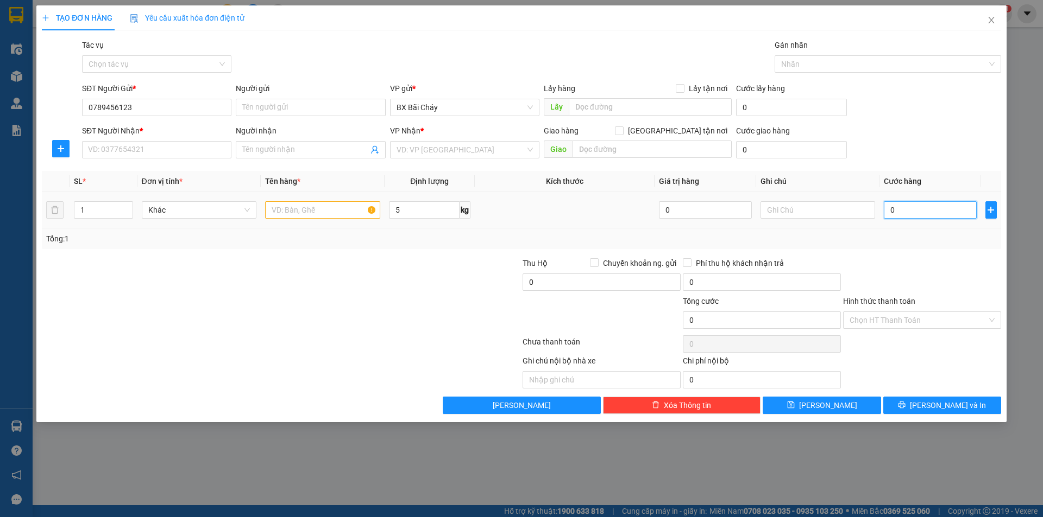
type input "1"
type input "10"
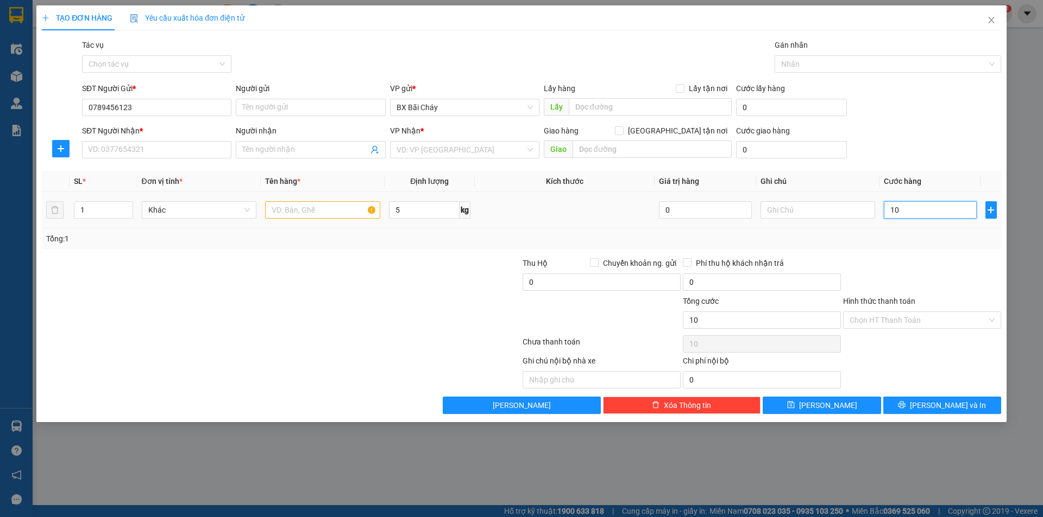
type input "100"
type input "100.000"
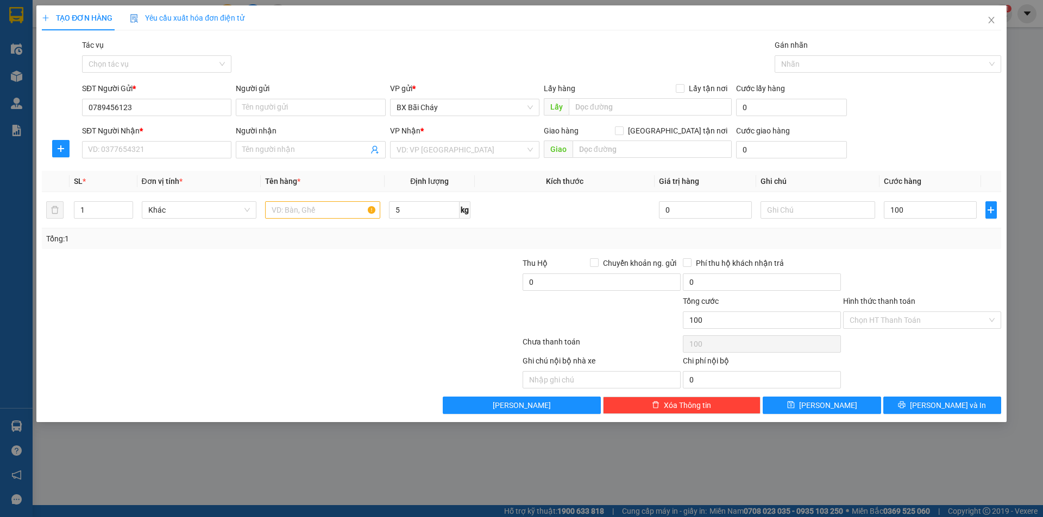
type input "100.000"
click at [933, 258] on div at bounding box center [922, 276] width 160 height 38
click at [901, 186] on th "Cước hàng" at bounding box center [929, 181] width 101 height 21
click at [988, 22] on icon "close" at bounding box center [991, 20] width 9 height 9
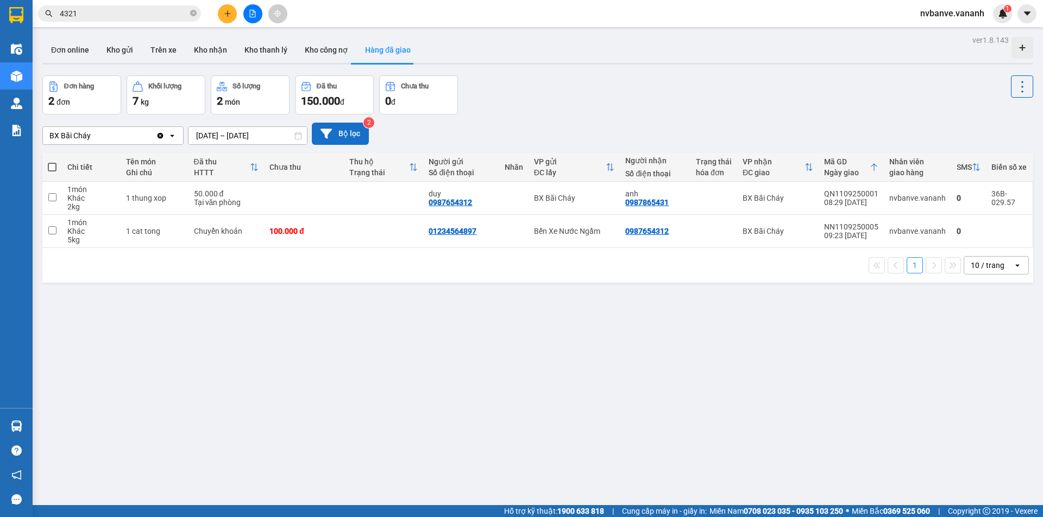
click at [339, 129] on button "Bộ lọc" at bounding box center [340, 134] width 57 height 22
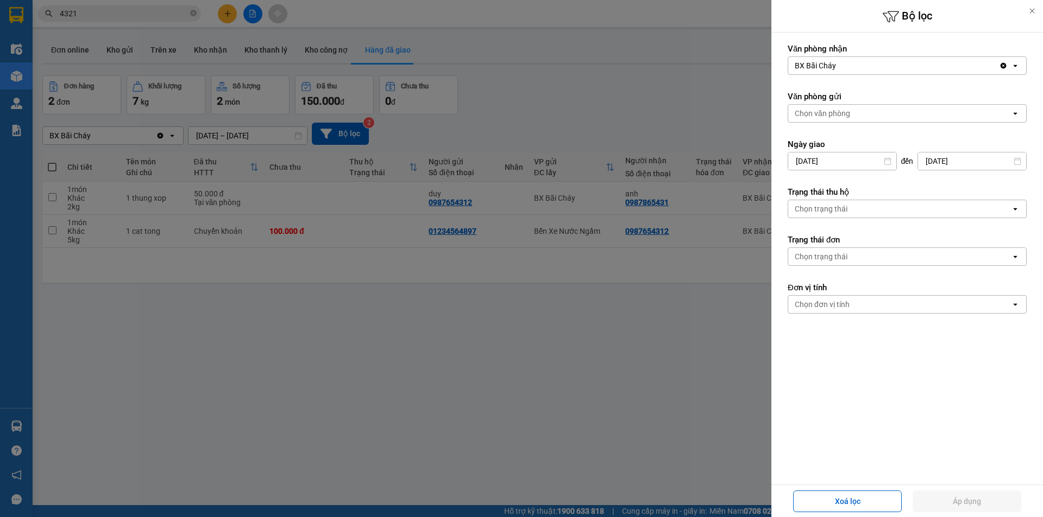
click at [727, 89] on div at bounding box center [521, 258] width 1043 height 517
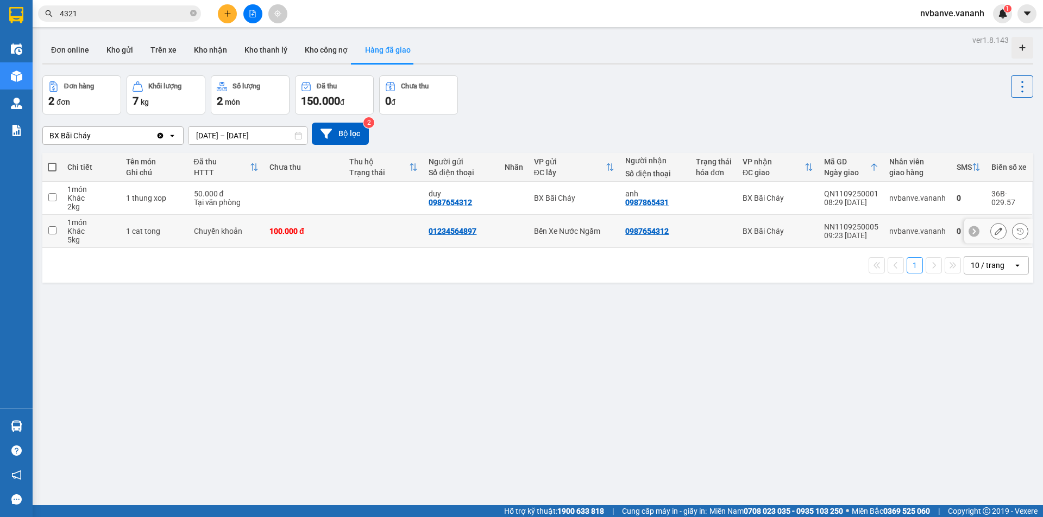
click at [53, 227] on input "checkbox" at bounding box center [52, 230] width 8 height 8
checkbox input "true"
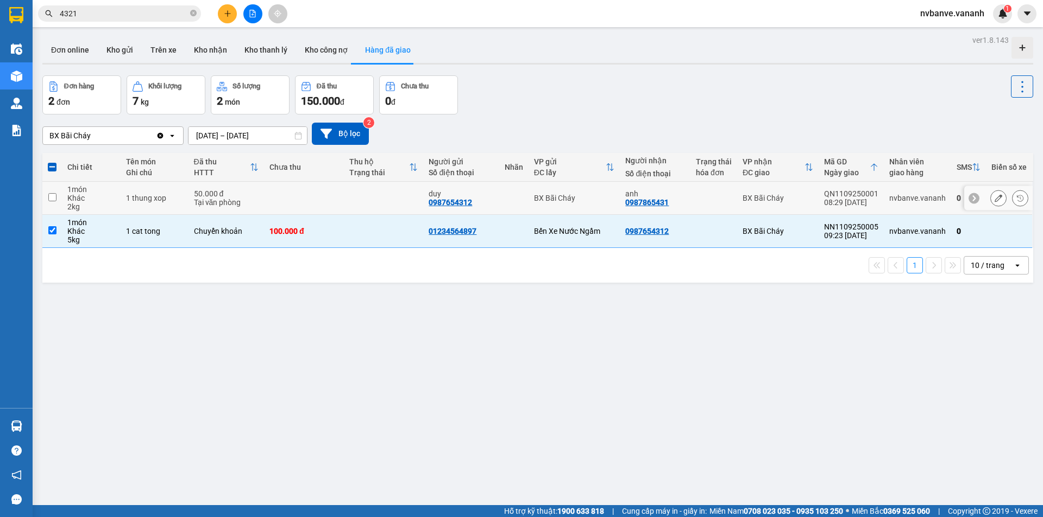
click at [55, 201] on input "checkbox" at bounding box center [52, 197] width 8 height 8
checkbox input "true"
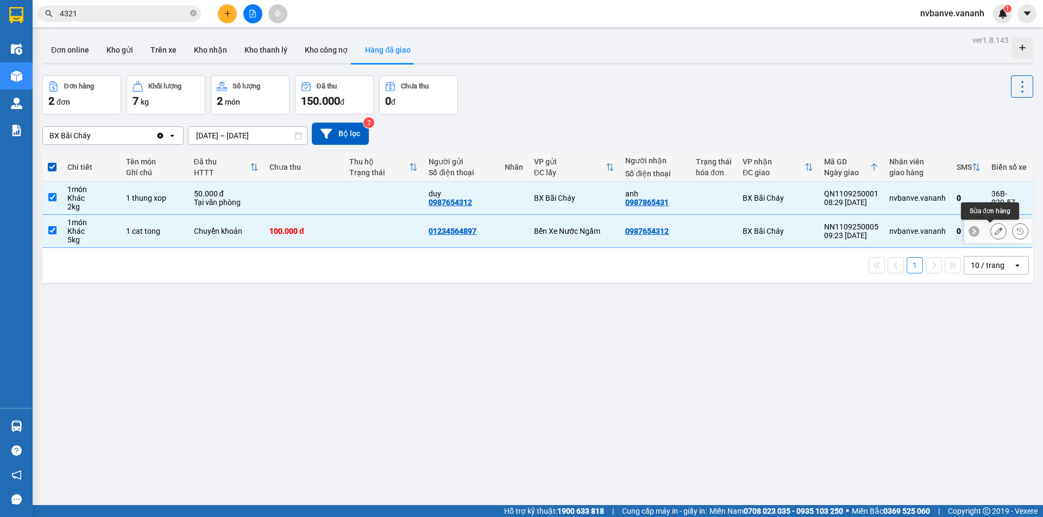
click at [994, 234] on icon at bounding box center [998, 232] width 8 height 8
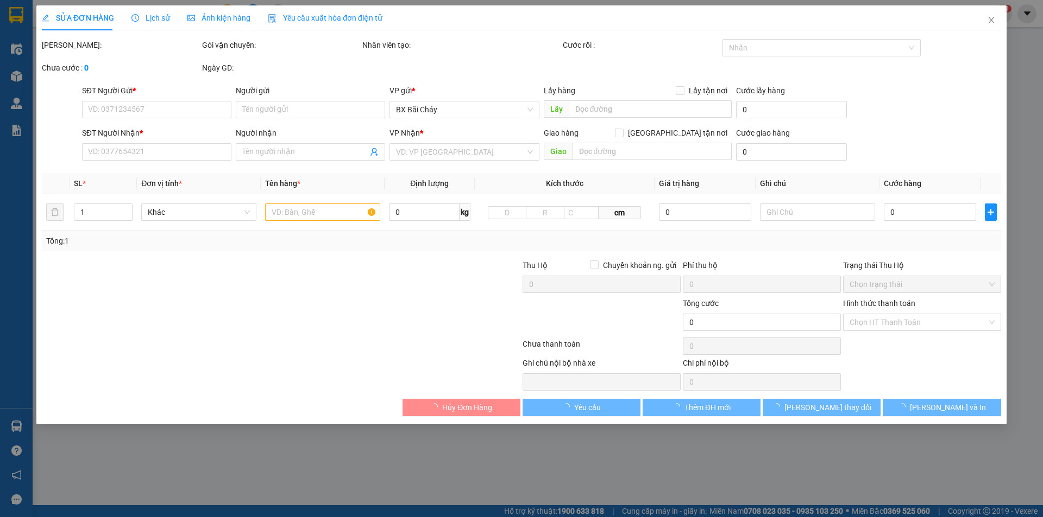
type input "01234564897"
type input "0987654312"
type input "100.000"
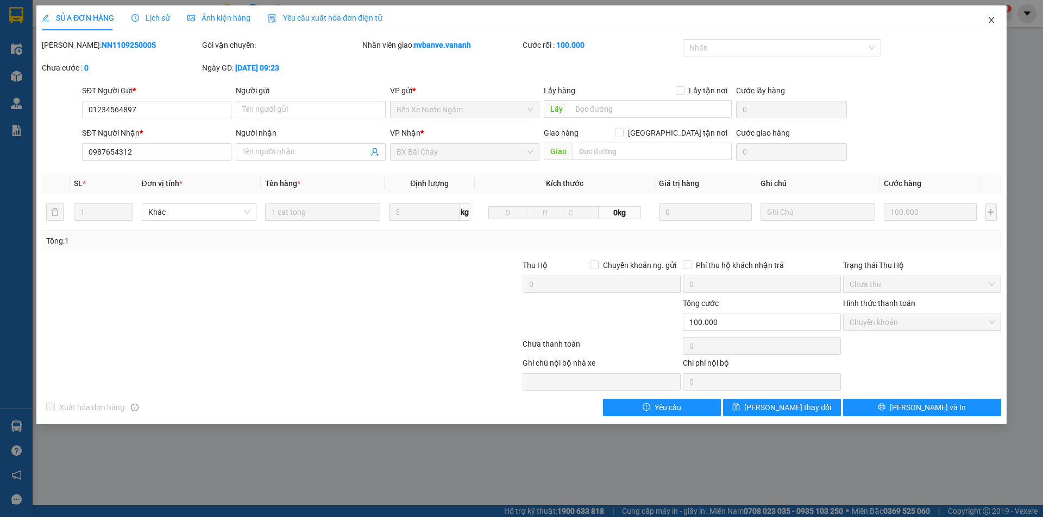
click at [989, 23] on icon "close" at bounding box center [991, 20] width 6 height 7
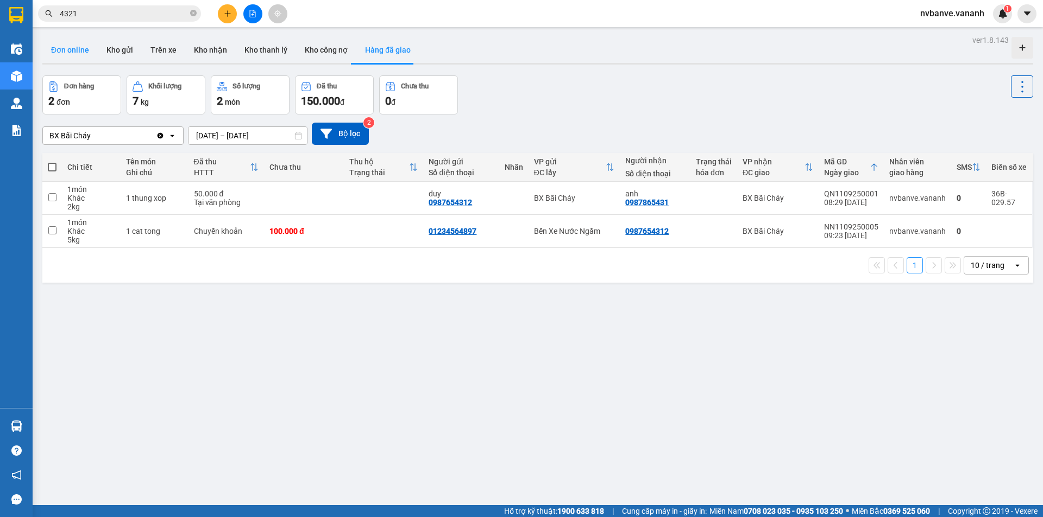
click at [75, 51] on button "Đơn online" at bounding box center [69, 50] width 55 height 26
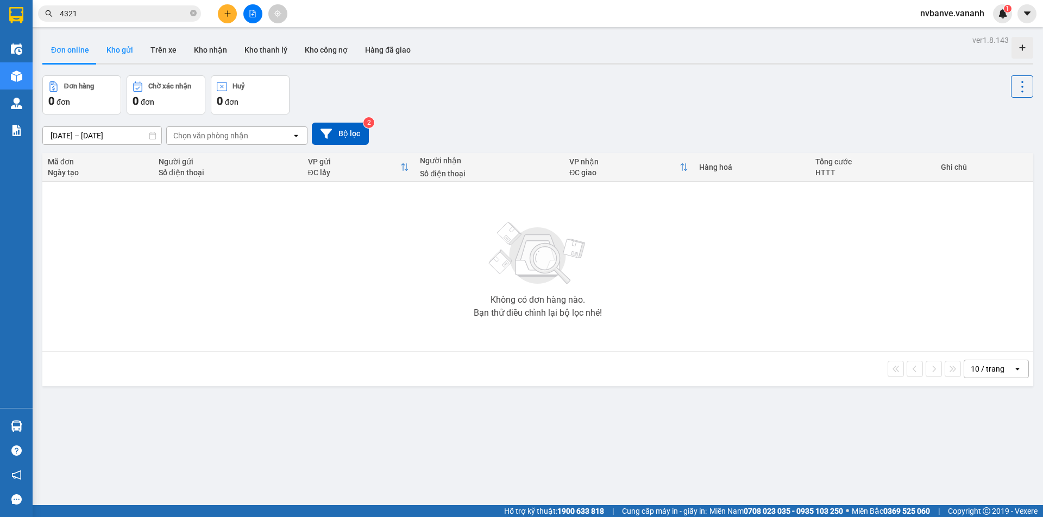
click at [120, 56] on button "Kho gửi" at bounding box center [120, 50] width 44 height 26
type input "[DATE] – [DATE]"
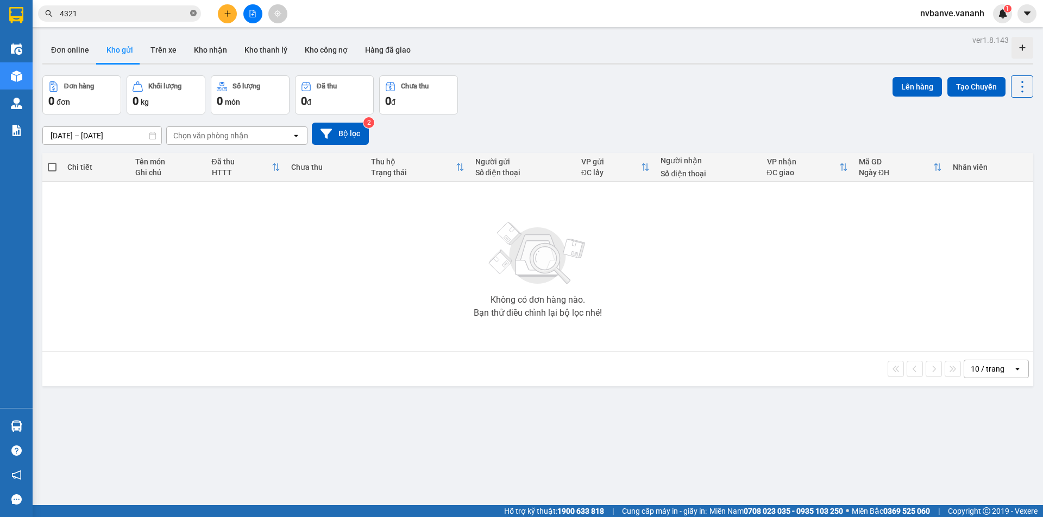
click at [194, 12] on icon "close-circle" at bounding box center [193, 13] width 7 height 7
click at [79, 59] on button "Đơn online" at bounding box center [69, 50] width 55 height 26
type input "[DATE] – [DATE]"
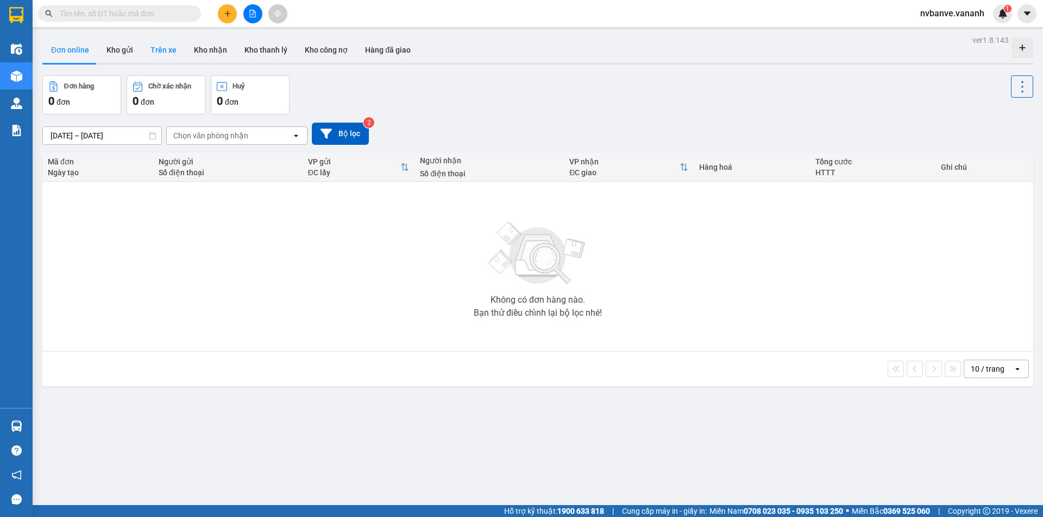
click at [165, 50] on button "Trên xe" at bounding box center [163, 50] width 43 height 26
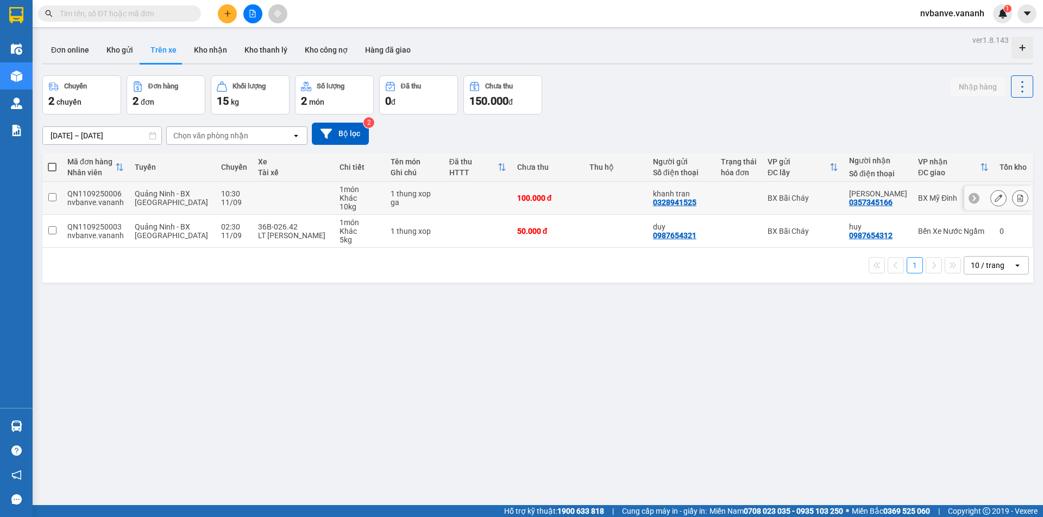
click at [969, 199] on div at bounding box center [973, 198] width 11 height 11
click at [1022, 197] on icon at bounding box center [1026, 198] width 8 height 8
click at [1016, 197] on icon at bounding box center [1020, 198] width 8 height 8
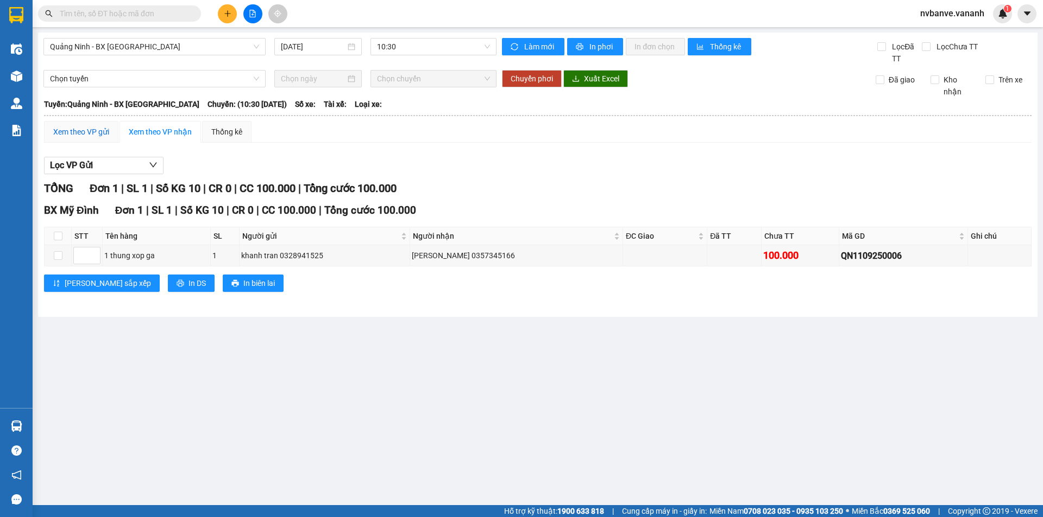
click at [90, 132] on div "Xem theo VP gửi" at bounding box center [81, 132] width 56 height 12
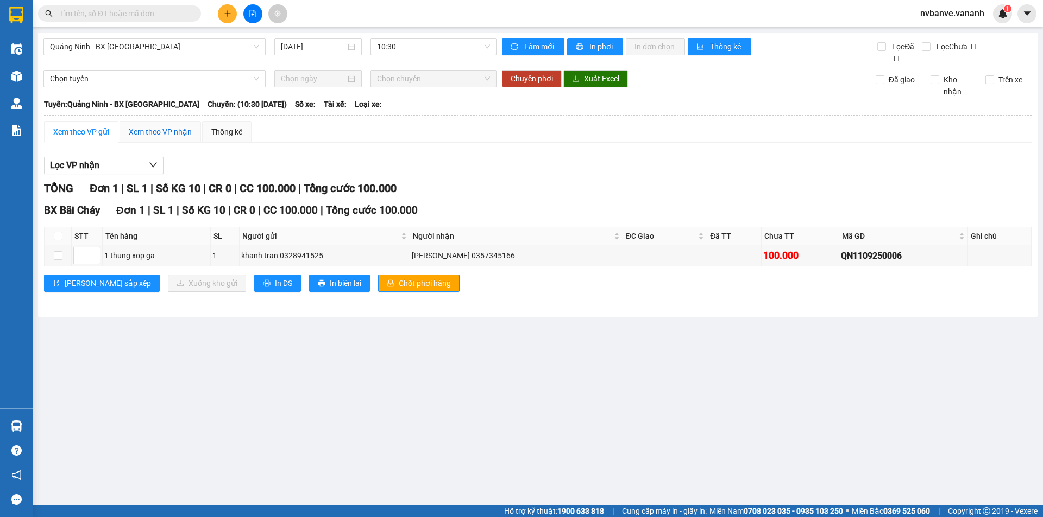
click at [165, 136] on div "Xem theo VP nhận" at bounding box center [160, 132] width 63 height 12
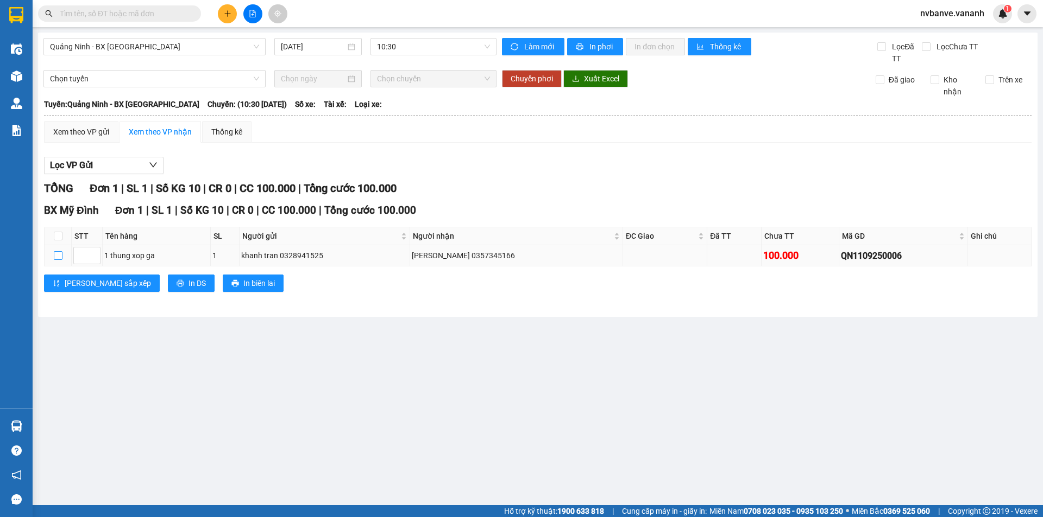
click at [59, 254] on input "checkbox" at bounding box center [58, 255] width 9 height 9
checkbox input "true"
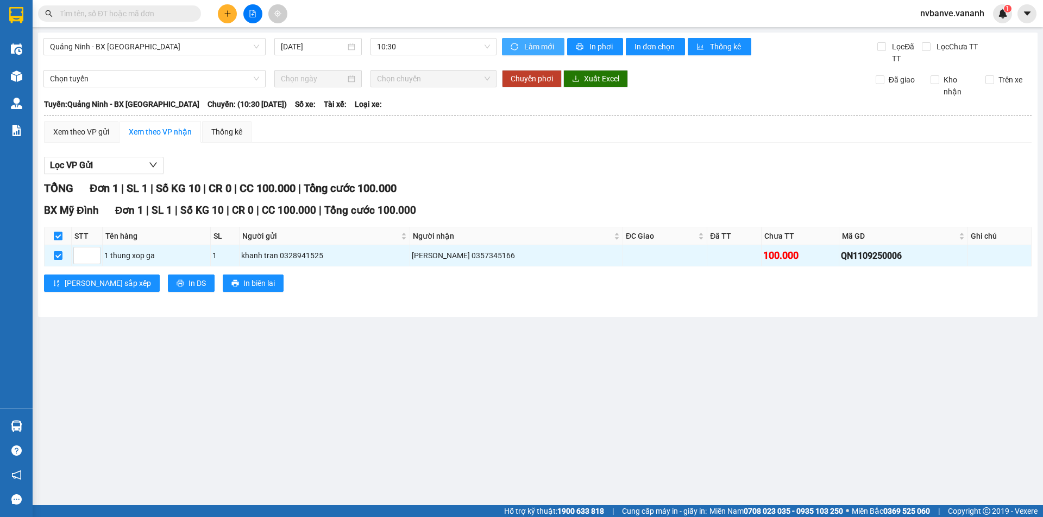
click at [541, 45] on span "Làm mới" at bounding box center [539, 47] width 31 height 12
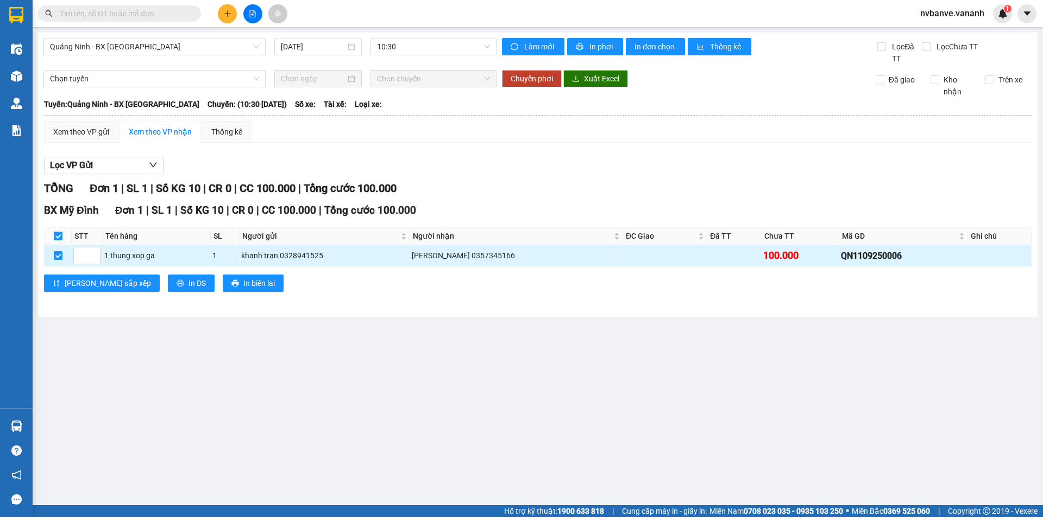
click at [65, 258] on td at bounding box center [58, 255] width 27 height 21
click at [61, 257] on input "checkbox" at bounding box center [58, 255] width 9 height 9
checkbox input "false"
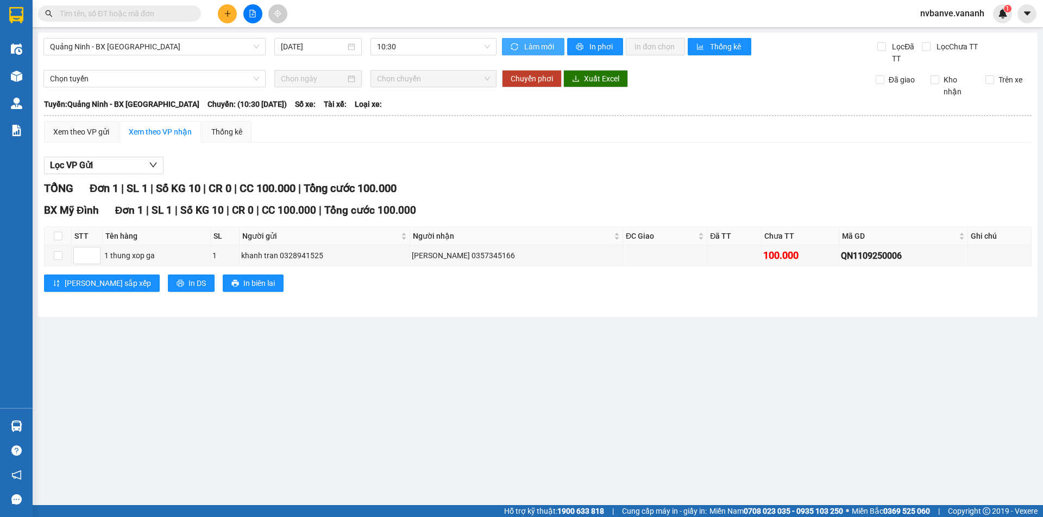
click at [547, 48] on span "Làm mới" at bounding box center [539, 47] width 31 height 12
click at [59, 258] on input "checkbox" at bounding box center [58, 255] width 9 height 9
checkbox input "true"
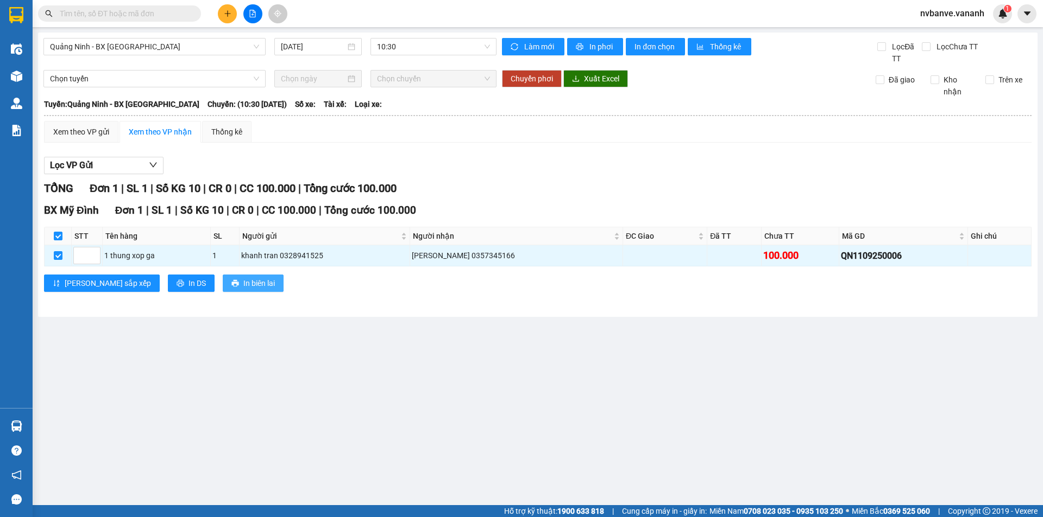
click at [223, 286] on button "In biên lai" at bounding box center [253, 283] width 61 height 17
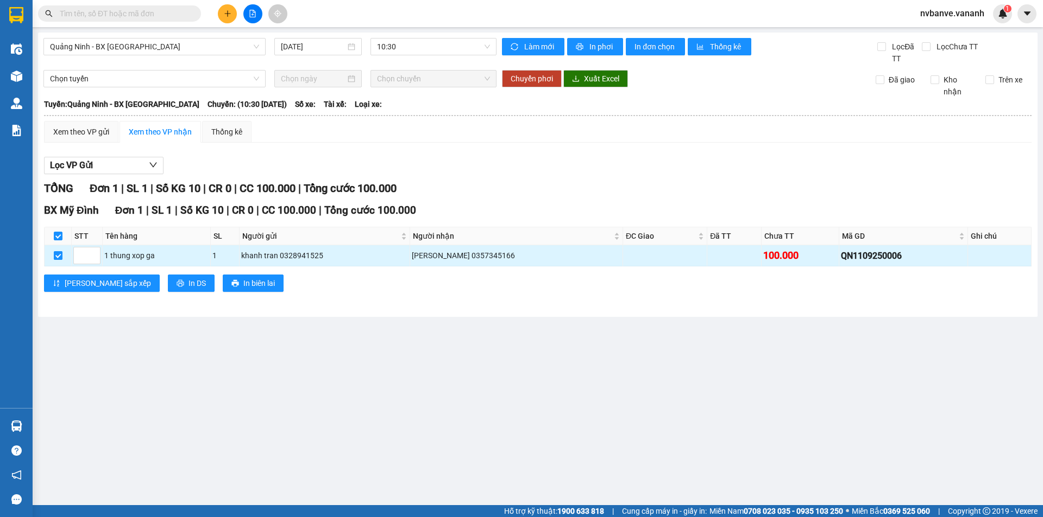
click at [58, 256] on input "checkbox" at bounding box center [58, 255] width 9 height 9
checkbox input "false"
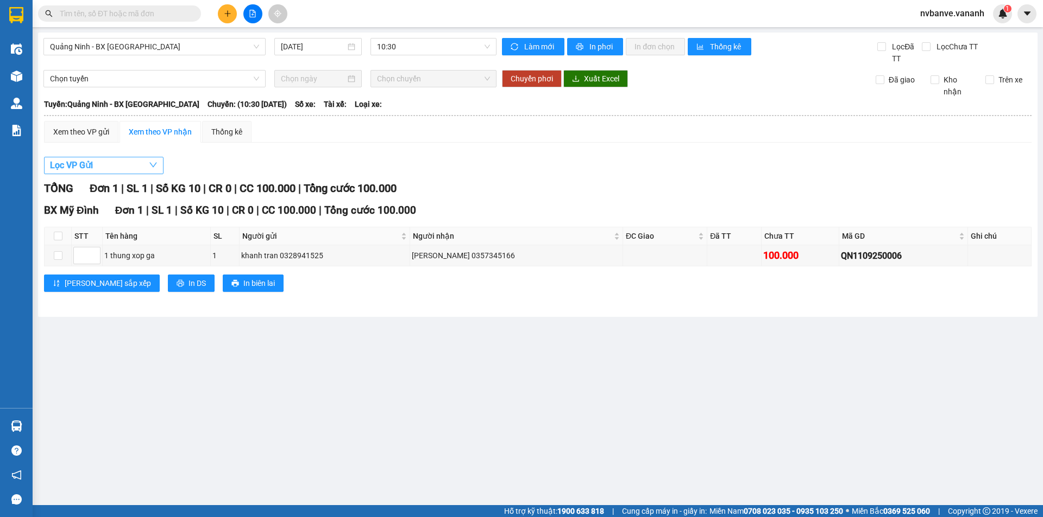
click at [155, 162] on icon "down" at bounding box center [153, 165] width 9 height 9
click at [227, 129] on div "Thống kê" at bounding box center [226, 132] width 31 height 12
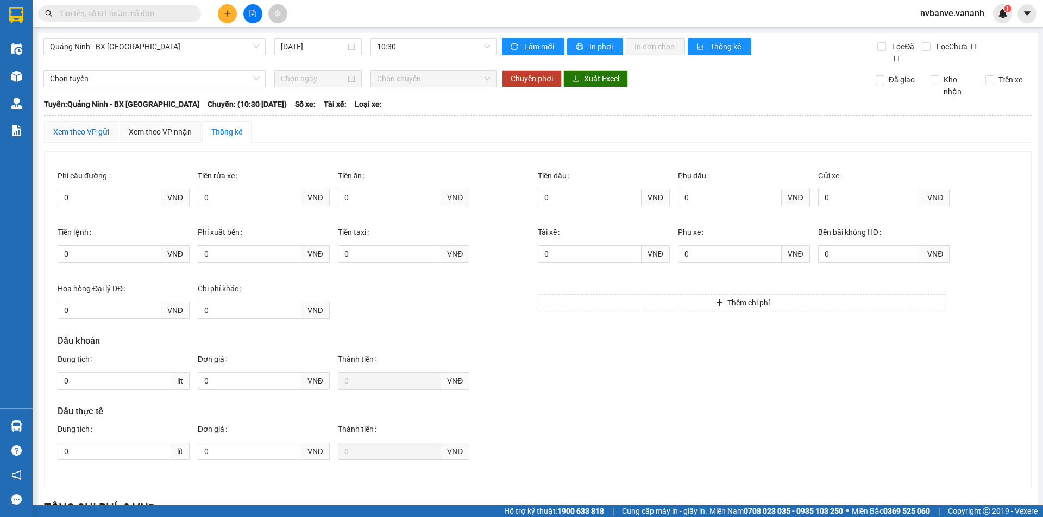
click at [80, 132] on div "Xem theo VP gửi" at bounding box center [81, 132] width 56 height 12
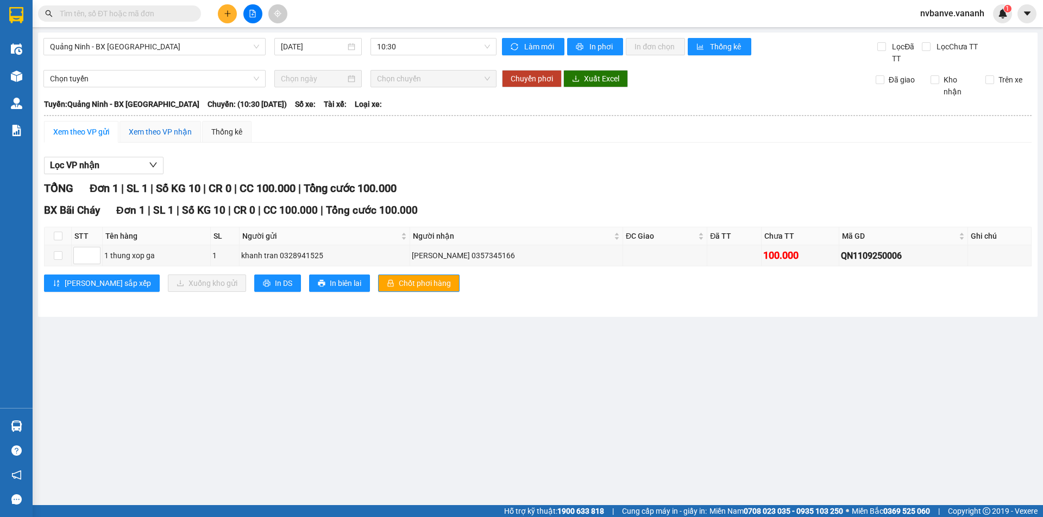
click at [163, 132] on div "Xem theo VP nhận" at bounding box center [160, 132] width 63 height 12
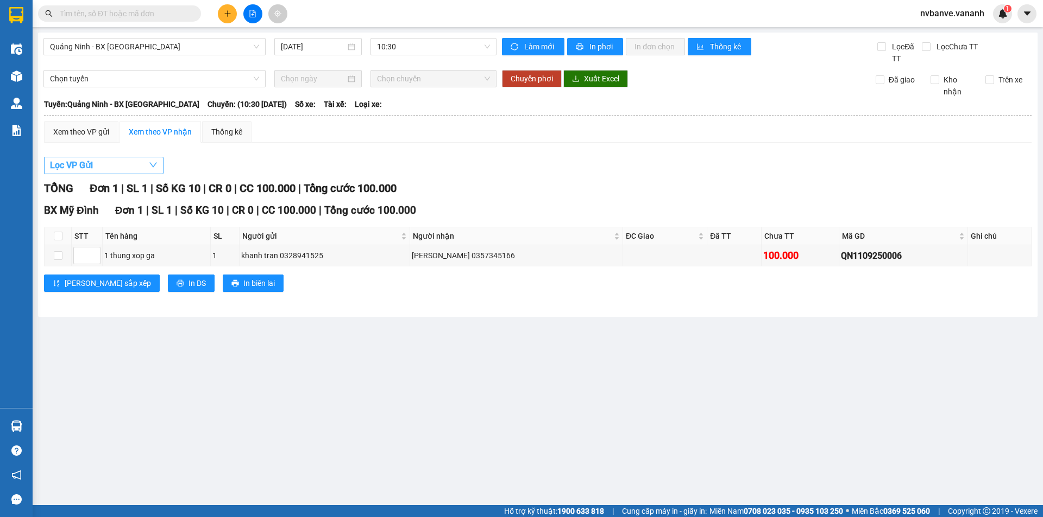
click at [150, 166] on icon "down" at bounding box center [153, 165] width 9 height 9
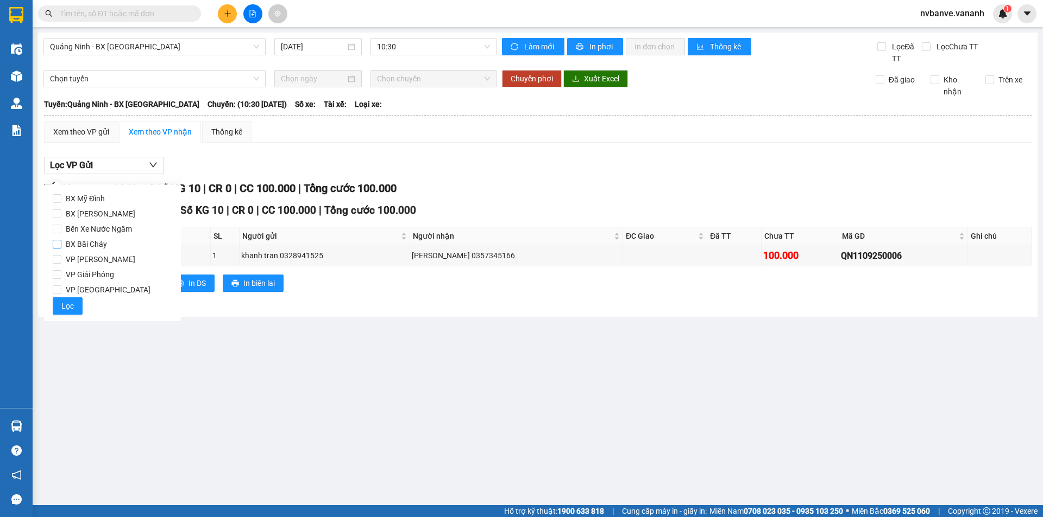
click at [86, 242] on span "BX Bãi Cháy" at bounding box center [86, 244] width 50 height 15
click at [61, 242] on input "BX Bãi Cháy" at bounding box center [57, 244] width 9 height 9
checkbox input "true"
click at [149, 168] on icon "down" at bounding box center [153, 165] width 9 height 9
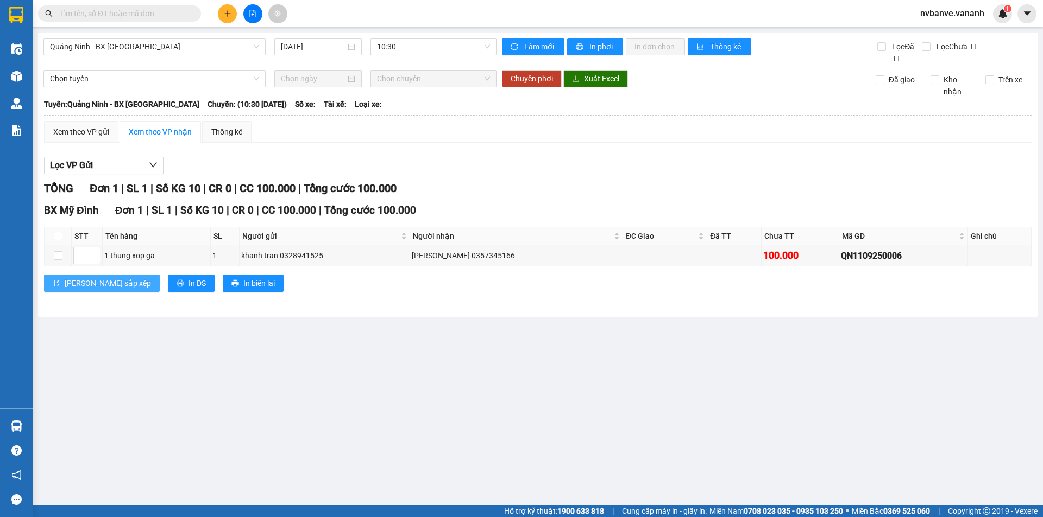
click at [92, 287] on span "Lưu sắp xếp" at bounding box center [108, 283] width 86 height 12
click at [84, 258] on input at bounding box center [87, 256] width 26 height 16
type input "1"
click at [226, 339] on main "Quảng Ninh - BX Gia Lâm 11/09/2025 10:30 Làm mới In phơi In đơn chọn Thống kê L…" at bounding box center [521, 253] width 1043 height 506
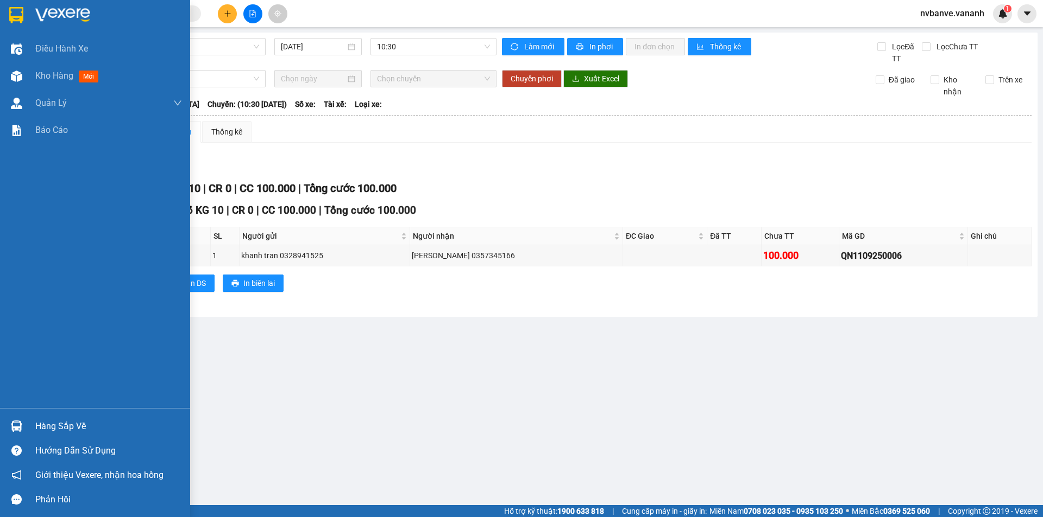
click at [46, 421] on div "Hàng sắp về" at bounding box center [108, 427] width 147 height 16
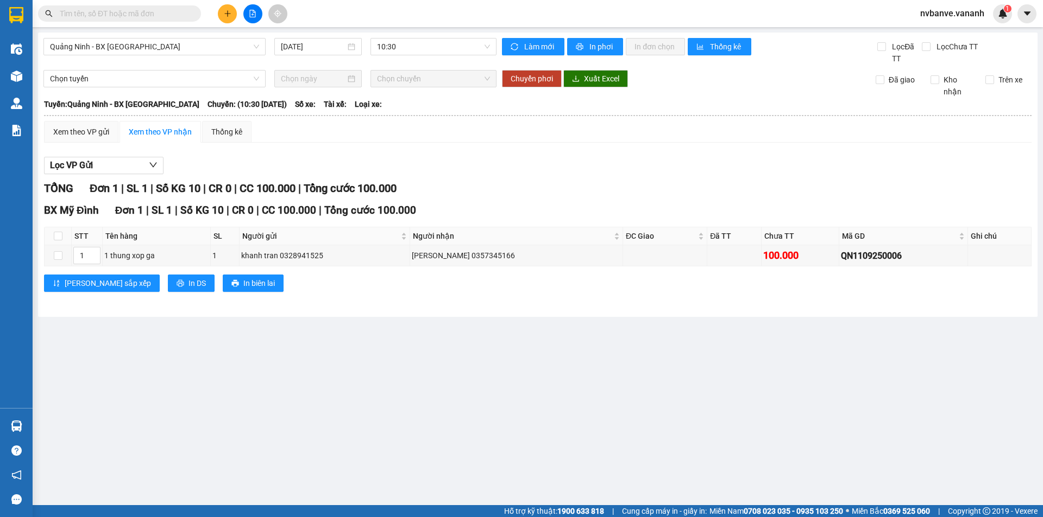
click at [491, 312] on section "Kết quả tìm kiếm ( 7 ) Bộ lọc Mã ĐH Trạng thái Món hàng Thu hộ Tổng cước Chưa c…" at bounding box center [521, 258] width 1043 height 517
click at [58, 257] on input "checkbox" at bounding box center [58, 255] width 9 height 9
checkbox input "true"
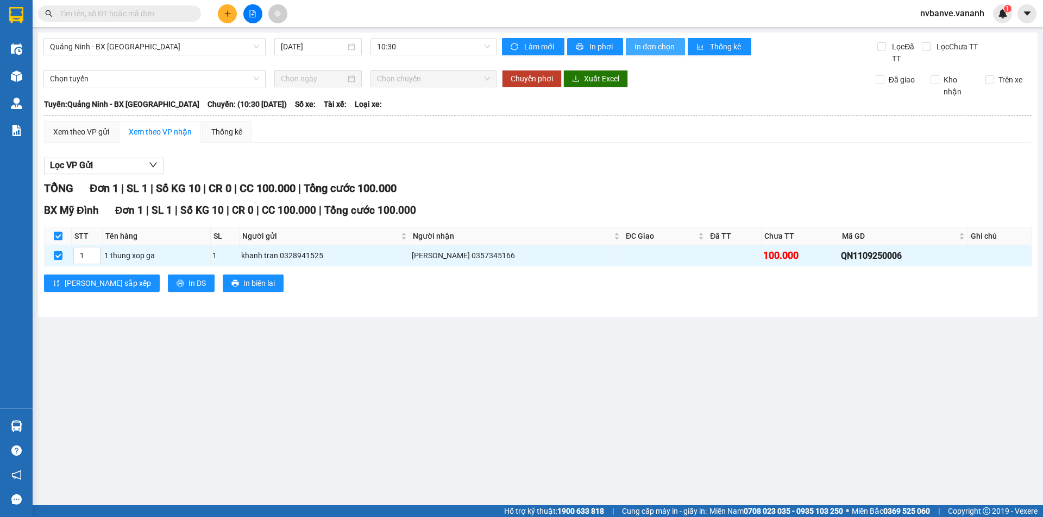
click at [646, 49] on span "In đơn chọn" at bounding box center [655, 47] width 42 height 12
click at [618, 47] on button "In phơi" at bounding box center [595, 46] width 56 height 17
click at [661, 43] on span "In đơn chọn" at bounding box center [655, 47] width 42 height 12
click at [168, 287] on button "In DS" at bounding box center [191, 283] width 47 height 17
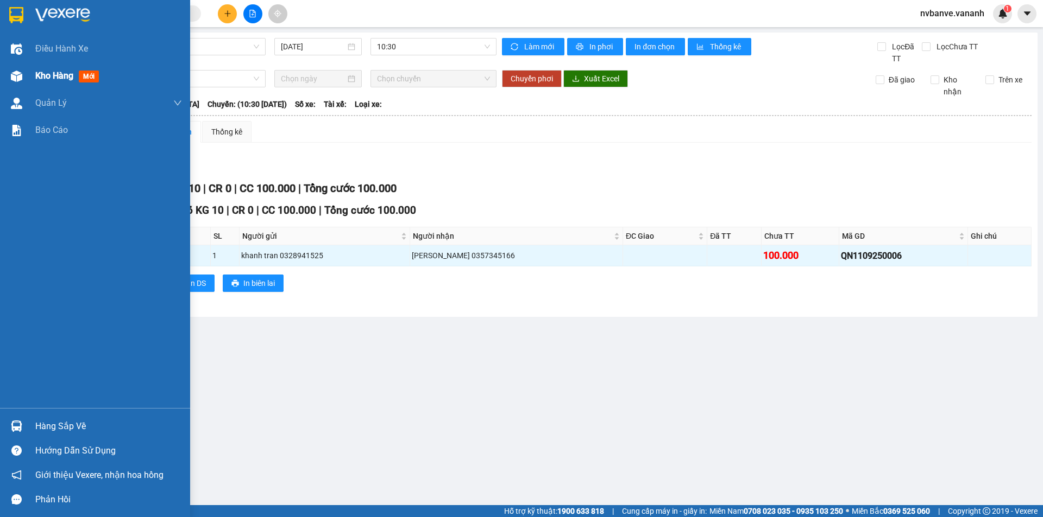
click at [69, 79] on span "Kho hàng" at bounding box center [54, 76] width 38 height 10
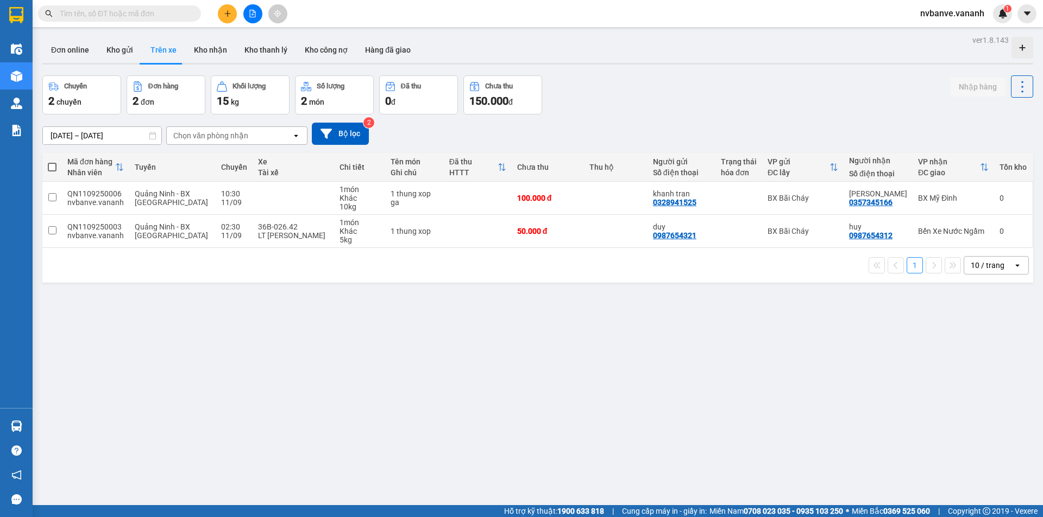
click at [307, 312] on div "ver 1.8.143 Đơn online Kho gửi Trên xe Kho nhận Kho thanh lý Kho công nợ Hàng đ…" at bounding box center [537, 291] width 999 height 517
click at [348, 133] on button "Bộ lọc" at bounding box center [340, 134] width 57 height 22
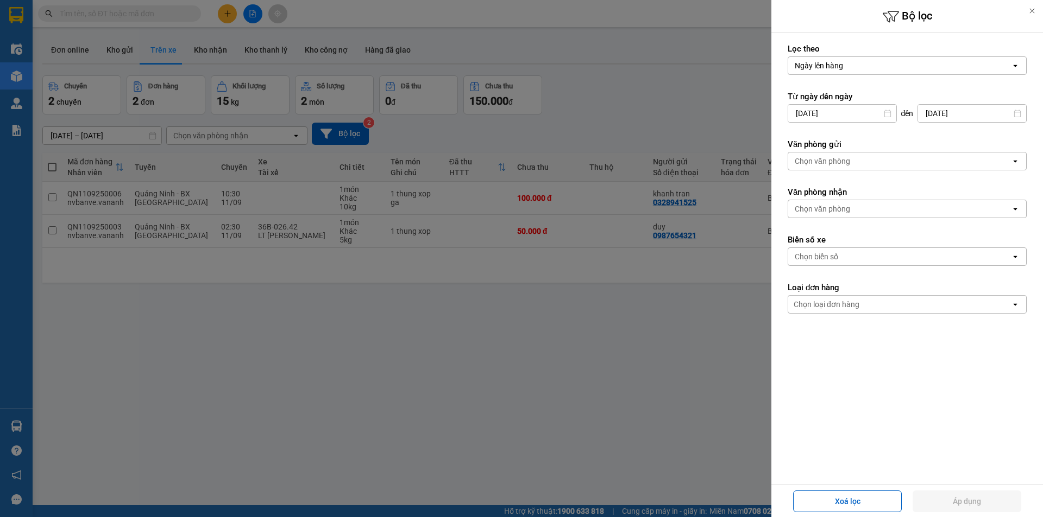
click at [363, 350] on div at bounding box center [521, 258] width 1043 height 517
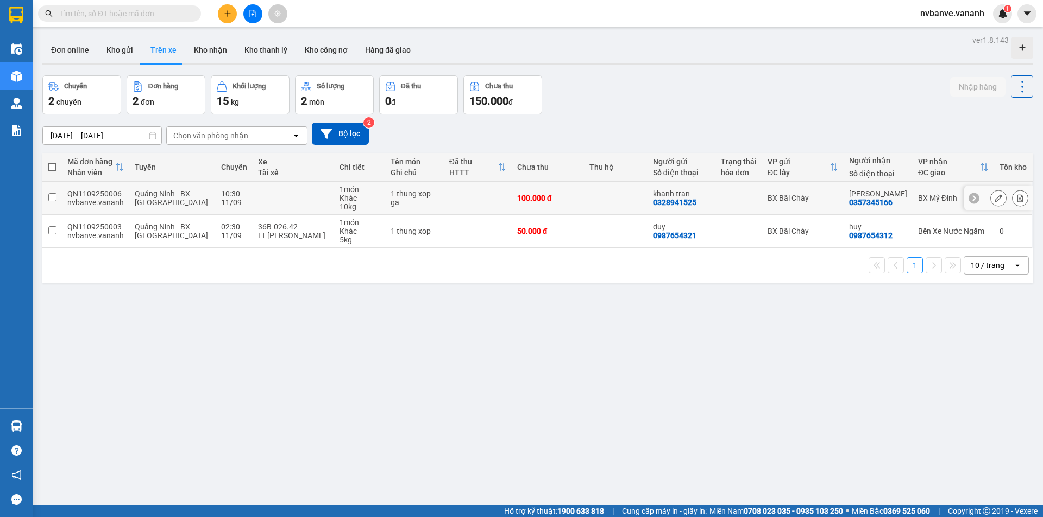
click at [994, 197] on icon at bounding box center [998, 198] width 8 height 8
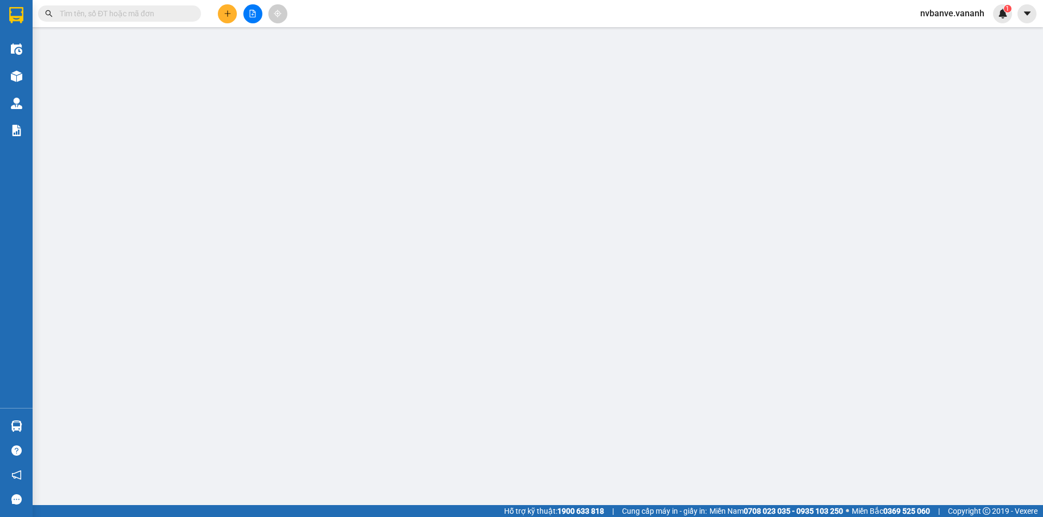
type input "0328941525"
type input "khanh tran"
type input "0357345166"
type input "minh thuy"
type input "100.000"
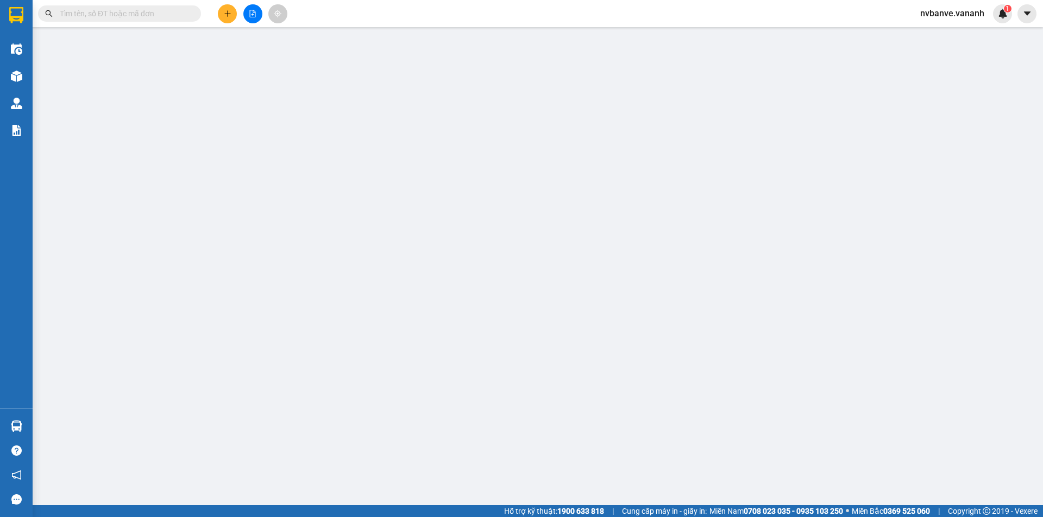
type input "100.000"
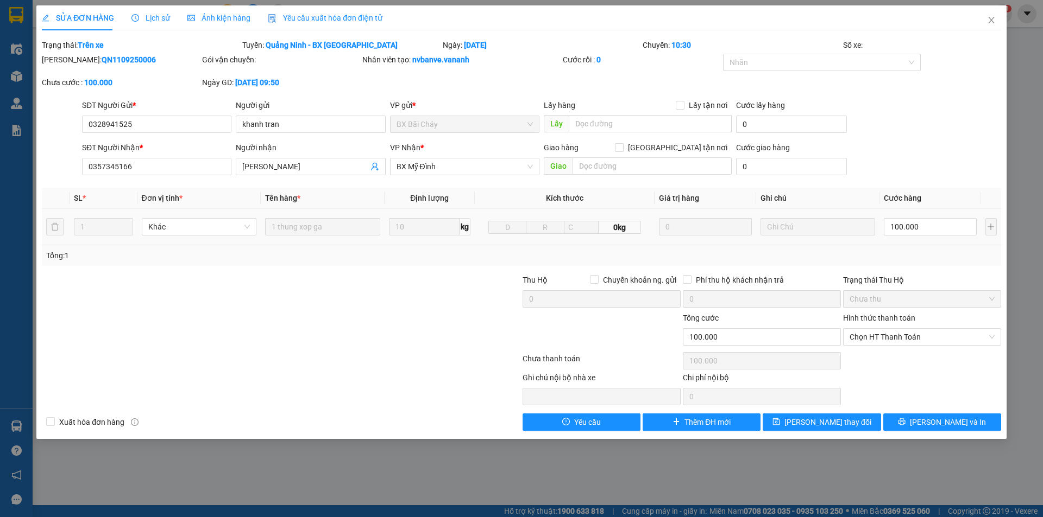
click at [610, 223] on span "0kg" at bounding box center [619, 227] width 42 height 13
click at [618, 225] on span "0kg" at bounding box center [619, 227] width 42 height 13
drag, startPoint x: 616, startPoint y: 228, endPoint x: 608, endPoint y: 228, distance: 8.1
click at [608, 228] on span "0kg" at bounding box center [619, 227] width 42 height 13
click at [941, 421] on span "Lưu và In" at bounding box center [948, 422] width 76 height 12
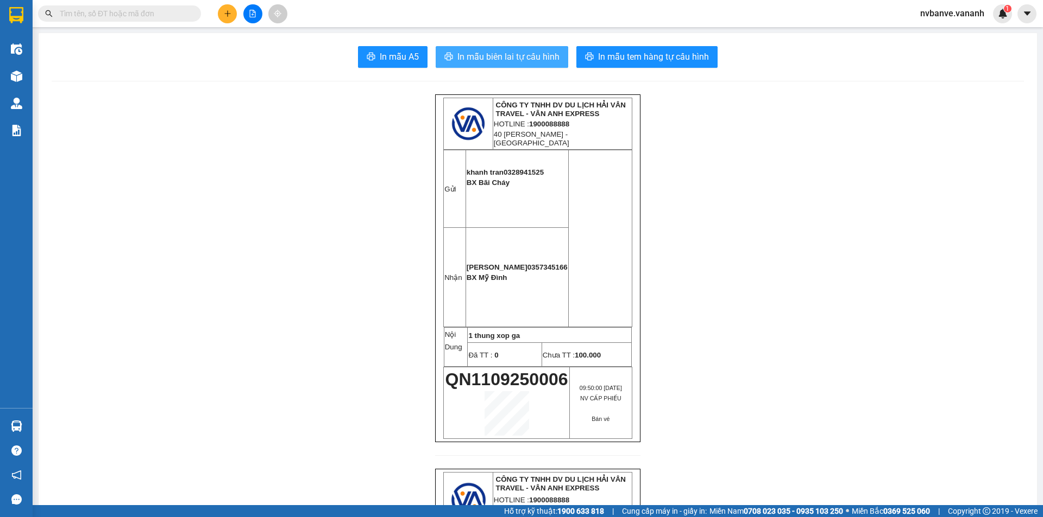
click at [493, 59] on span "In mẫu biên lai tự cấu hình" at bounding box center [508, 57] width 102 height 14
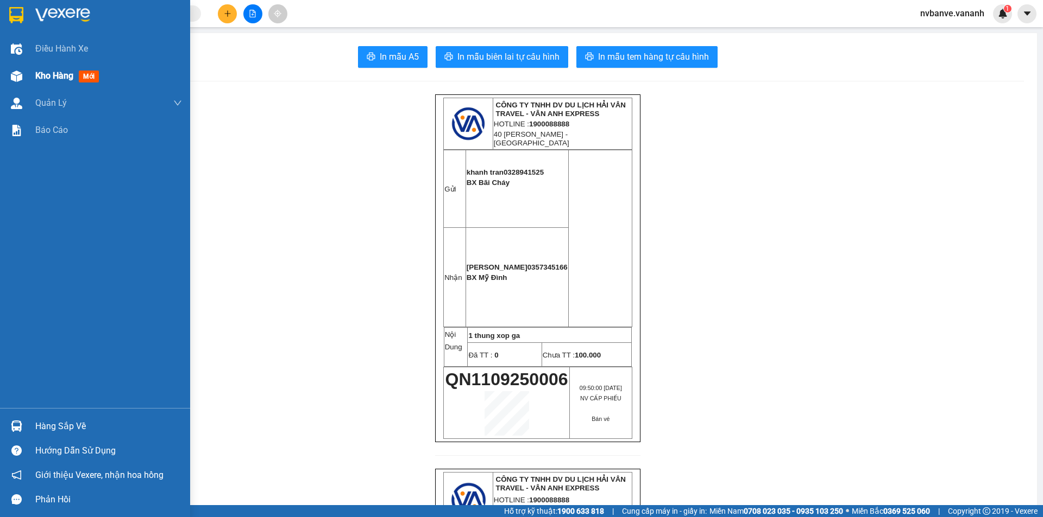
click at [21, 72] on img at bounding box center [16, 76] width 11 height 11
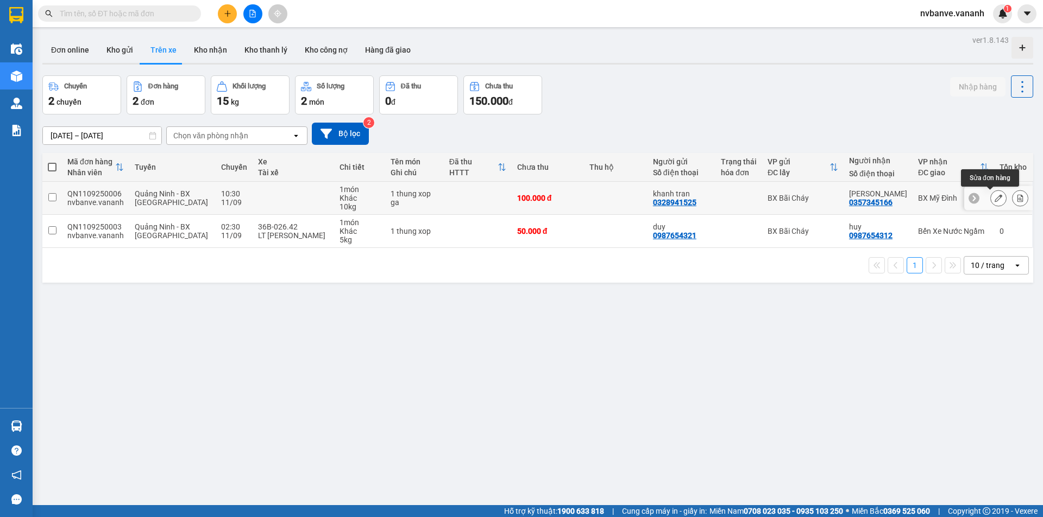
click at [994, 195] on button at bounding box center [997, 198] width 15 height 19
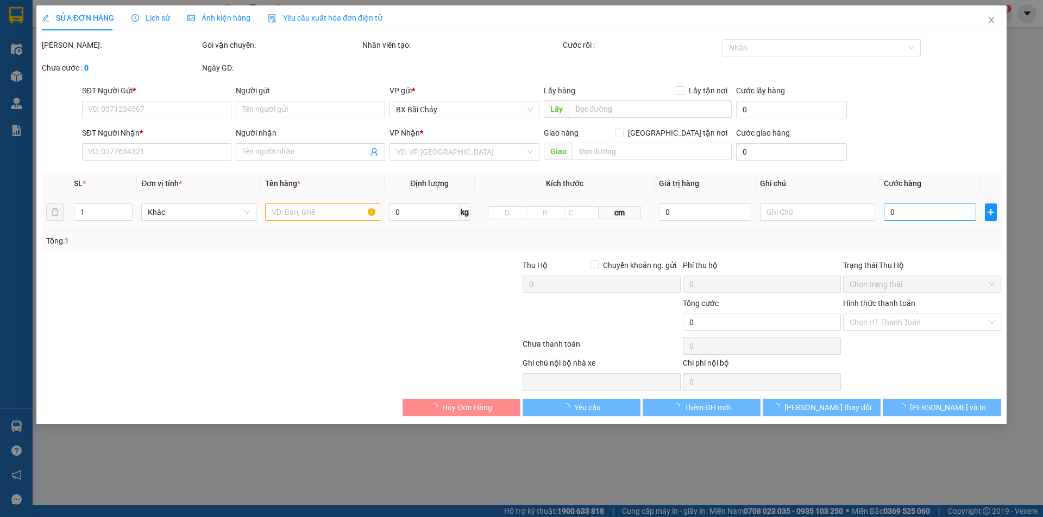
type input "0328941525"
type input "khanh tran"
type input "0357345166"
type input "minh thuy"
type input "100.000"
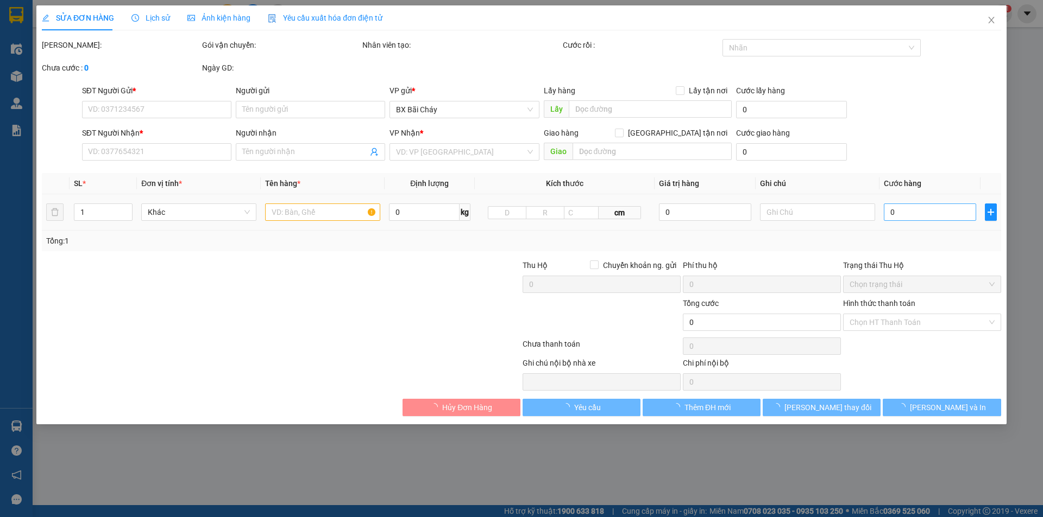
type input "100.000"
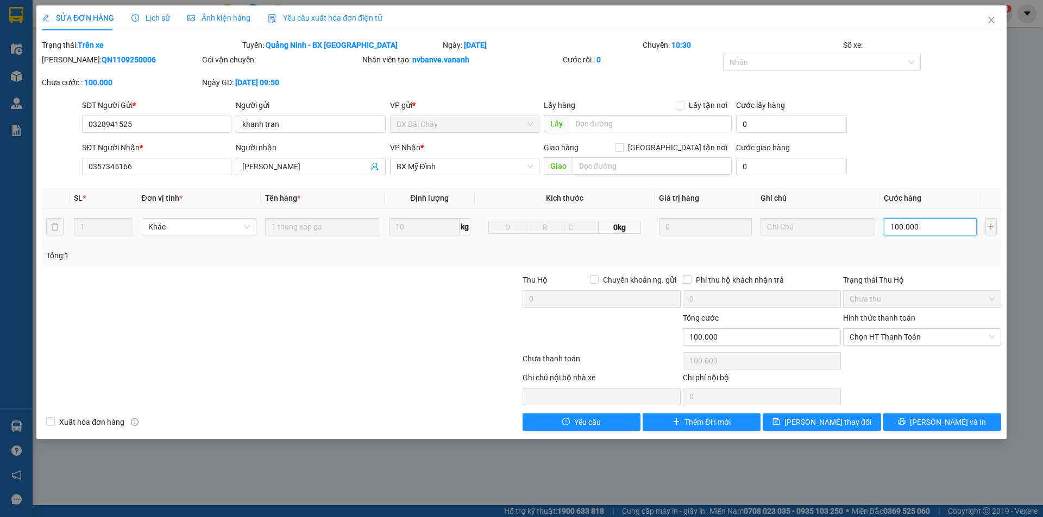
click at [931, 231] on input "100.000" at bounding box center [929, 226] width 92 height 17
click at [937, 335] on span "Chọn HT Thanh Toán" at bounding box center [921, 337] width 145 height 16
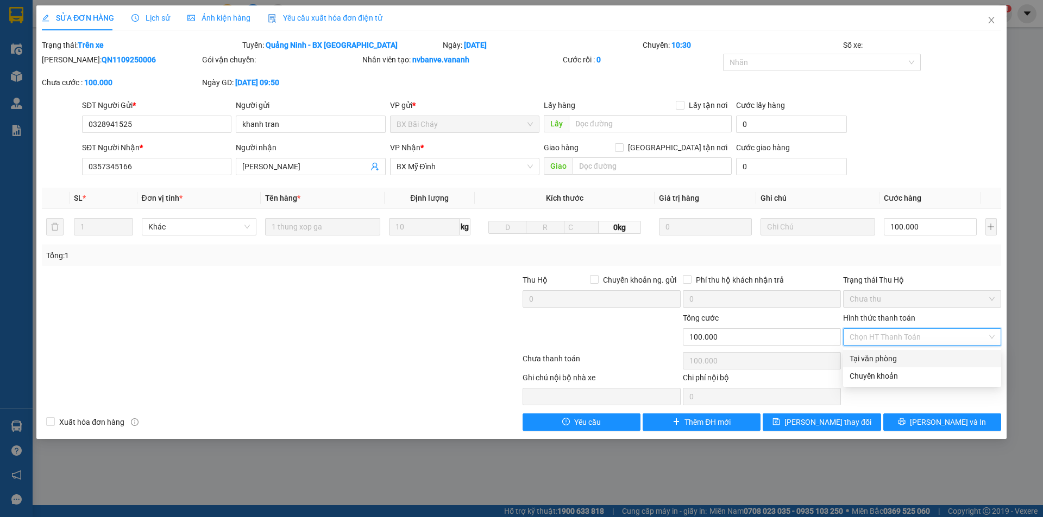
click at [882, 366] on div "Tại văn phòng" at bounding box center [922, 358] width 158 height 17
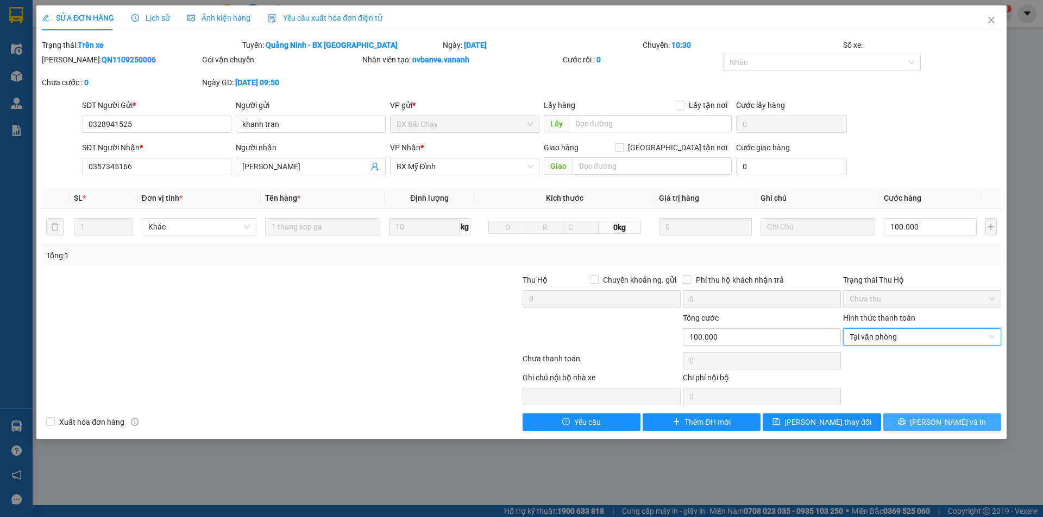
click at [933, 422] on span "Lưu và In" at bounding box center [948, 422] width 76 height 12
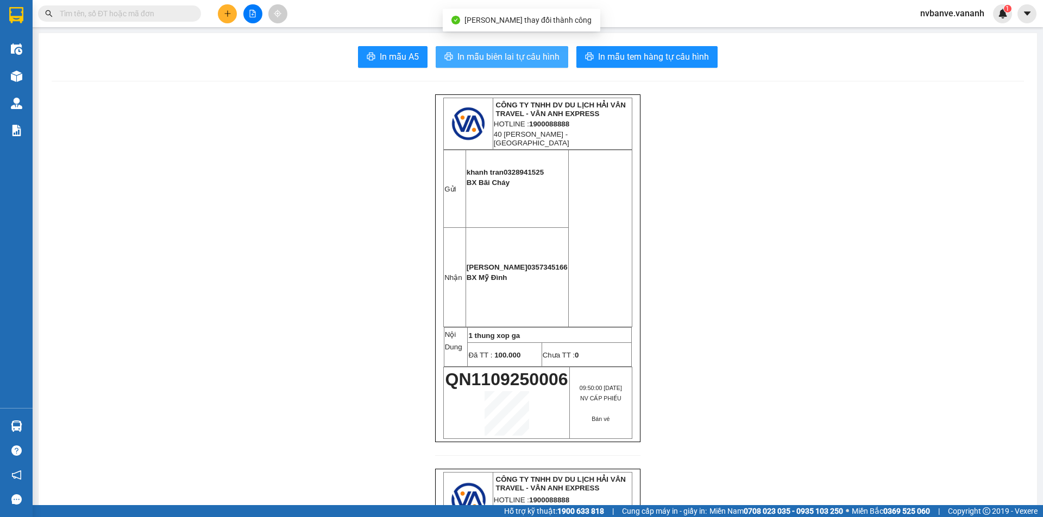
click at [501, 62] on span "In mẫu biên lai tự cấu hình" at bounding box center [508, 57] width 102 height 14
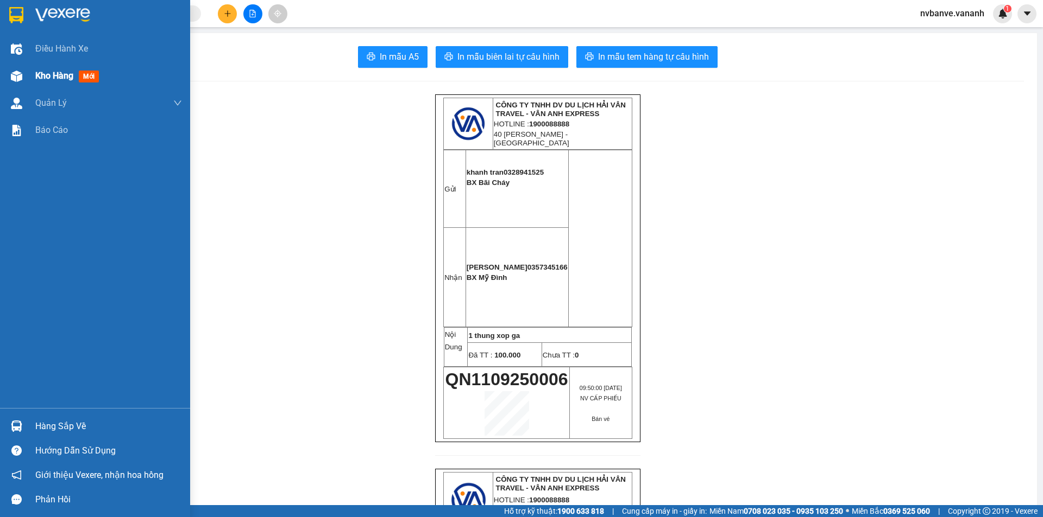
click at [35, 71] on div "Kho hàng mới" at bounding box center [95, 75] width 190 height 27
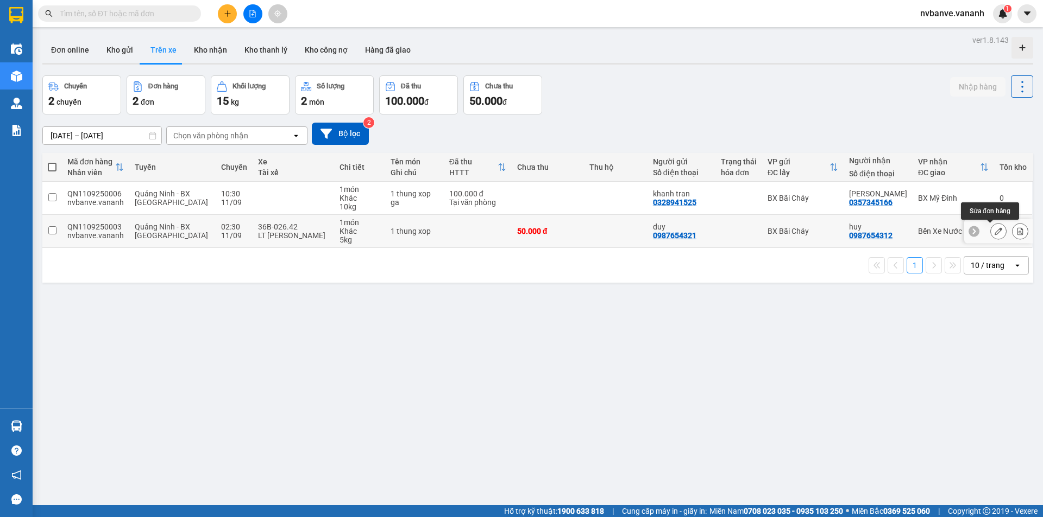
click at [994, 232] on icon at bounding box center [998, 232] width 8 height 8
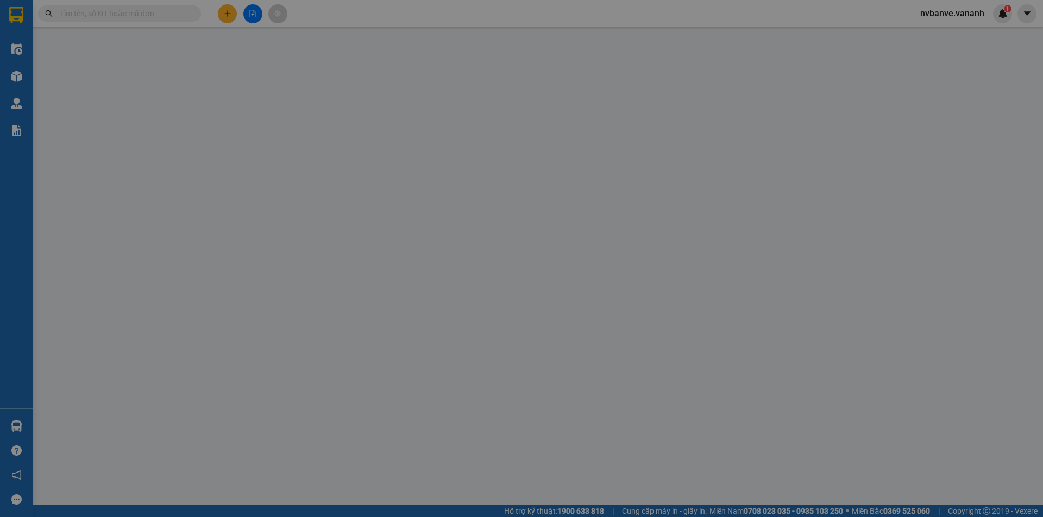
type input "0987654321"
type input "duy"
type input "0987654312"
type input "huy"
type input "50.000"
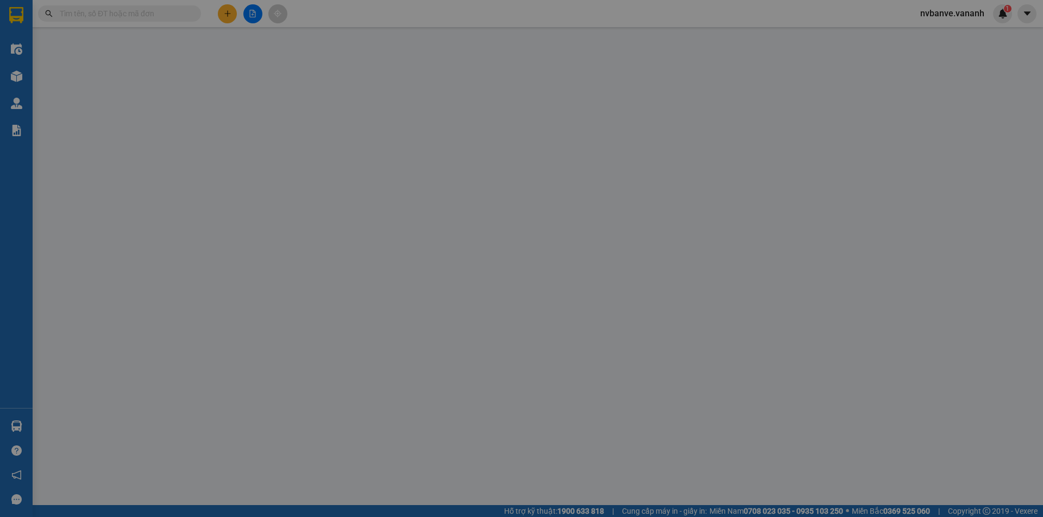
type input "50.000"
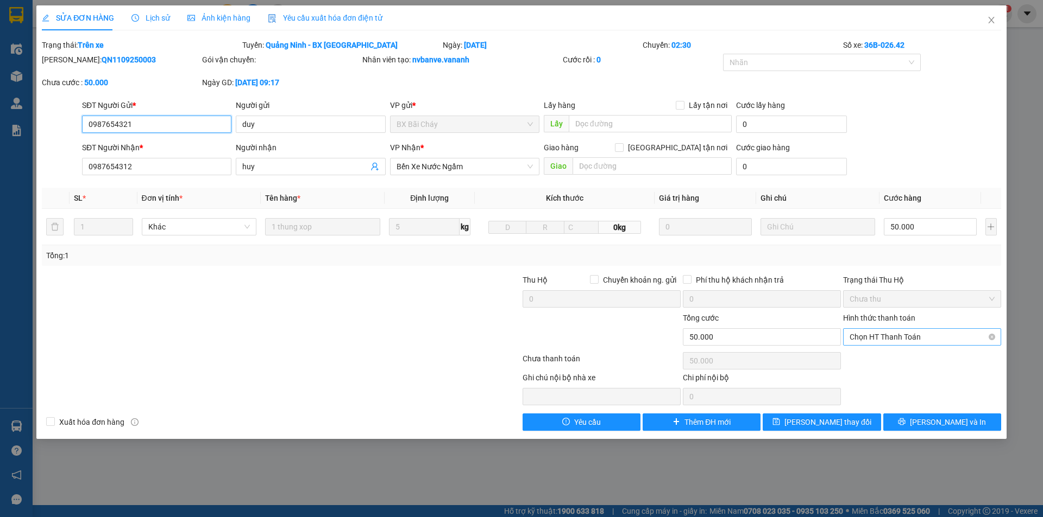
click at [970, 330] on span "Chọn HT Thanh Toán" at bounding box center [921, 337] width 145 height 16
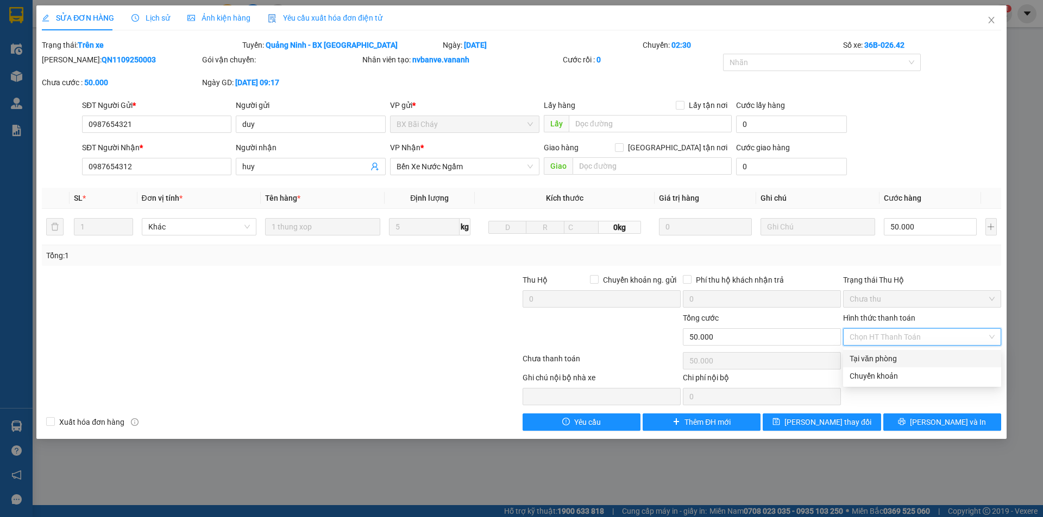
click at [892, 362] on div "Tại văn phòng" at bounding box center [921, 359] width 145 height 12
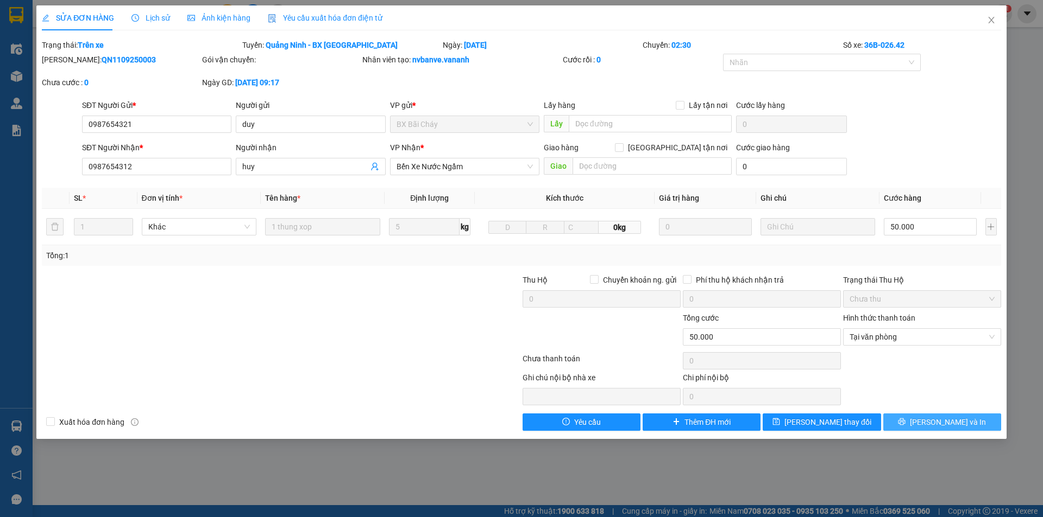
click at [933, 424] on span "Lưu và In" at bounding box center [948, 422] width 76 height 12
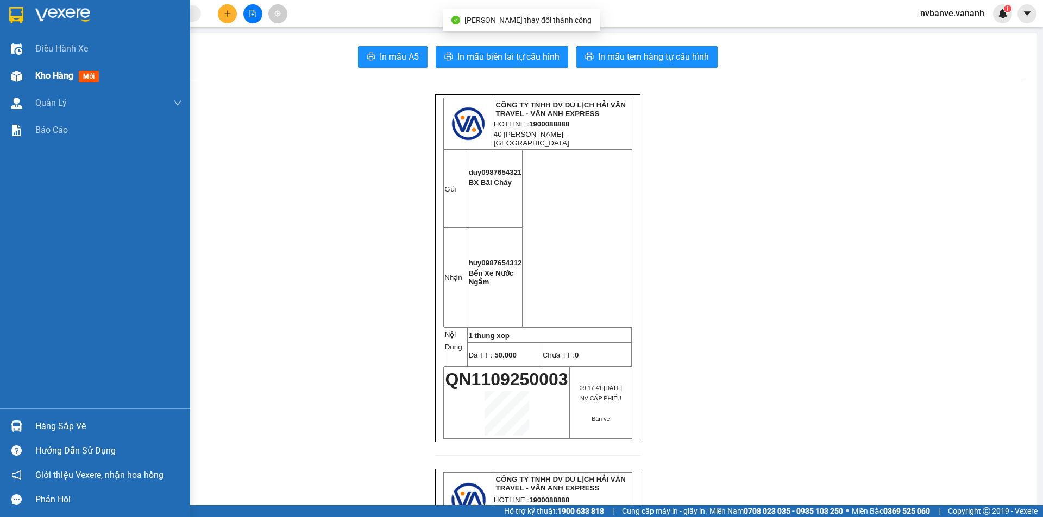
click at [22, 79] on div at bounding box center [16, 76] width 19 height 19
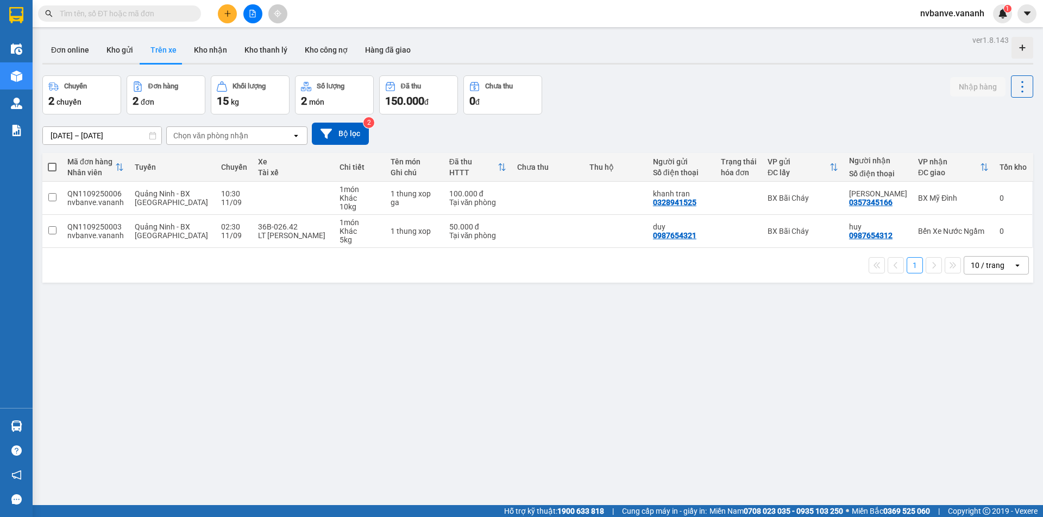
click at [437, 139] on div "09/09/2025 – 11/09/2025 Press the down arrow key to interact with the calendar …" at bounding box center [537, 134] width 990 height 22
click at [117, 45] on button "Kho gửi" at bounding box center [120, 50] width 44 height 26
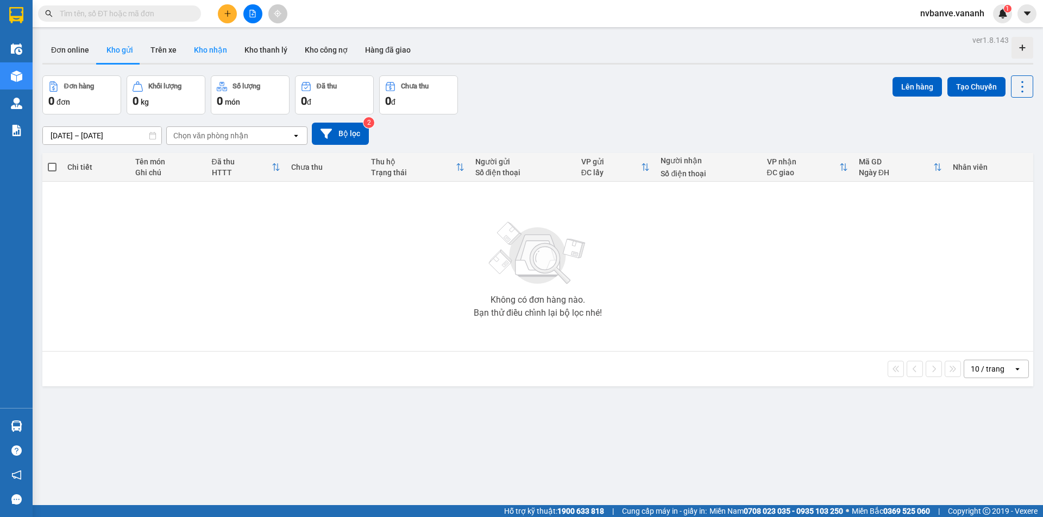
click at [203, 52] on button "Kho nhận" at bounding box center [210, 50] width 50 height 26
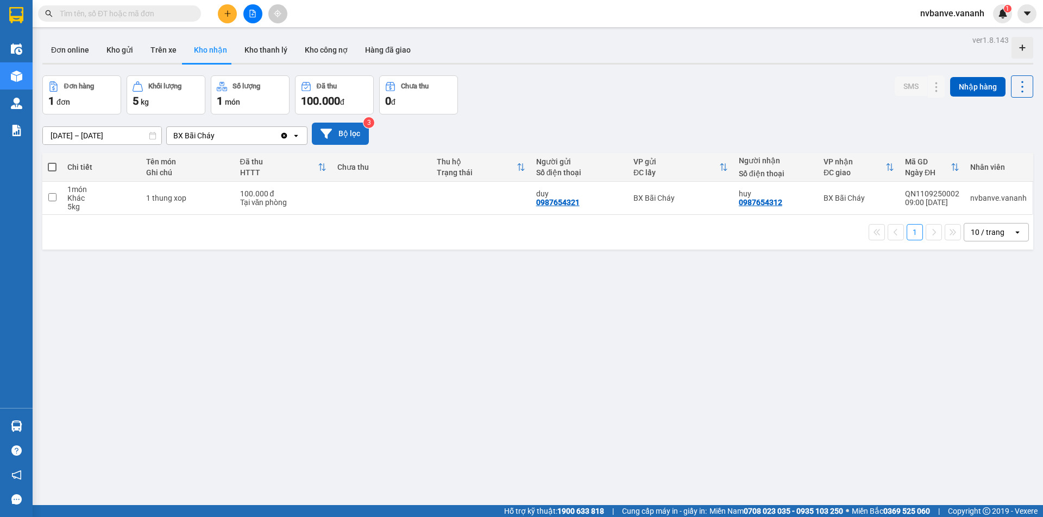
click at [346, 138] on button "Bộ lọc" at bounding box center [340, 134] width 57 height 22
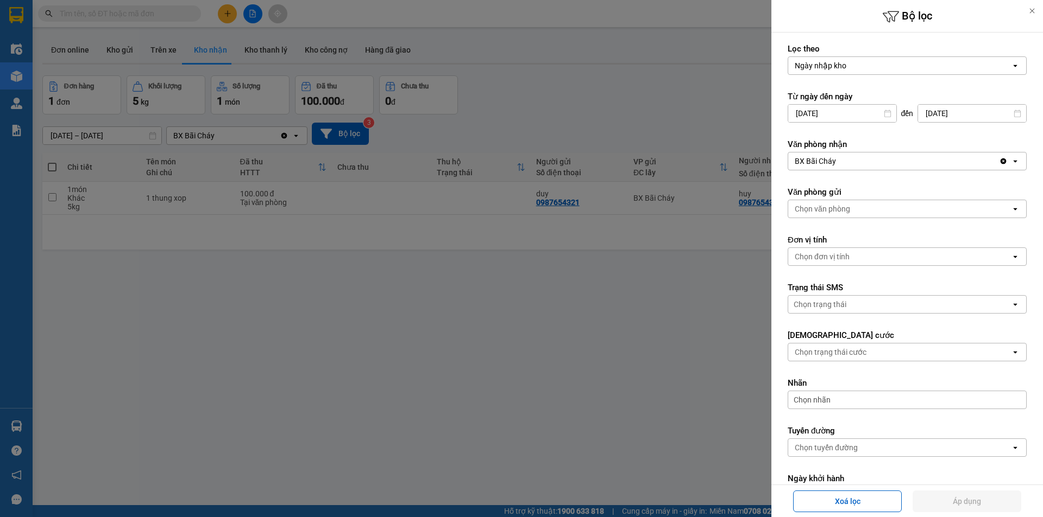
click at [802, 114] on input "[DATE]" at bounding box center [842, 113] width 108 height 17
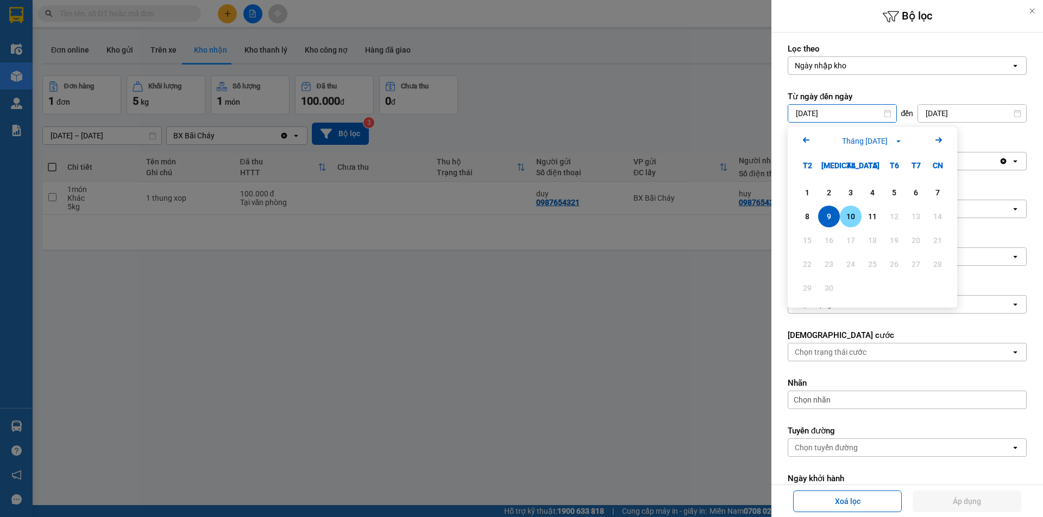
click at [853, 219] on div "10" at bounding box center [850, 216] width 15 height 13
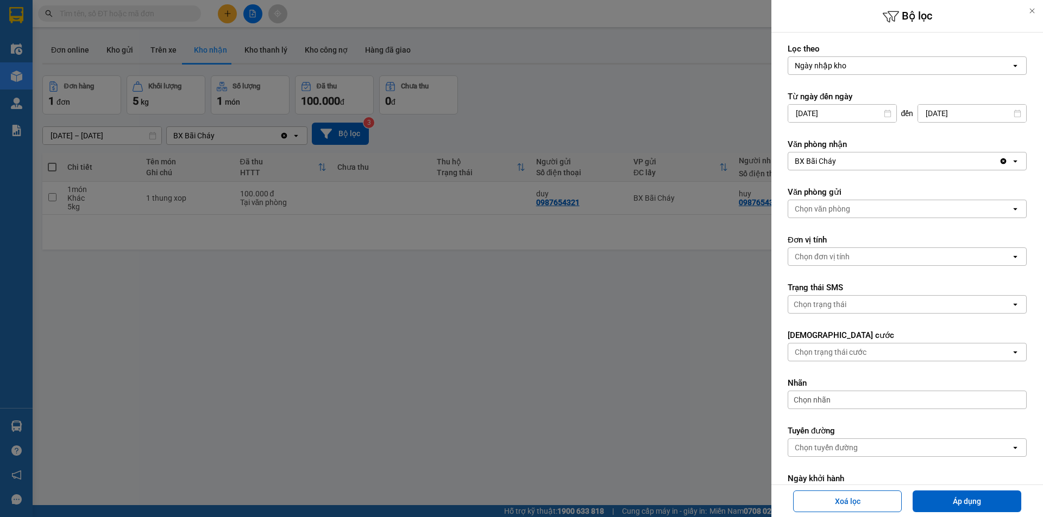
click at [803, 112] on input "10/09/2025" at bounding box center [842, 113] width 108 height 17
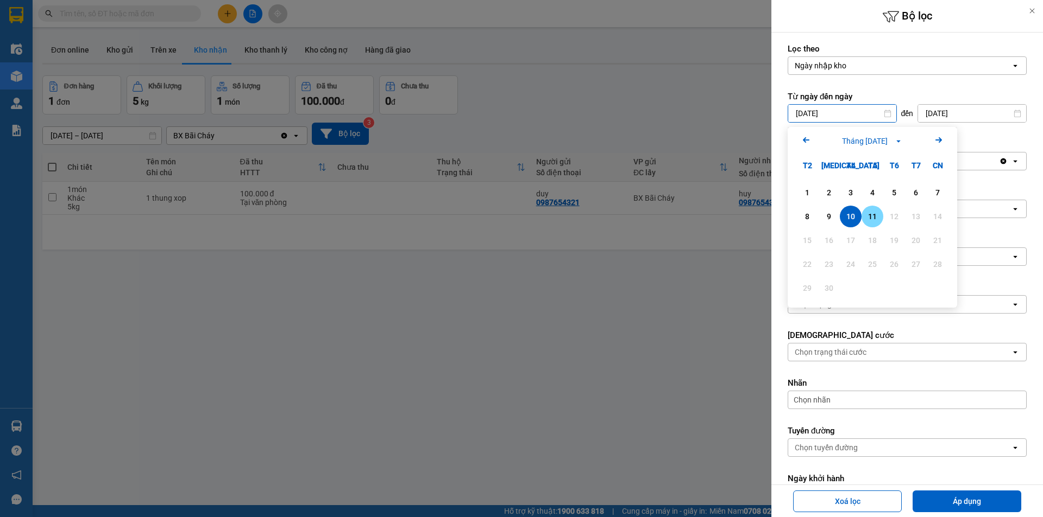
click at [877, 219] on div "11" at bounding box center [871, 216] width 15 height 13
type input "[DATE]"
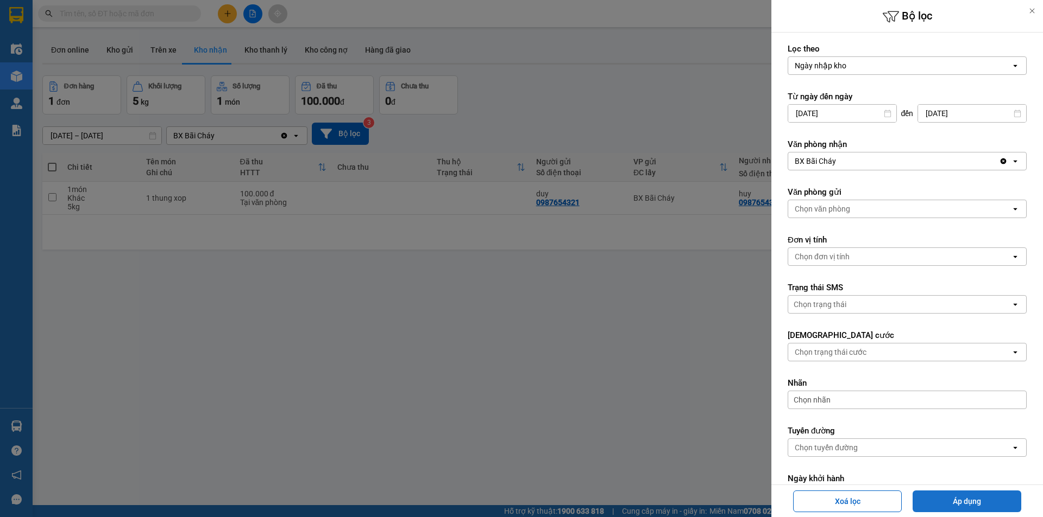
click at [961, 501] on button "Áp dụng" at bounding box center [966, 502] width 109 height 22
type input "11/09/2025 – 11/09/2025"
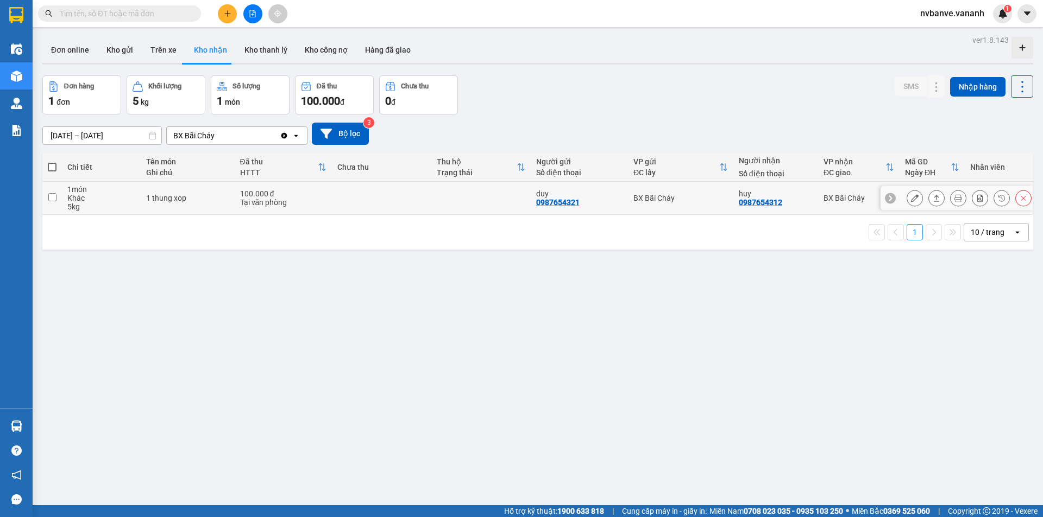
click at [50, 196] on input "checkbox" at bounding box center [52, 197] width 8 height 8
checkbox input "true"
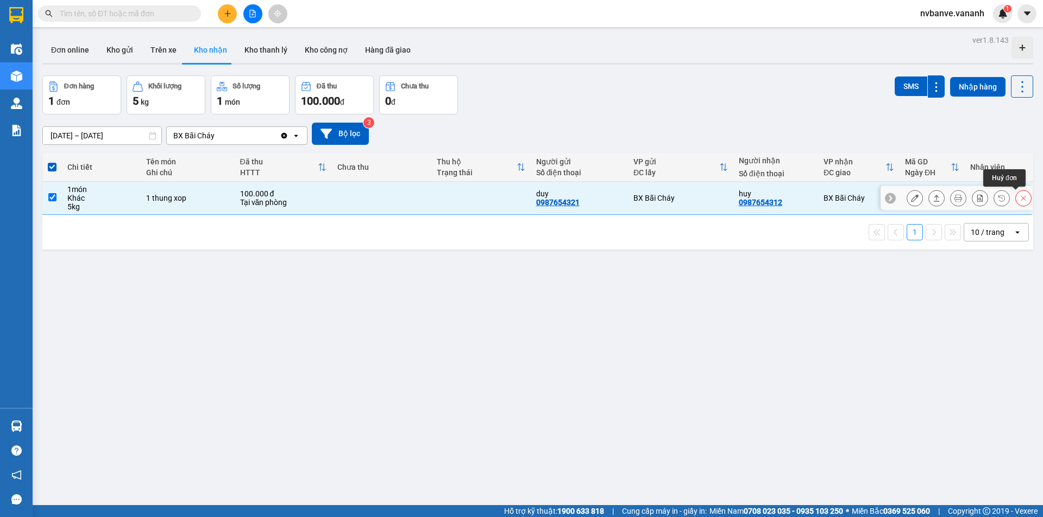
click at [1019, 199] on icon at bounding box center [1023, 198] width 8 height 8
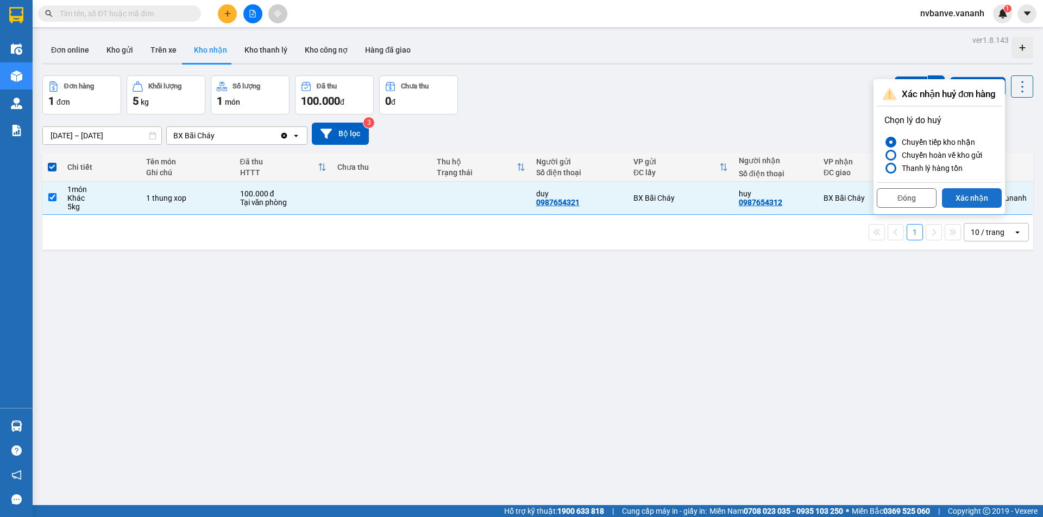
click at [968, 198] on button "Xác nhận" at bounding box center [972, 198] width 60 height 20
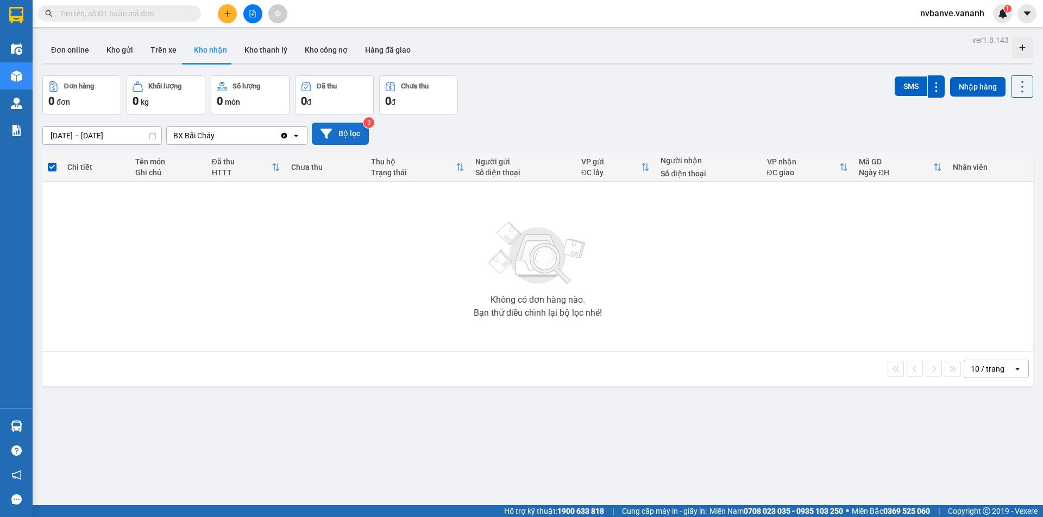
click at [336, 137] on button "Bộ lọc" at bounding box center [340, 134] width 57 height 22
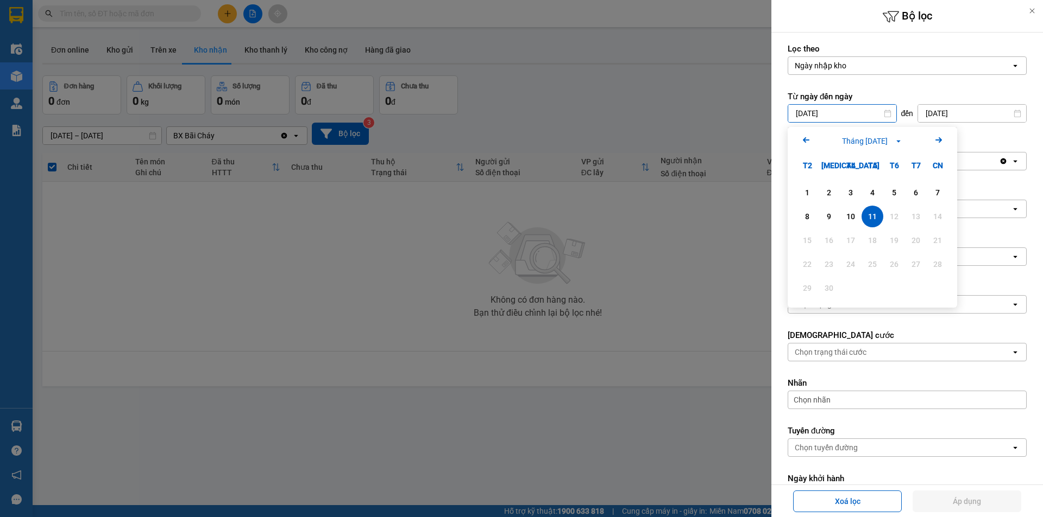
drag, startPoint x: 802, startPoint y: 112, endPoint x: 818, endPoint y: 111, distance: 16.4
click at [801, 112] on input "[DATE]" at bounding box center [842, 113] width 108 height 17
click at [831, 216] on div "9" at bounding box center [828, 216] width 15 height 13
type input "09/09/2025"
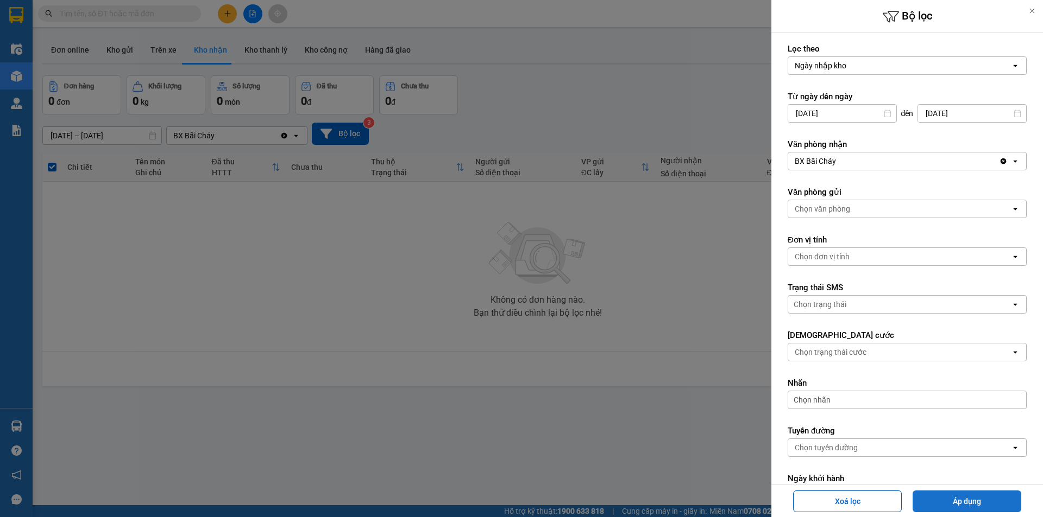
click at [975, 501] on button "Áp dụng" at bounding box center [966, 502] width 109 height 22
type input "09/09/2025 – 11/09/2025"
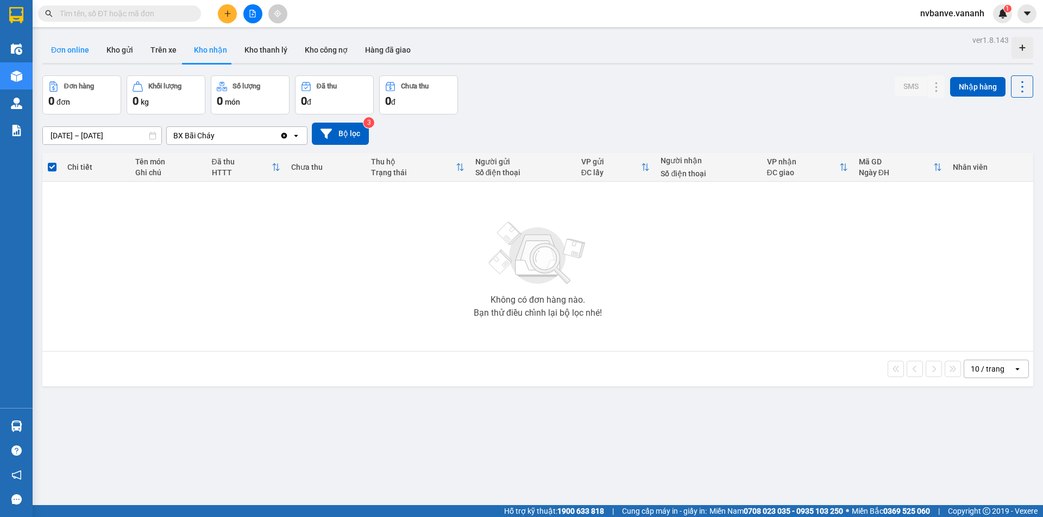
click at [66, 40] on button "Đơn online" at bounding box center [69, 50] width 55 height 26
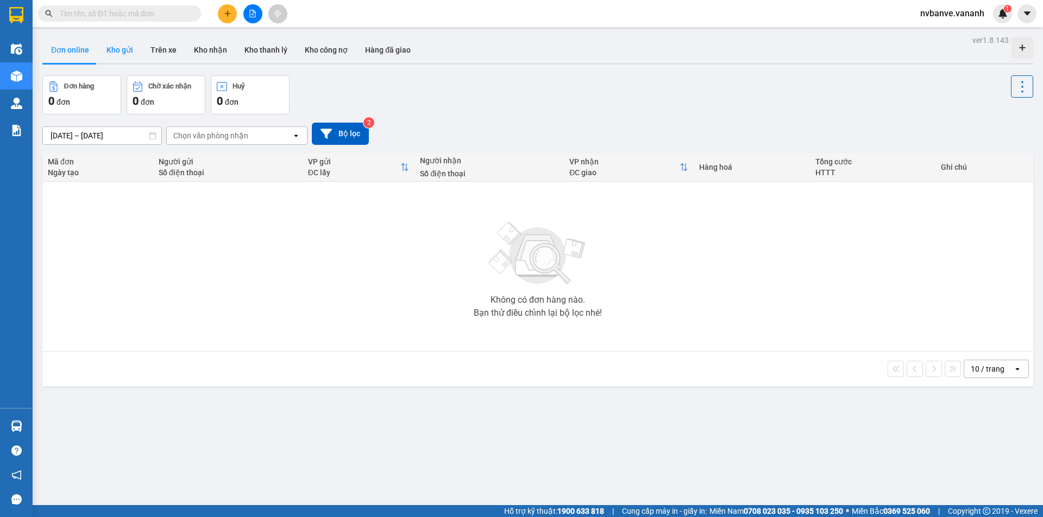
click at [127, 49] on button "Kho gửi" at bounding box center [120, 50] width 44 height 26
type input "09/09/2025 – 11/09/2025"
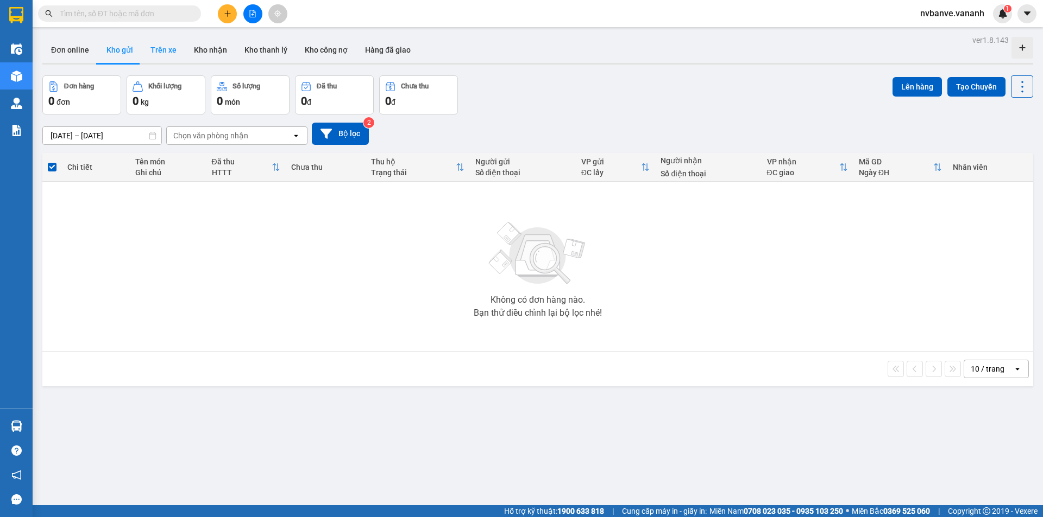
click at [160, 49] on button "Trên xe" at bounding box center [163, 50] width 43 height 26
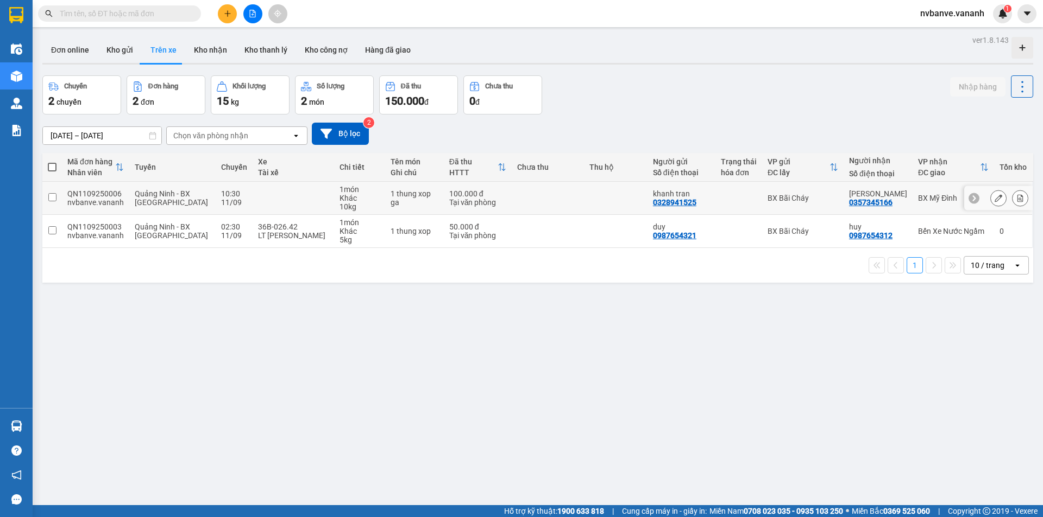
click at [48, 197] on input "checkbox" at bounding box center [52, 197] width 8 height 8
checkbox input "true"
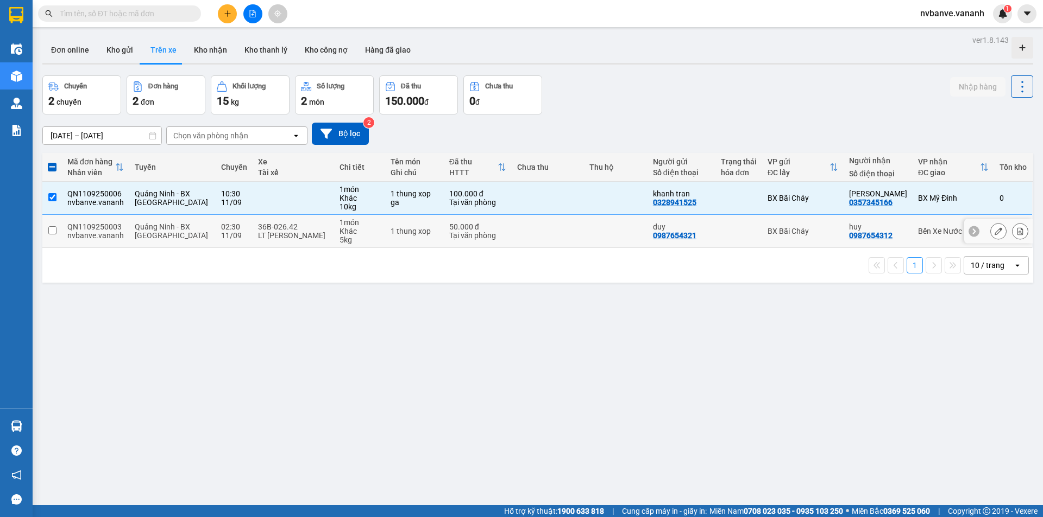
click at [54, 233] on input "checkbox" at bounding box center [52, 230] width 8 height 8
checkbox input "true"
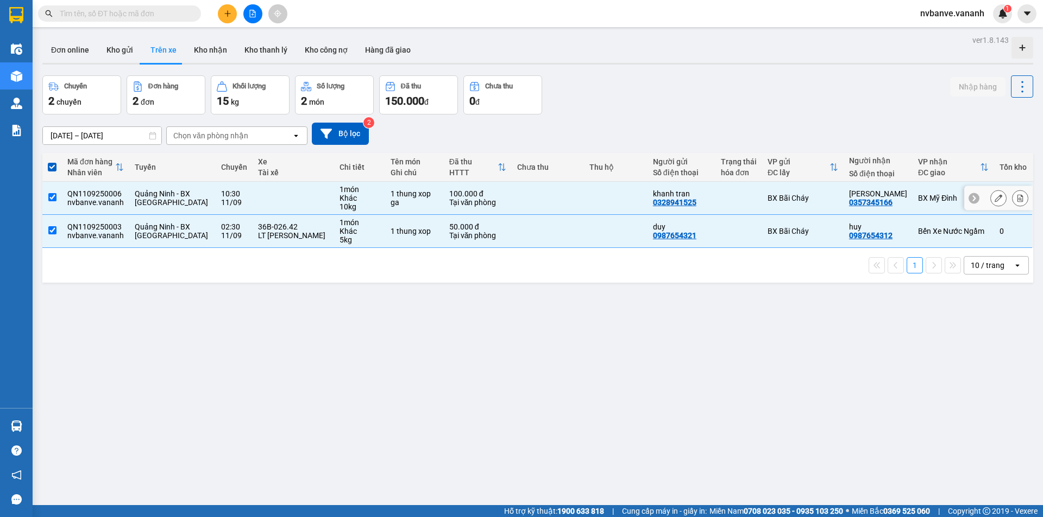
drag, startPoint x: 888, startPoint y: 207, endPoint x: 672, endPoint y: 318, distance: 243.1
click at [569, 340] on div "ver 1.8.143 Đơn online Kho gửi Trên xe Kho nhận Kho thanh lý Kho công nợ Hàng đ…" at bounding box center [537, 291] width 999 height 517
click at [995, 197] on button at bounding box center [997, 198] width 15 height 19
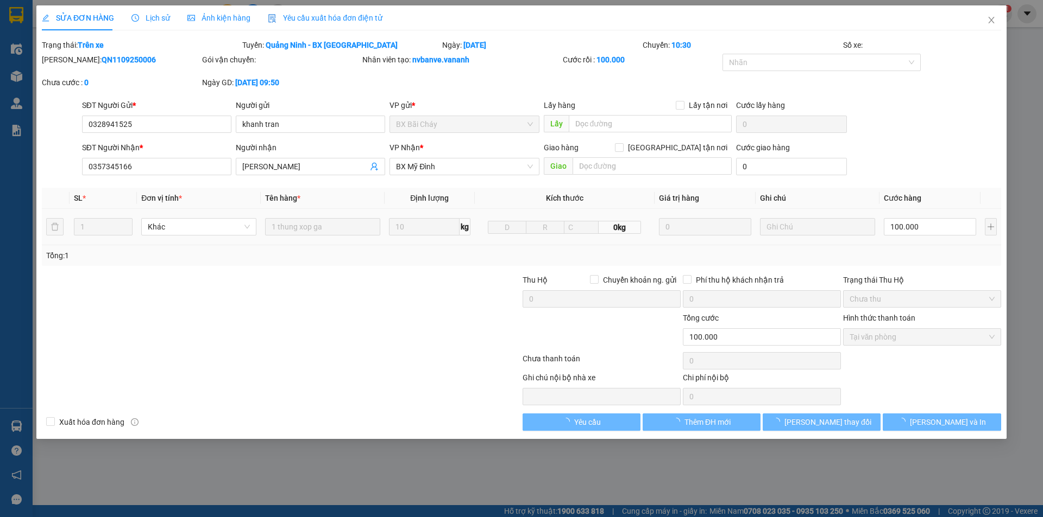
type input "0328941525"
type input "khanh tran"
type input "0357345166"
type input "minh thuy"
type input "100.000"
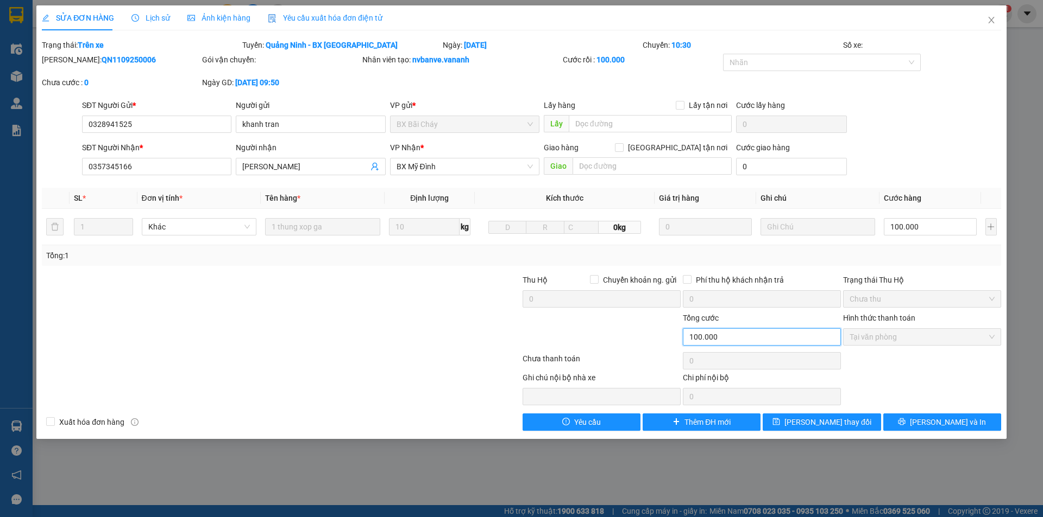
click at [734, 339] on input "100.000" at bounding box center [762, 337] width 158 height 17
drag, startPoint x: 726, startPoint y: 342, endPoint x: 665, endPoint y: 333, distance: 62.0
click at [668, 334] on div "Tổng cước 100.000 Hình thức thanh toán Tại văn phòng" at bounding box center [521, 331] width 961 height 38
click at [740, 338] on input "100.000" at bounding box center [762, 337] width 158 height 17
click at [704, 324] on div "Tổng cước" at bounding box center [762, 320] width 158 height 16
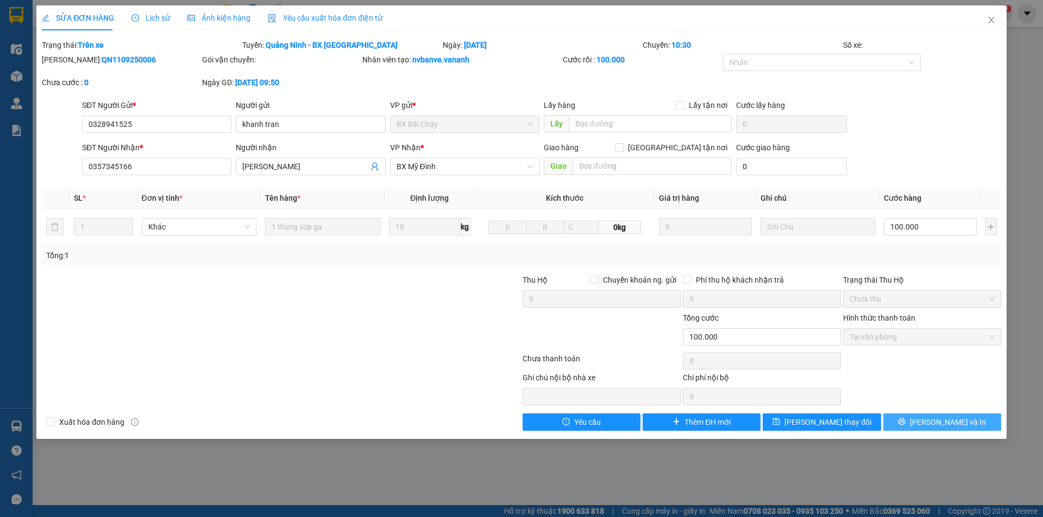
click at [929, 425] on button "Lưu và In" at bounding box center [942, 422] width 118 height 17
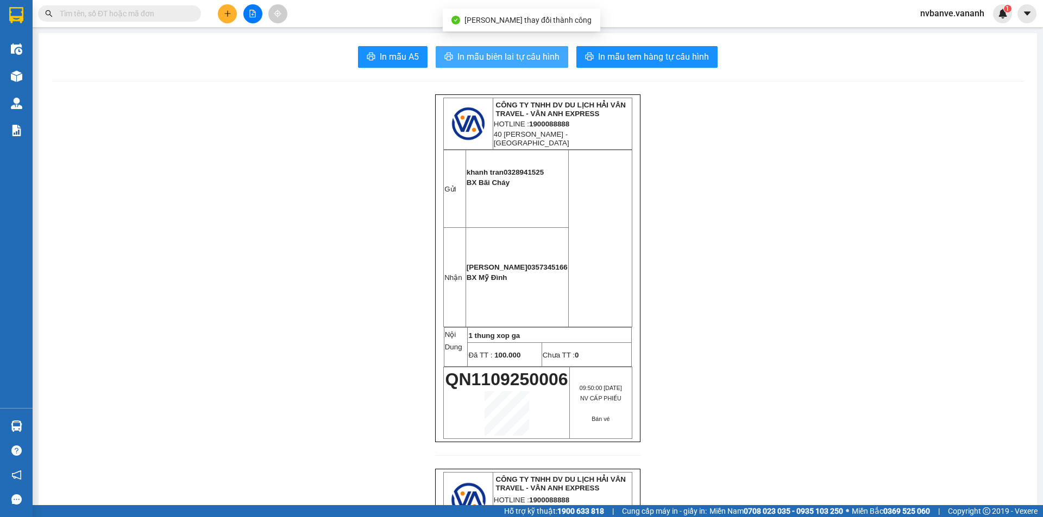
click at [516, 55] on span "In mẫu biên lai tự cấu hình" at bounding box center [508, 57] width 102 height 14
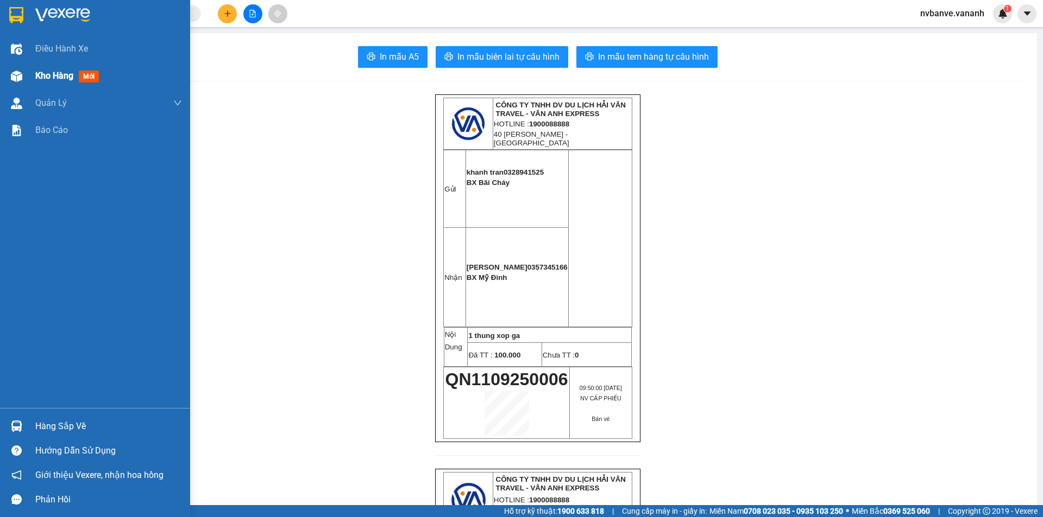
click at [30, 78] on div "Kho hàng mới" at bounding box center [95, 75] width 190 height 27
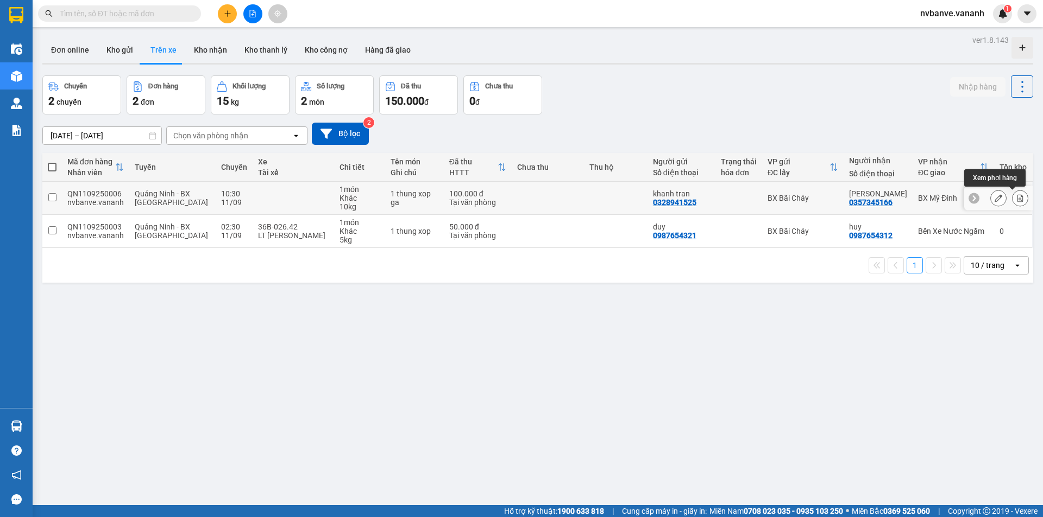
click at [1016, 198] on icon at bounding box center [1020, 198] width 8 height 8
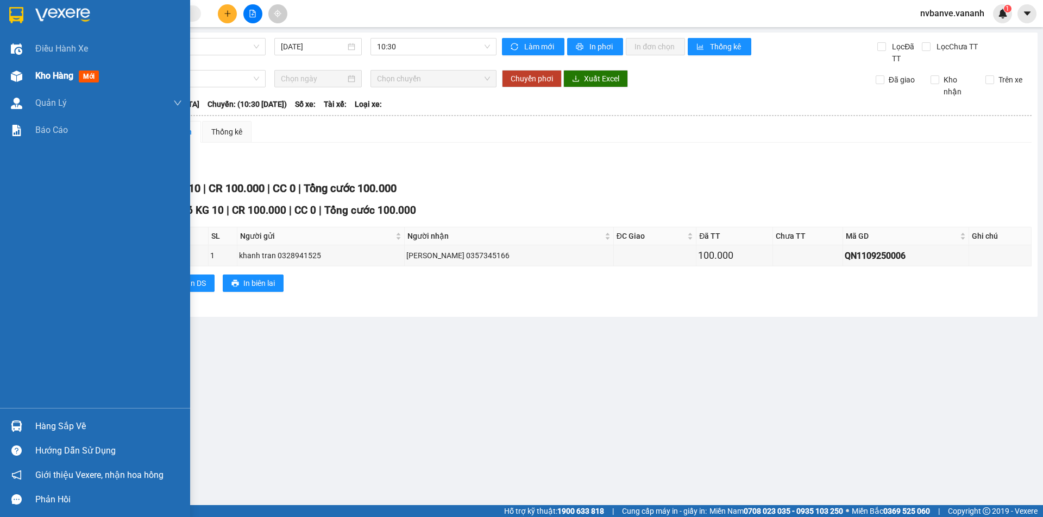
click at [32, 75] on div "Kho hàng mới" at bounding box center [95, 75] width 190 height 27
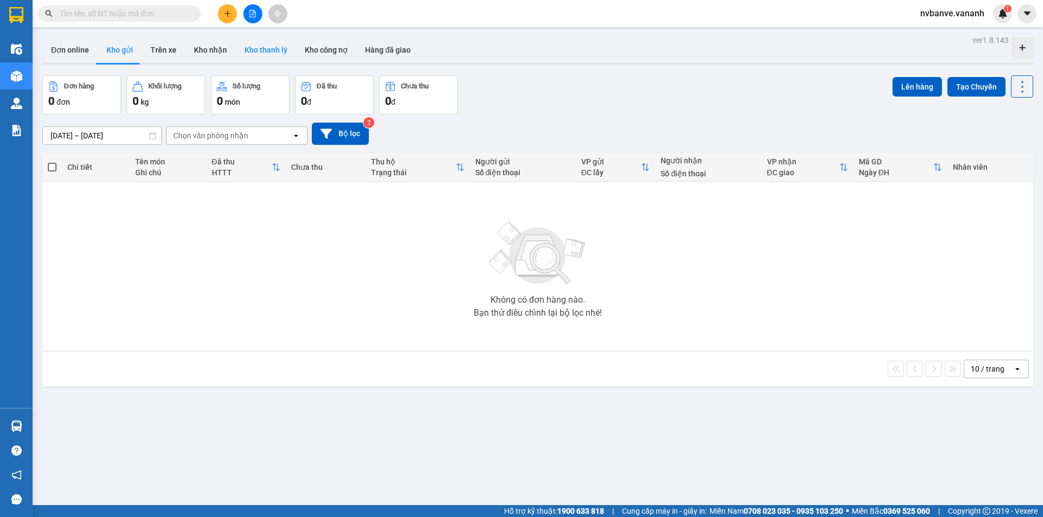
click at [277, 46] on button "Kho thanh lý" at bounding box center [266, 50] width 60 height 26
type input "[DATE] – [DATE]"
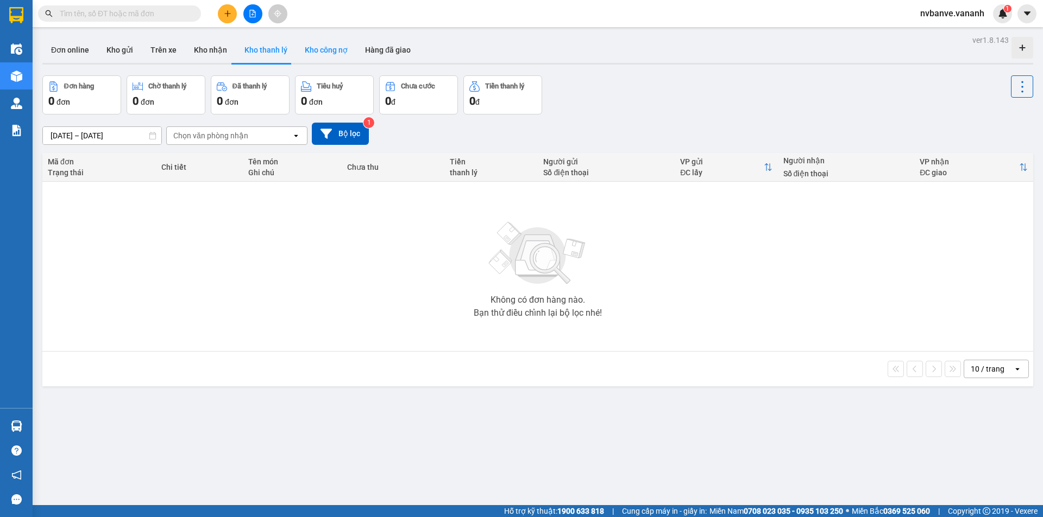
click at [301, 47] on button "Kho công nợ" at bounding box center [326, 50] width 60 height 26
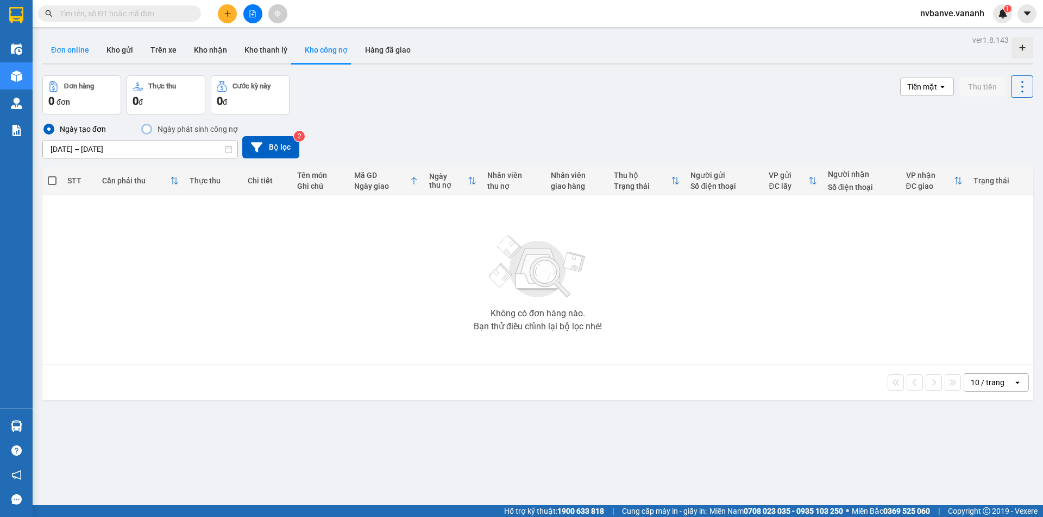
click at [79, 54] on button "Đơn online" at bounding box center [69, 50] width 55 height 26
